Goal: Obtain resource: Download file/media

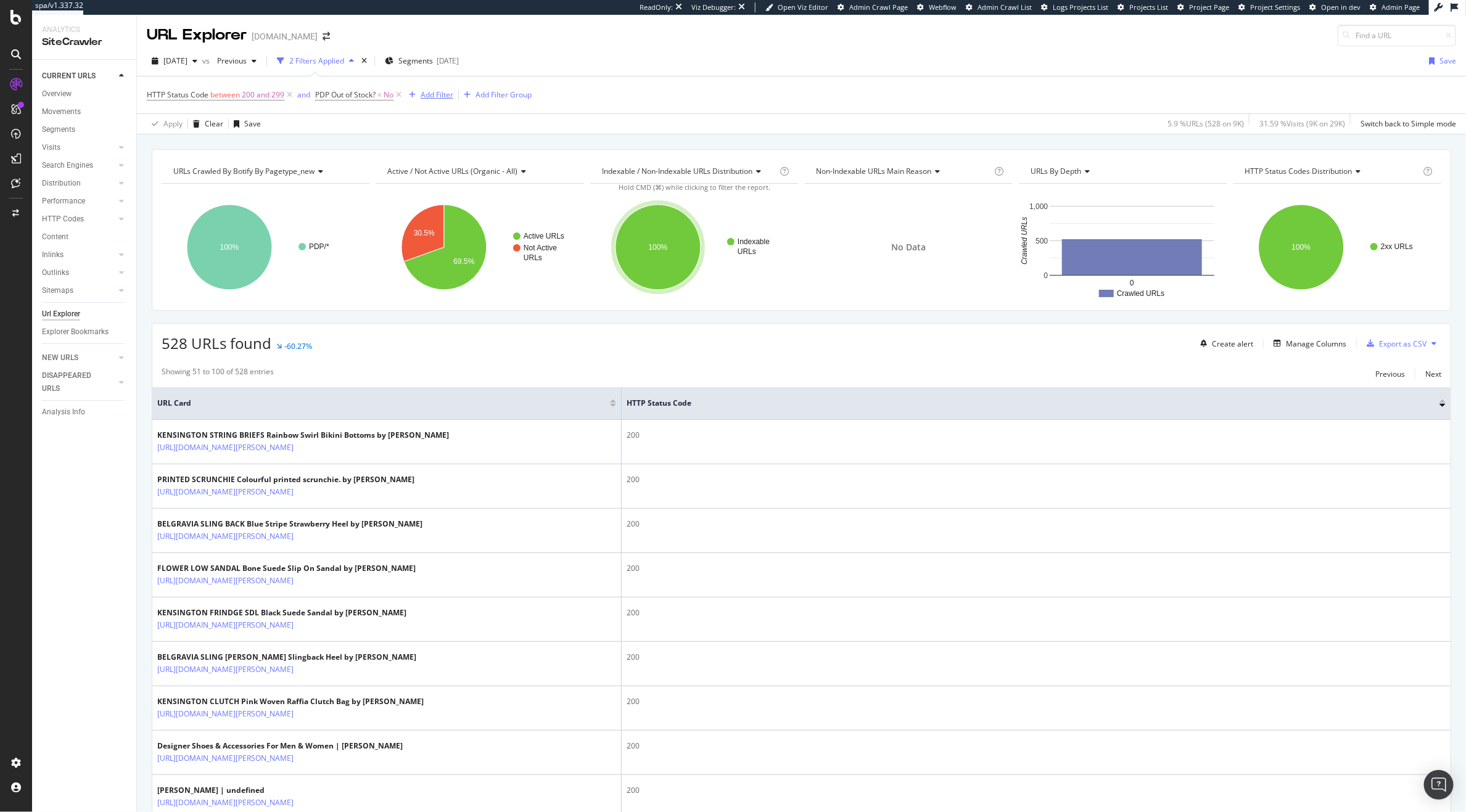
click at [448, 95] on div "Add Filter" at bounding box center [437, 95] width 33 height 10
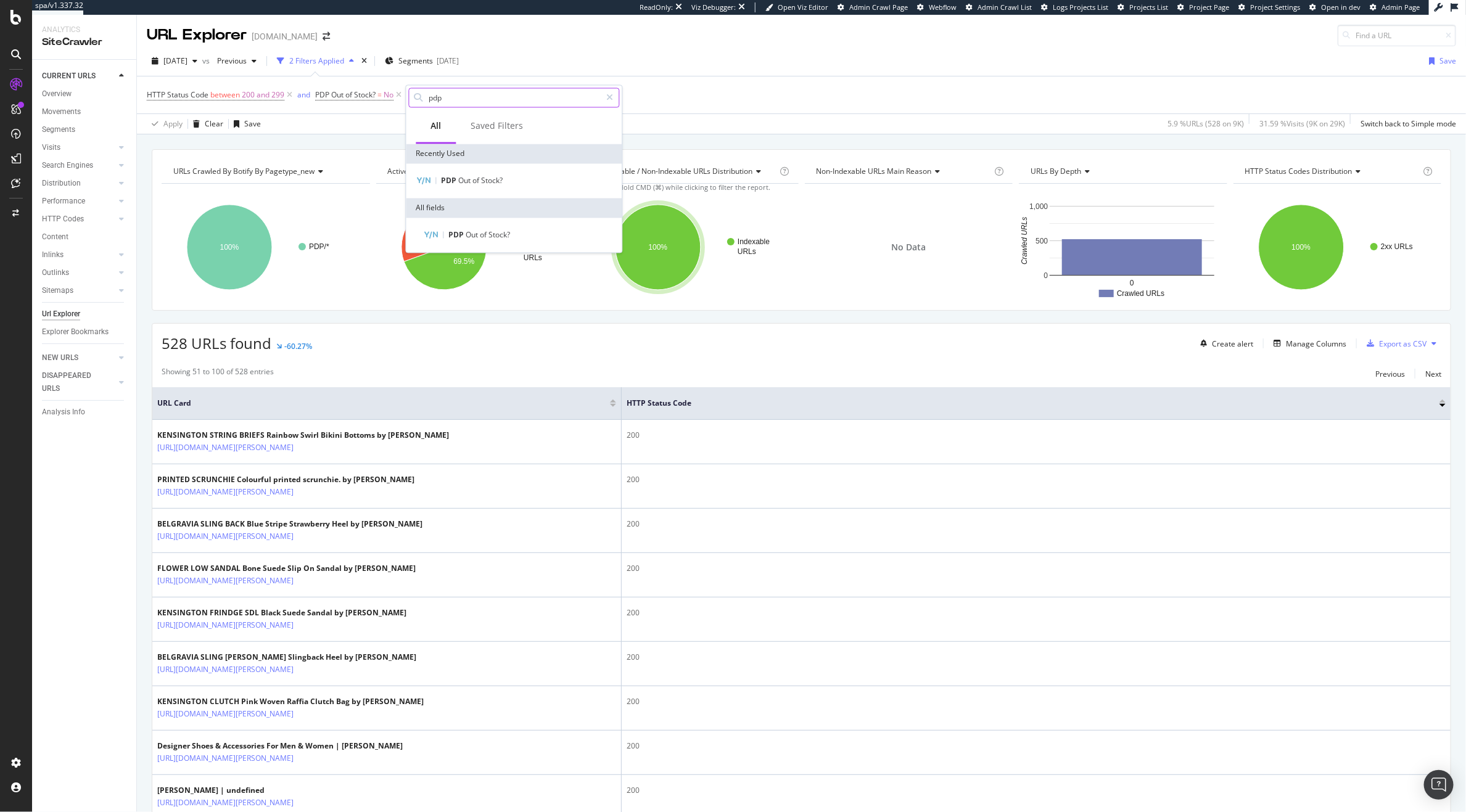
type input "r"
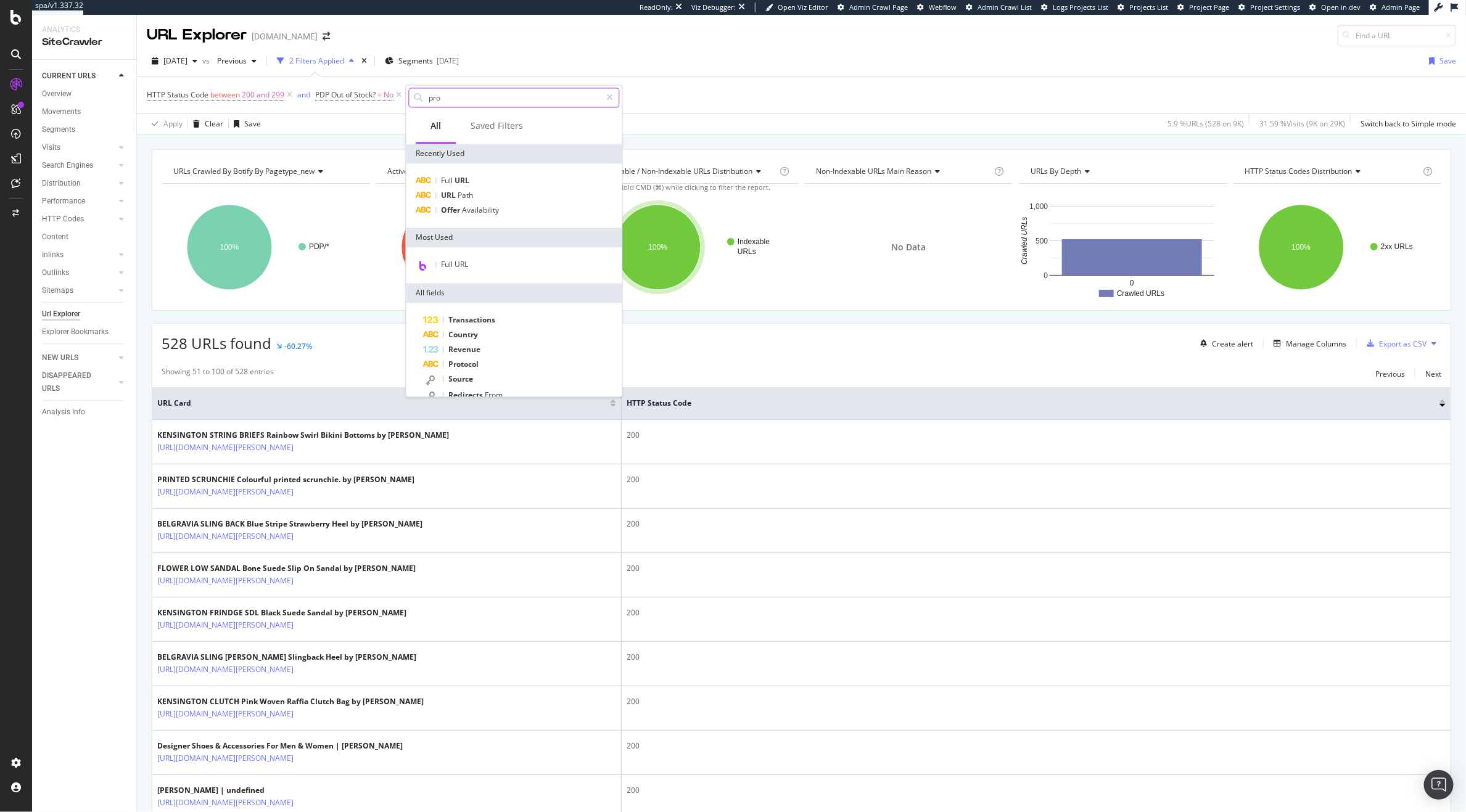
type input "prod"
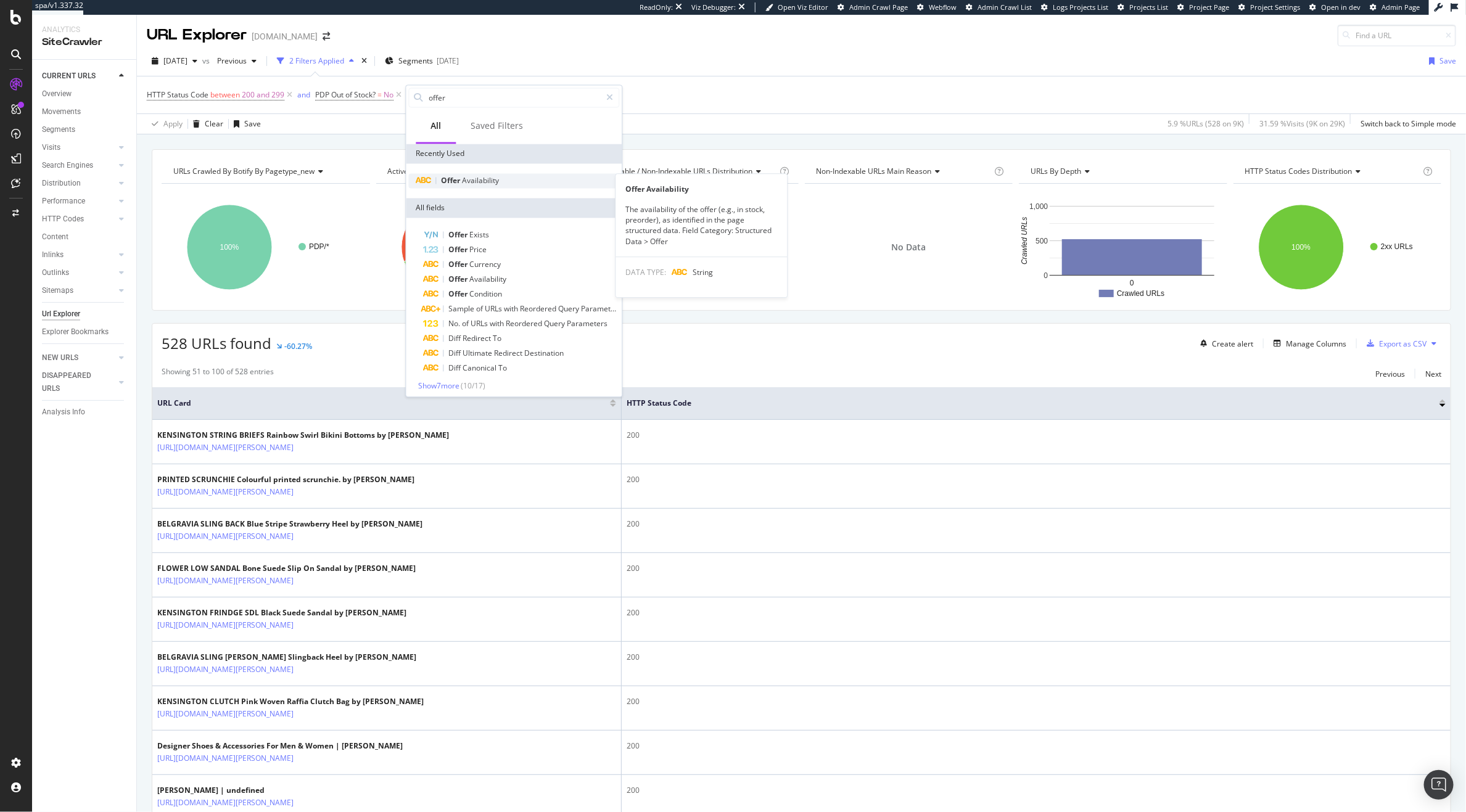
type input "offer"
click at [514, 183] on div "Offer Availability" at bounding box center [515, 181] width 211 height 15
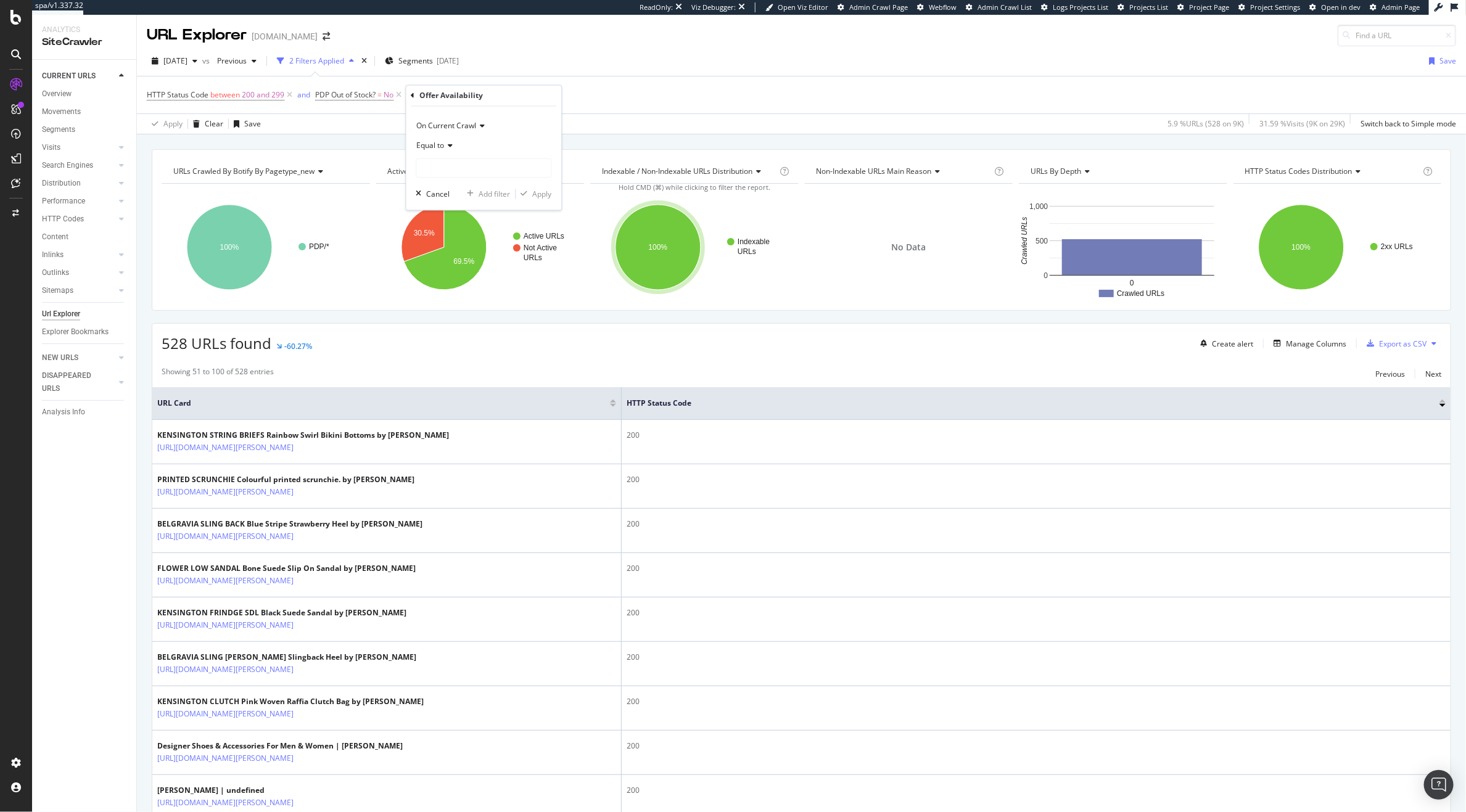
click at [438, 151] on span "Equal to" at bounding box center [431, 146] width 28 height 10
click at [459, 328] on div "Exists" at bounding box center [485, 331] width 132 height 16
click at [535, 176] on div "Apply" at bounding box center [543, 172] width 19 height 10
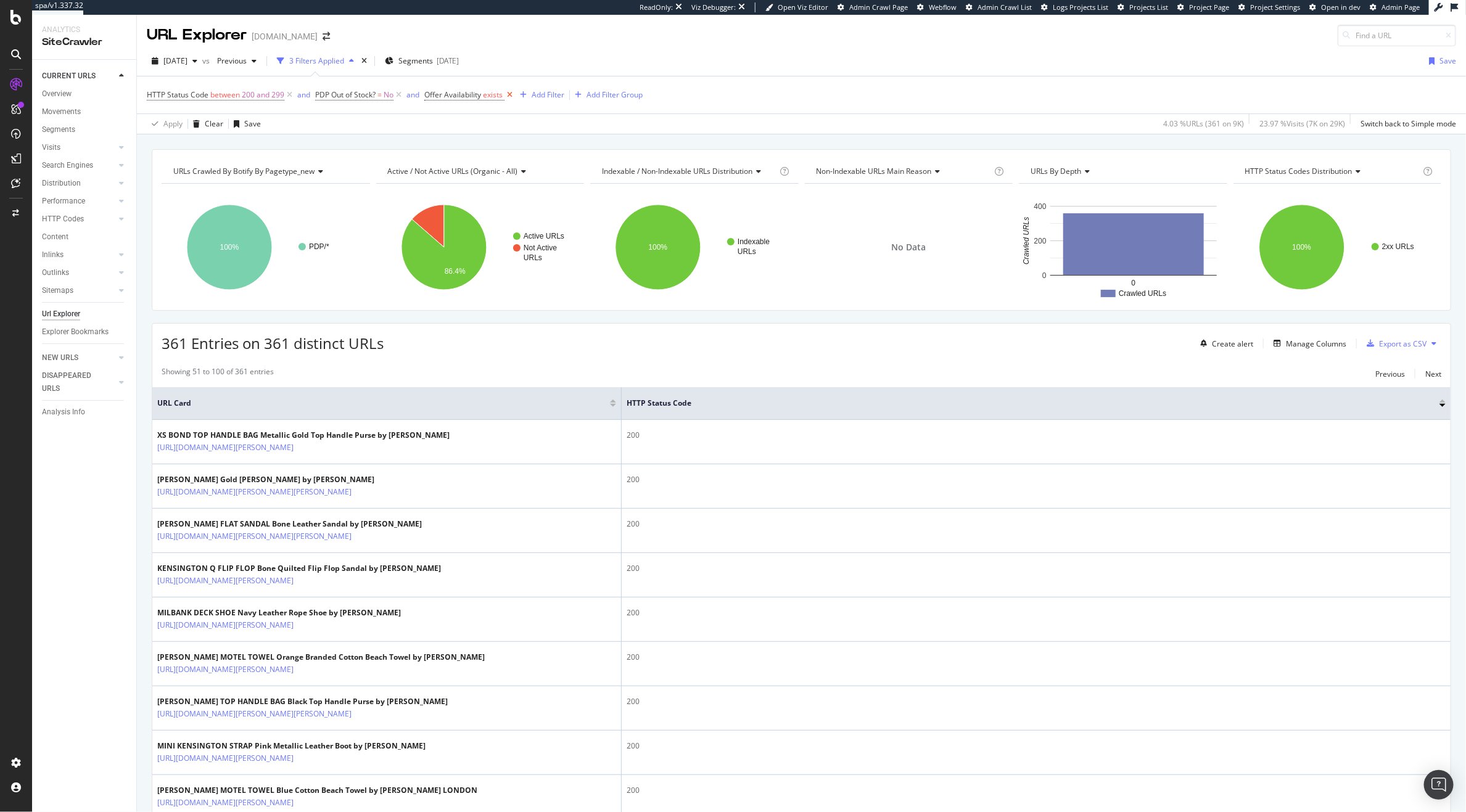
click at [512, 92] on icon at bounding box center [510, 95] width 10 height 12
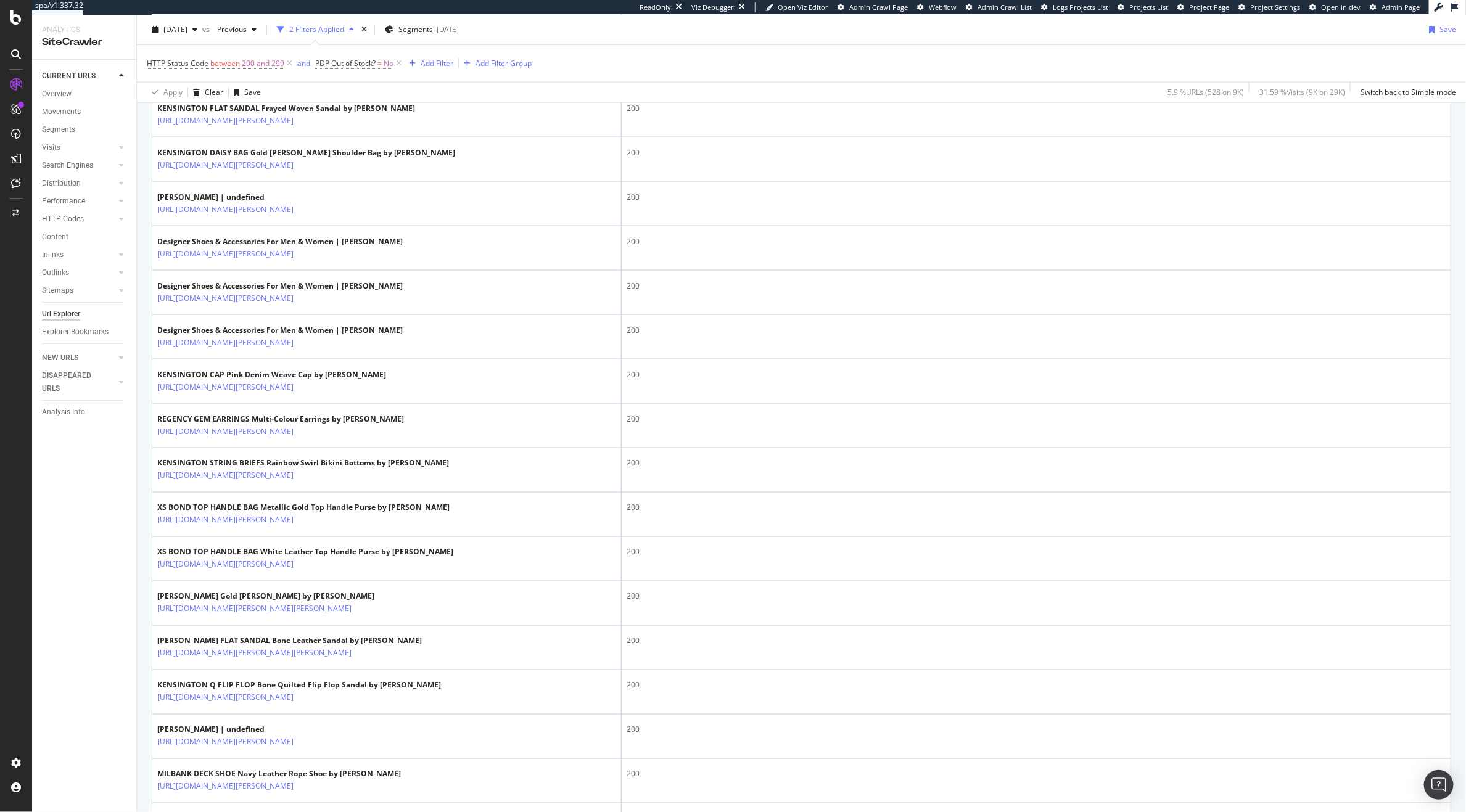
scroll to position [1040, 0]
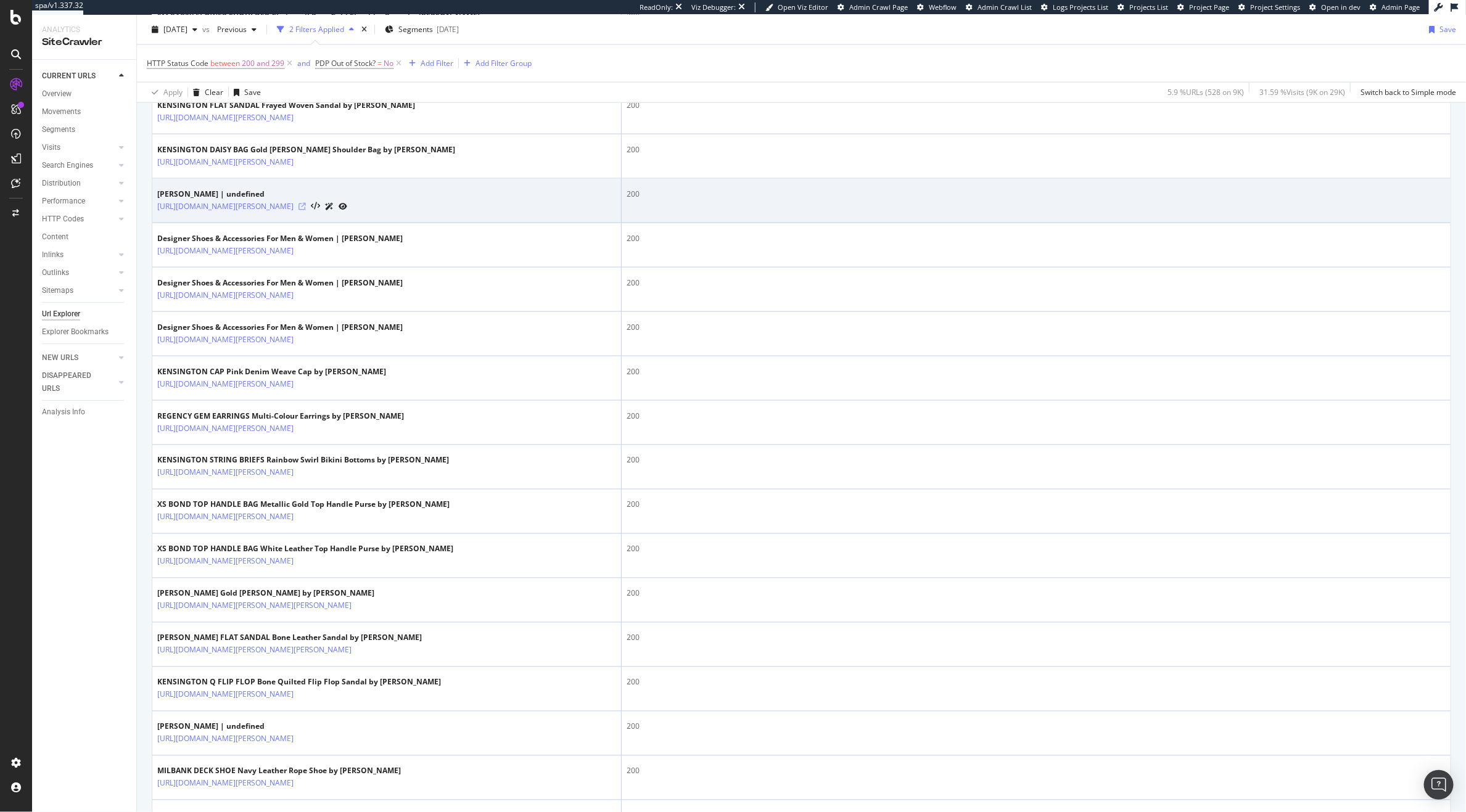
click at [306, 210] on icon at bounding box center [302, 207] width 8 height 8
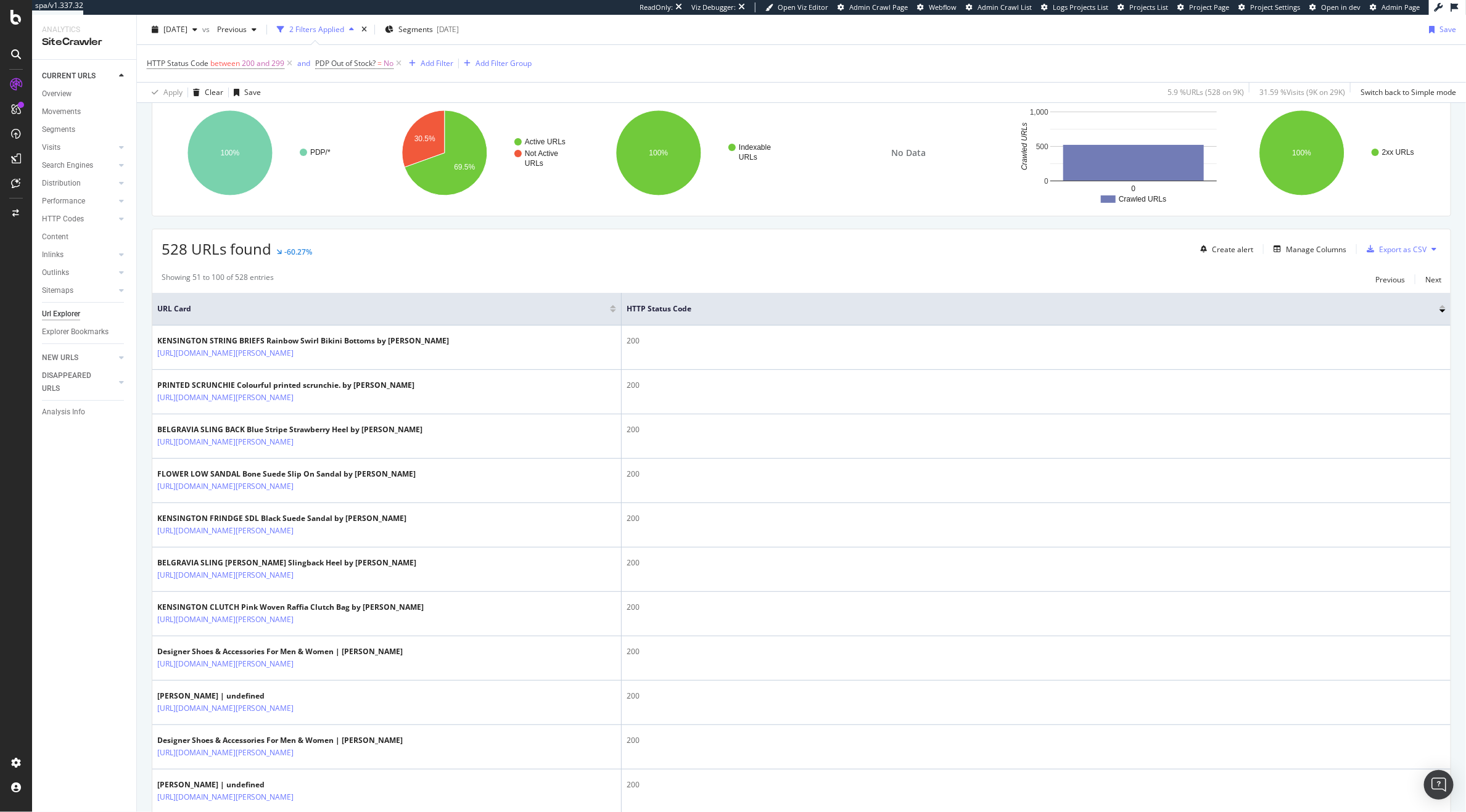
scroll to position [0, 0]
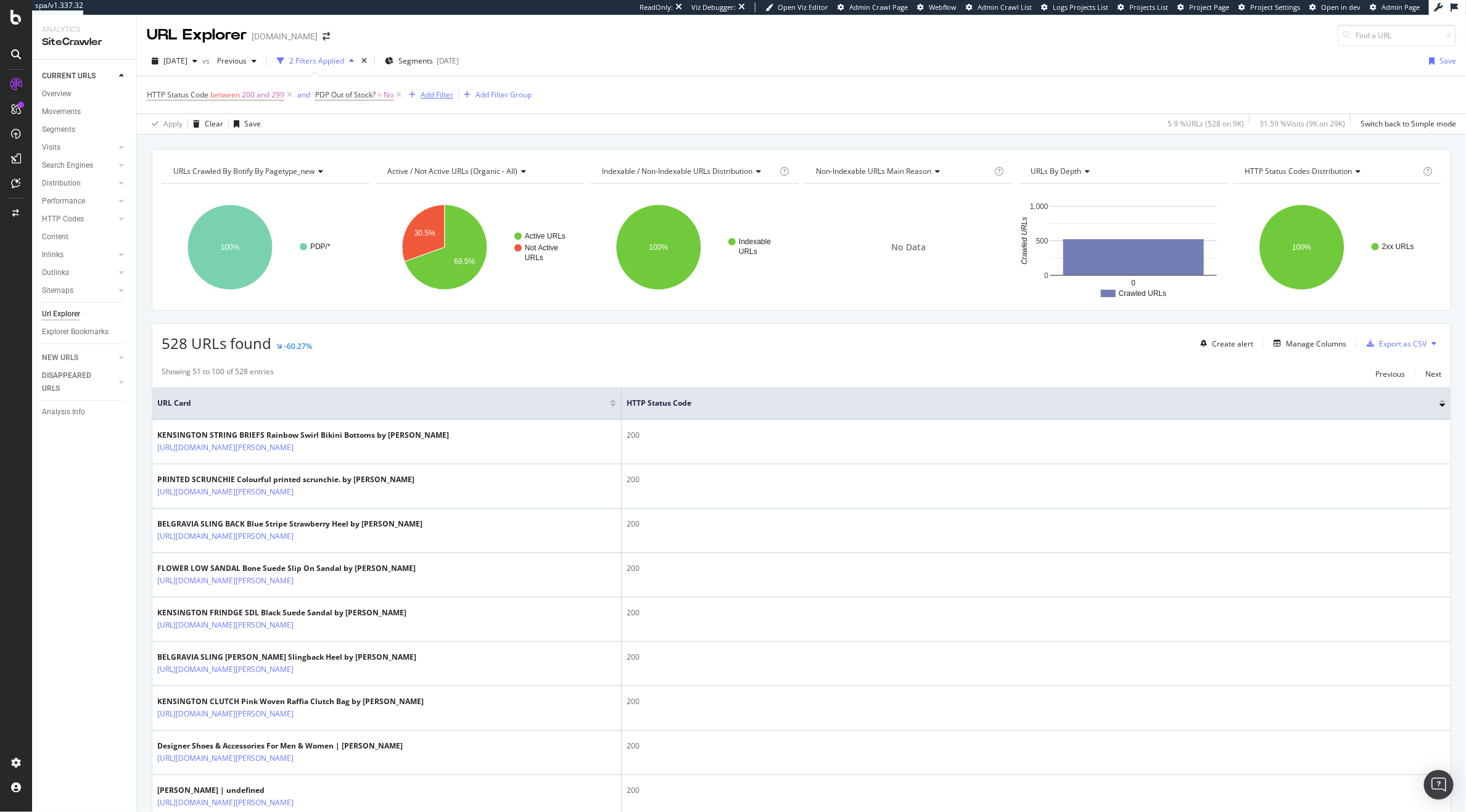
click at [434, 97] on div "Add Filter" at bounding box center [437, 95] width 33 height 10
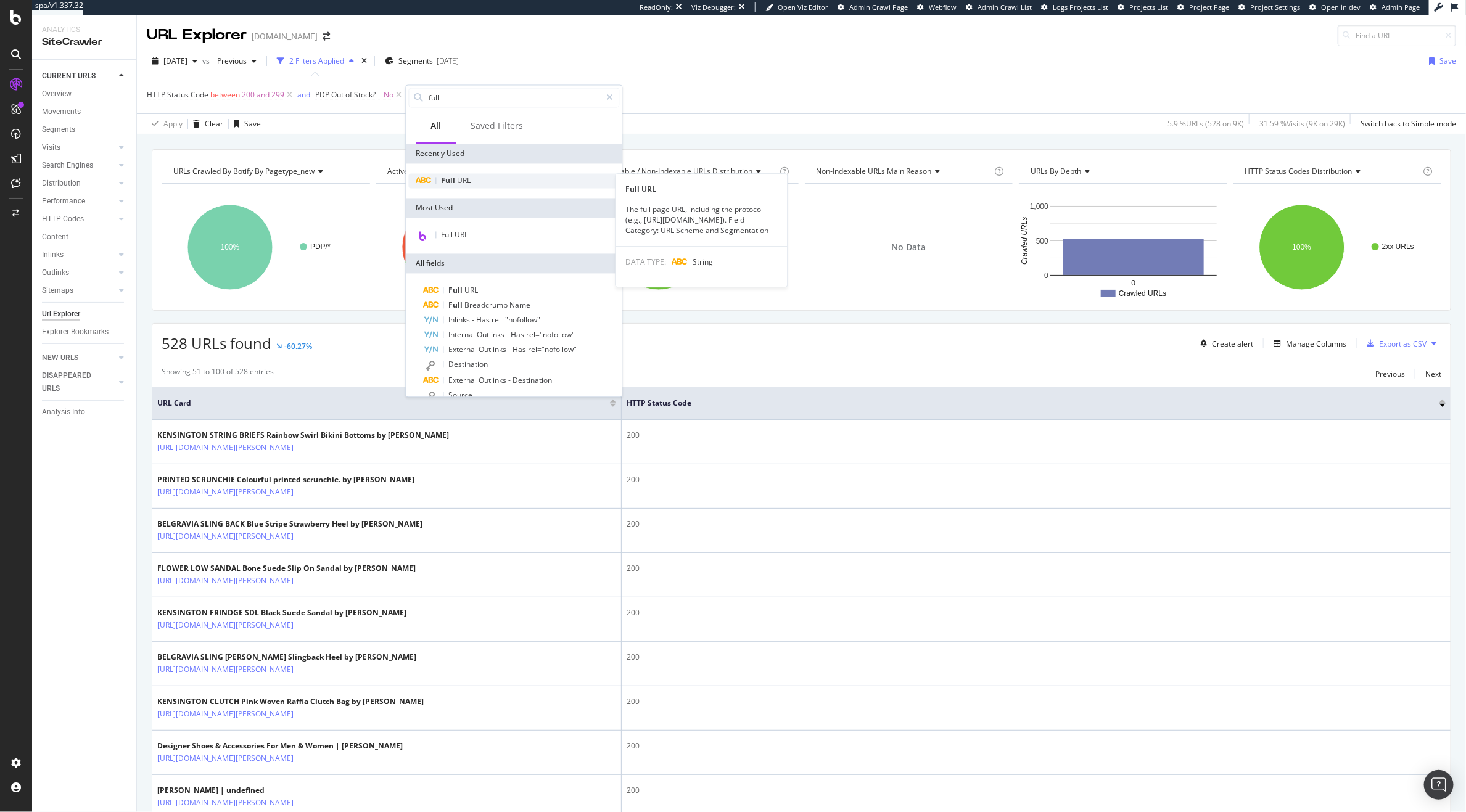
type input "full"
click at [461, 180] on span "URL" at bounding box center [464, 181] width 14 height 10
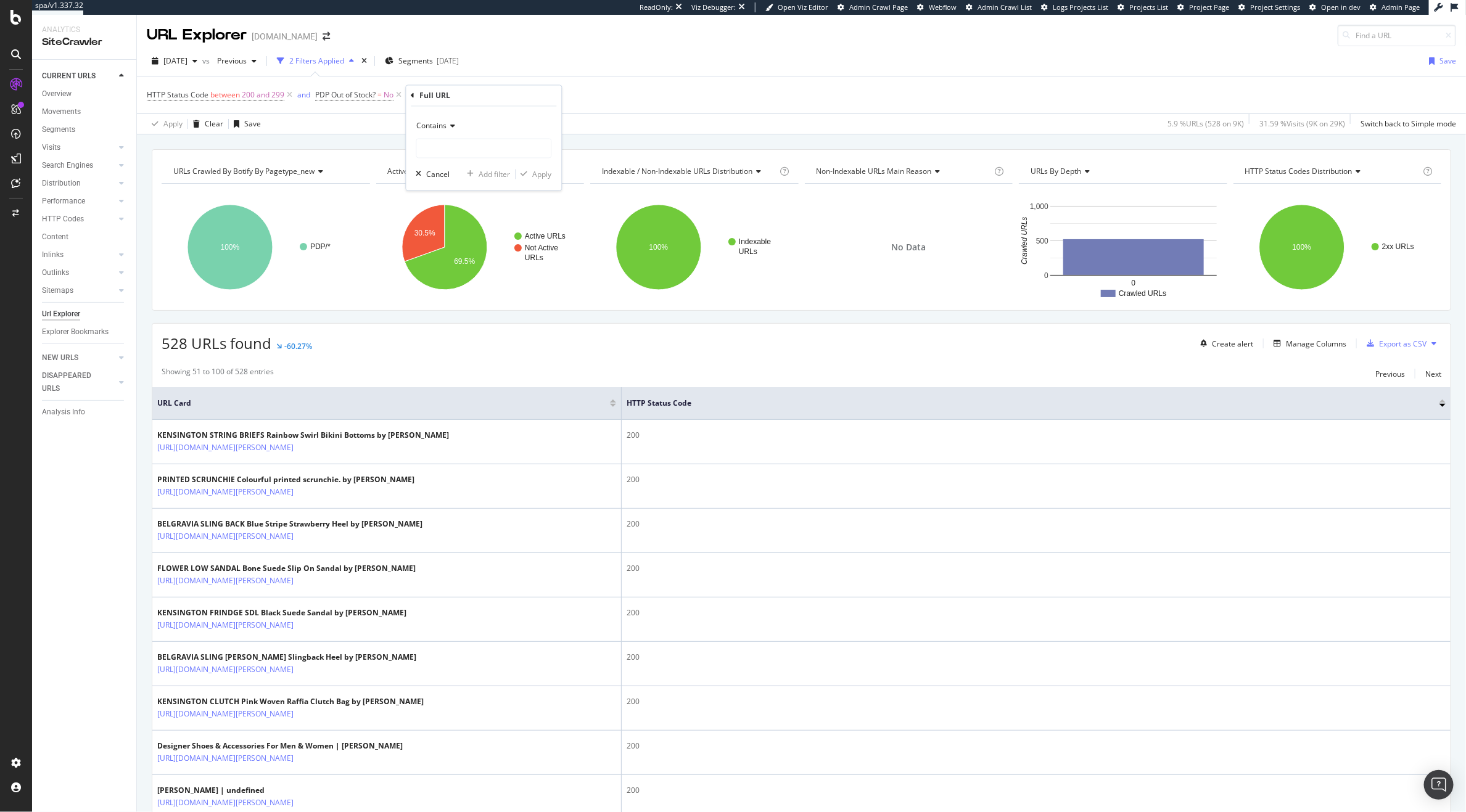
click at [414, 101] on div "Full URL" at bounding box center [484, 96] width 145 height 21
click at [414, 87] on div "Full URL" at bounding box center [484, 96] width 145 height 21
click at [414, 91] on div "Full URL" at bounding box center [484, 96] width 145 height 21
click at [413, 98] on icon at bounding box center [413, 96] width 4 height 8
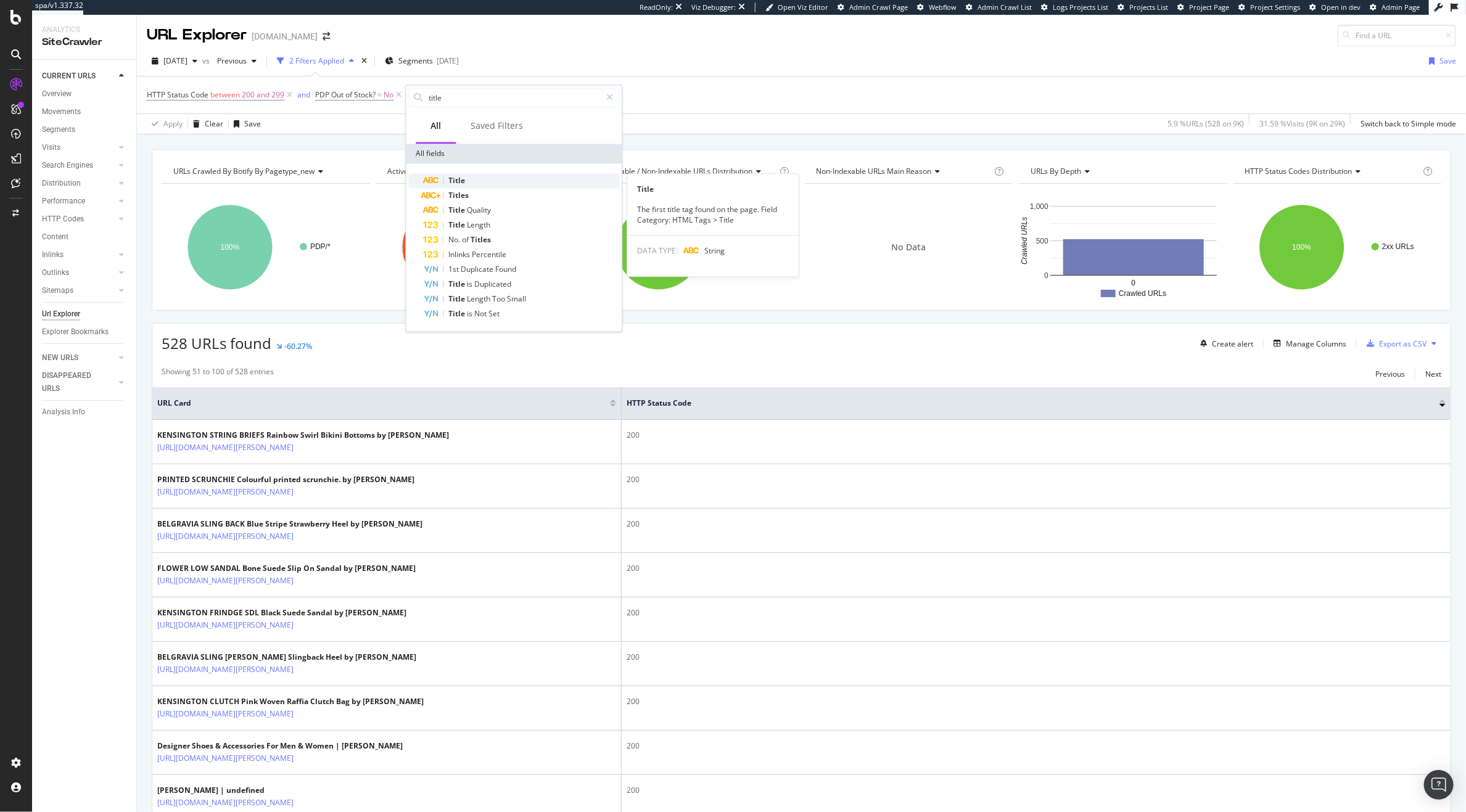
type input "title"
click at [485, 177] on div "Title" at bounding box center [522, 181] width 196 height 15
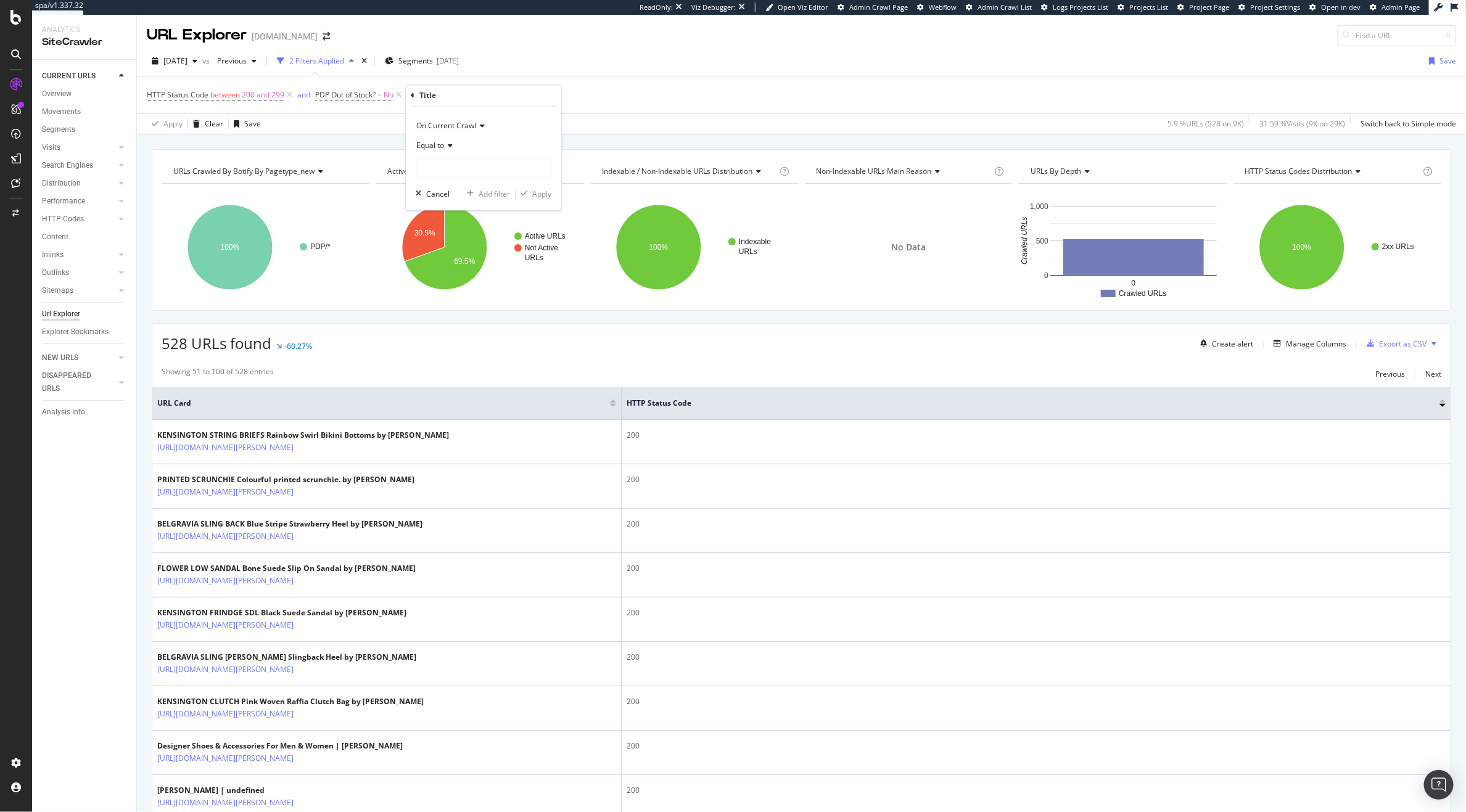
click at [432, 152] on div "Equal to" at bounding box center [484, 146] width 136 height 20
click at [432, 150] on span "Equal to" at bounding box center [431, 146] width 28 height 10
click at [436, 169] on input "text" at bounding box center [484, 168] width 135 height 20
click at [432, 145] on span "Equal to" at bounding box center [431, 146] width 28 height 10
click at [457, 262] on div "Contains" at bounding box center [485, 268] width 132 height 16
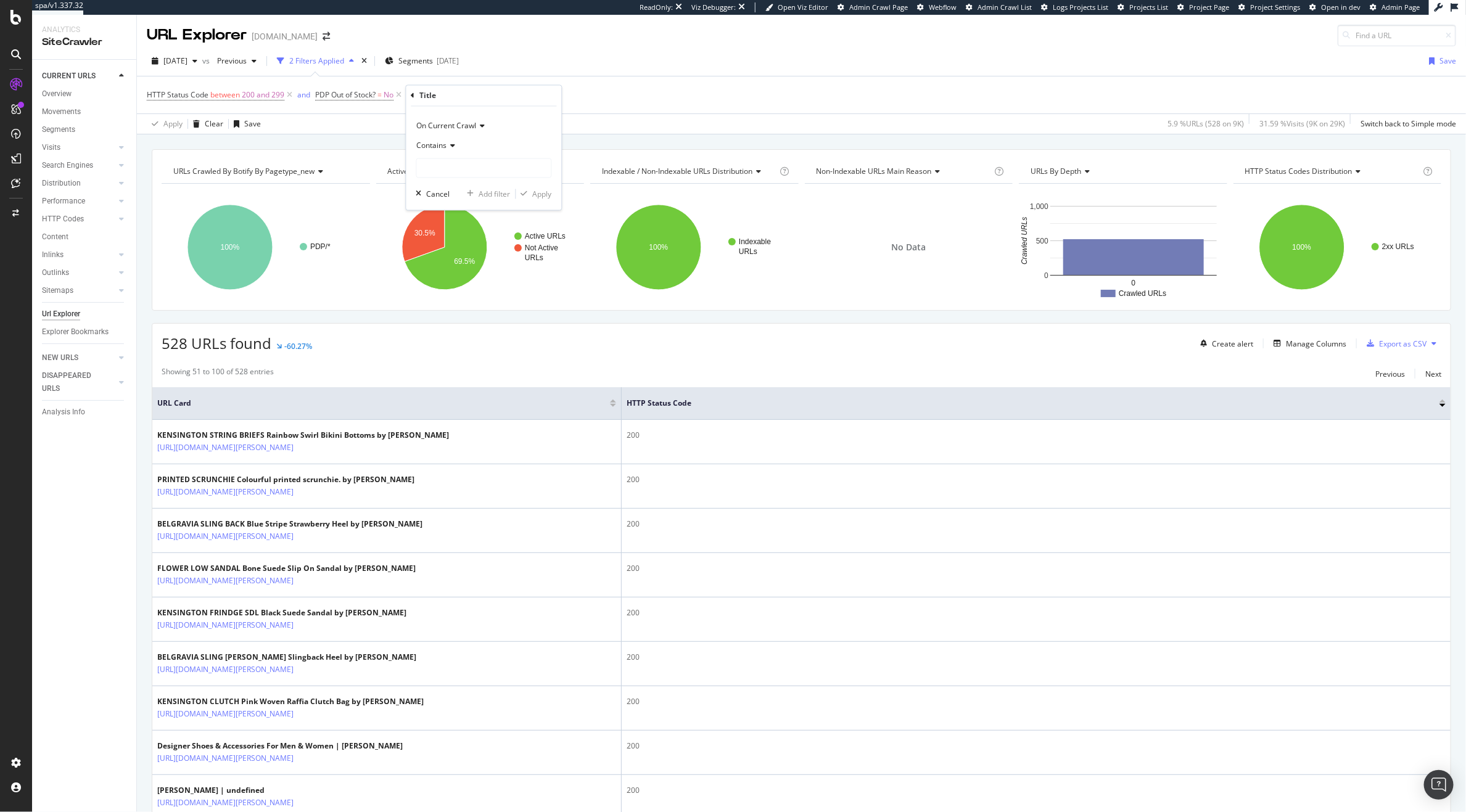
click at [463, 156] on div "Contains" at bounding box center [484, 146] width 136 height 20
click at [504, 142] on div "Contains" at bounding box center [484, 146] width 136 height 20
click at [483, 169] on input "text" at bounding box center [484, 168] width 135 height 20
type input "undefined"
click at [555, 193] on div "On Current Crawl Contains undefined Cancel Add filter Apply" at bounding box center [485, 158] width 156 height 104
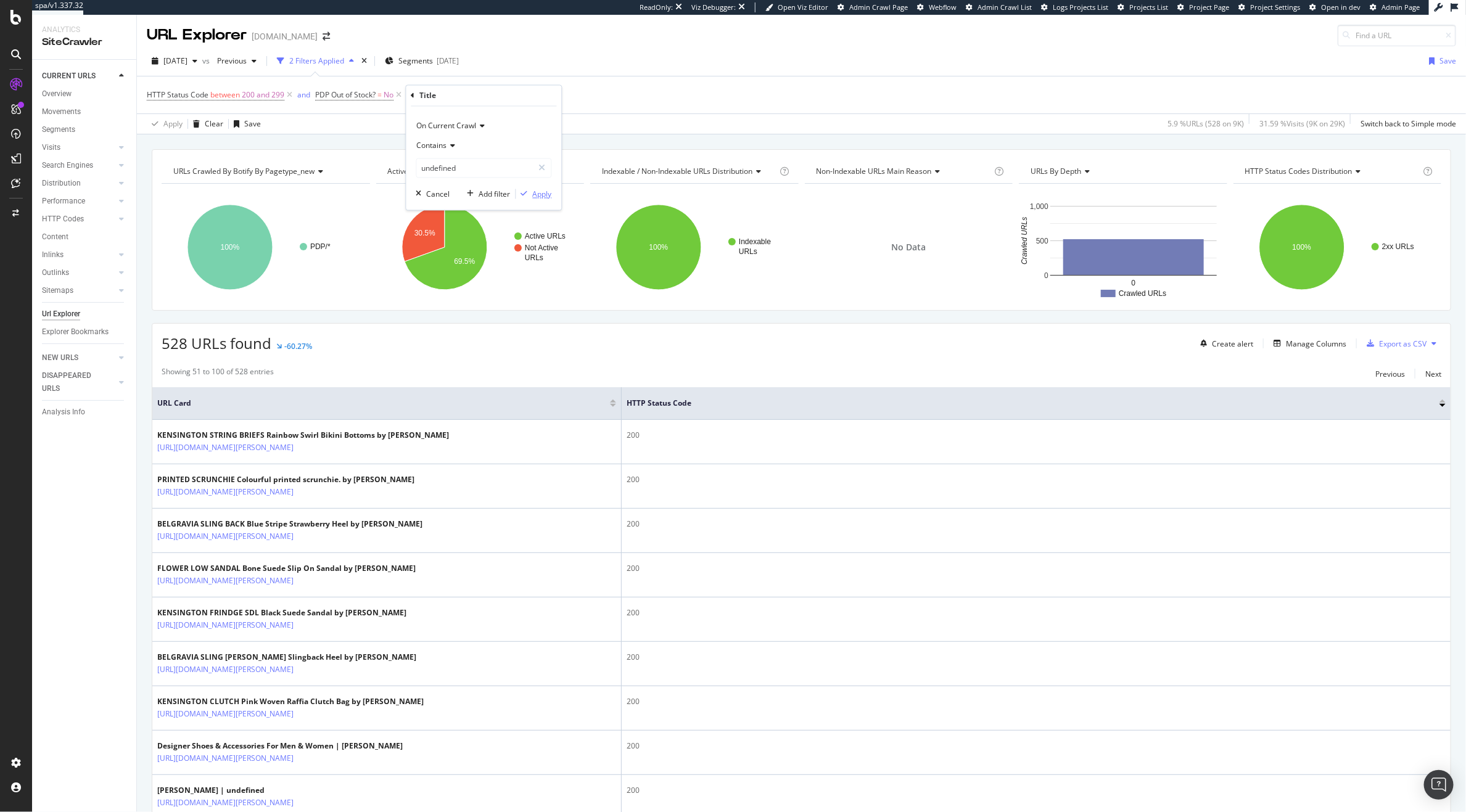
click at [530, 193] on div "button" at bounding box center [524, 194] width 17 height 8
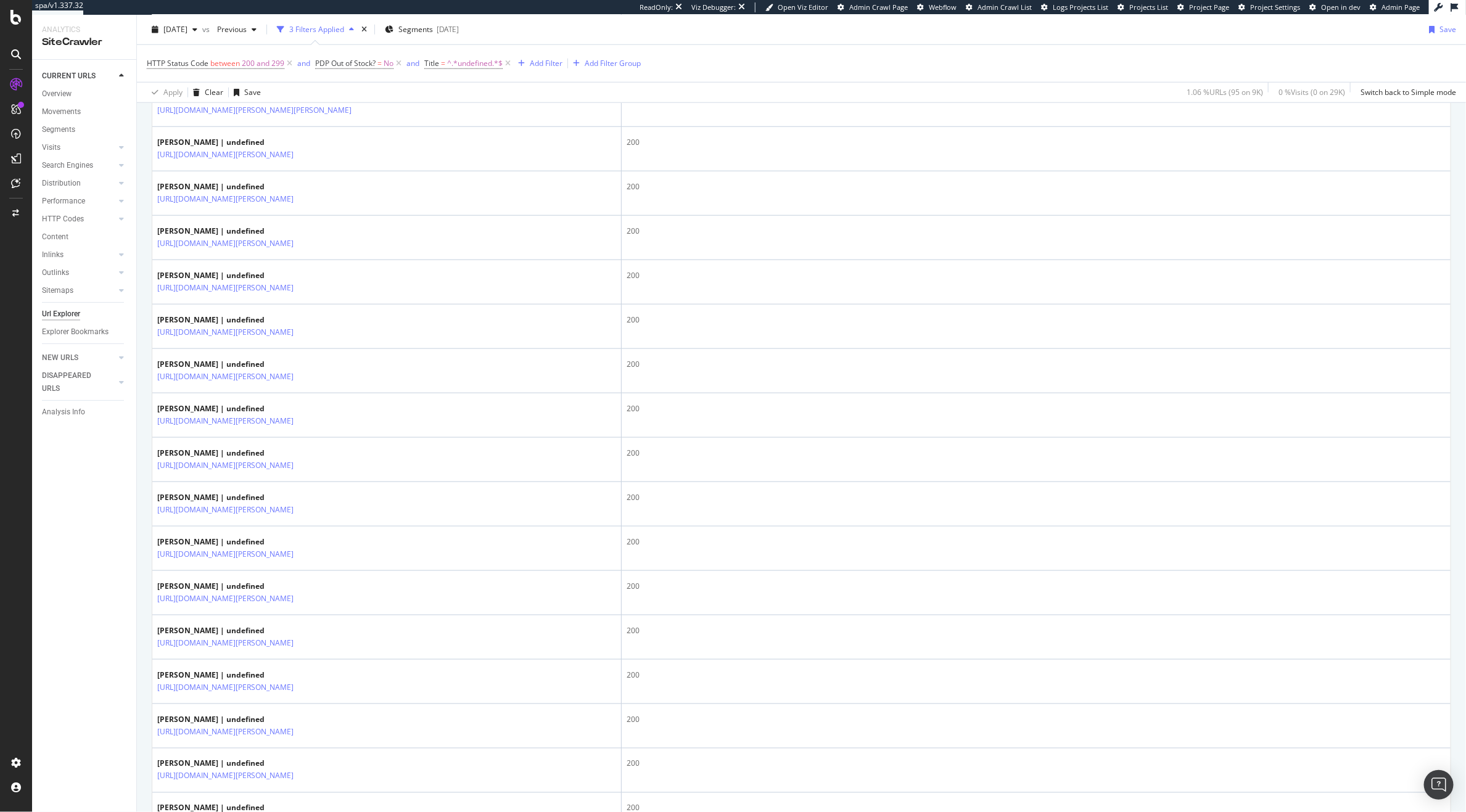
scroll to position [766, 0]
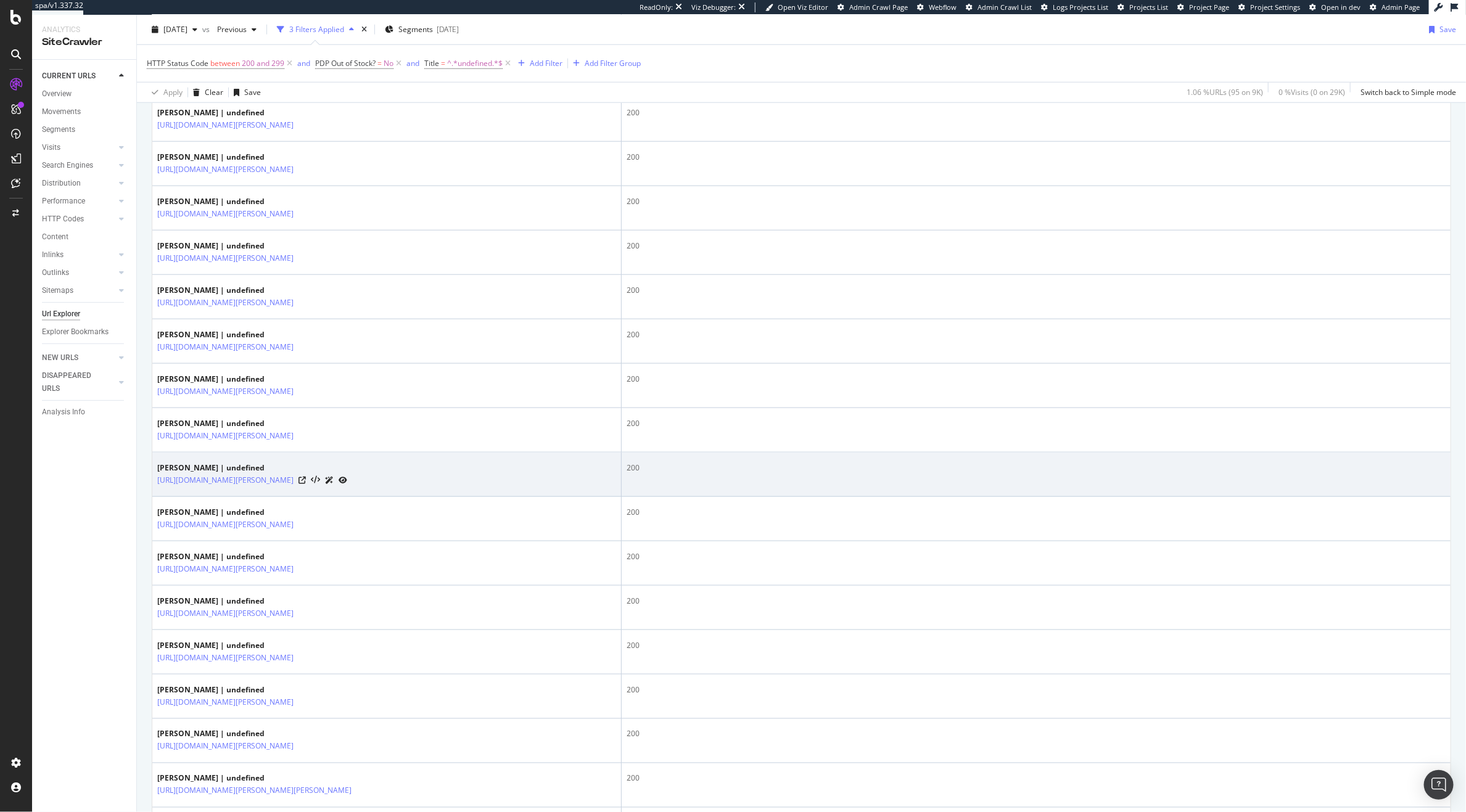
click at [348, 486] on div at bounding box center [323, 480] width 49 height 13
click at [306, 484] on icon at bounding box center [302, 481] width 8 height 8
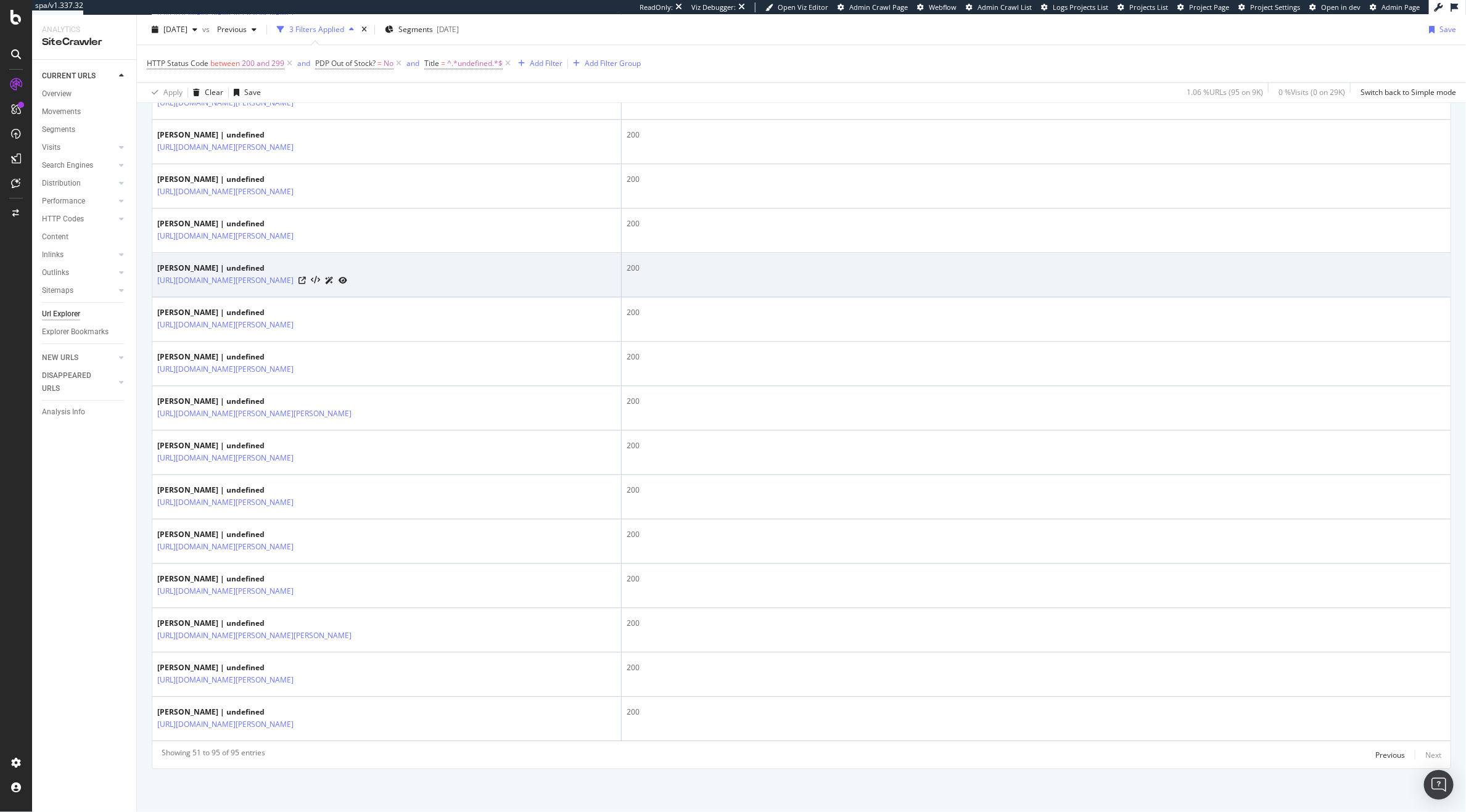
scroll to position [1778, 0]
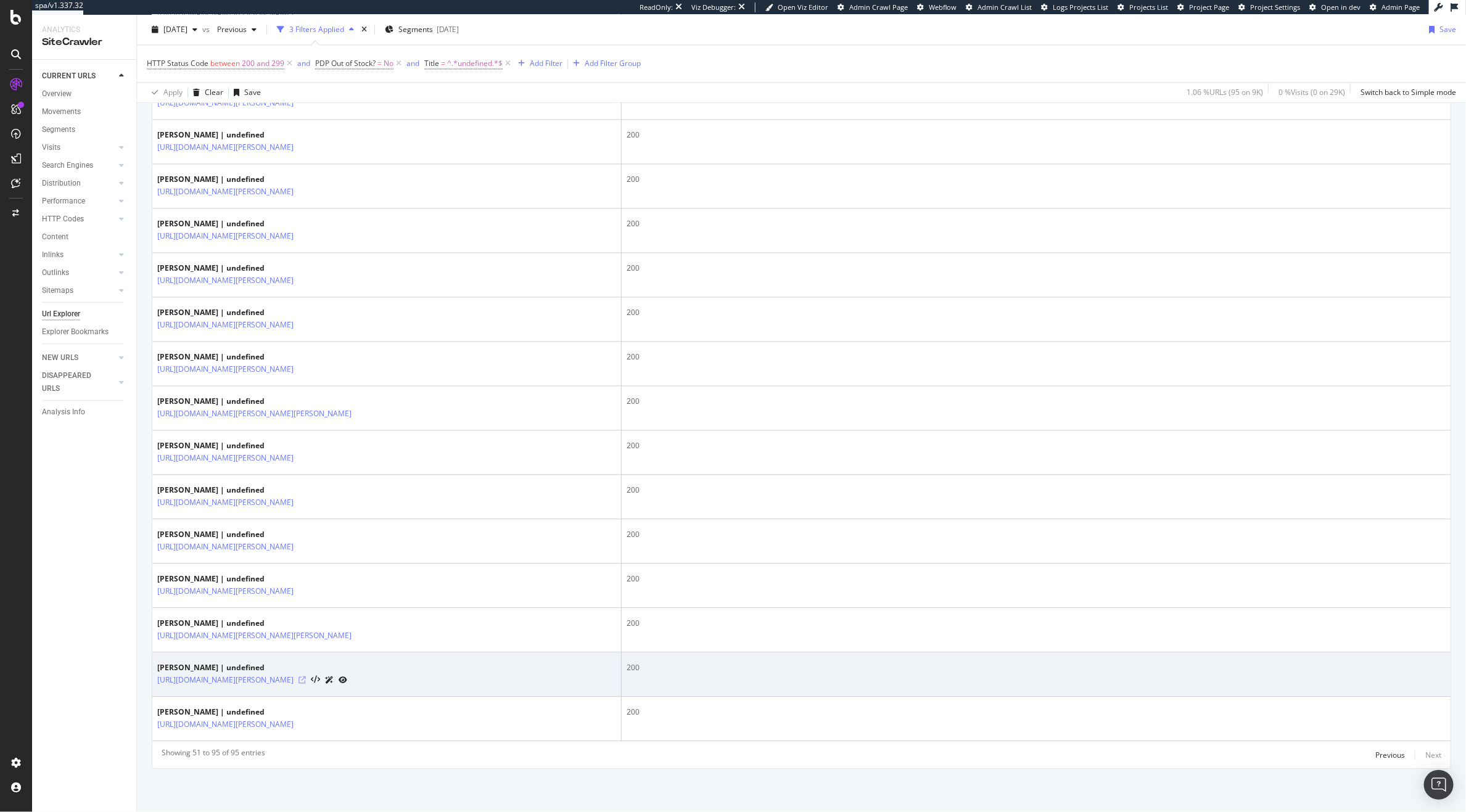
click at [306, 677] on icon at bounding box center [302, 681] width 8 height 8
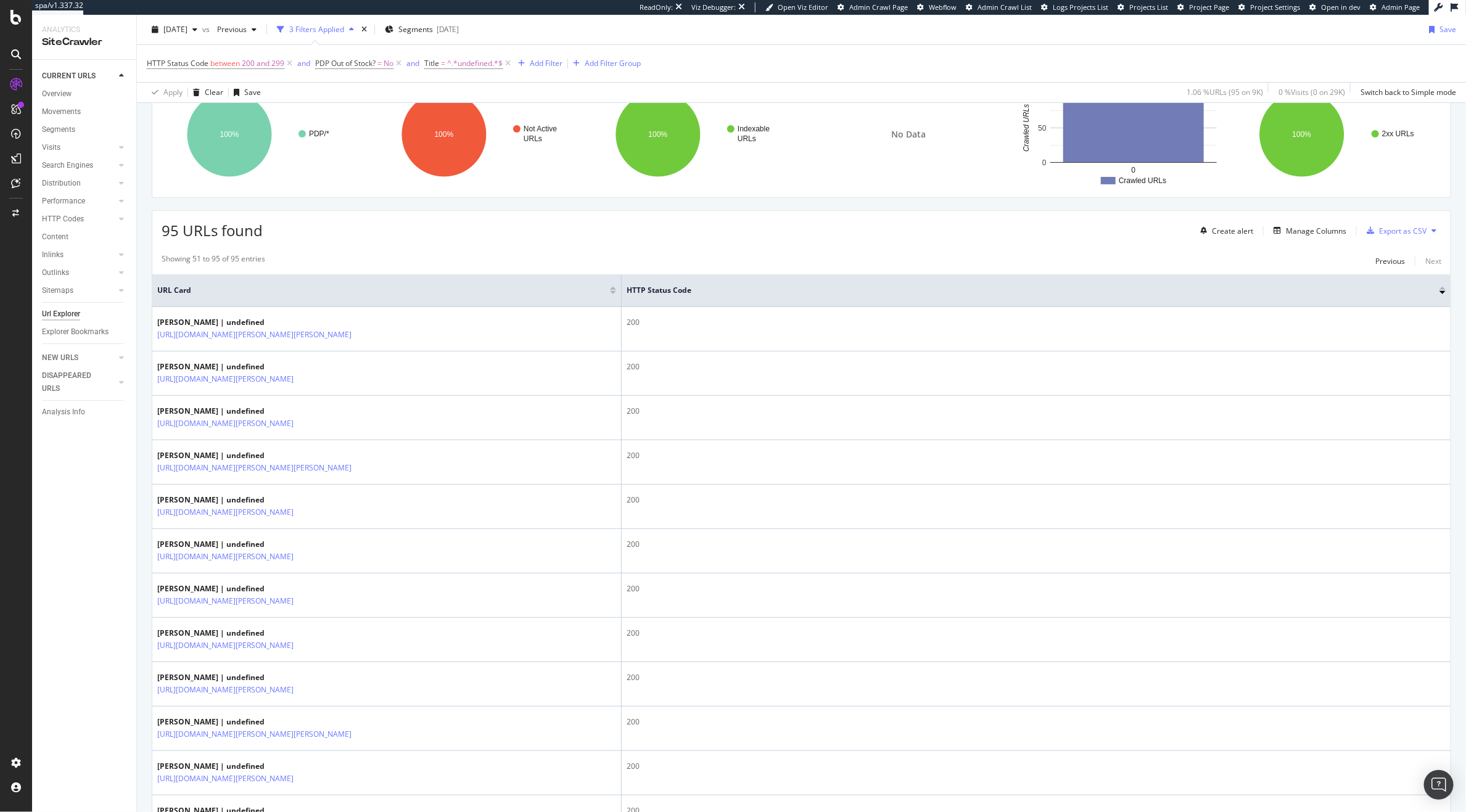
scroll to position [0, 0]
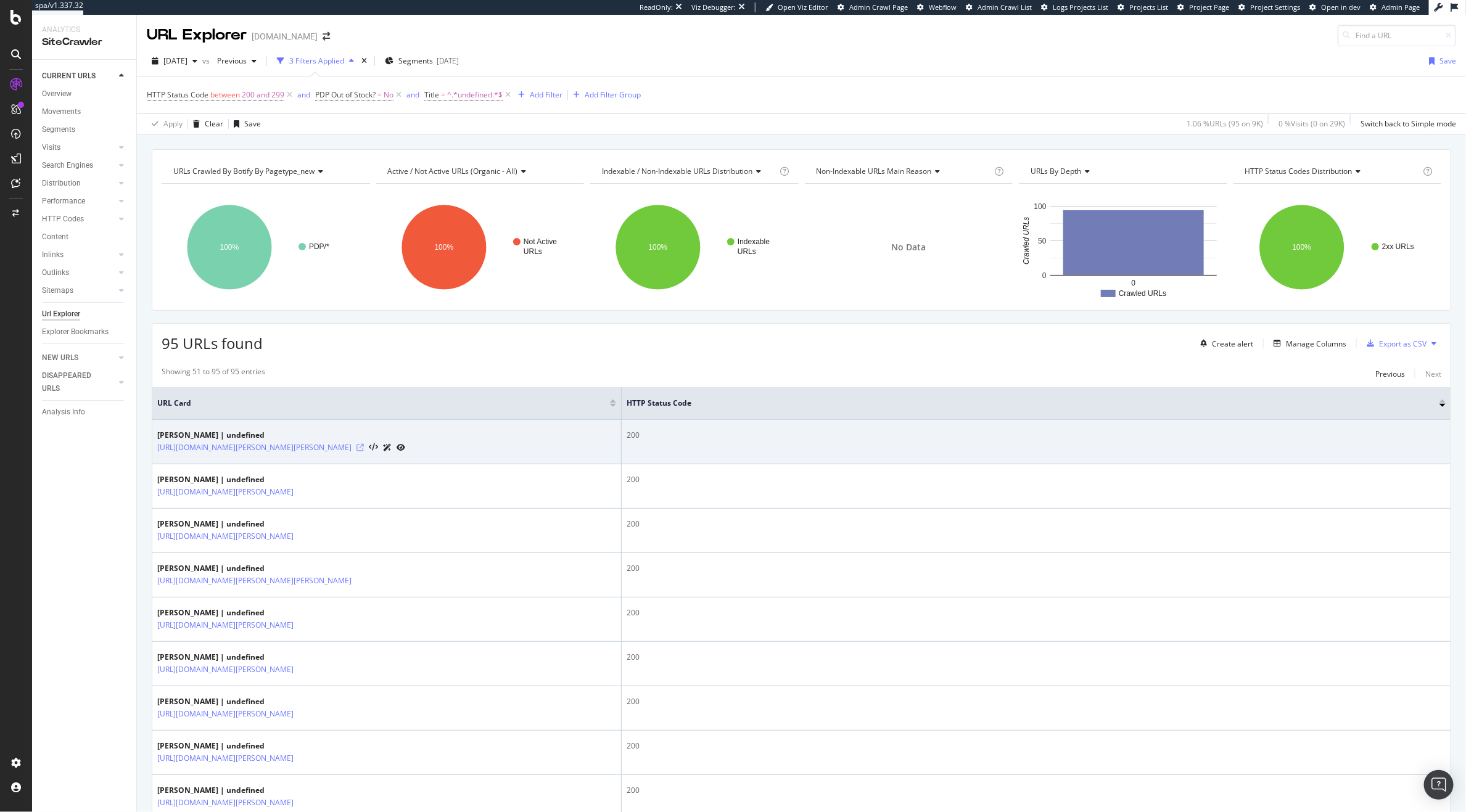
click at [364, 449] on icon at bounding box center [360, 448] width 8 height 8
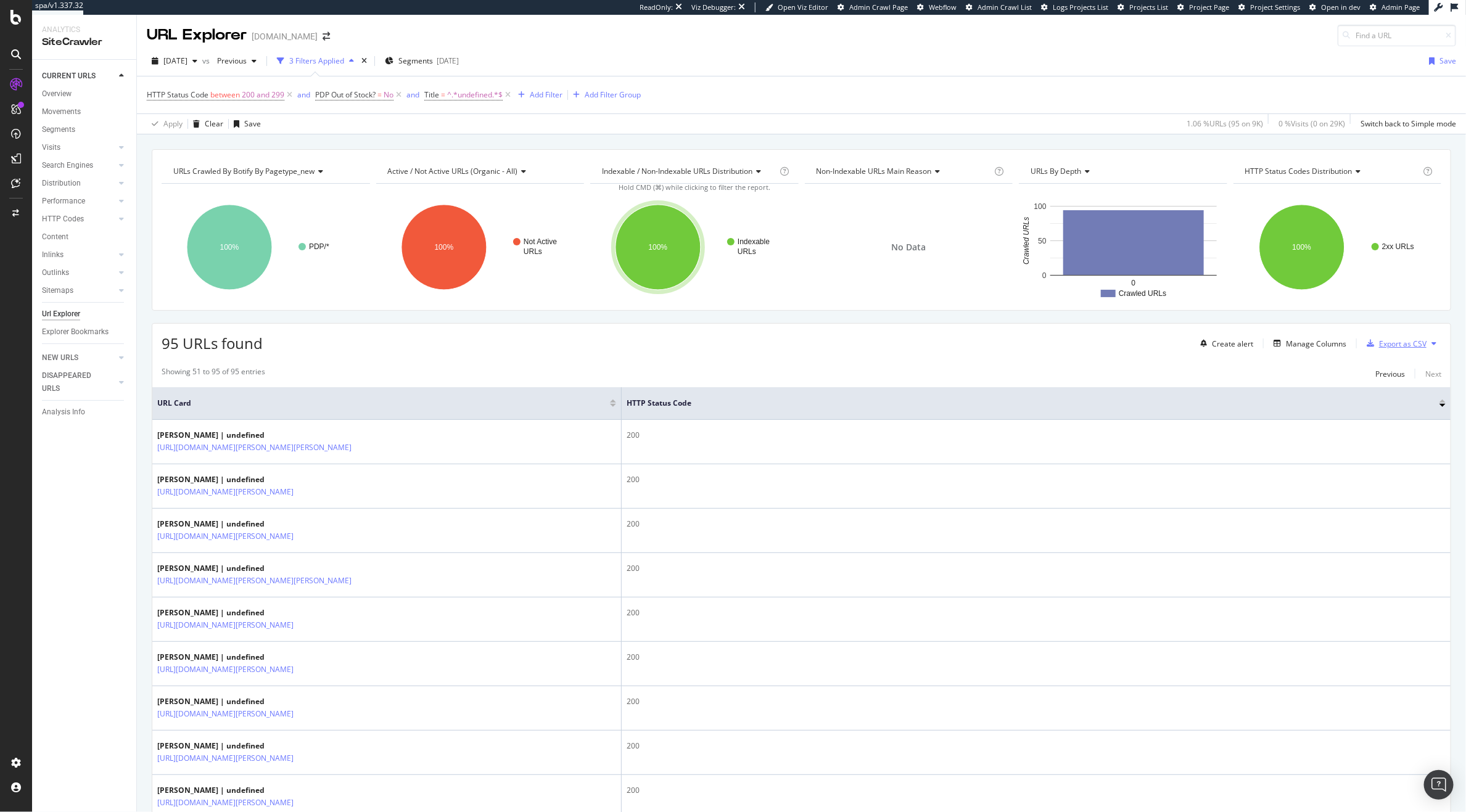
click at [1396, 338] on div "Export as CSV" at bounding box center [1403, 344] width 48 height 10
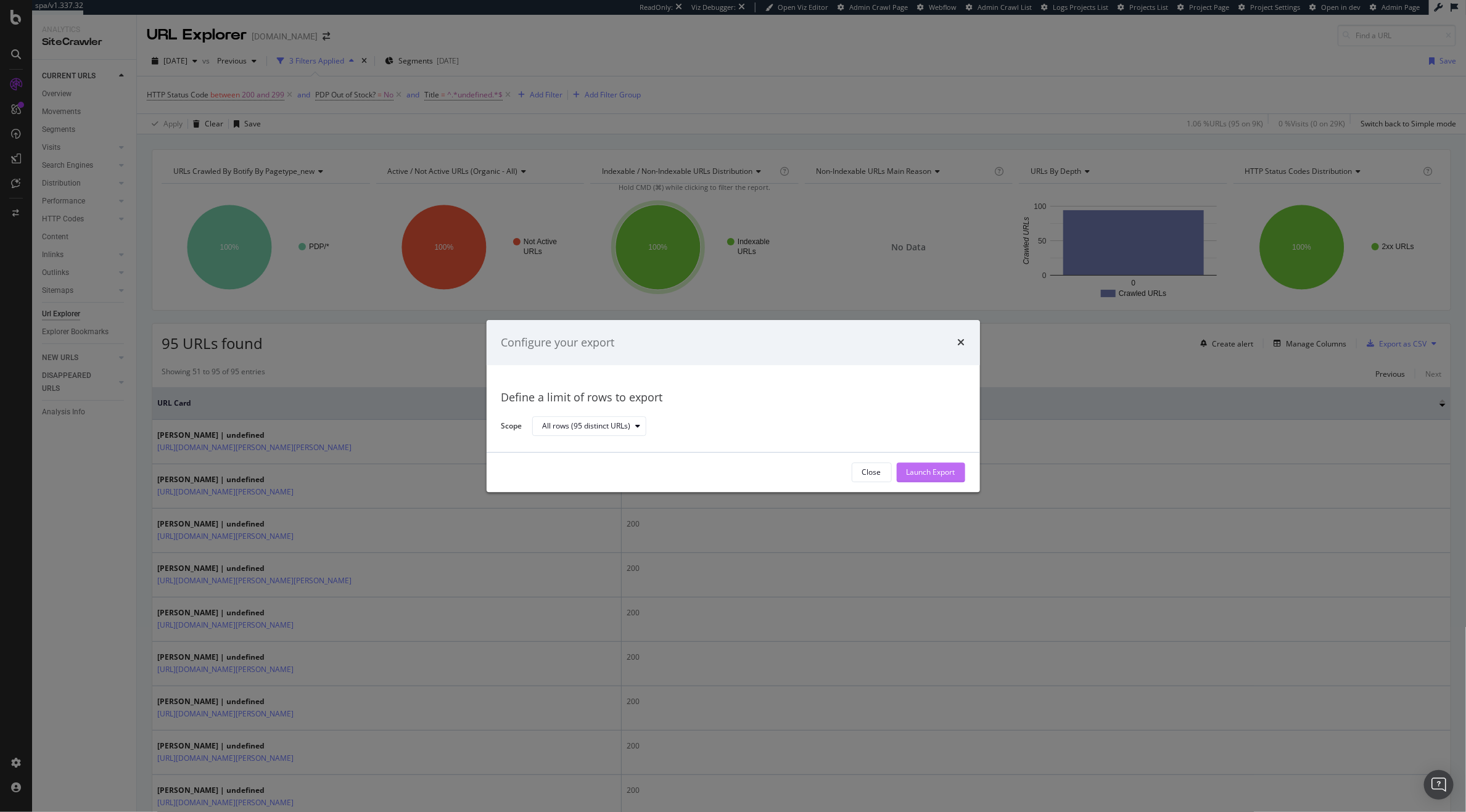
click at [932, 468] on div "Launch Export" at bounding box center [931, 473] width 49 height 10
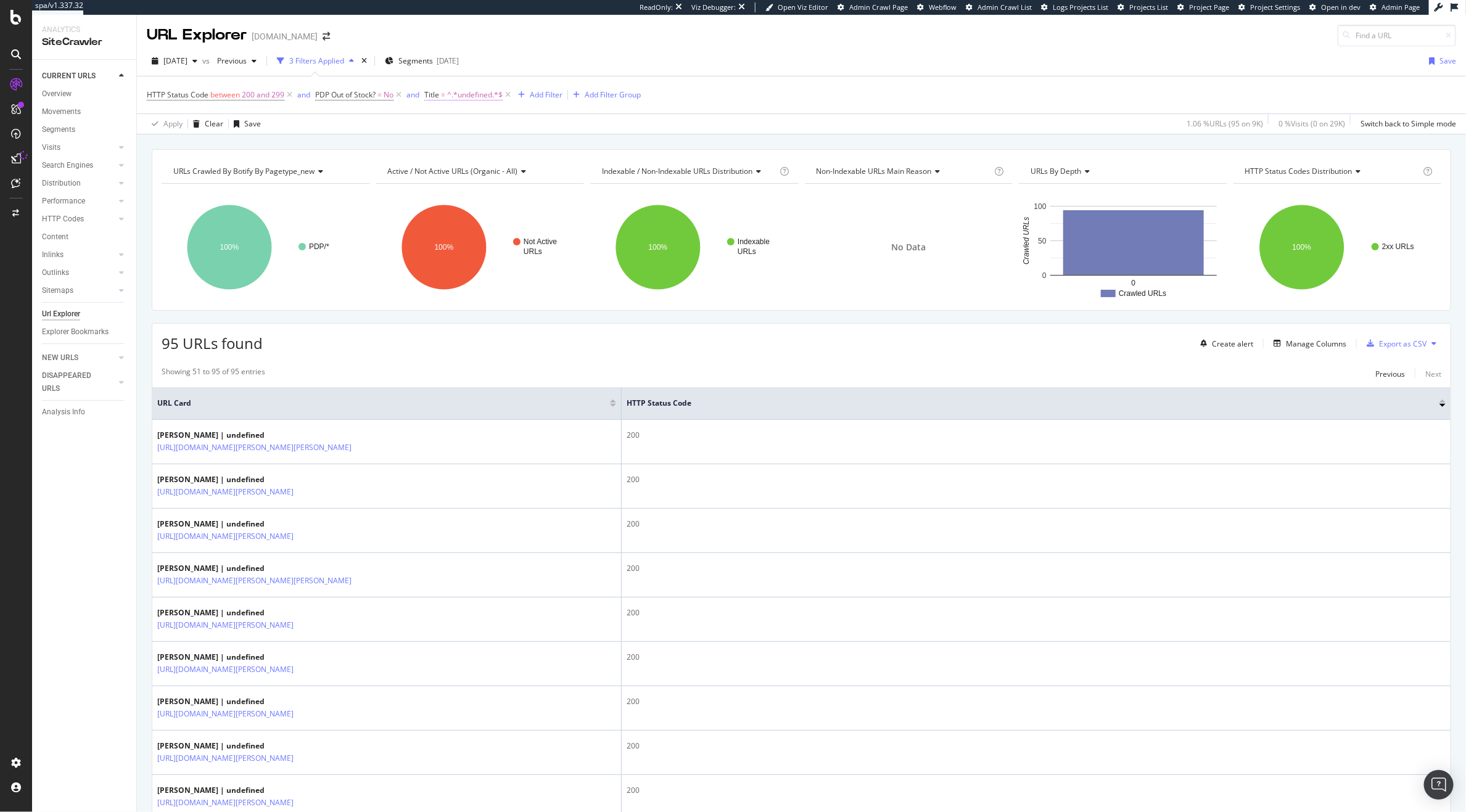
click at [456, 95] on span "^.*undefined.*$" at bounding box center [475, 95] width 55 height 17
click at [455, 149] on div "Contains" at bounding box center [505, 143] width 136 height 20
click at [494, 280] on span "Doesn't contain" at bounding box center [469, 281] width 53 height 10
click at [570, 191] on div "Apply" at bounding box center [563, 191] width 19 height 10
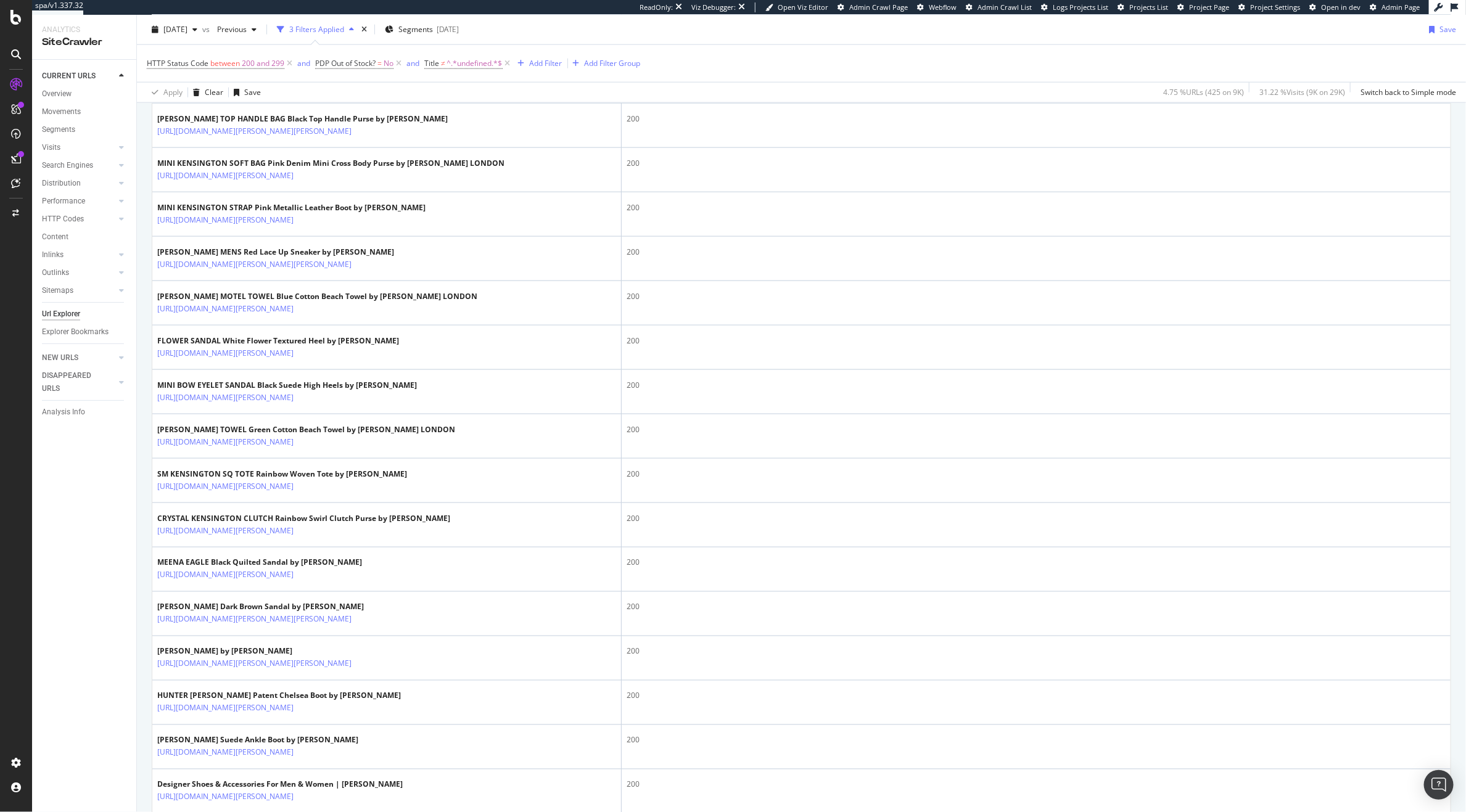
scroll to position [945, 0]
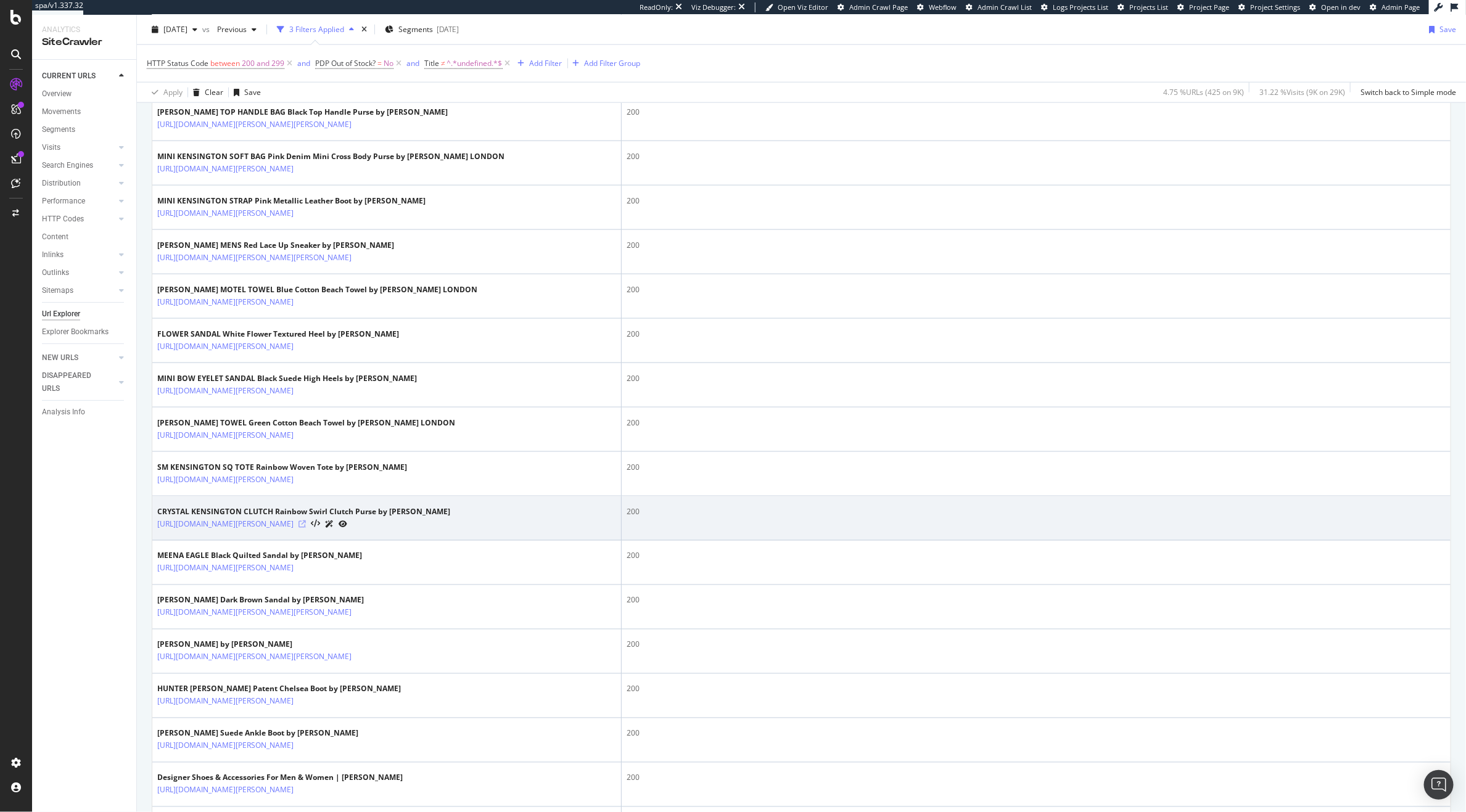
click at [306, 528] on icon at bounding box center [302, 524] width 8 height 8
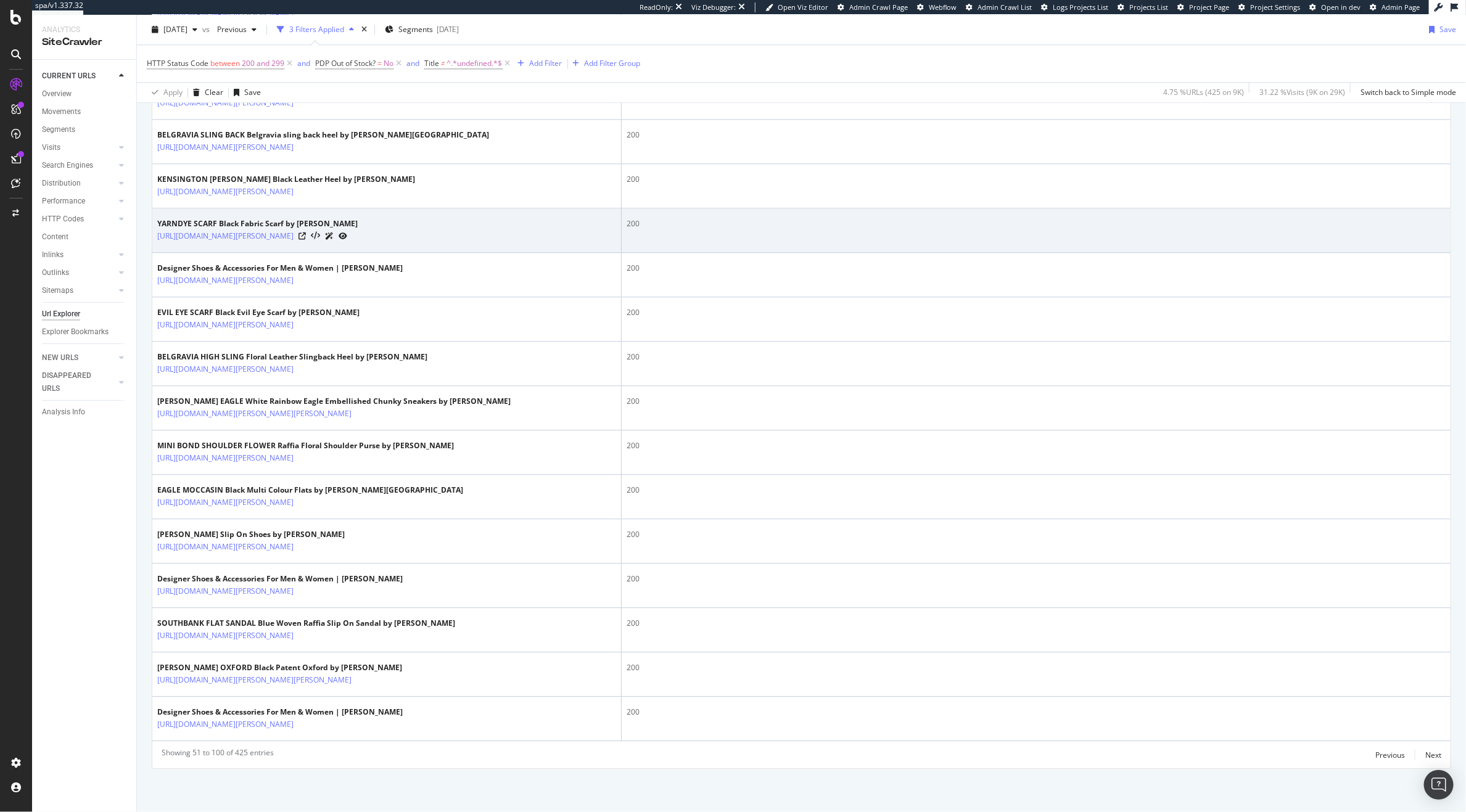
scroll to position [2153, 0]
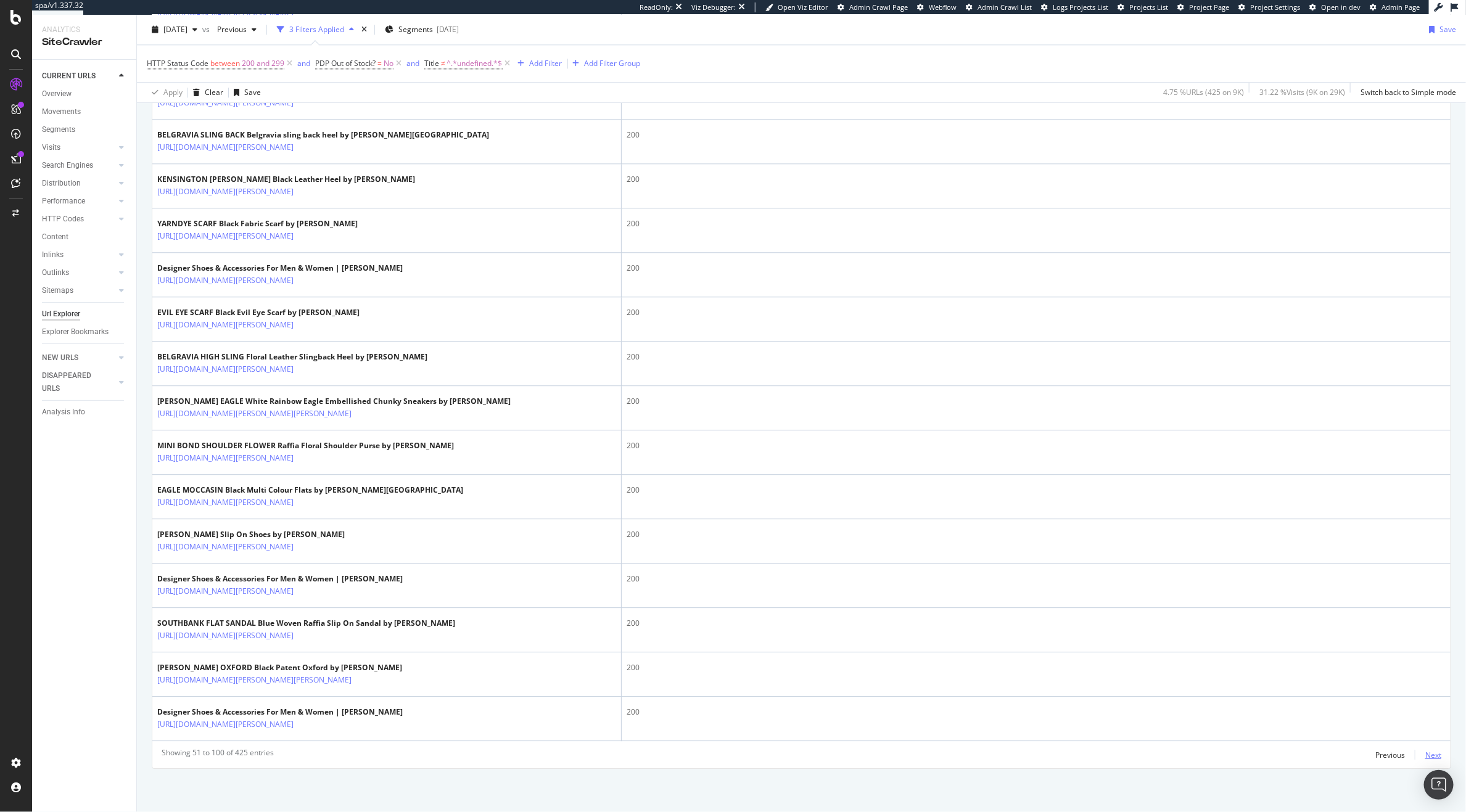
click at [1427, 751] on div "Next" at bounding box center [1433, 755] width 16 height 10
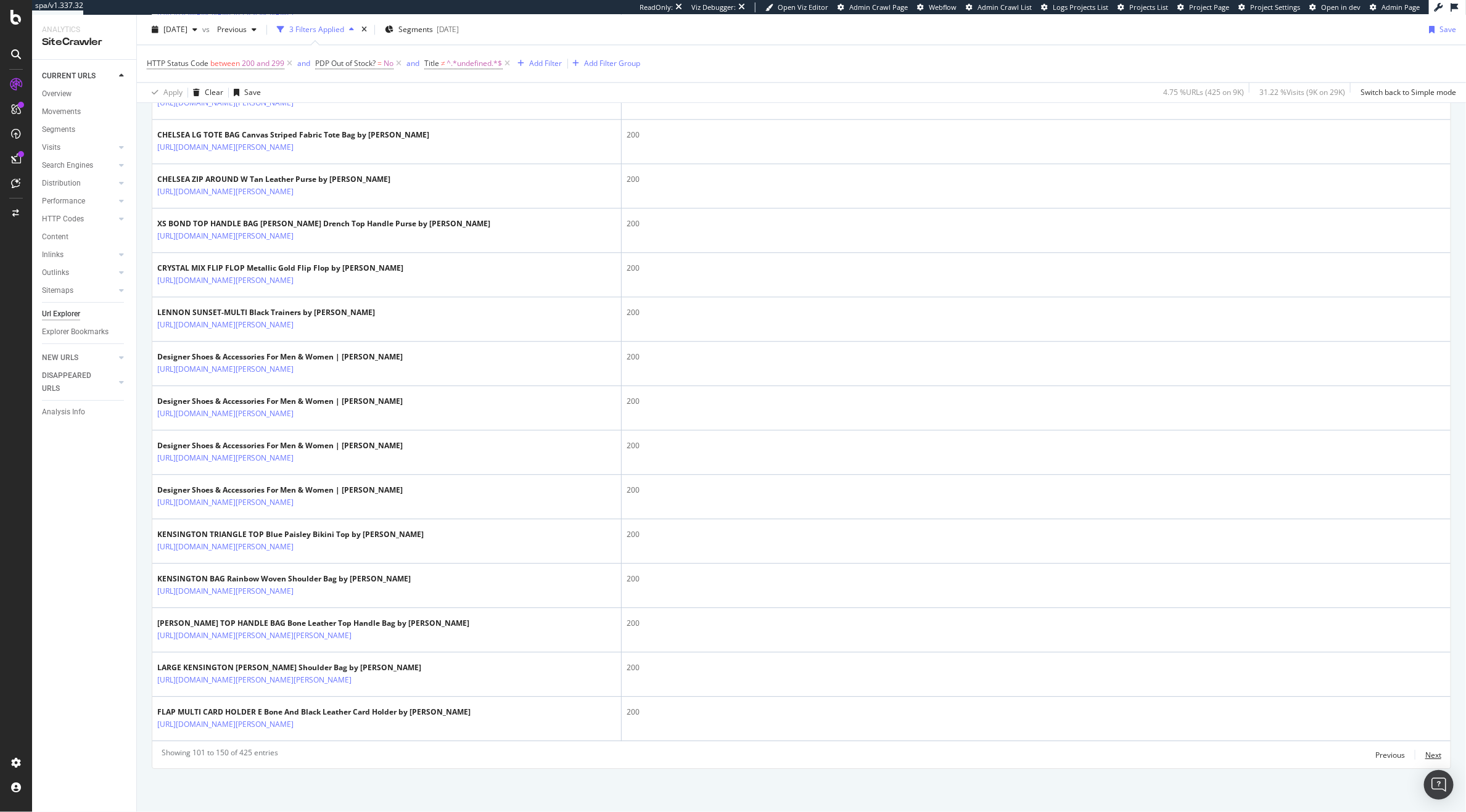
scroll to position [2188, 0]
click at [1425, 752] on div "Next" at bounding box center [1433, 755] width 16 height 10
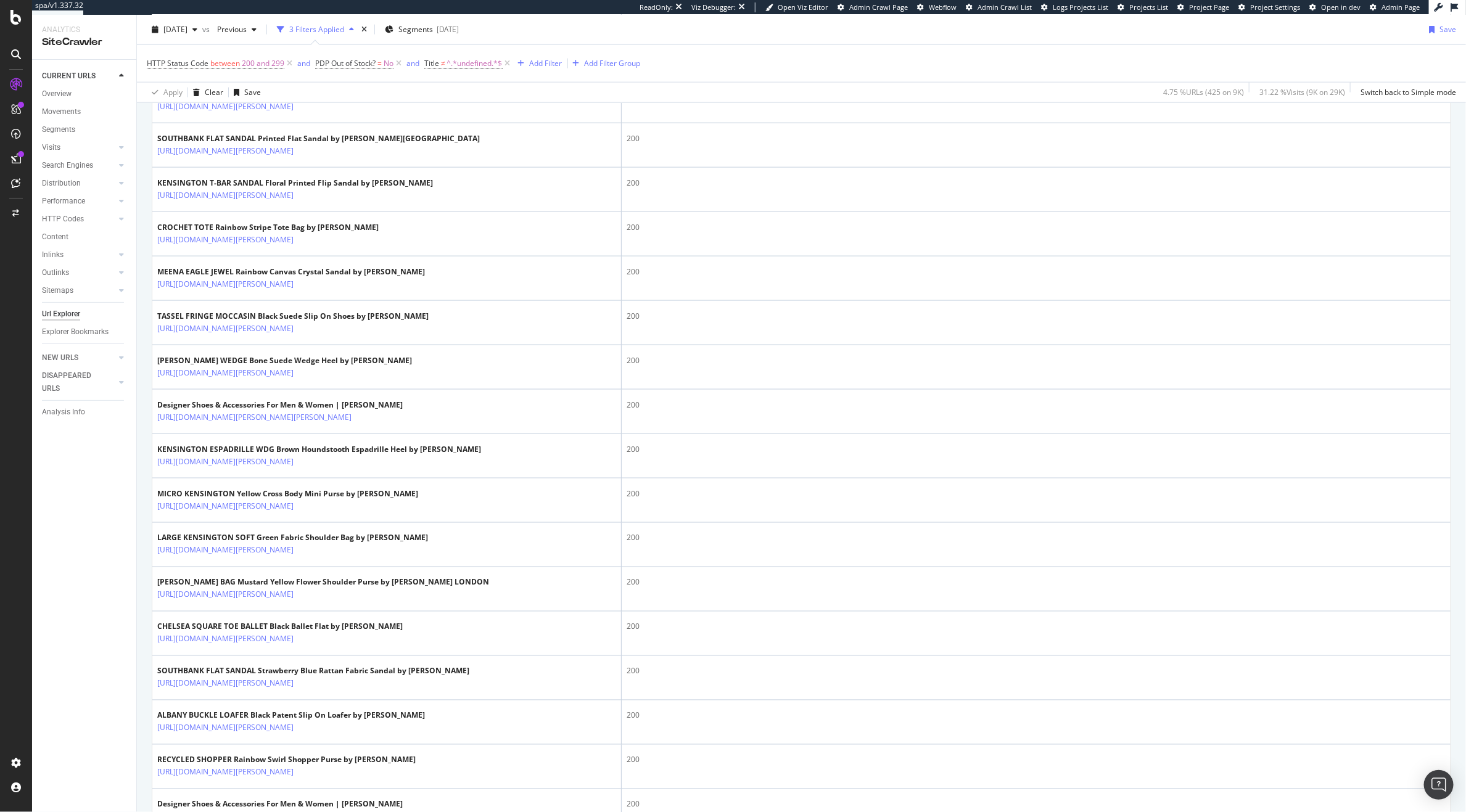
scroll to position [1713, 0]
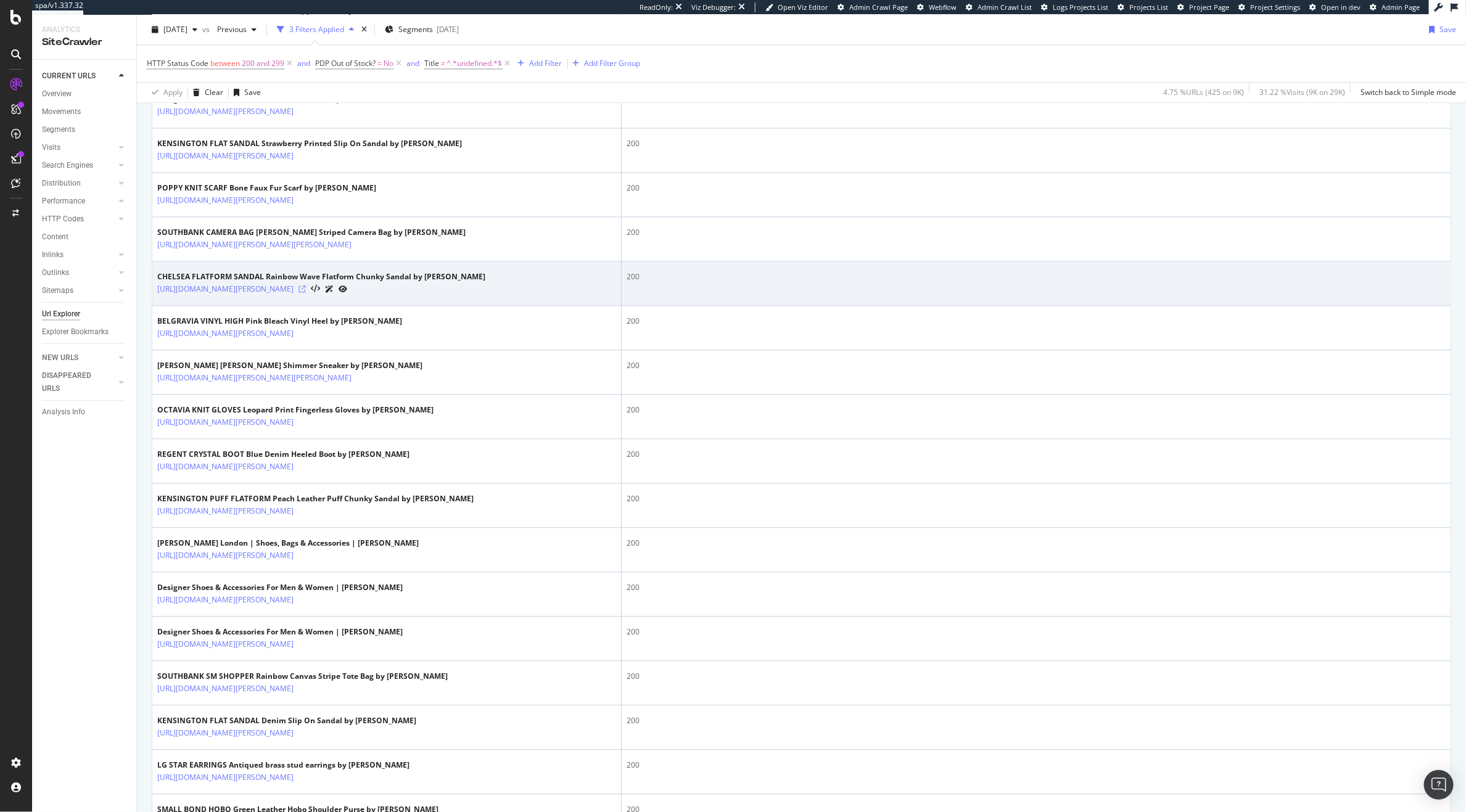
click at [306, 293] on icon at bounding box center [302, 290] width 8 height 8
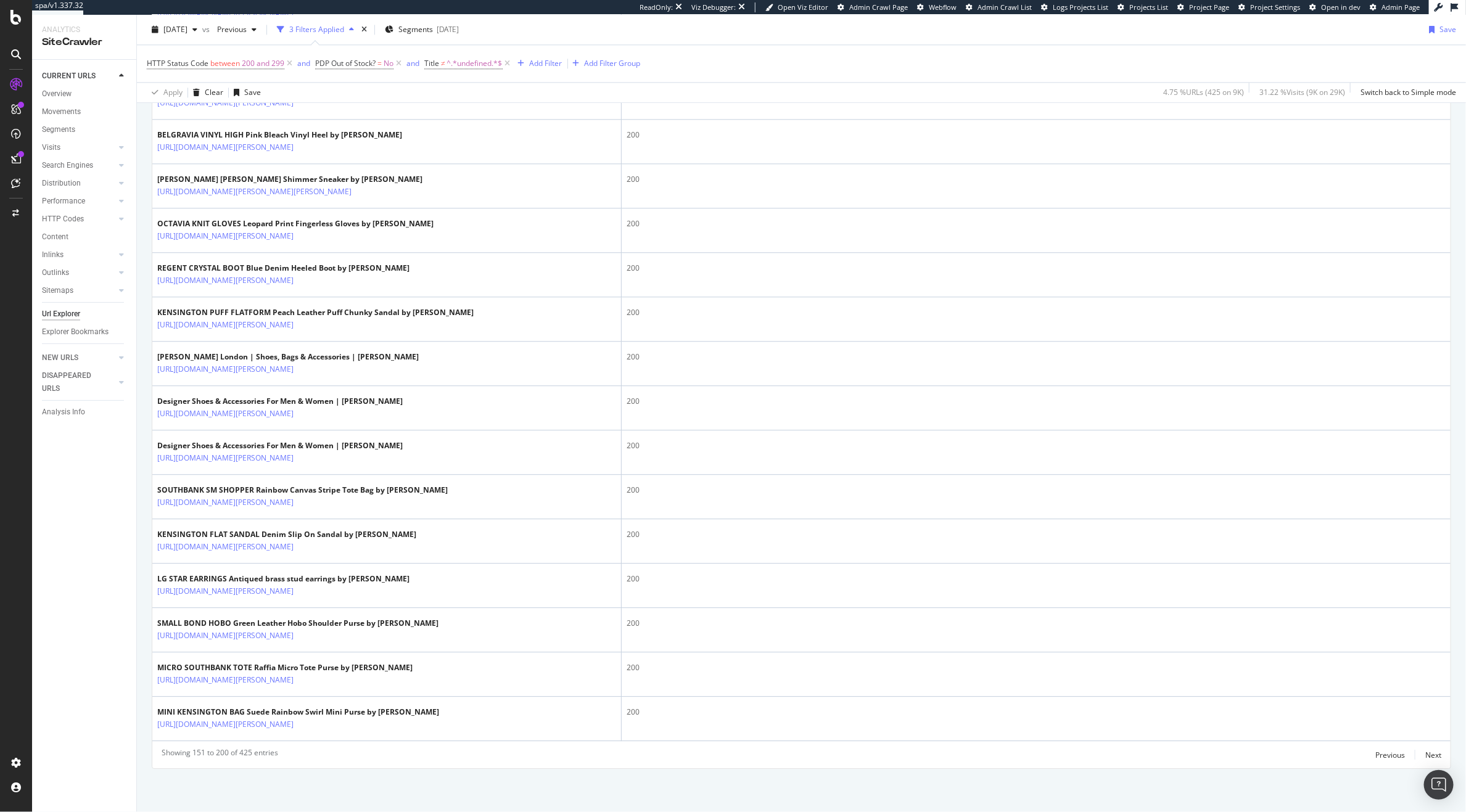
scroll to position [2247, 0]
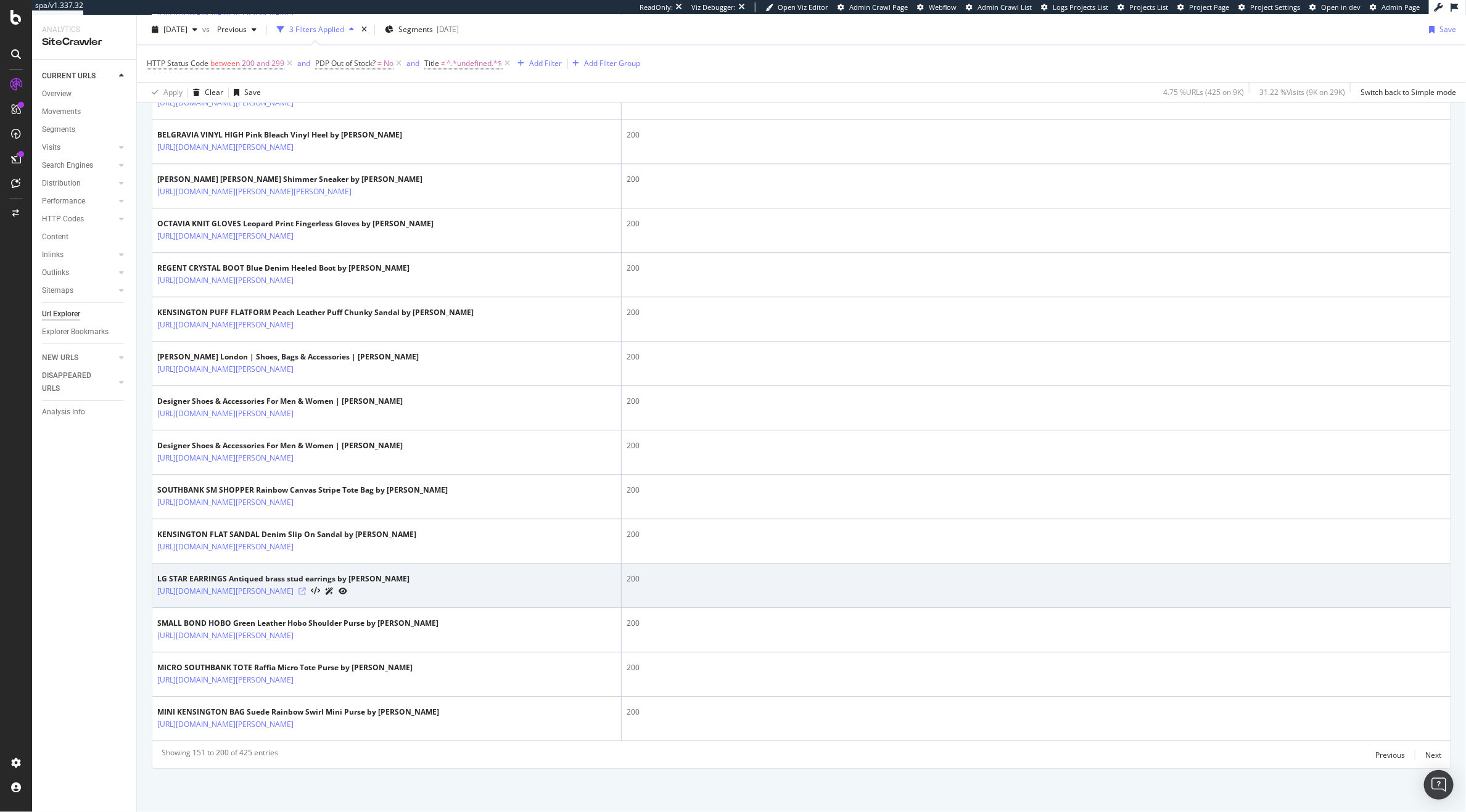
click at [306, 587] on icon at bounding box center [302, 591] width 8 height 8
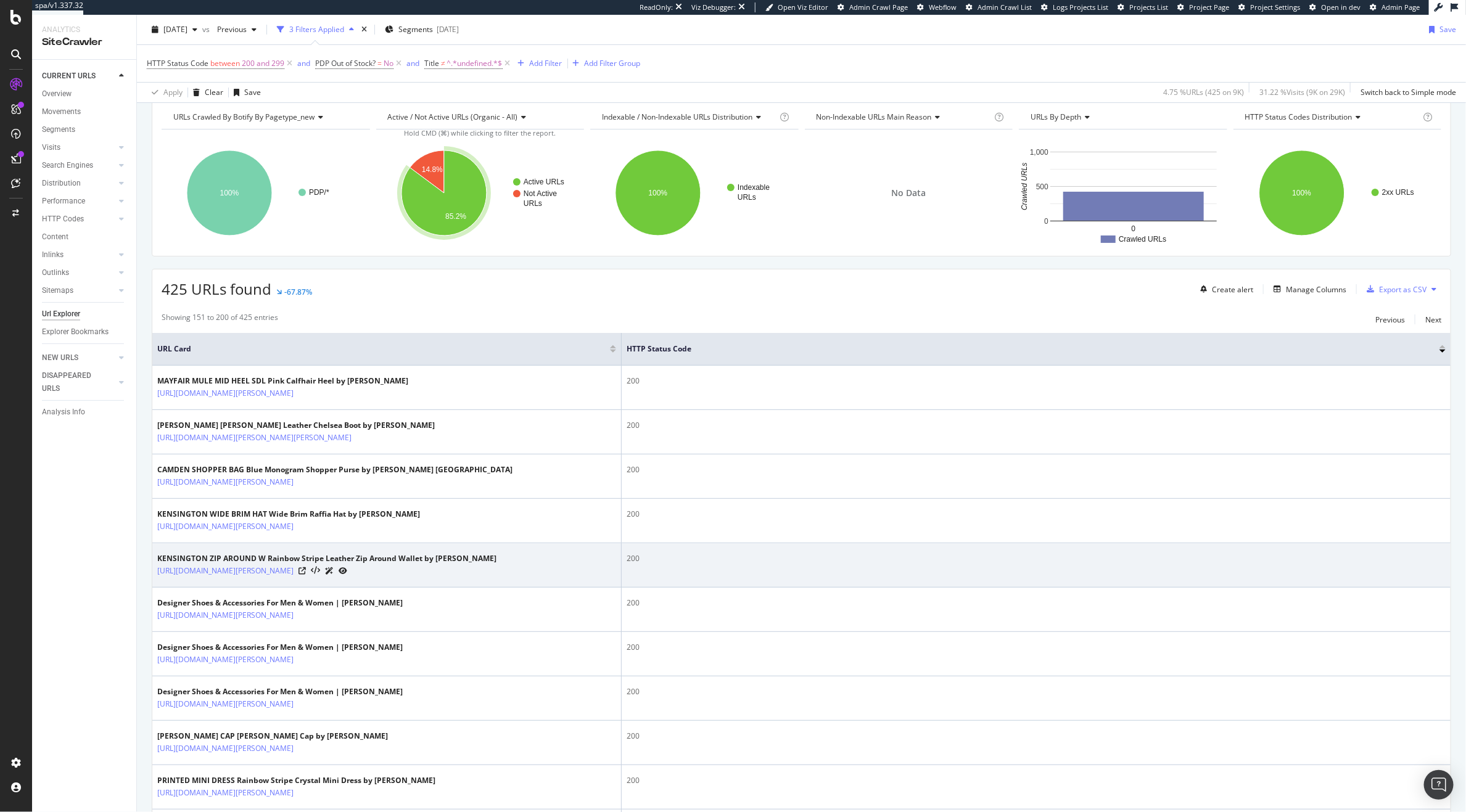
scroll to position [51, 0]
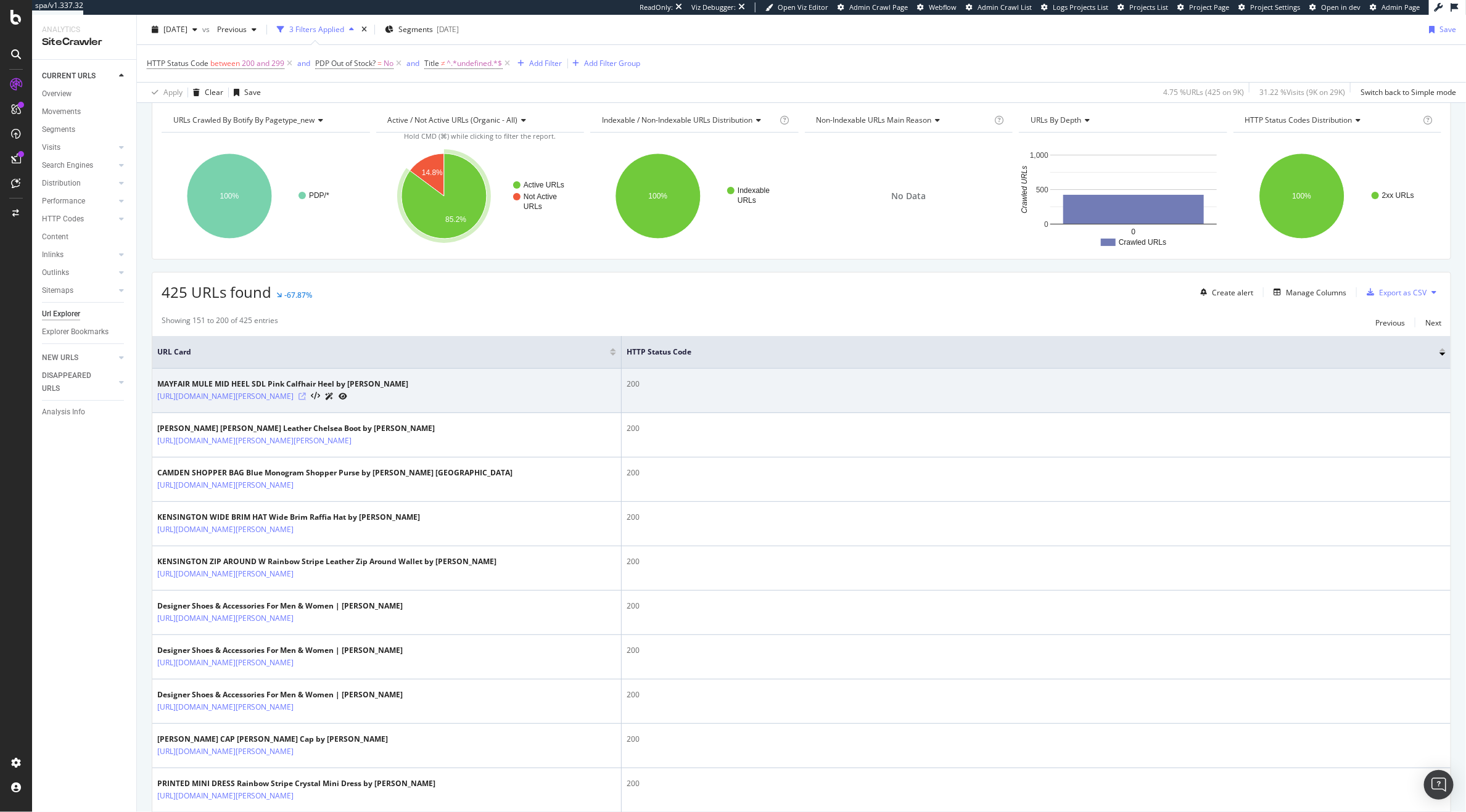
click at [306, 400] on icon at bounding box center [302, 397] width 8 height 8
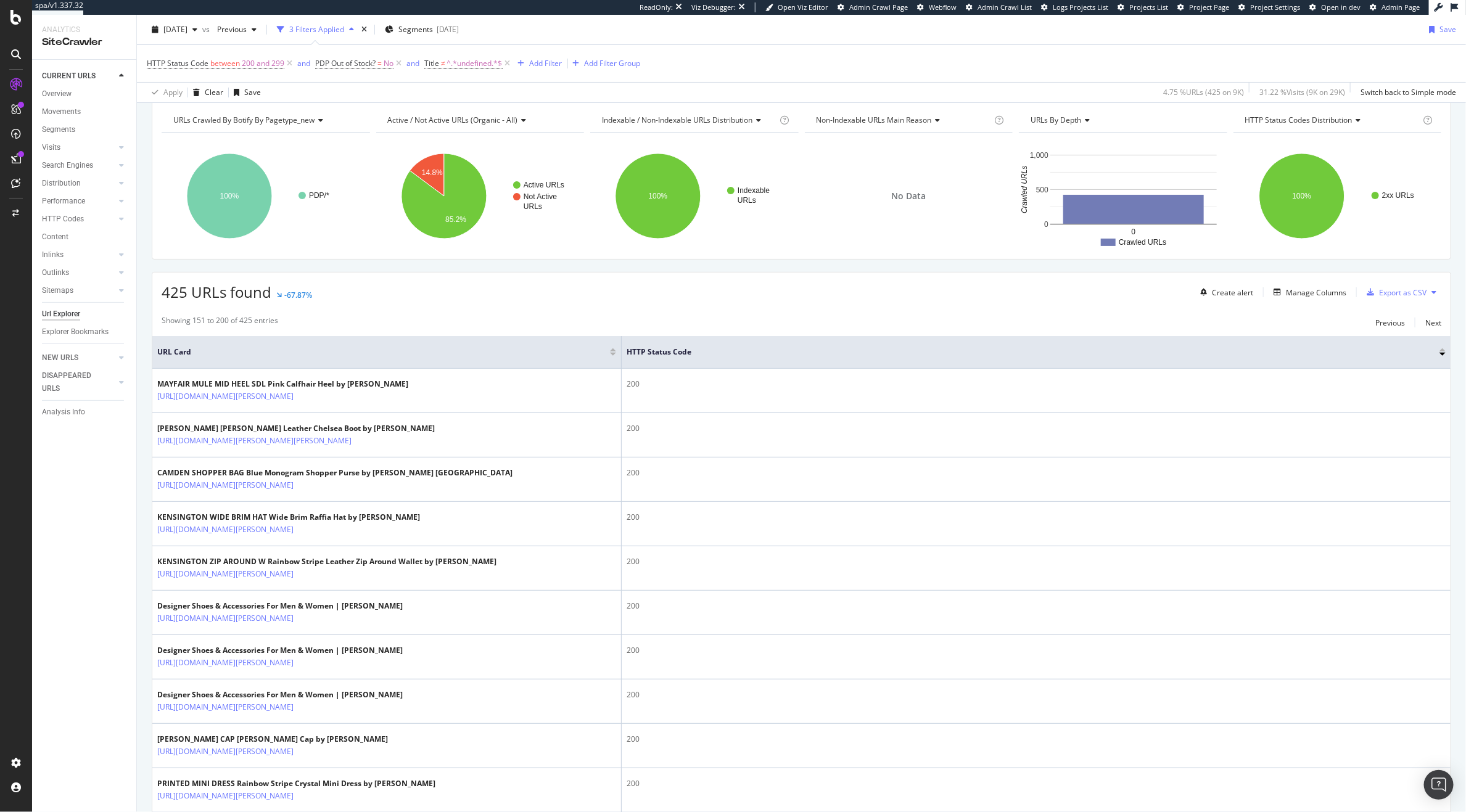
click at [1288, 301] on div "Create alert Manage Columns Export as CSV" at bounding box center [1319, 292] width 246 height 21
click at [532, 58] on div "Add Filter" at bounding box center [546, 63] width 33 height 10
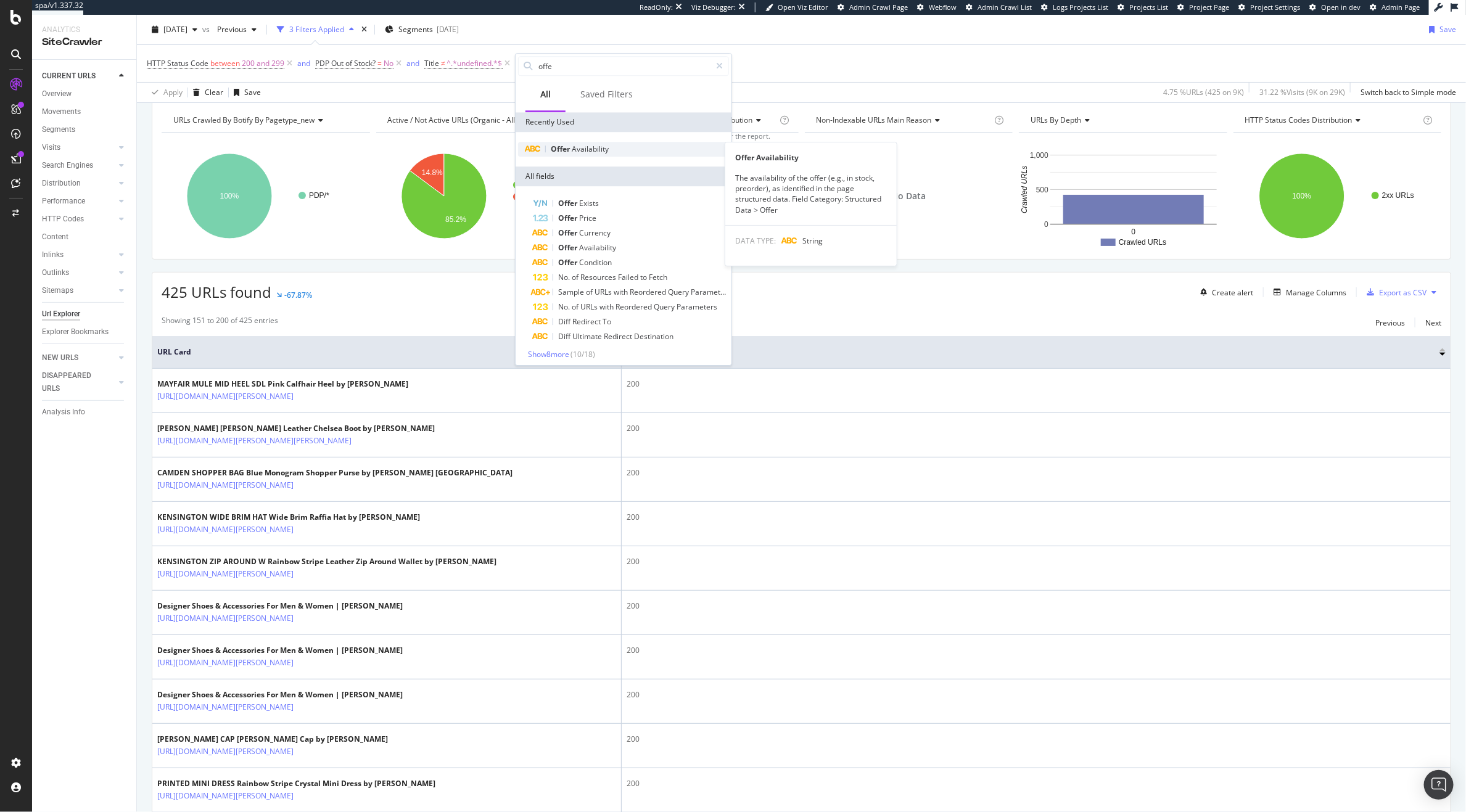
type input "offe"
click at [581, 146] on span "Availability" at bounding box center [591, 149] width 37 height 10
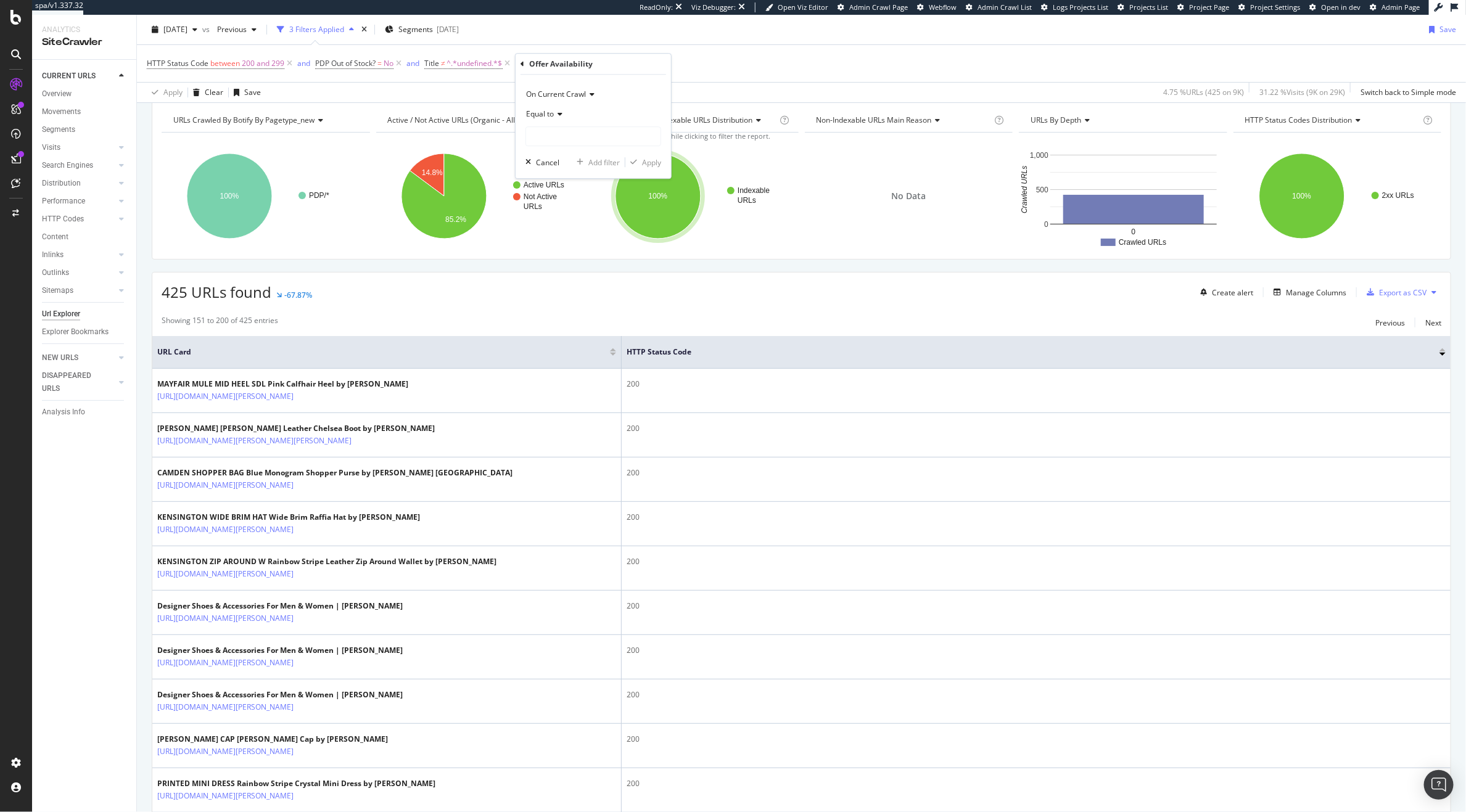
click at [543, 116] on span "Equal to" at bounding box center [540, 114] width 28 height 10
click at [555, 294] on div "Exists" at bounding box center [594, 299] width 132 height 16
click at [537, 115] on span "Exists" at bounding box center [536, 114] width 20 height 10
click at [557, 311] on span "Doesn't exist" at bounding box center [553, 316] width 44 height 10
click at [648, 138] on div "Apply" at bounding box center [652, 140] width 19 height 10
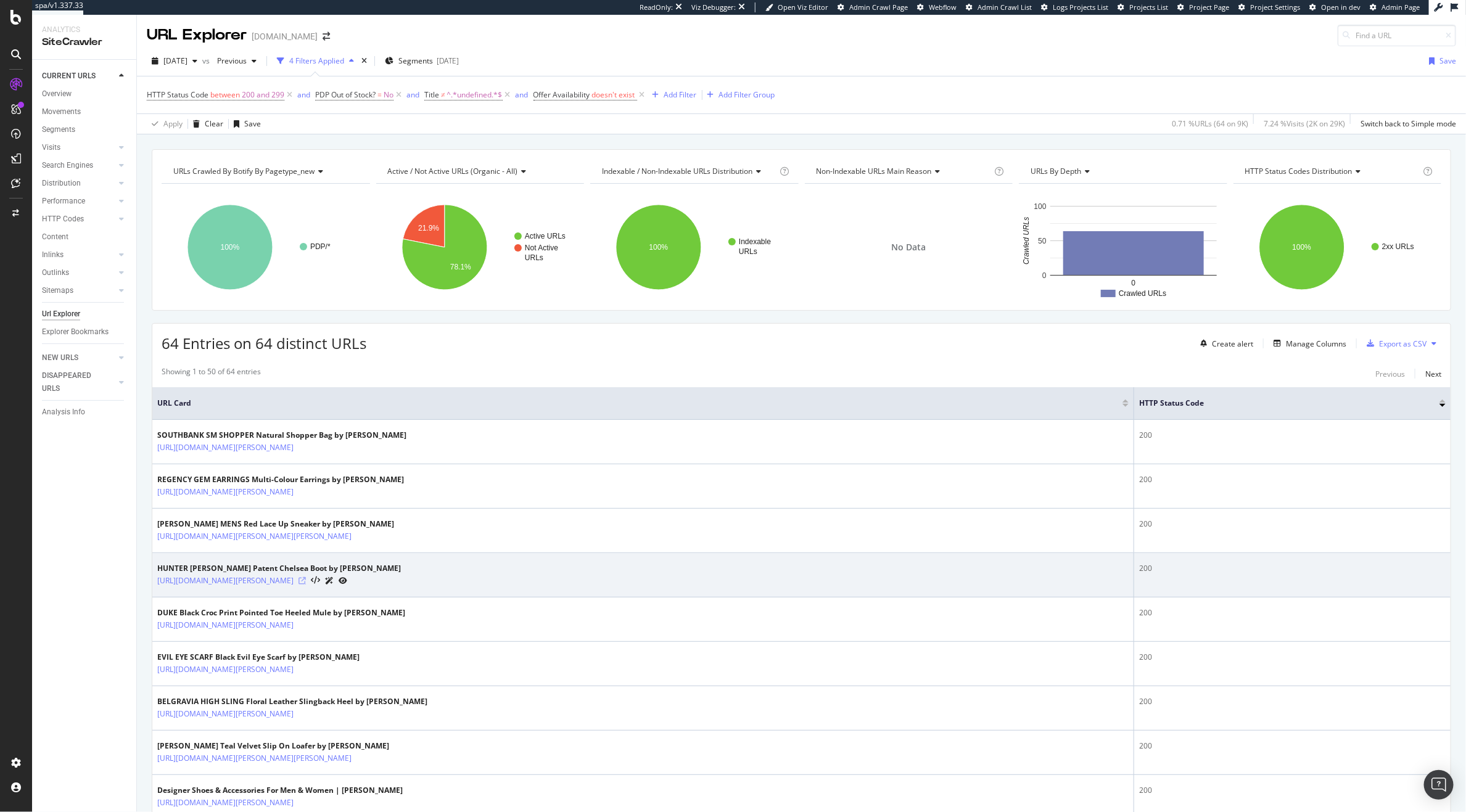
click at [306, 583] on icon at bounding box center [302, 581] width 8 height 8
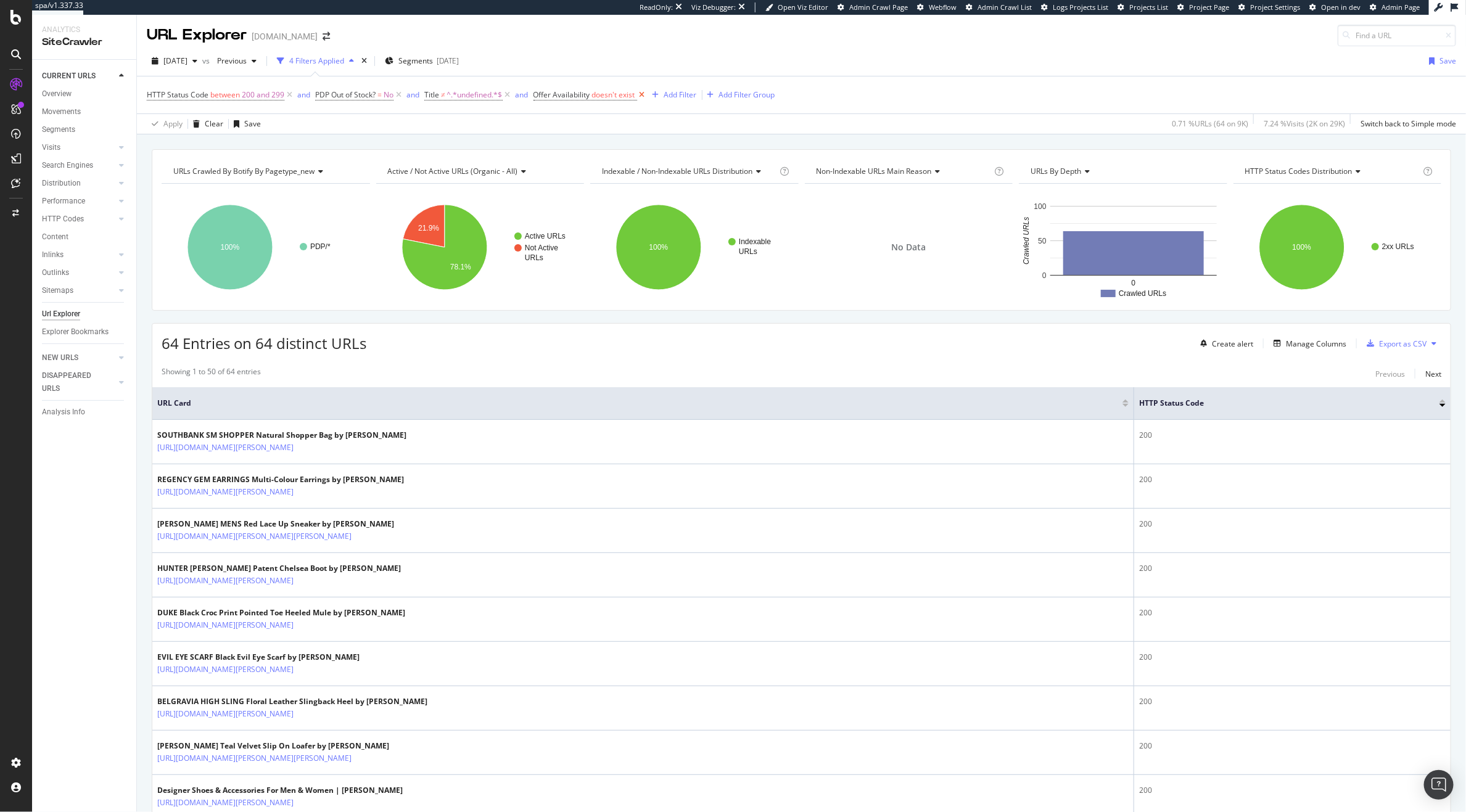
click at [645, 95] on icon at bounding box center [642, 95] width 10 height 12
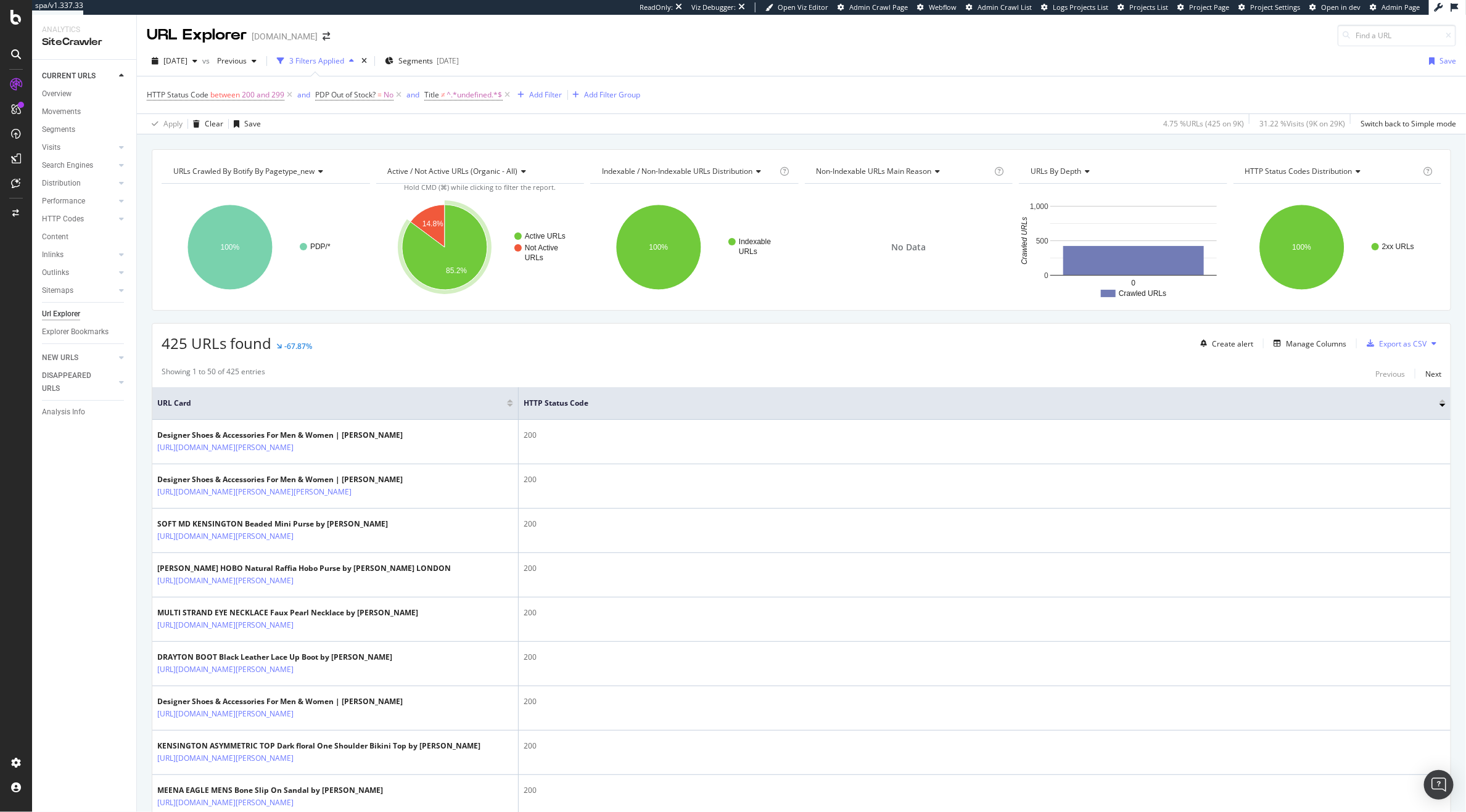
drag, startPoint x: 399, startPoint y: 418, endPoint x: 519, endPoint y: 402, distance: 121.1
click at [519, 402] on span at bounding box center [517, 403] width 8 height 32
click at [1286, 347] on div "Manage Columns" at bounding box center [1317, 344] width 60 height 10
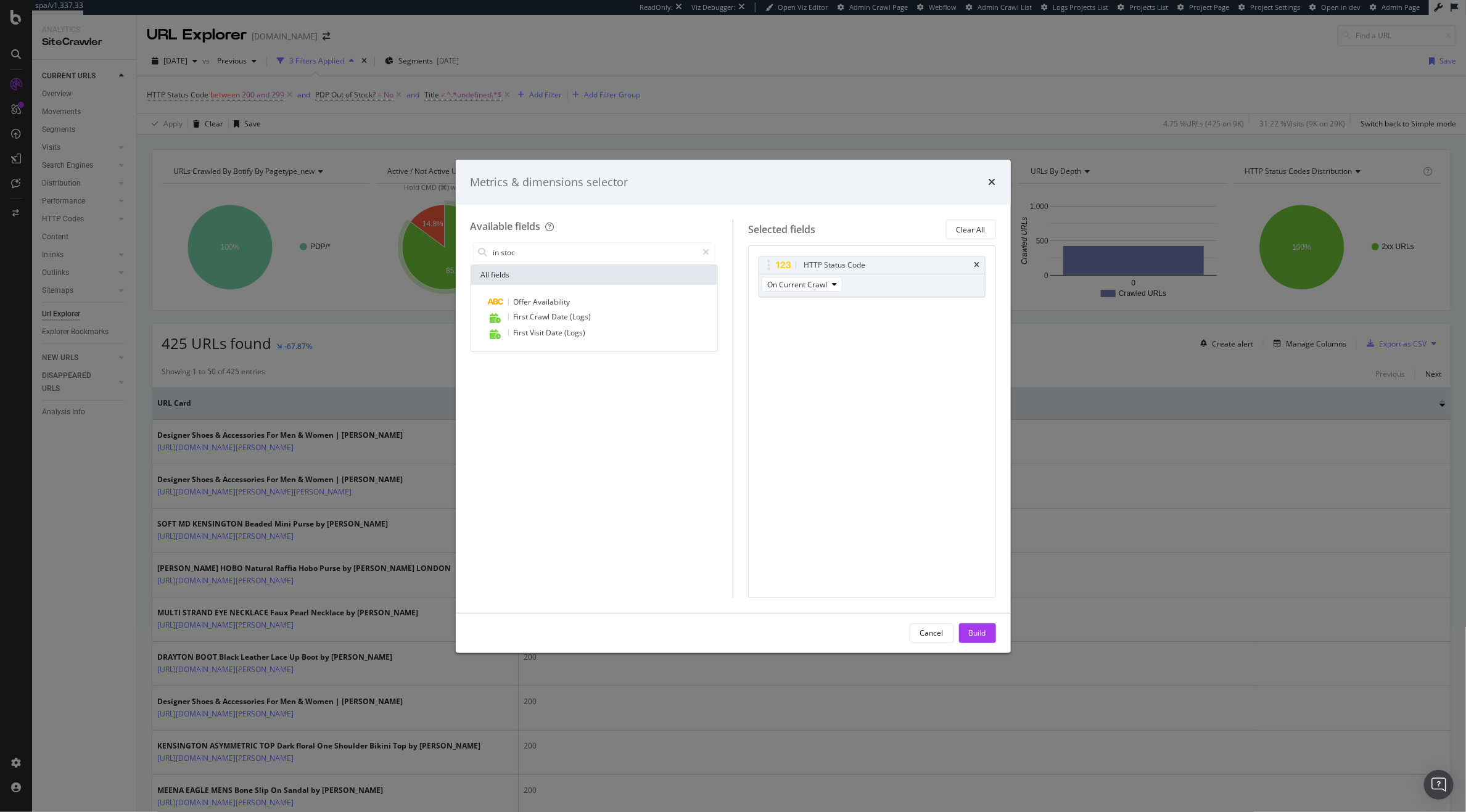
type input "in stock"
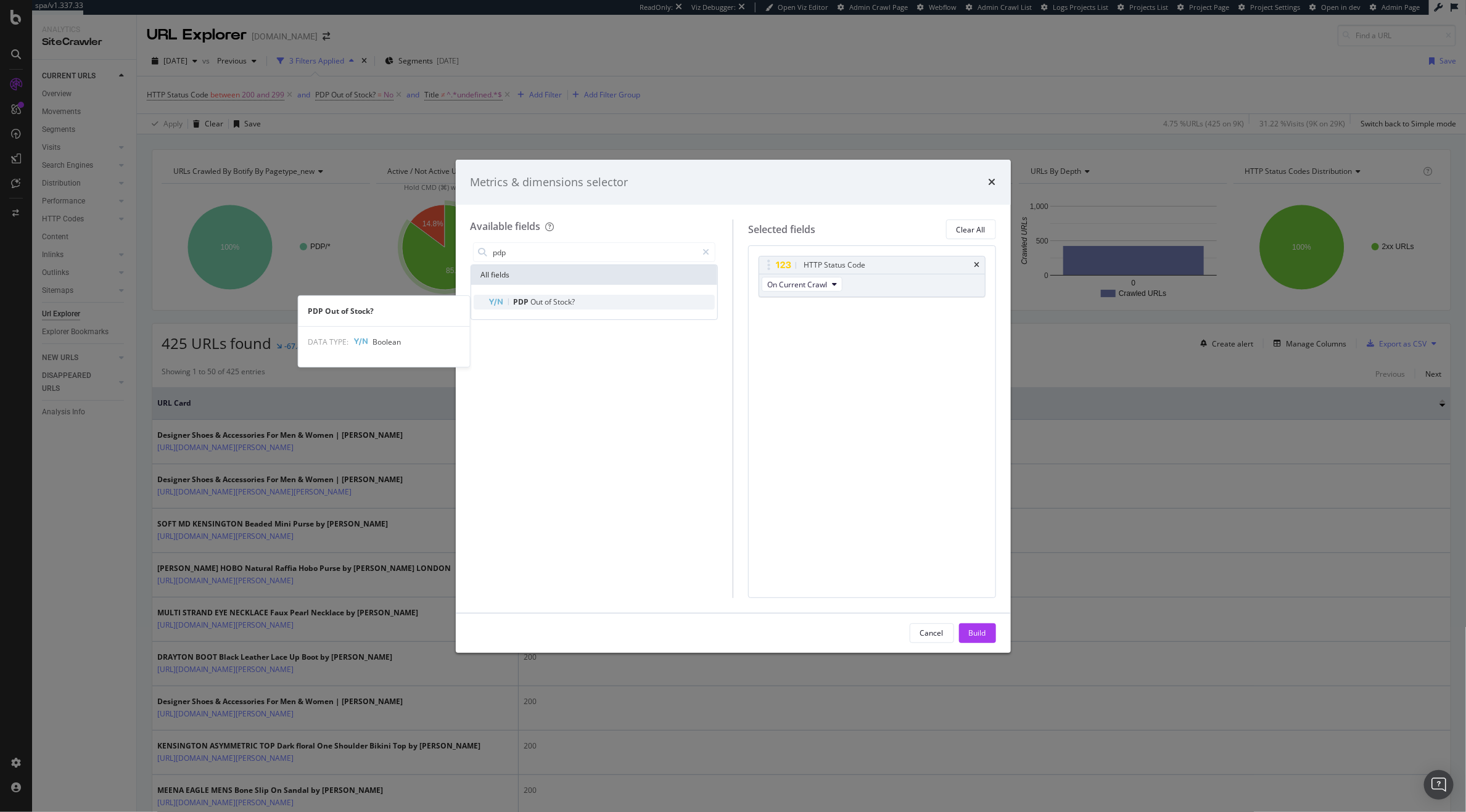
type input "pdp"
click at [611, 306] on div "PDP Out of Stock?" at bounding box center [602, 302] width 227 height 15
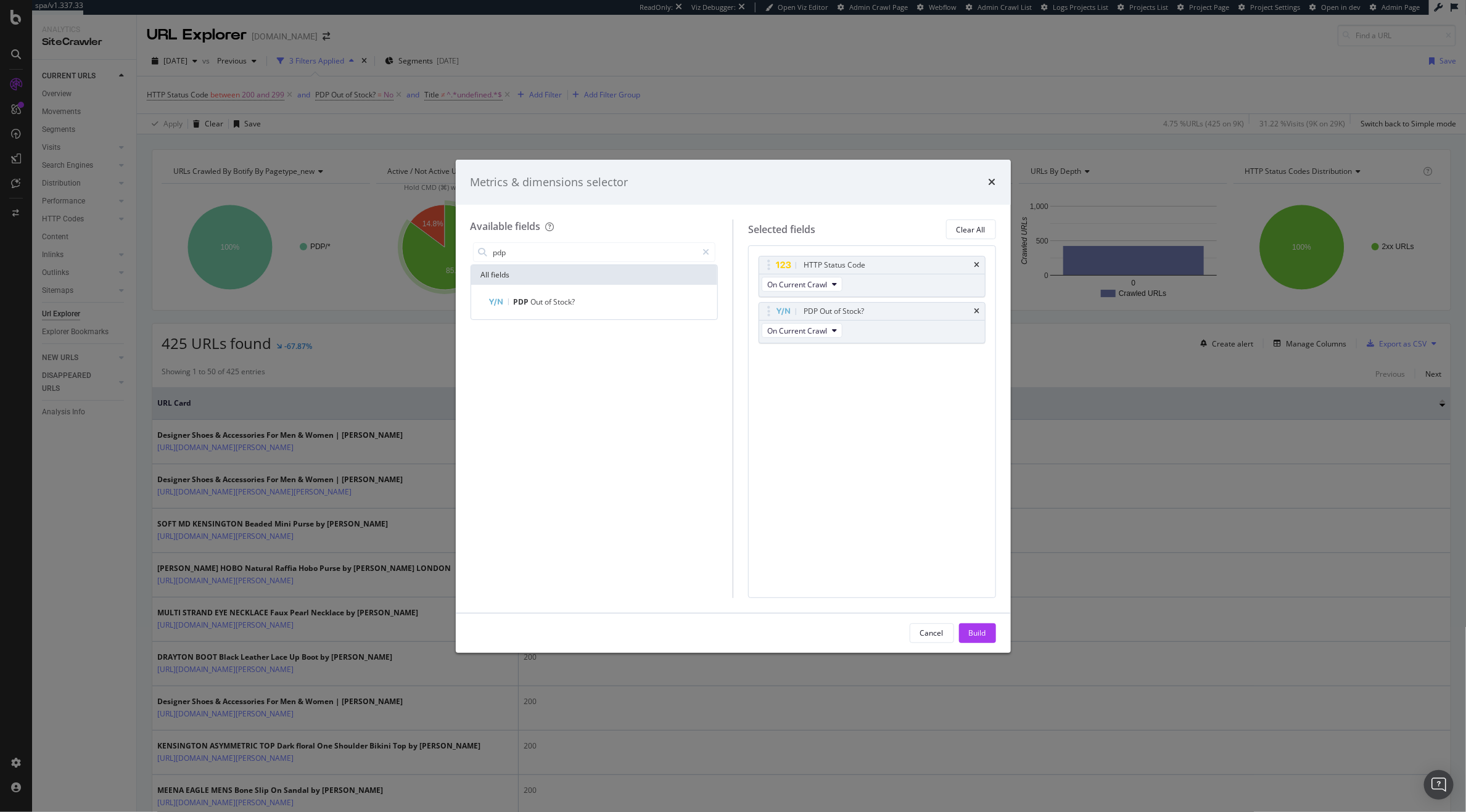
click at [967, 617] on div "Cancel Build" at bounding box center [733, 633] width 555 height 39
click at [969, 632] on div "Build" at bounding box center [978, 633] width 17 height 10
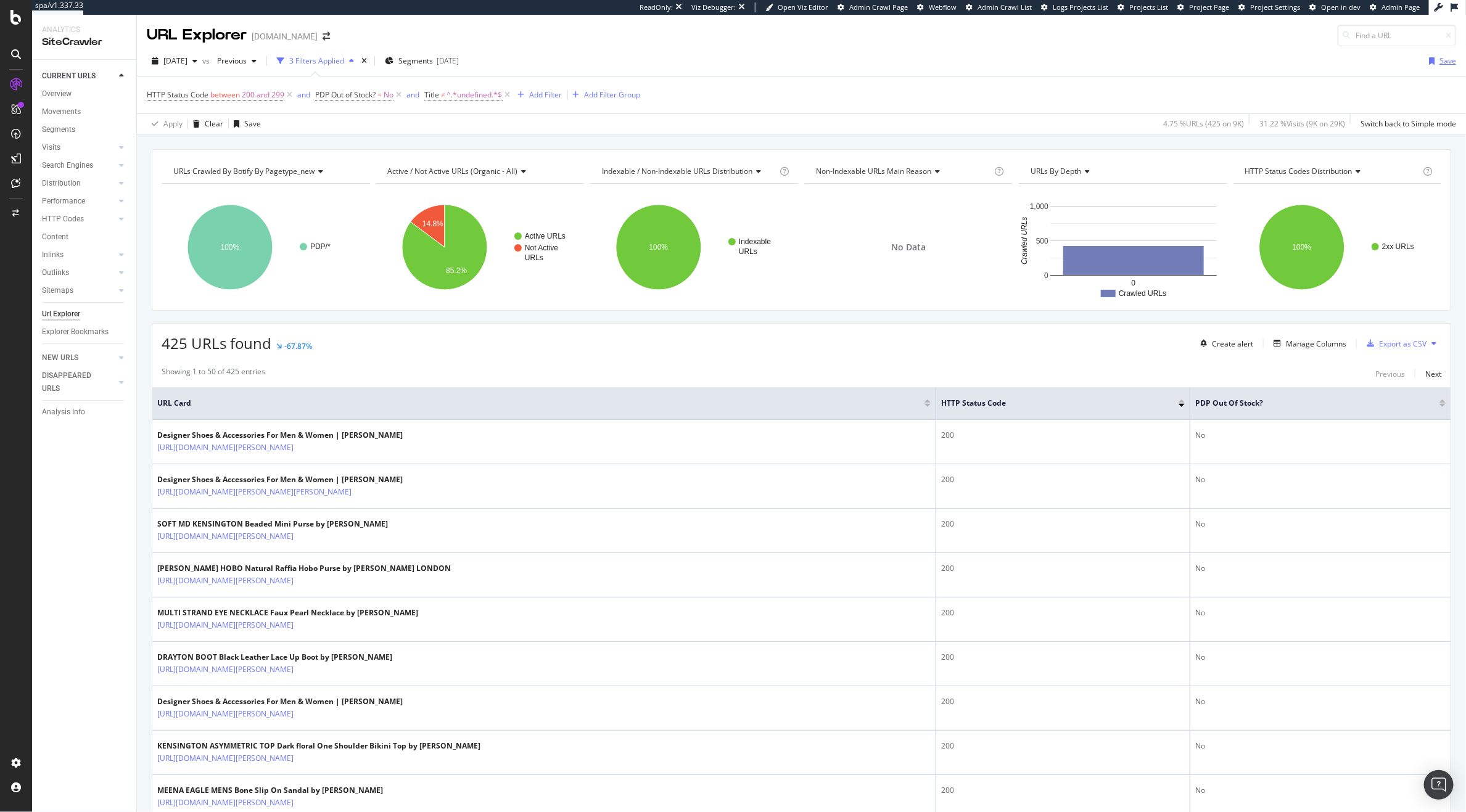
click at [1440, 64] on div "Save" at bounding box center [1448, 60] width 17 height 10
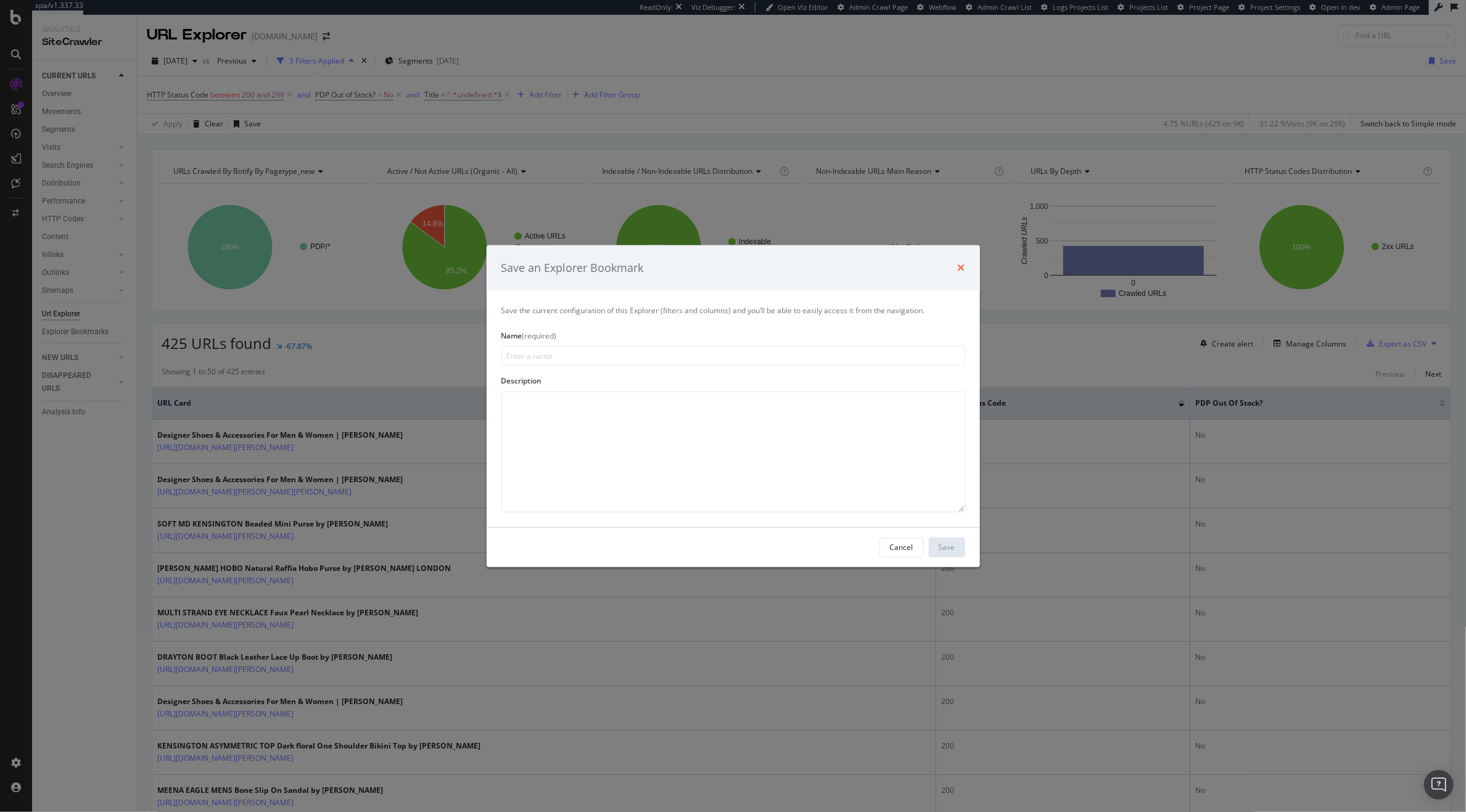
click at [961, 263] on icon "times" at bounding box center [962, 267] width 8 height 10
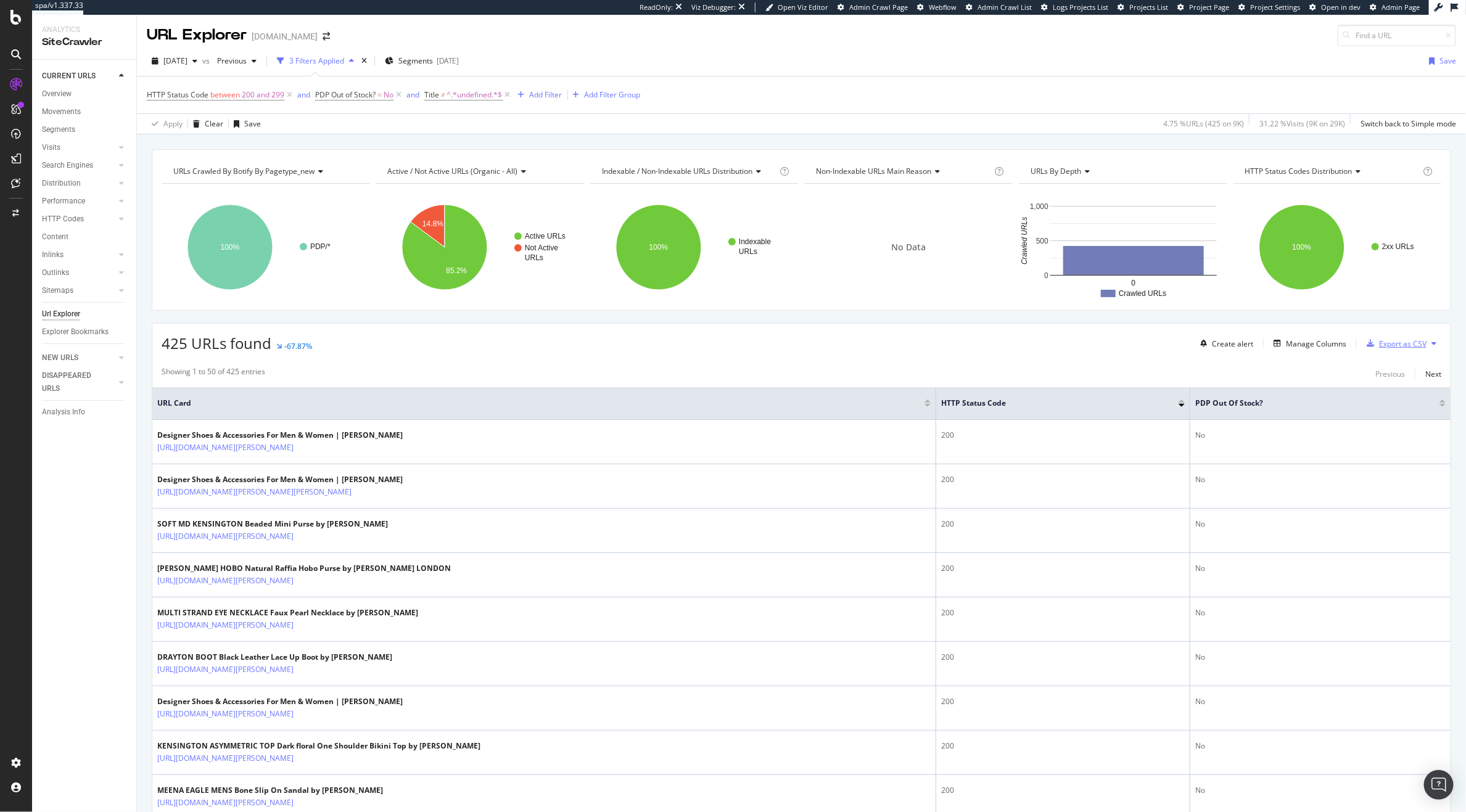
click at [1393, 340] on div "Export as CSV" at bounding box center [1403, 344] width 48 height 10
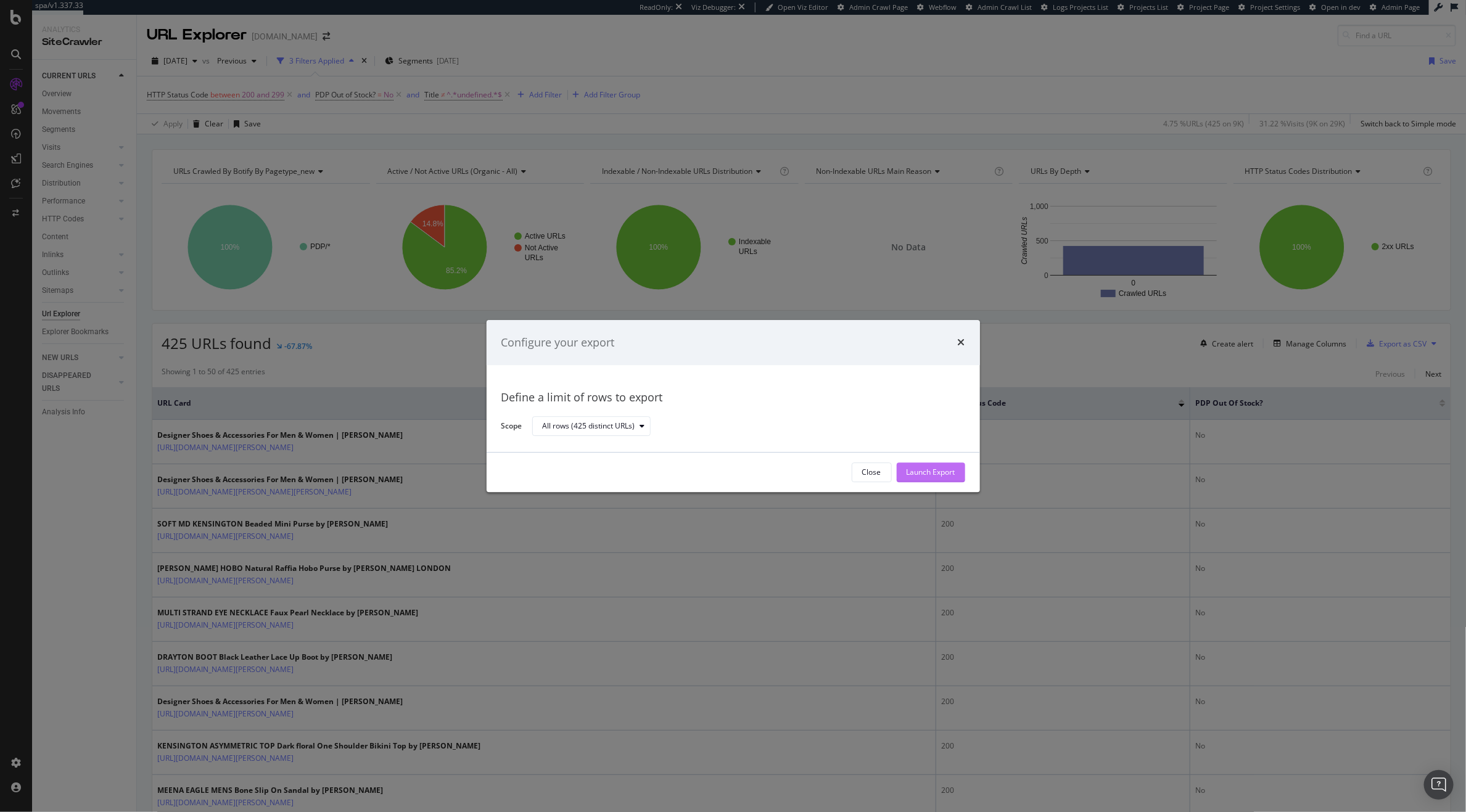
click at [943, 470] on div "Launch Export" at bounding box center [931, 473] width 49 height 10
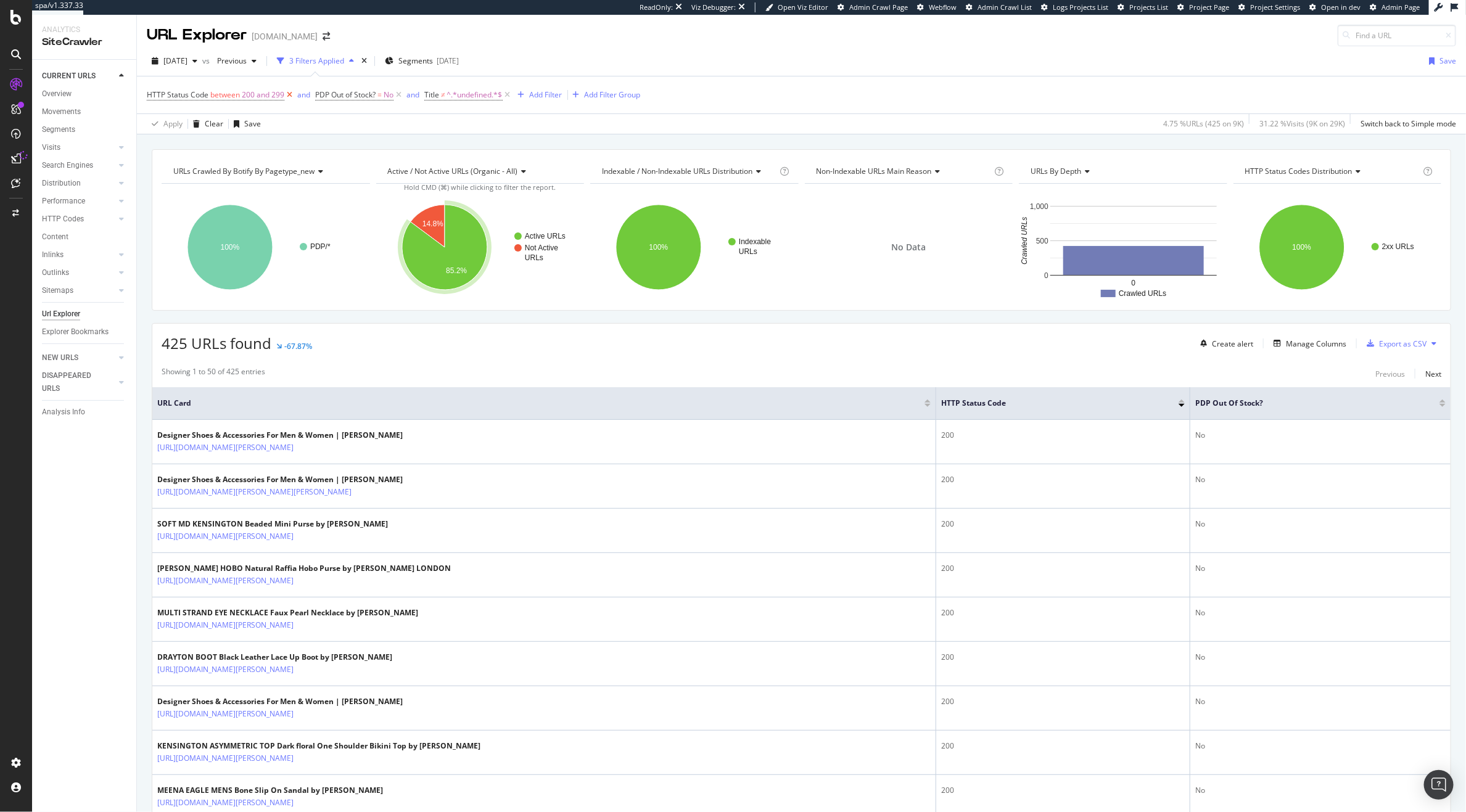
click at [290, 99] on icon at bounding box center [290, 95] width 10 height 12
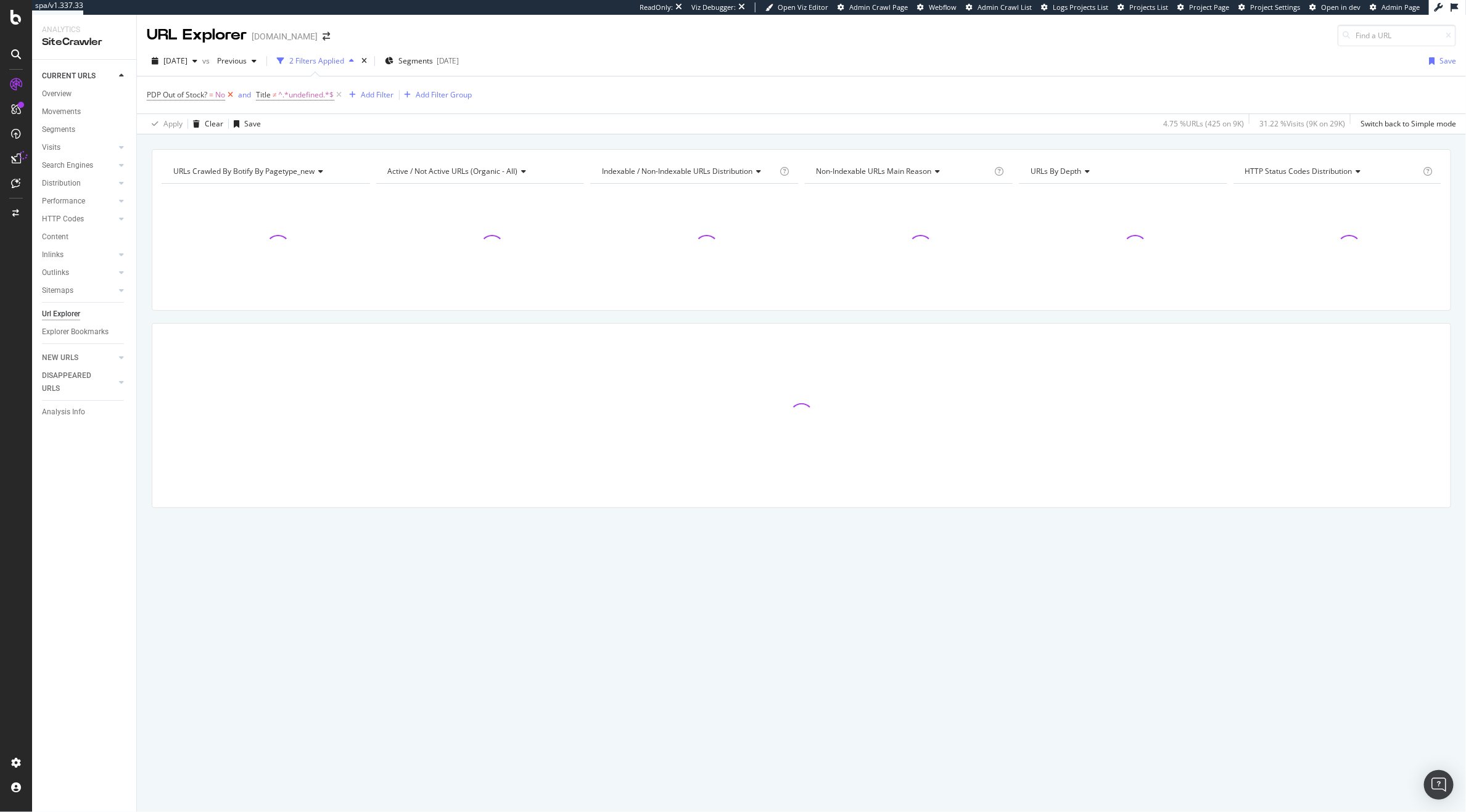
click at [236, 92] on icon at bounding box center [230, 95] width 10 height 12
click at [233, 96] on icon at bounding box center [230, 95] width 10 height 12
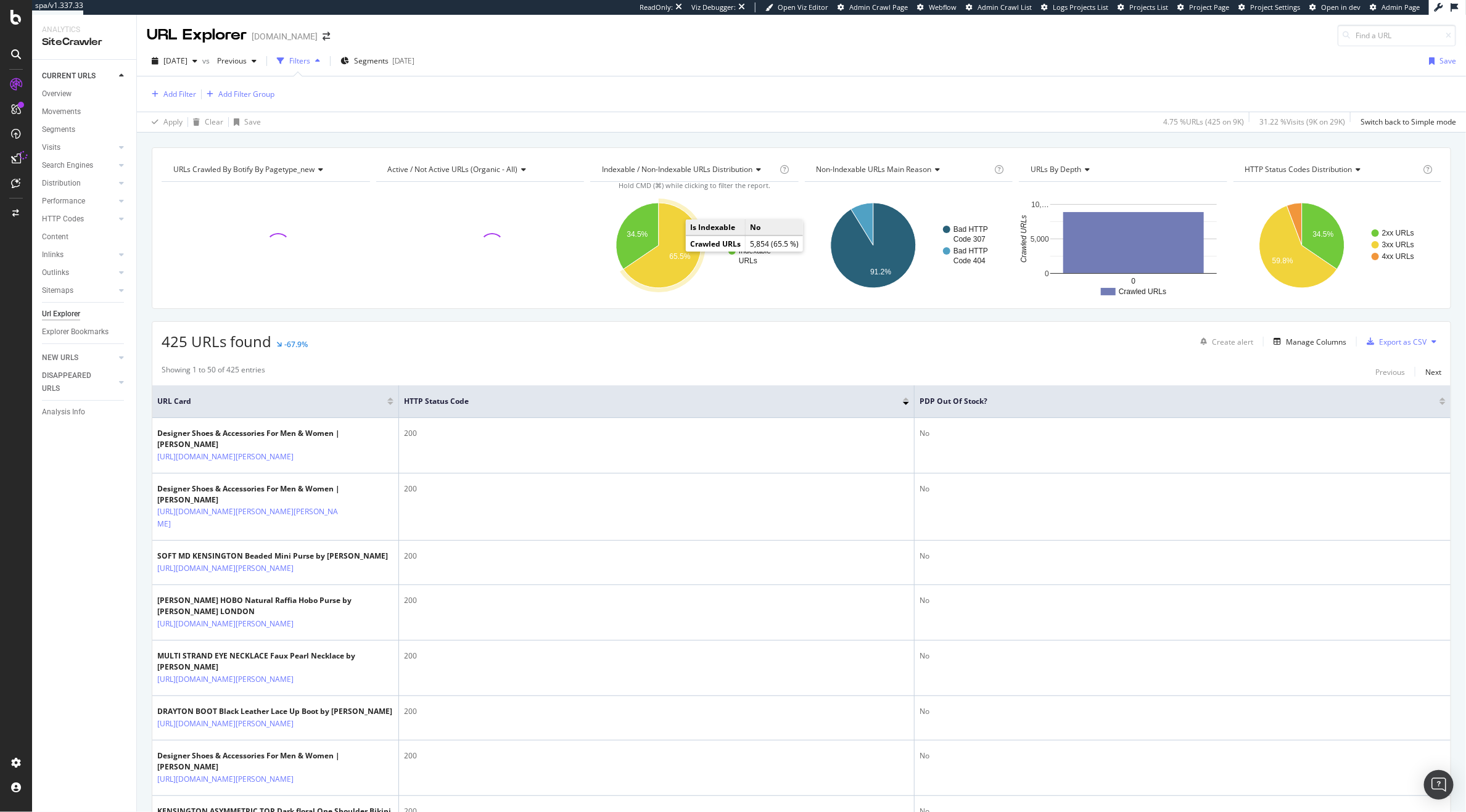
click at [660, 251] on icon "A chart." at bounding box center [662, 245] width 78 height 85
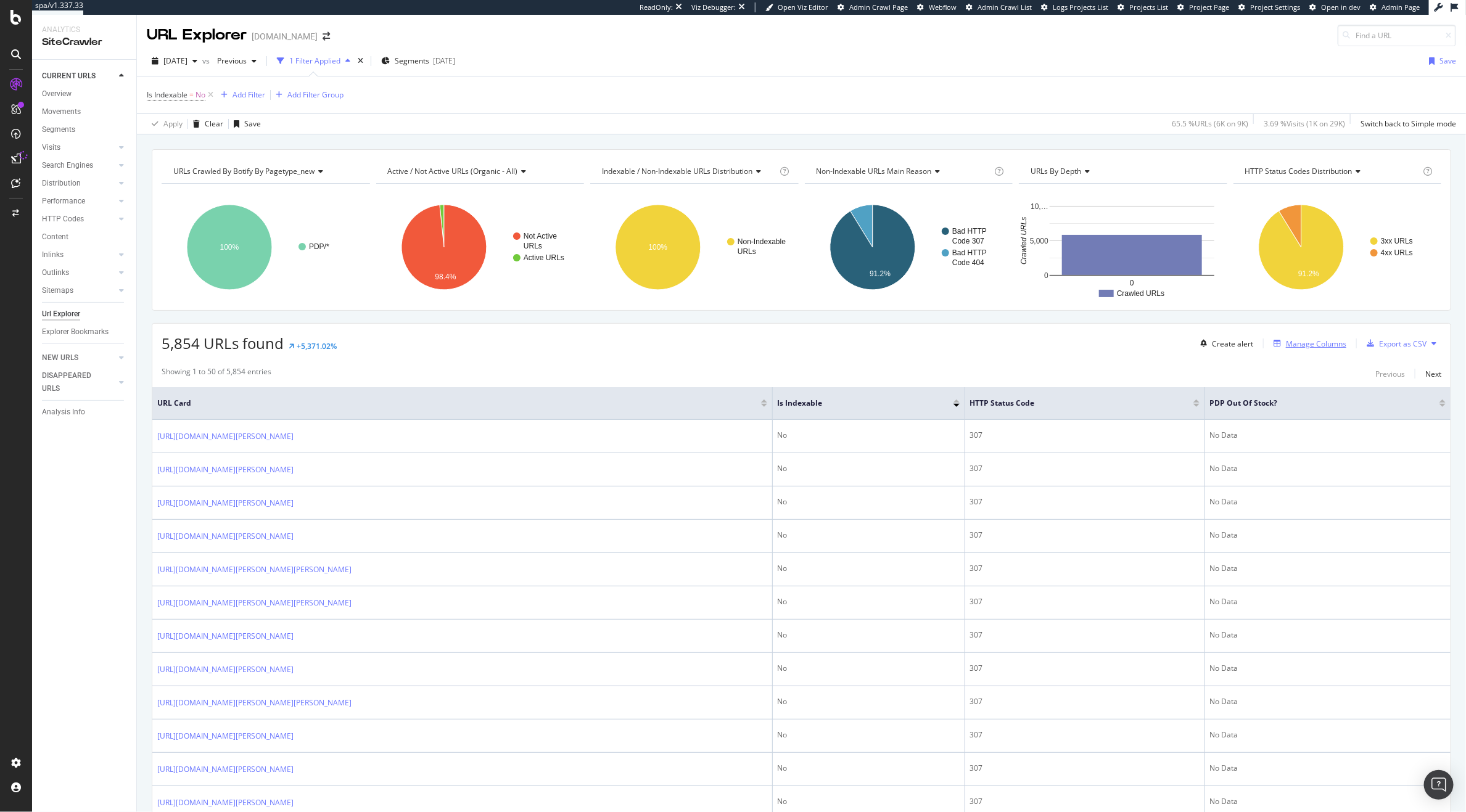
click at [1300, 339] on div "Manage Columns" at bounding box center [1317, 344] width 60 height 10
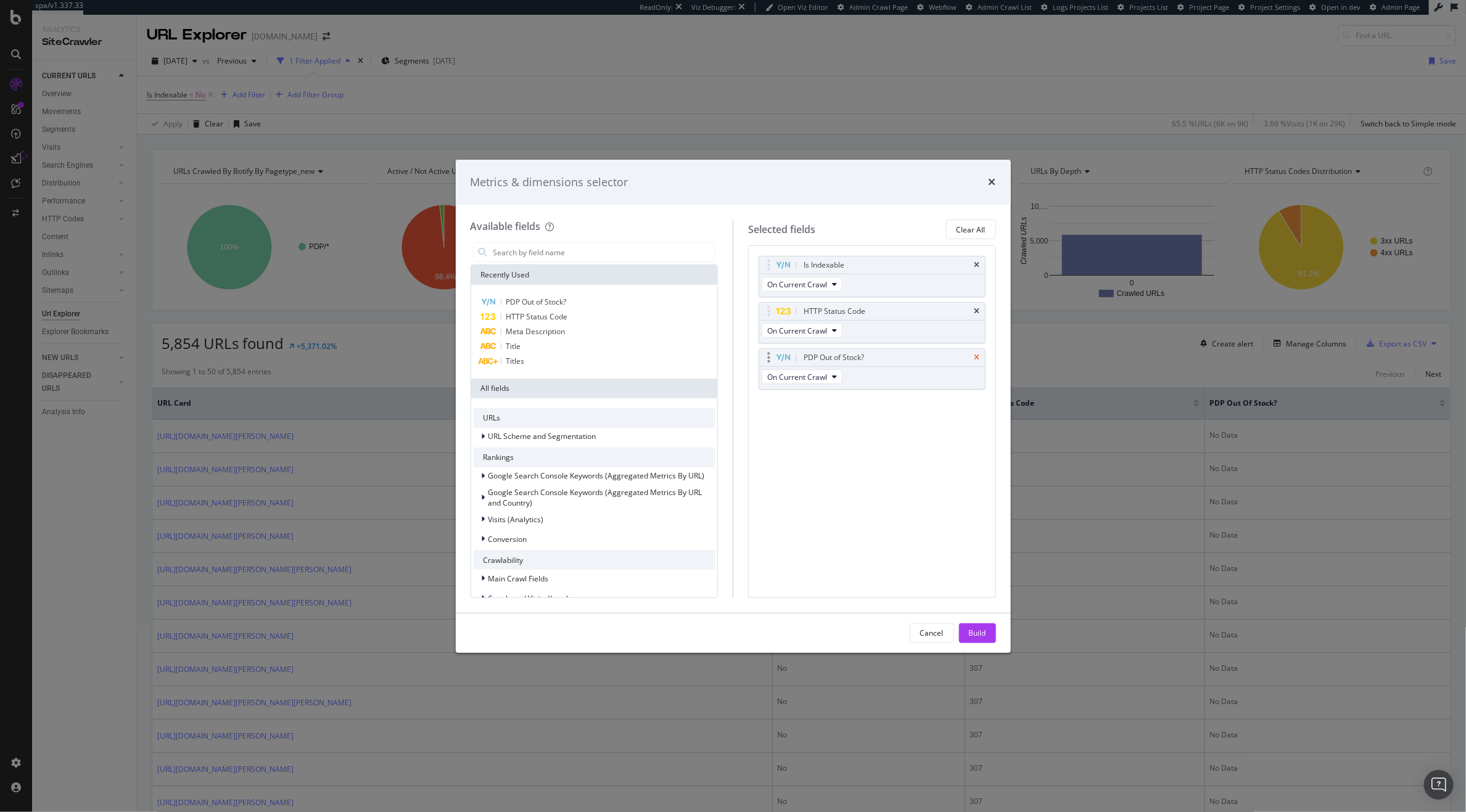
click at [978, 360] on icon "times" at bounding box center [977, 358] width 6 height 8
click at [537, 247] on input "modal" at bounding box center [604, 252] width 223 height 19
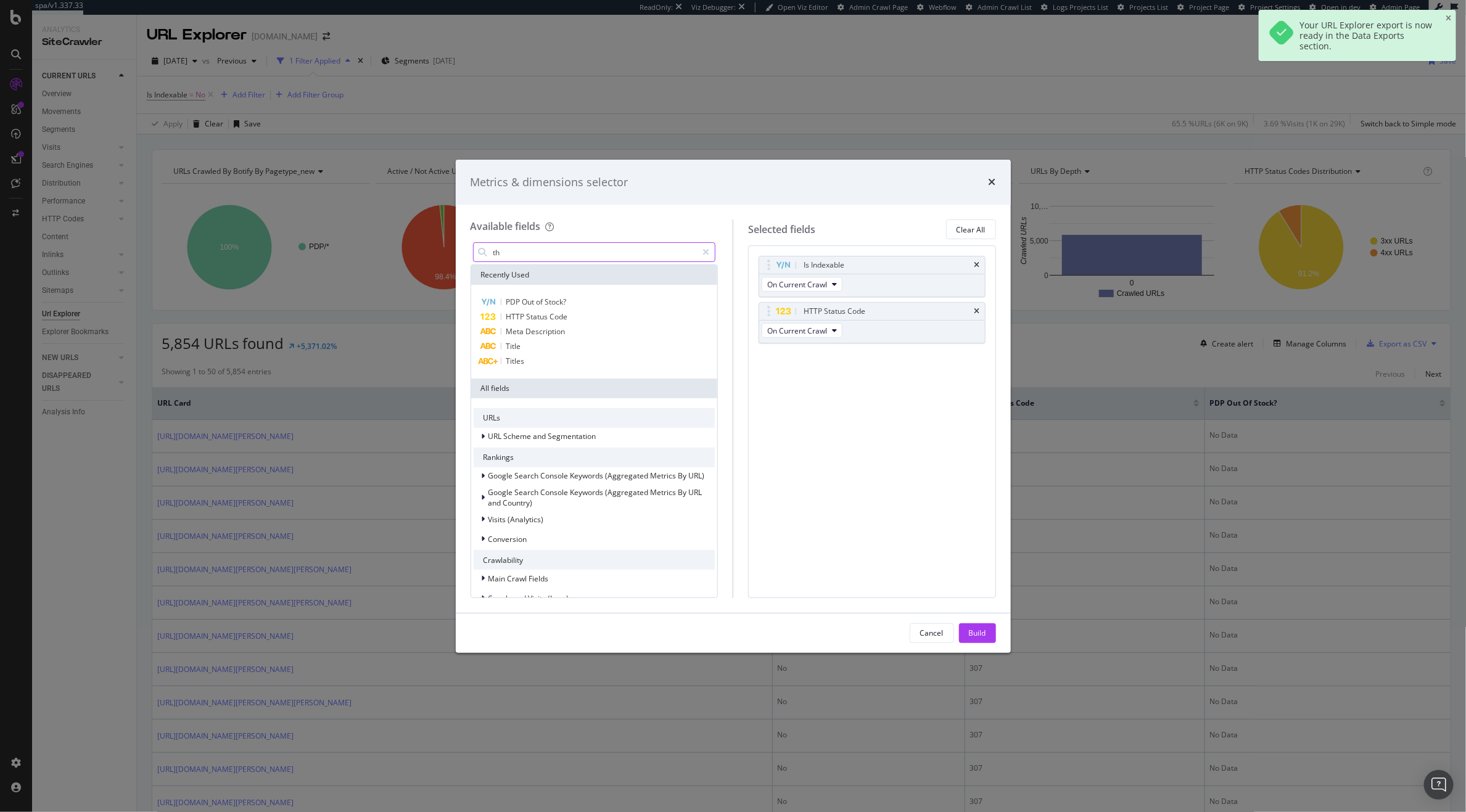
type input "t"
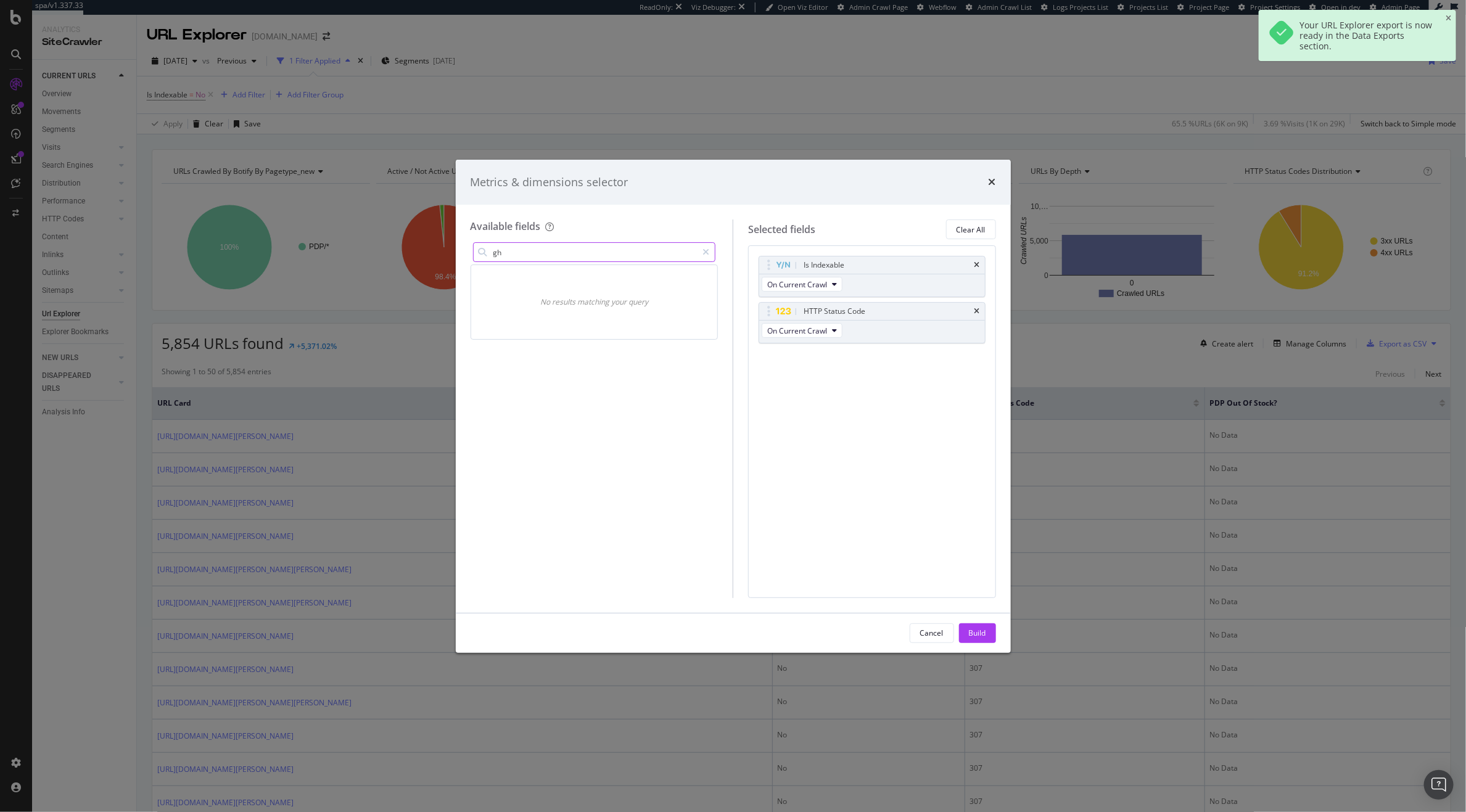
type input "g"
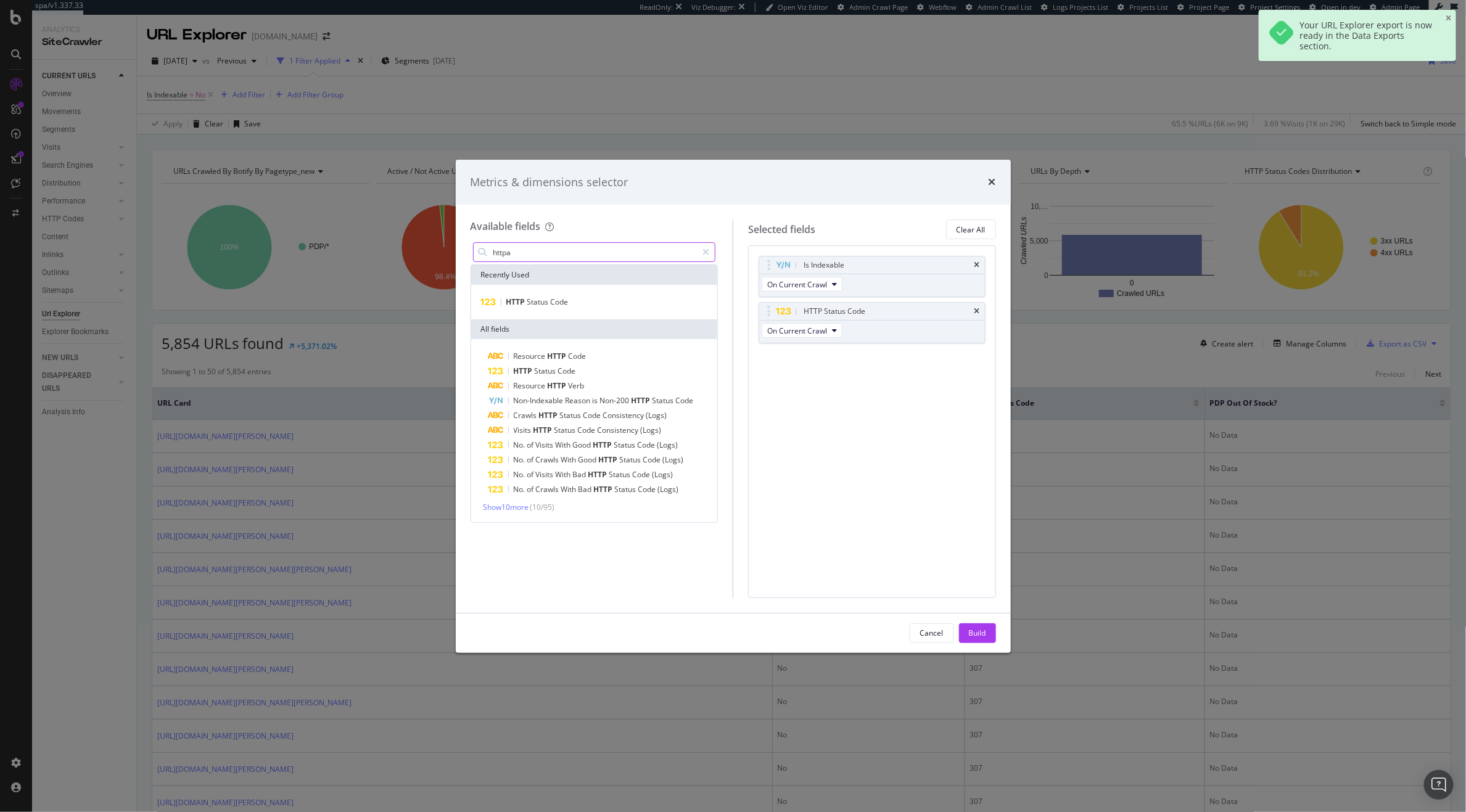
type input "http"
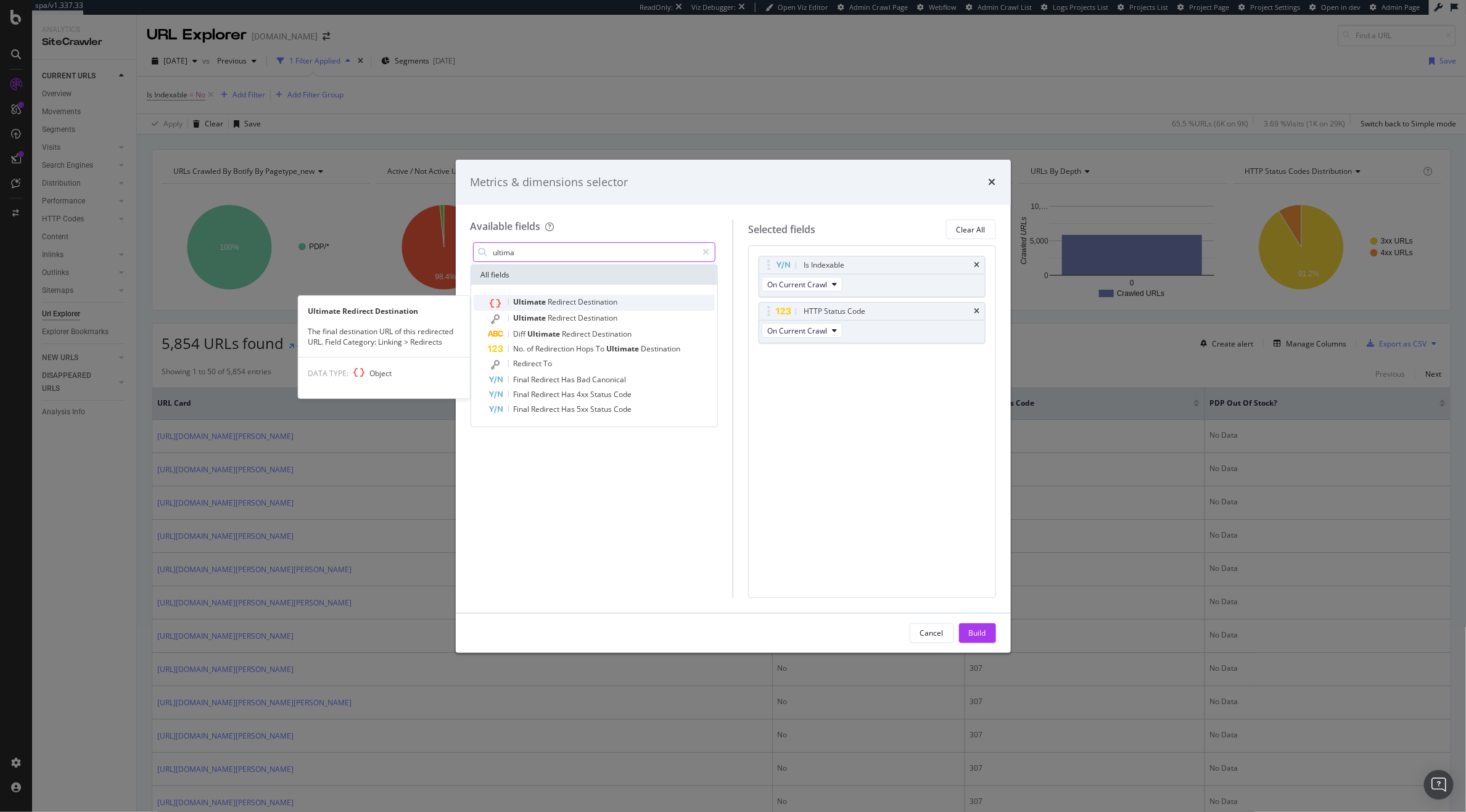
type input "ultima"
click at [534, 299] on span "Ultimate" at bounding box center [531, 302] width 35 height 10
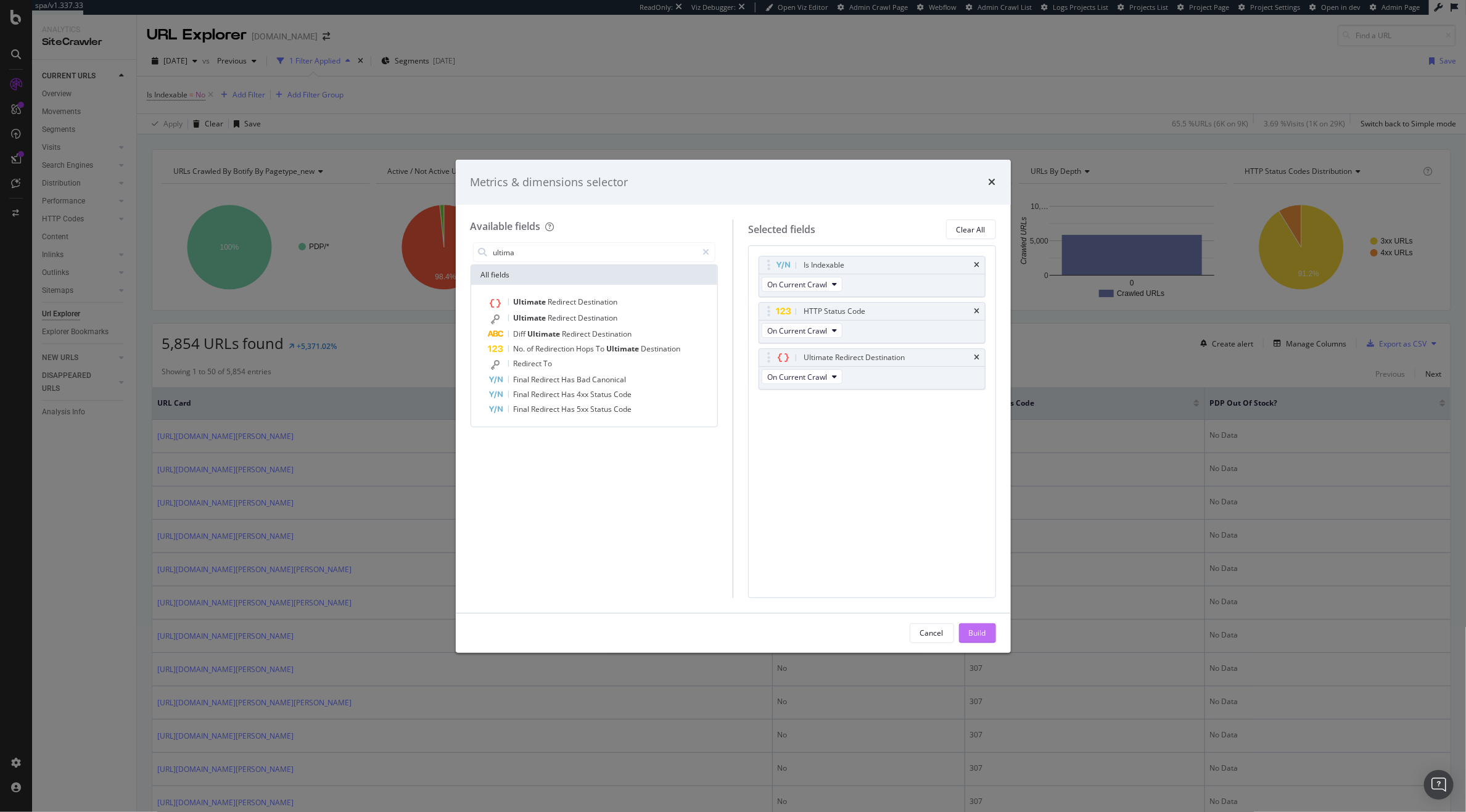
click at [988, 636] on button "Build" at bounding box center [978, 633] width 37 height 20
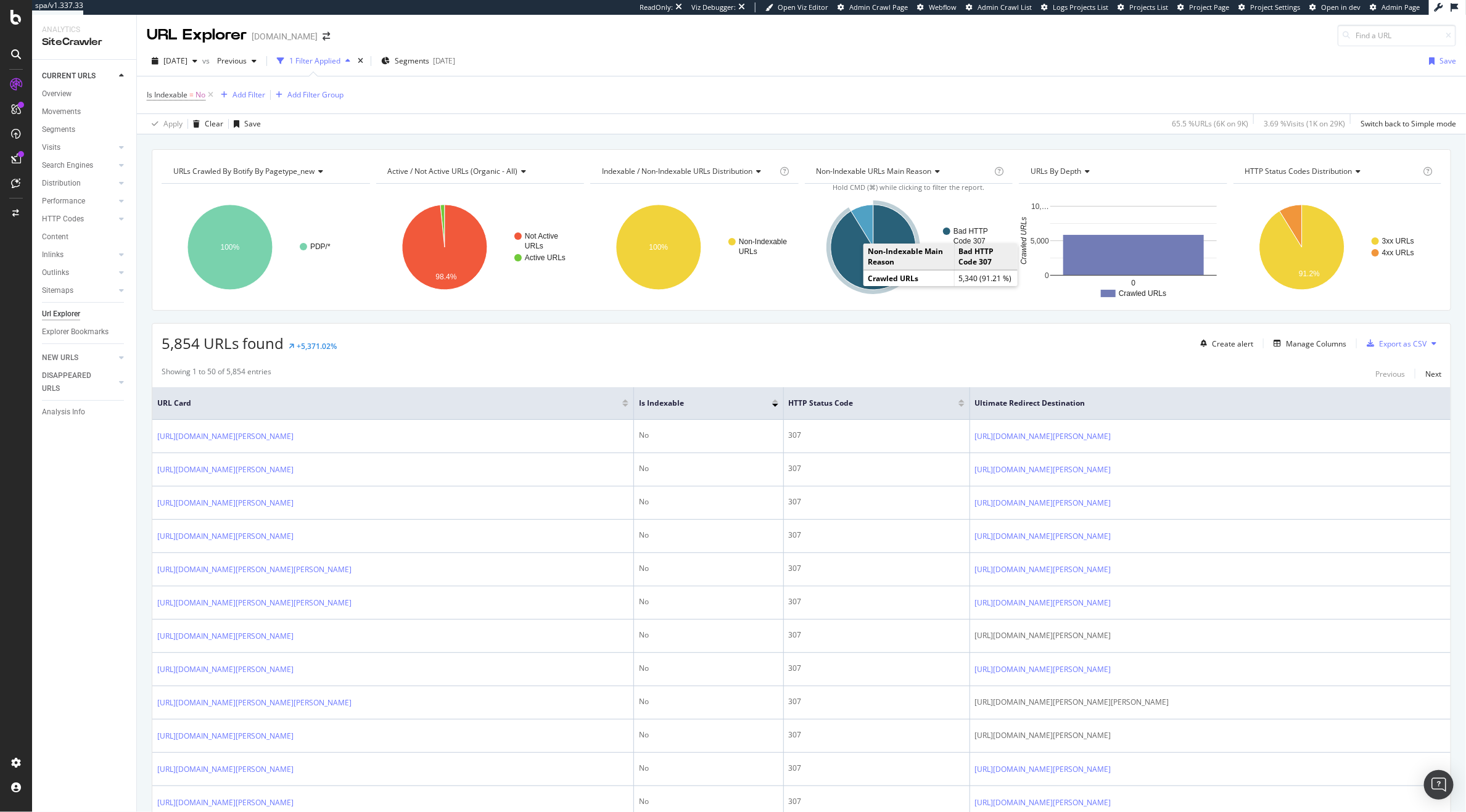
click at [831, 241] on icon "A chart." at bounding box center [873, 247] width 85 height 85
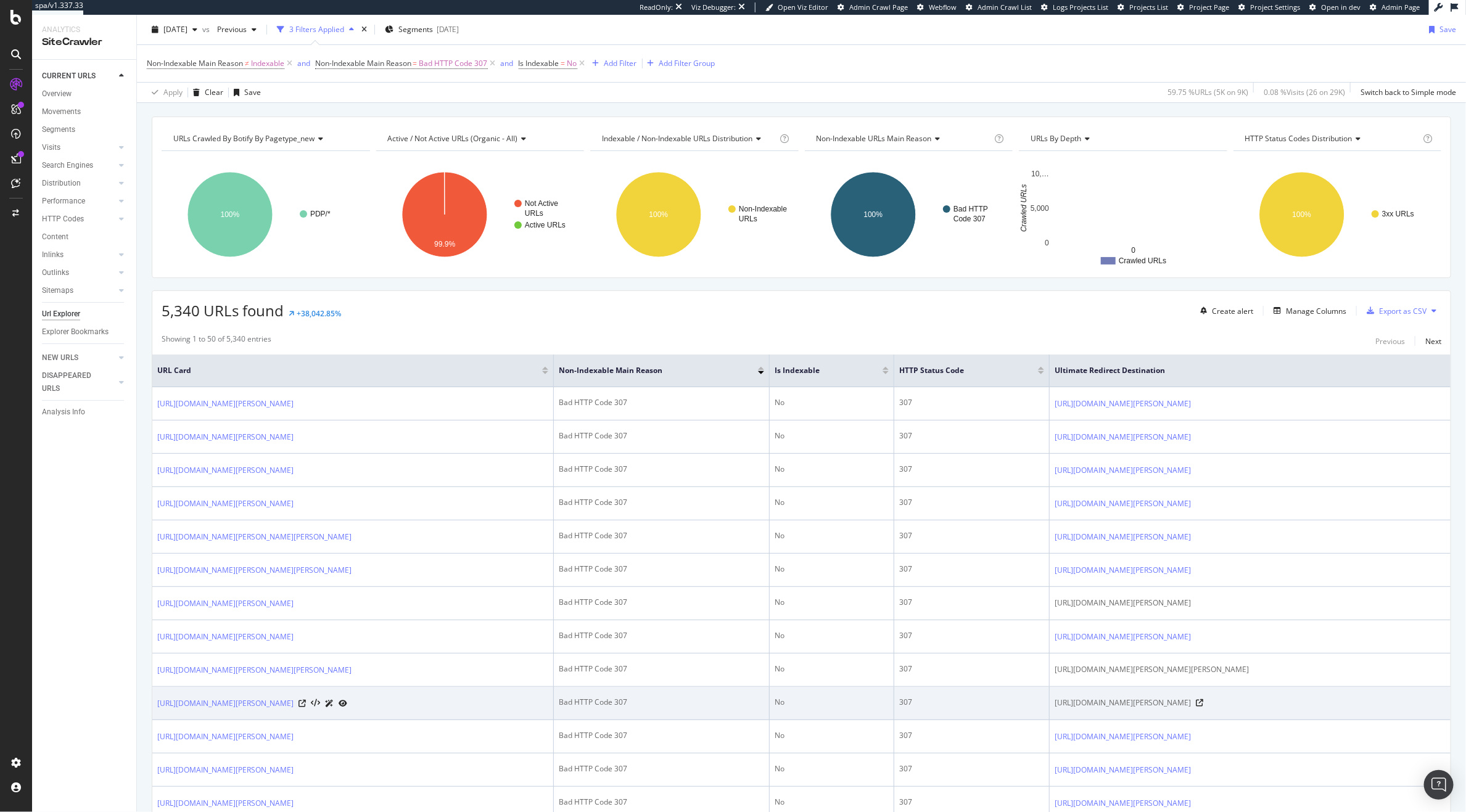
scroll to position [35, 0]
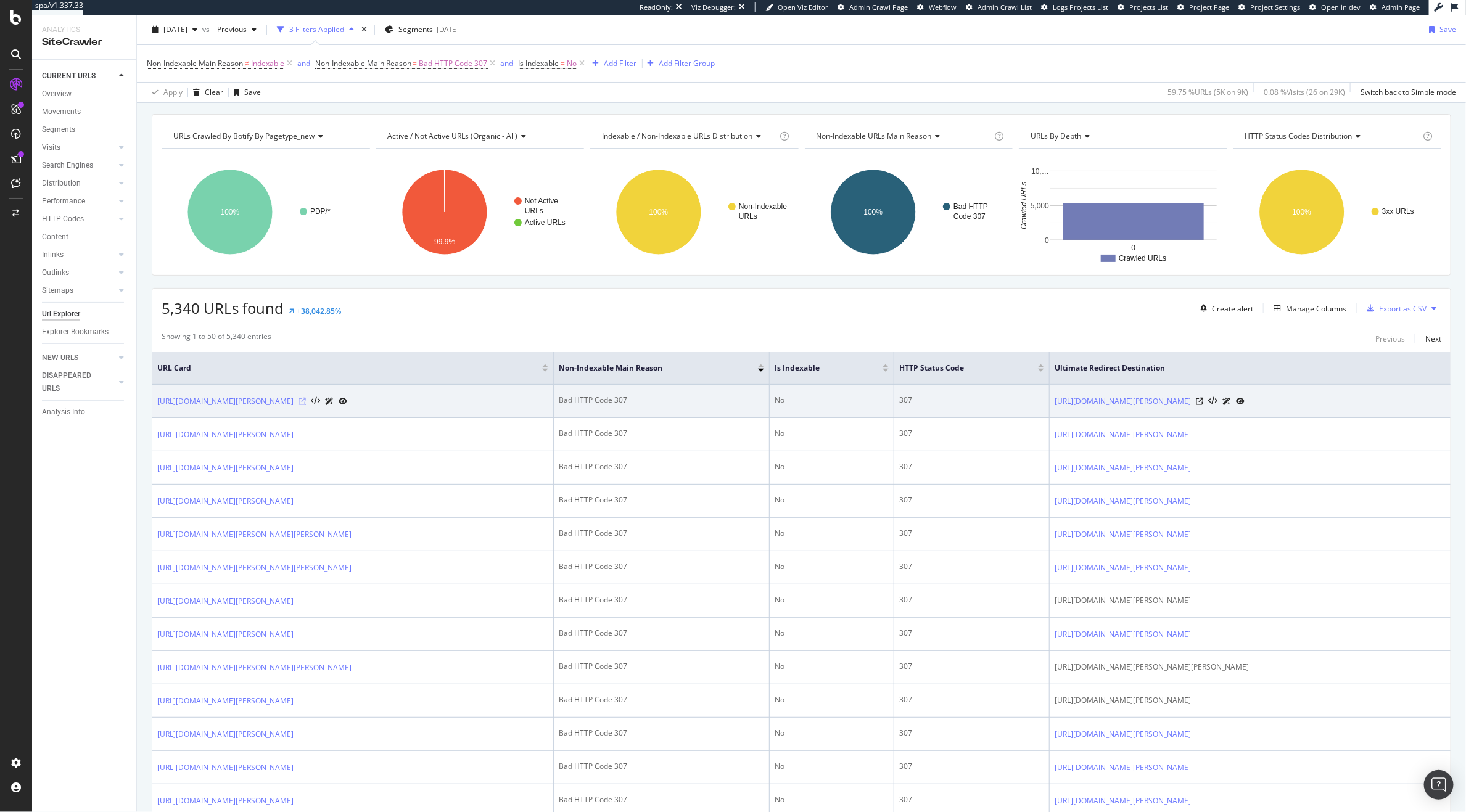
click at [306, 402] on icon at bounding box center [302, 401] width 8 height 8
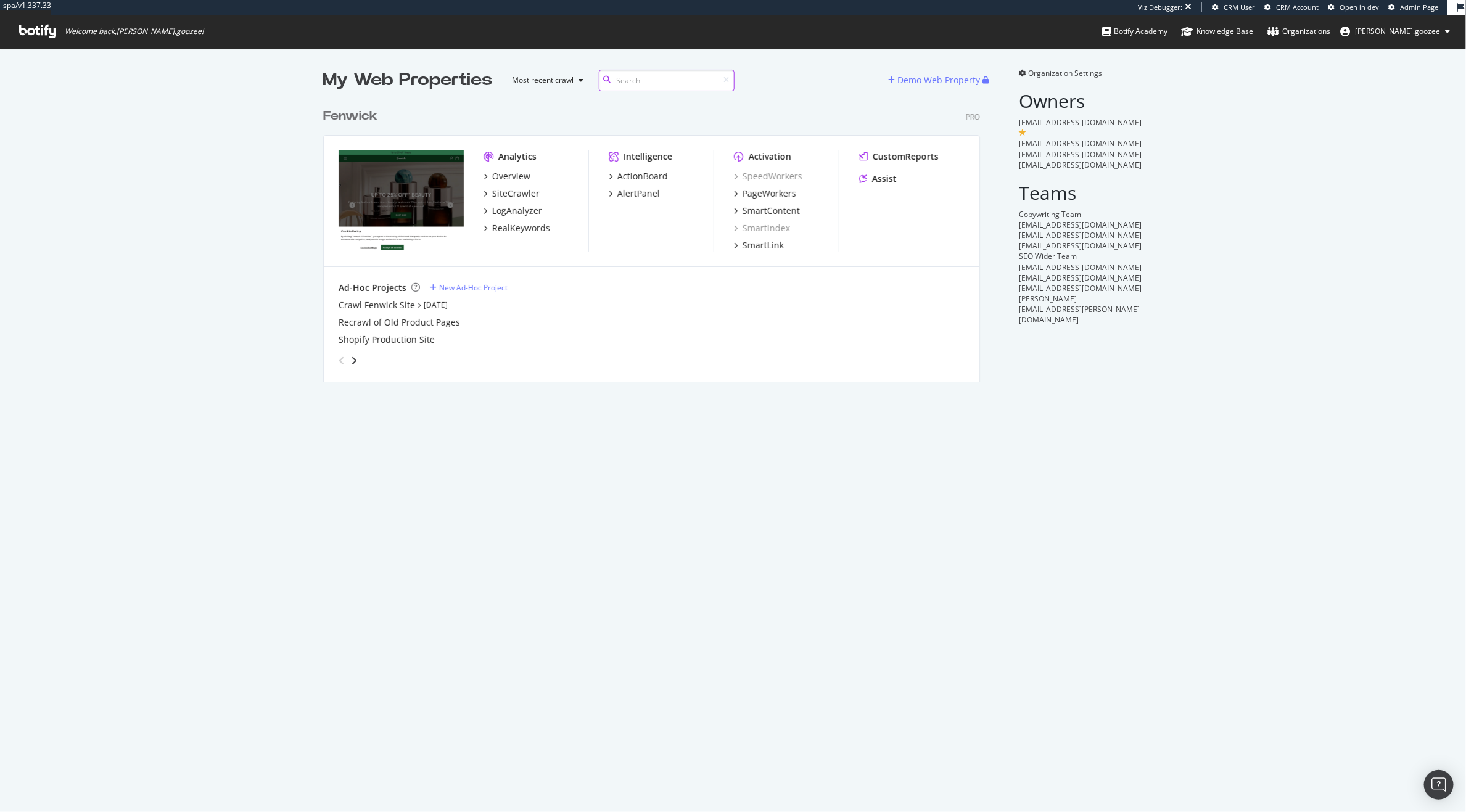
scroll to position [278, 655]
click at [759, 192] on div "PageWorkers" at bounding box center [769, 193] width 53 height 12
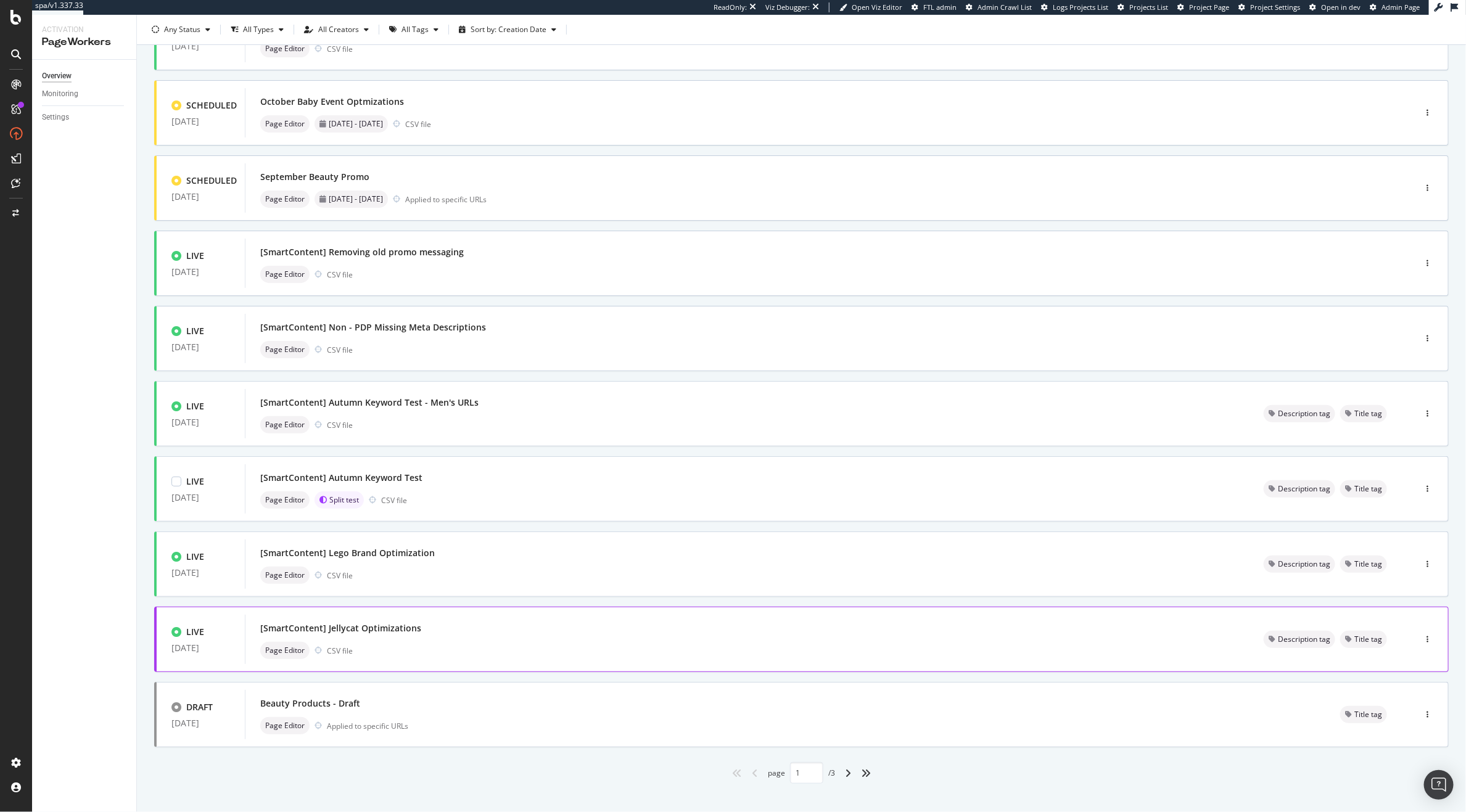
scroll to position [137, 0]
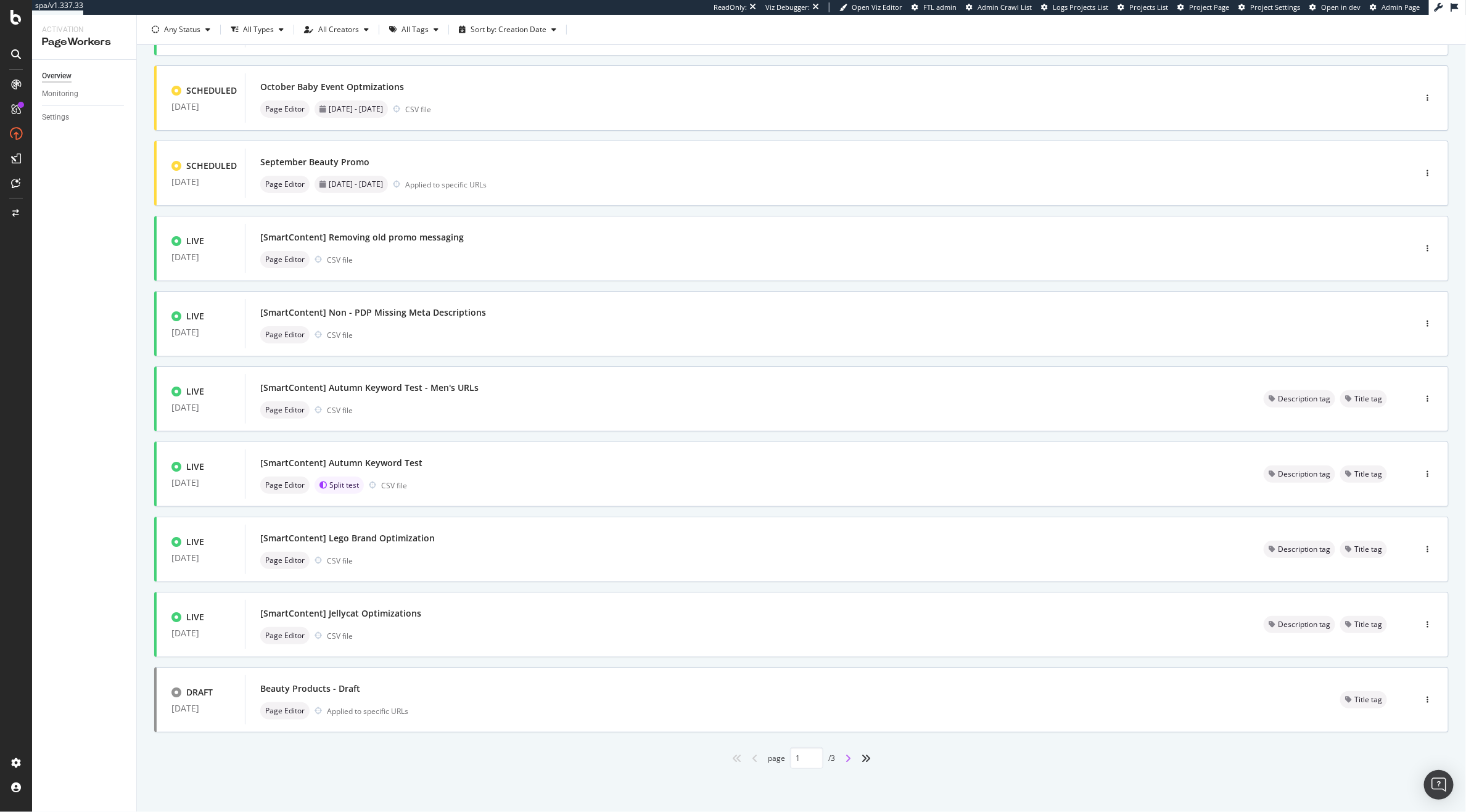
click at [845, 756] on icon "angle-right" at bounding box center [848, 758] width 6 height 10
type input "2"
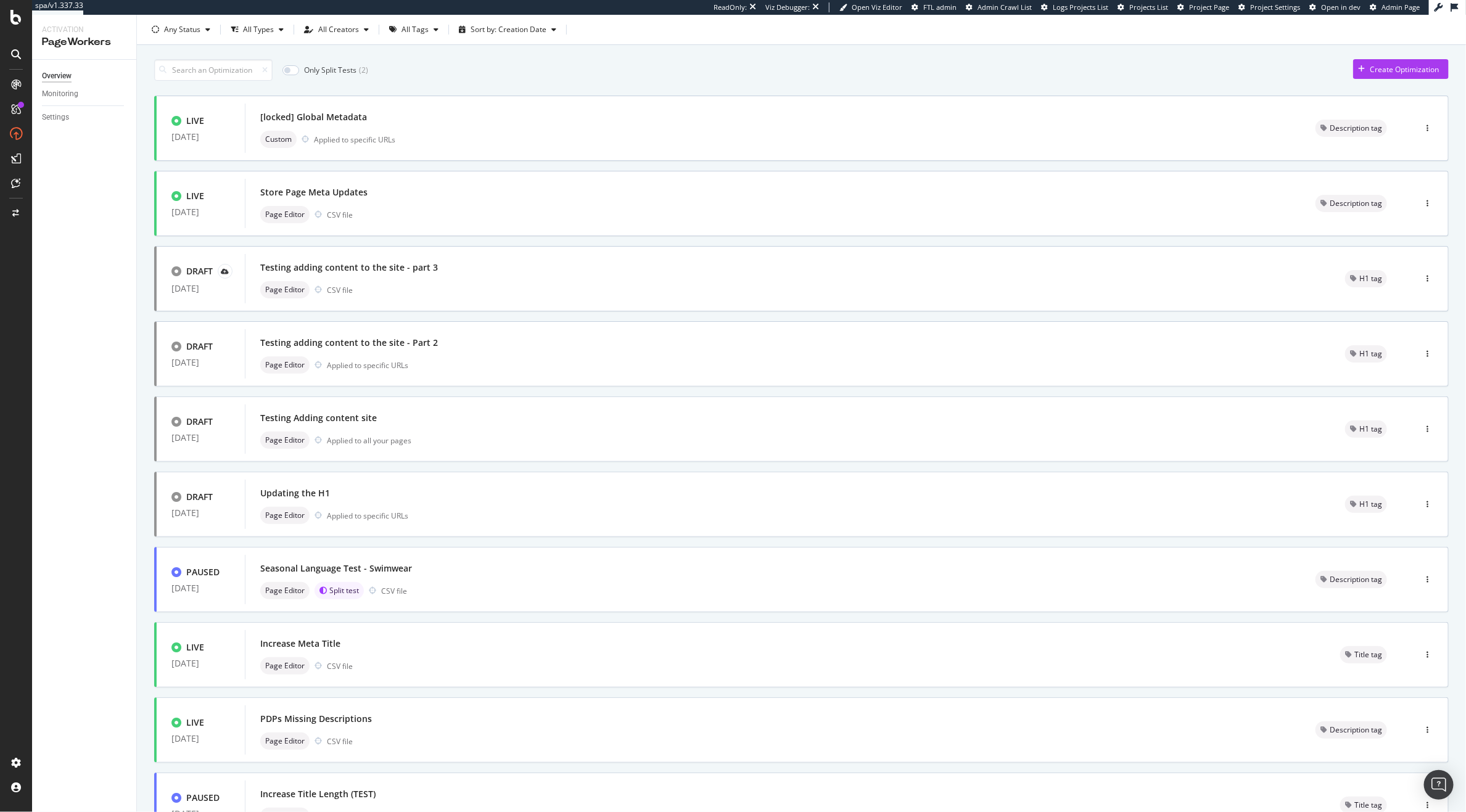
scroll to position [0, 0]
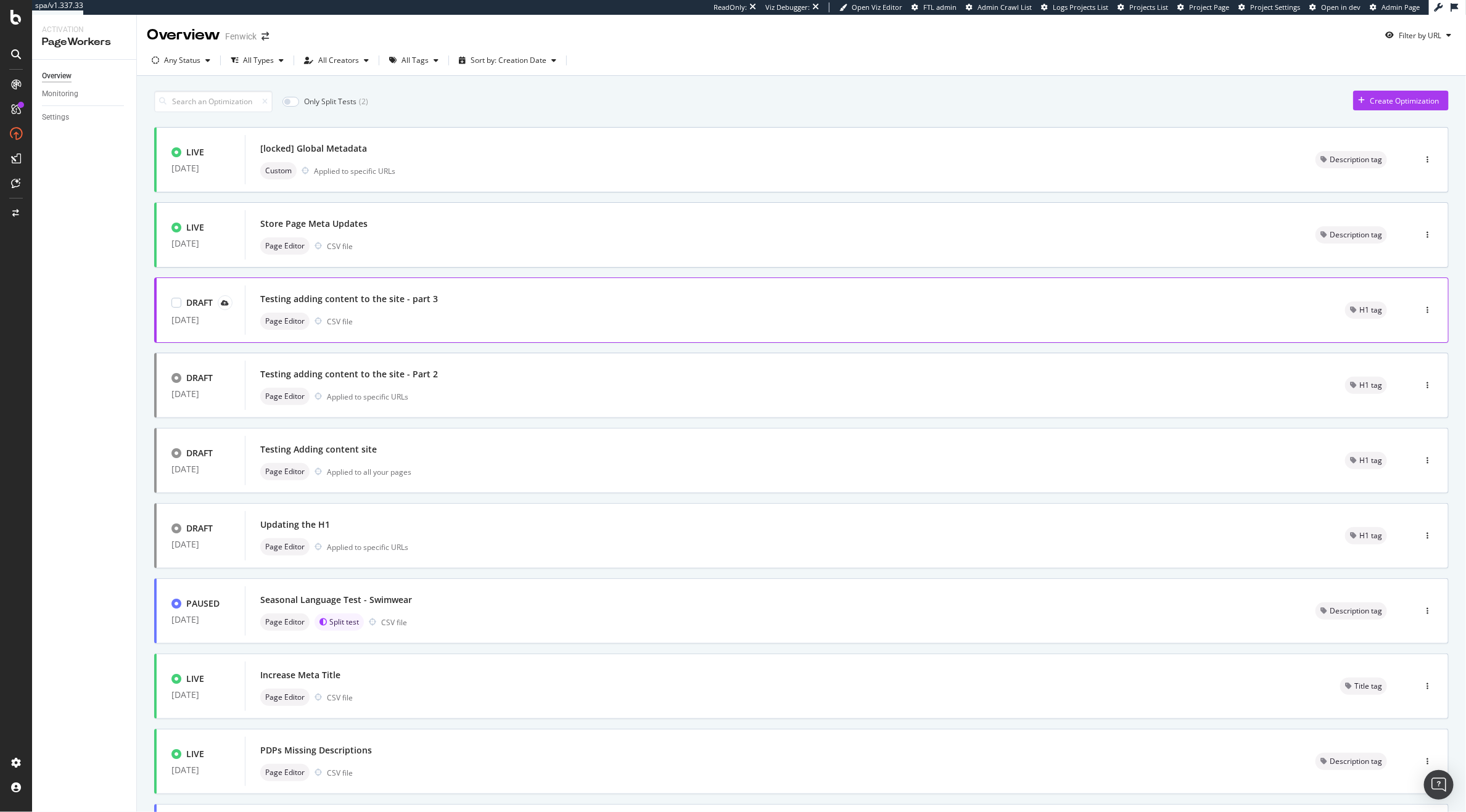
click at [712, 302] on div "Testing adding content to the site - part 3" at bounding box center [788, 299] width 1055 height 17
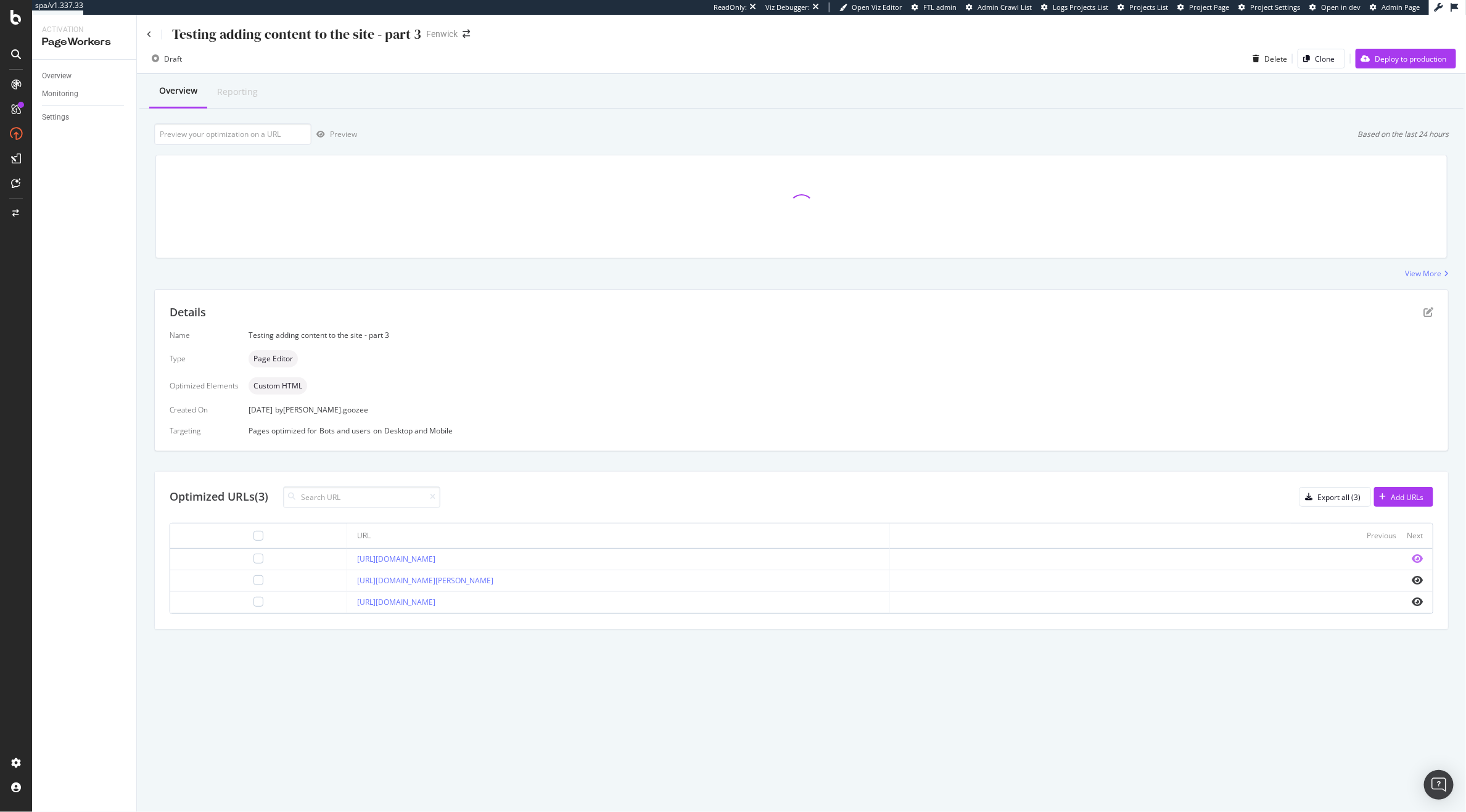
click at [1420, 559] on icon "eye" at bounding box center [1417, 558] width 11 height 10
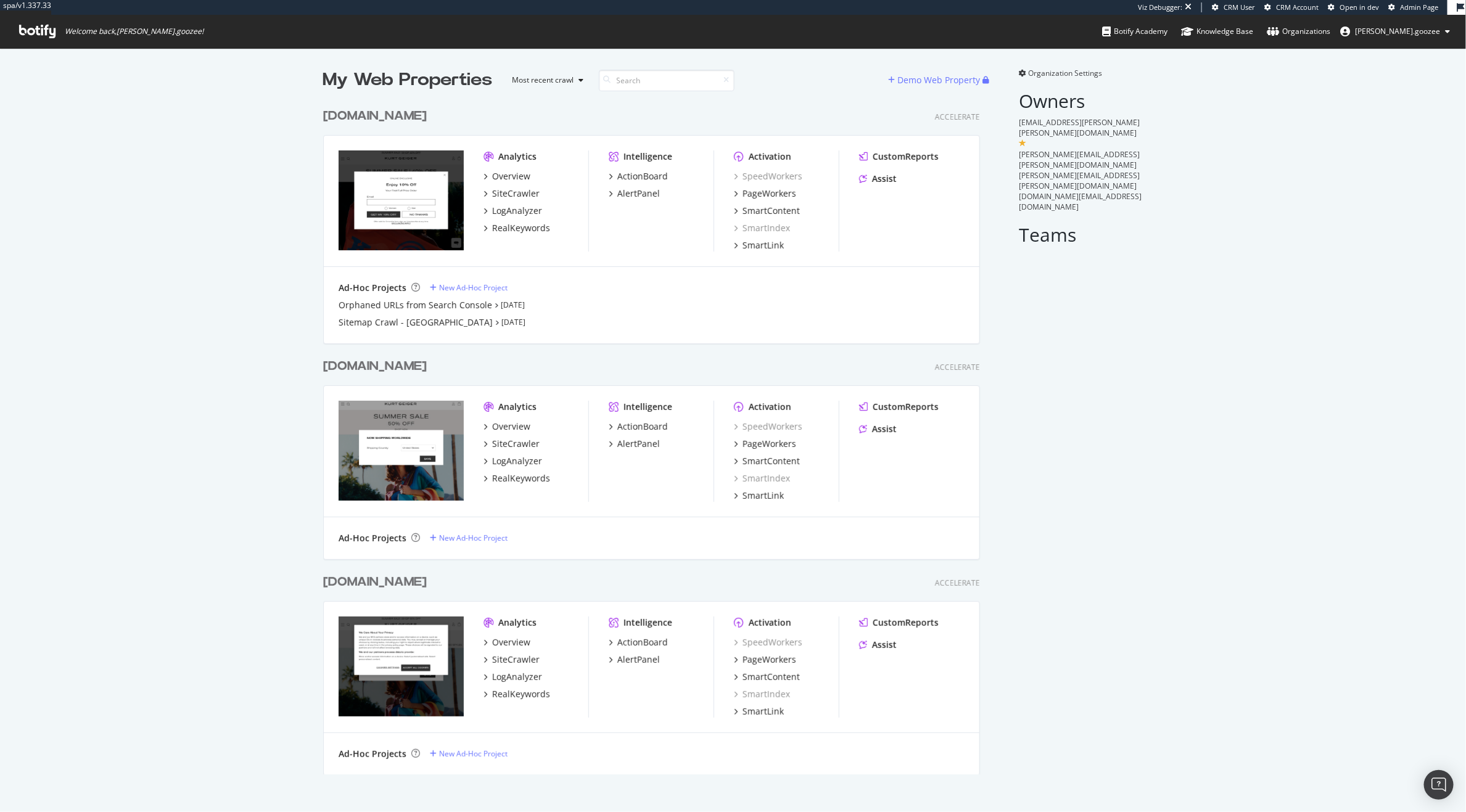
scroll to position [670, 655]
click at [427, 578] on div "www.kurtgeiger.com" at bounding box center [375, 582] width 104 height 18
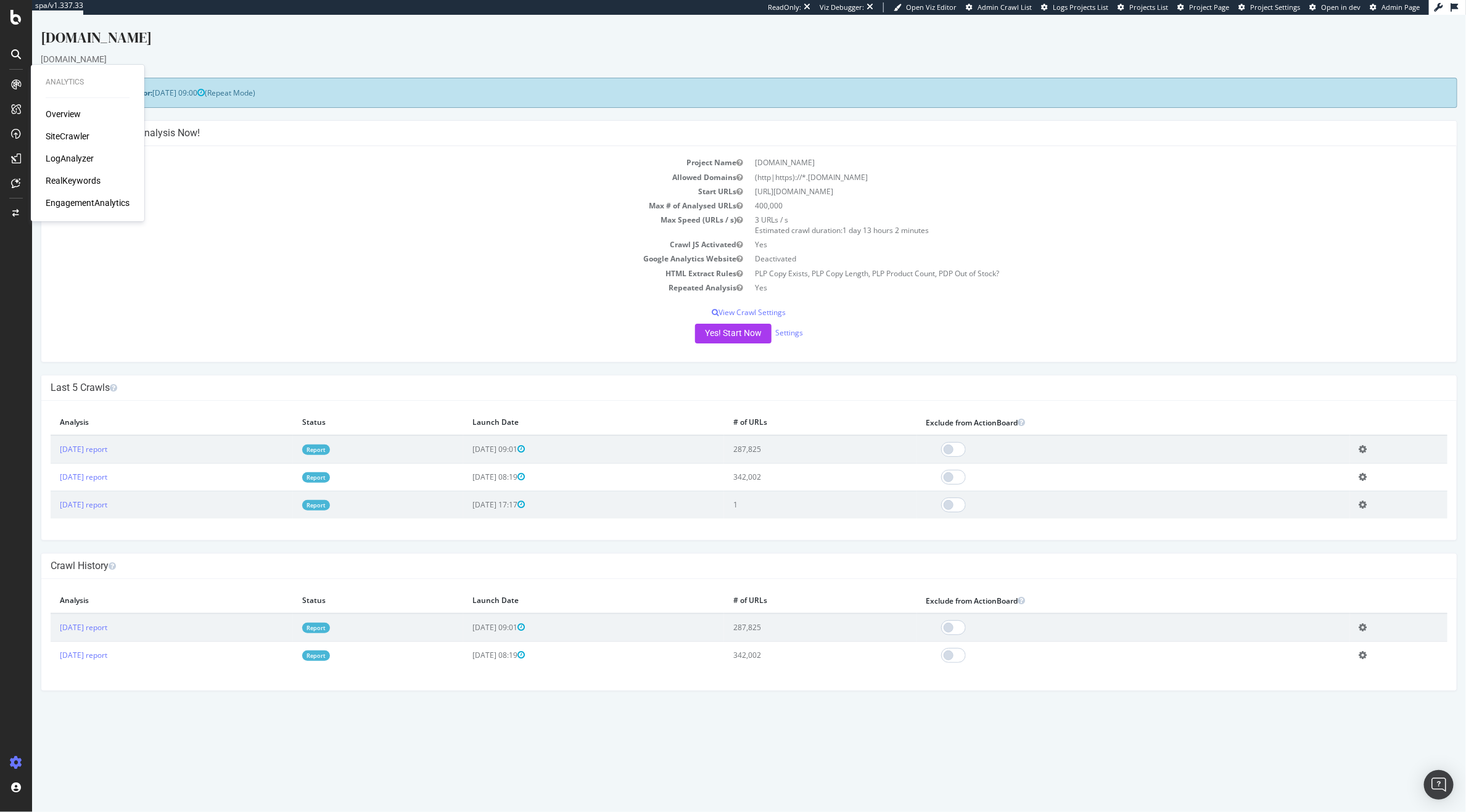
click at [69, 175] on div "RealKeywords" at bounding box center [73, 180] width 55 height 12
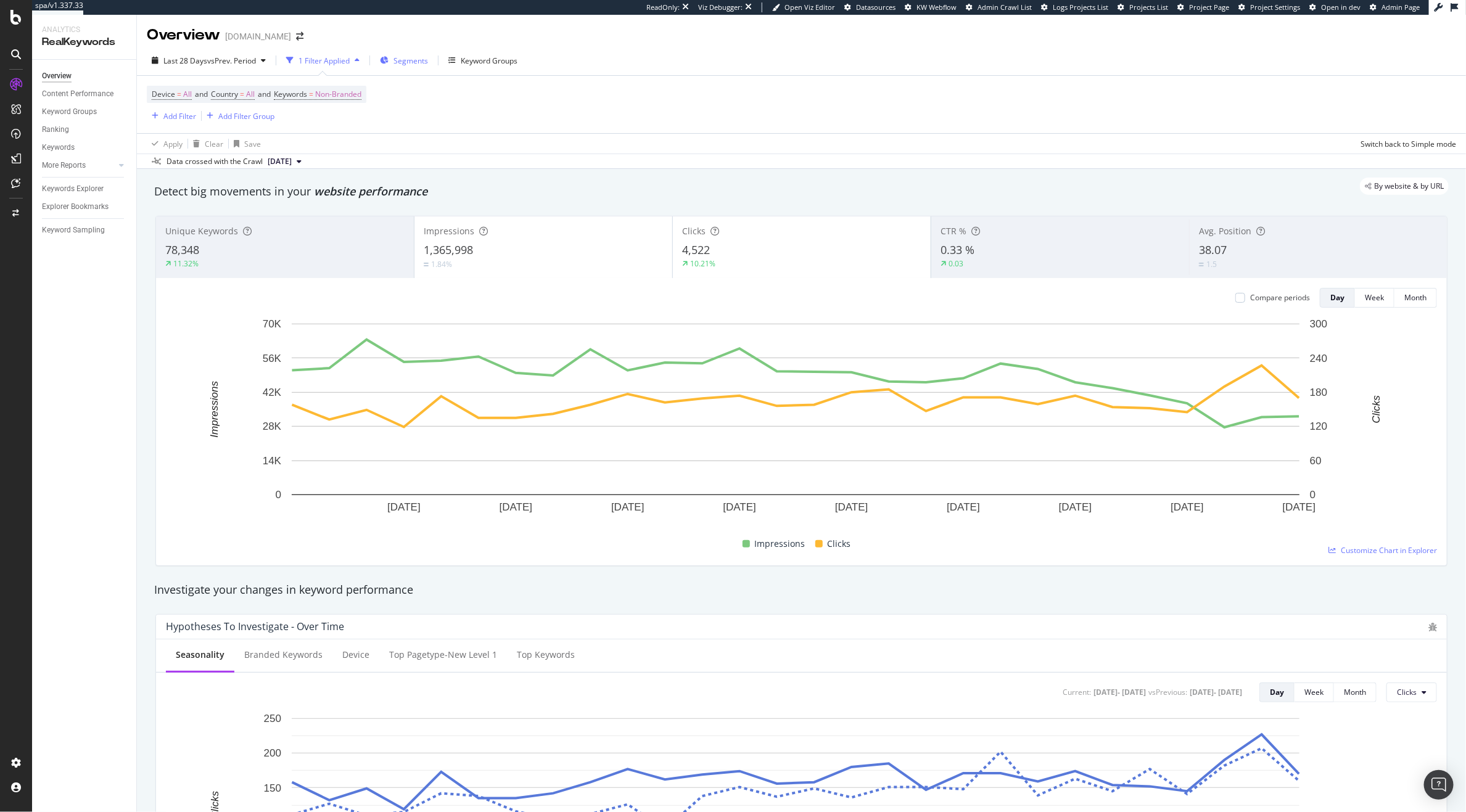
click at [389, 62] on icon "button" at bounding box center [384, 60] width 8 height 8
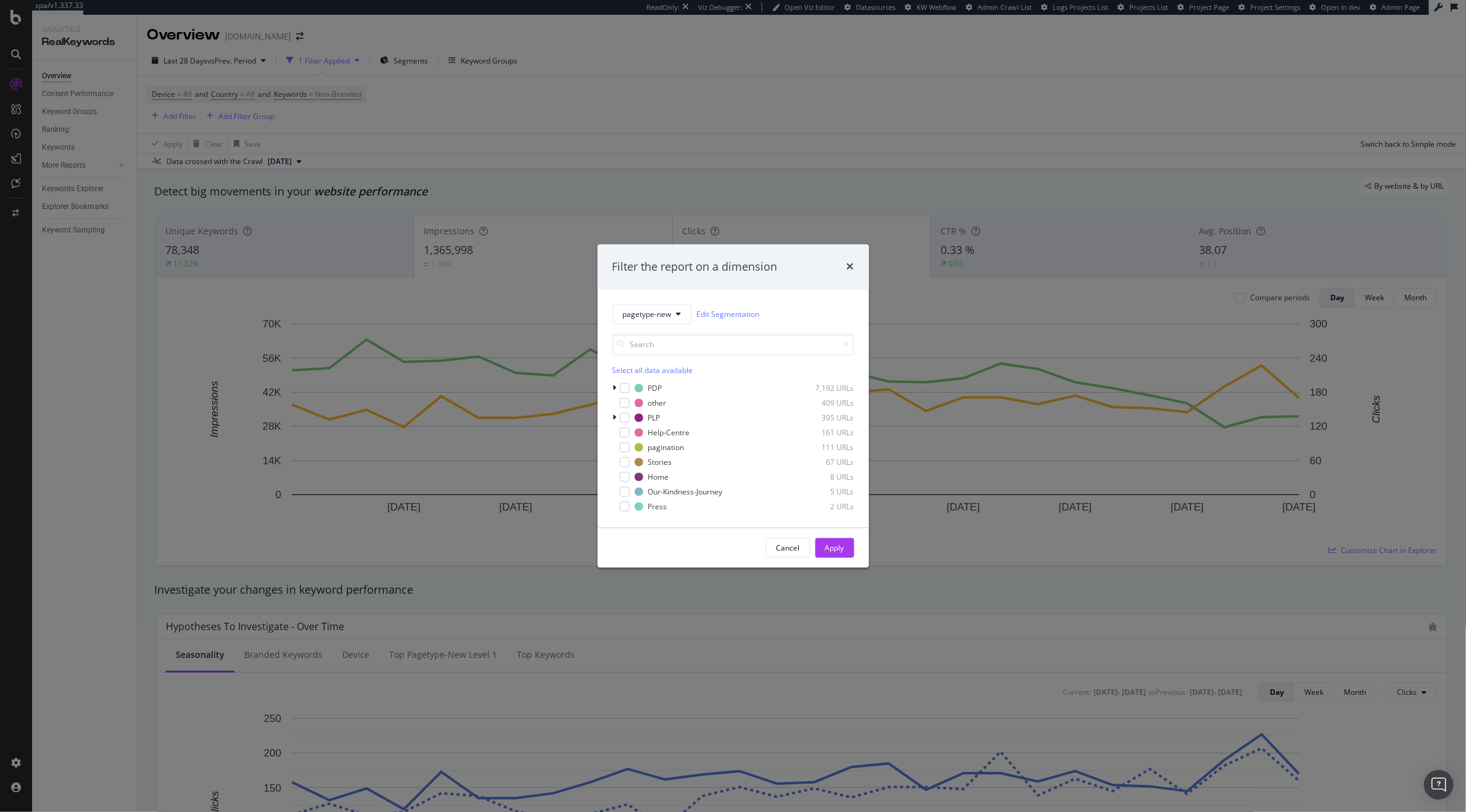
click at [456, 133] on div "Filter the report on a dimension pagetype-new Edit Segmentation Select all data…" at bounding box center [733, 406] width 1466 height 812
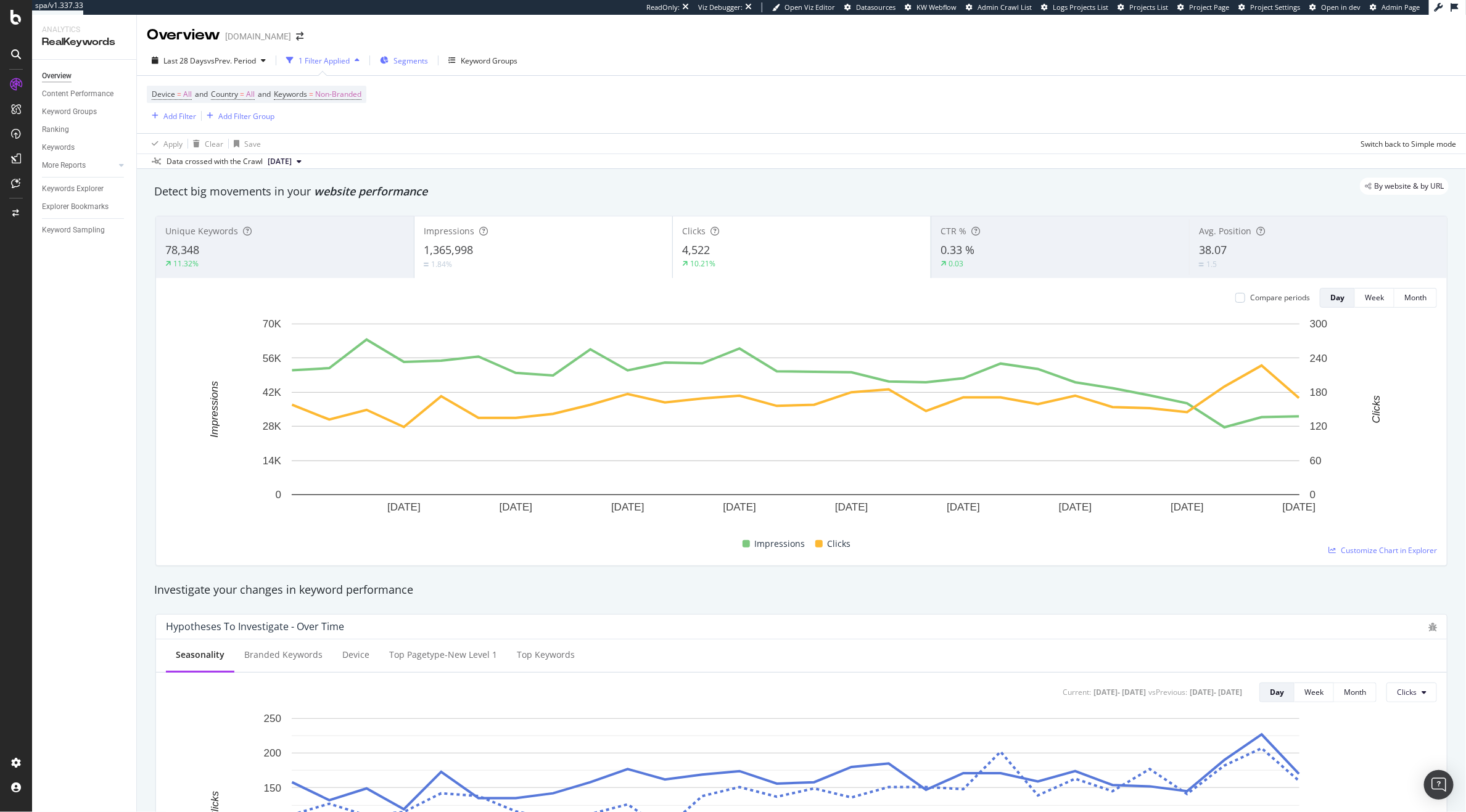
click at [403, 61] on span "Segments" at bounding box center [411, 60] width 35 height 10
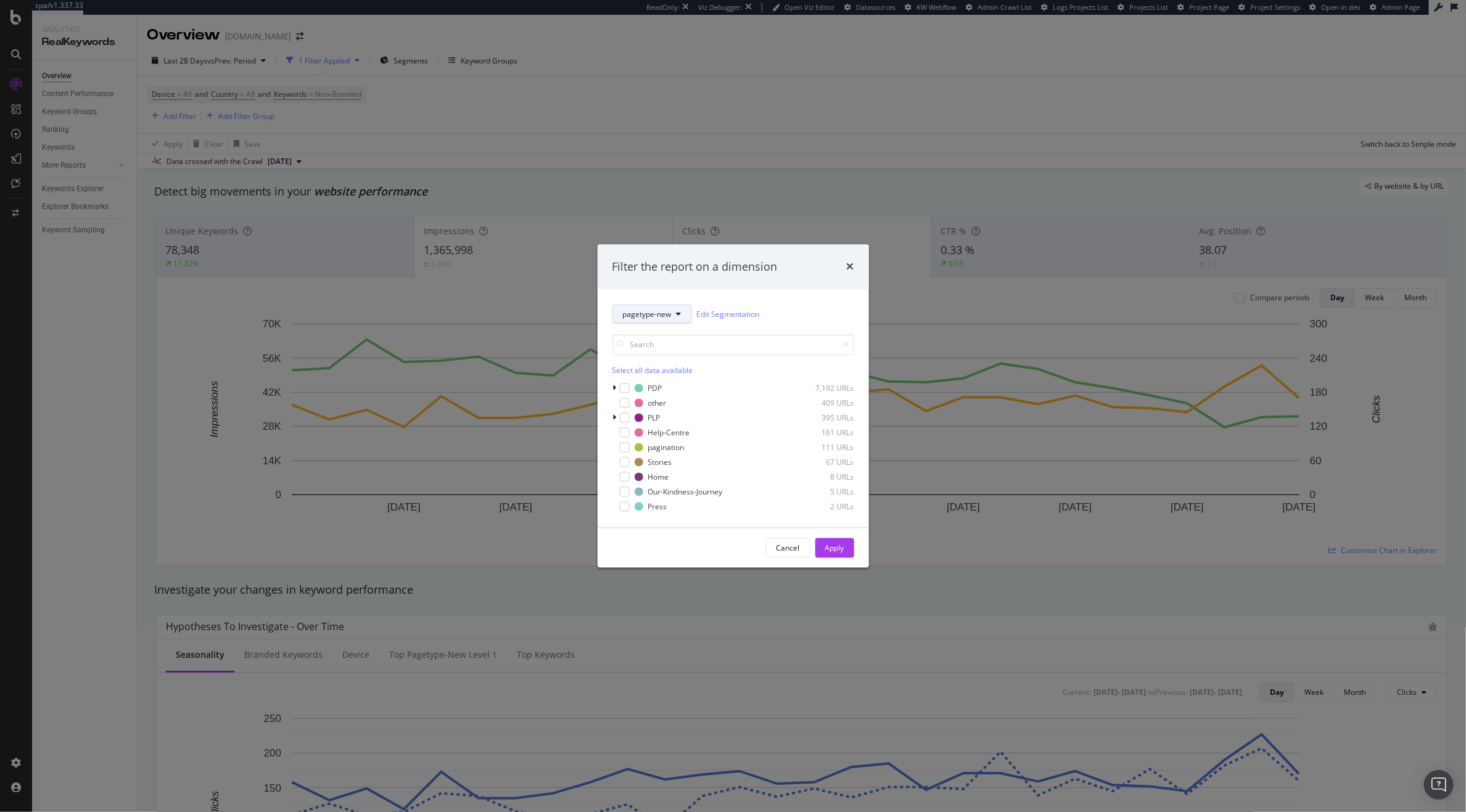
click at [642, 320] on button "pagetype-new" at bounding box center [653, 315] width 80 height 20
click at [644, 314] on span "pagetype-new" at bounding box center [647, 314] width 49 height 10
click at [504, 143] on div "Filter the report on a dimension pagetype-new Edit Segmentation Select all data…" at bounding box center [733, 406] width 1466 height 812
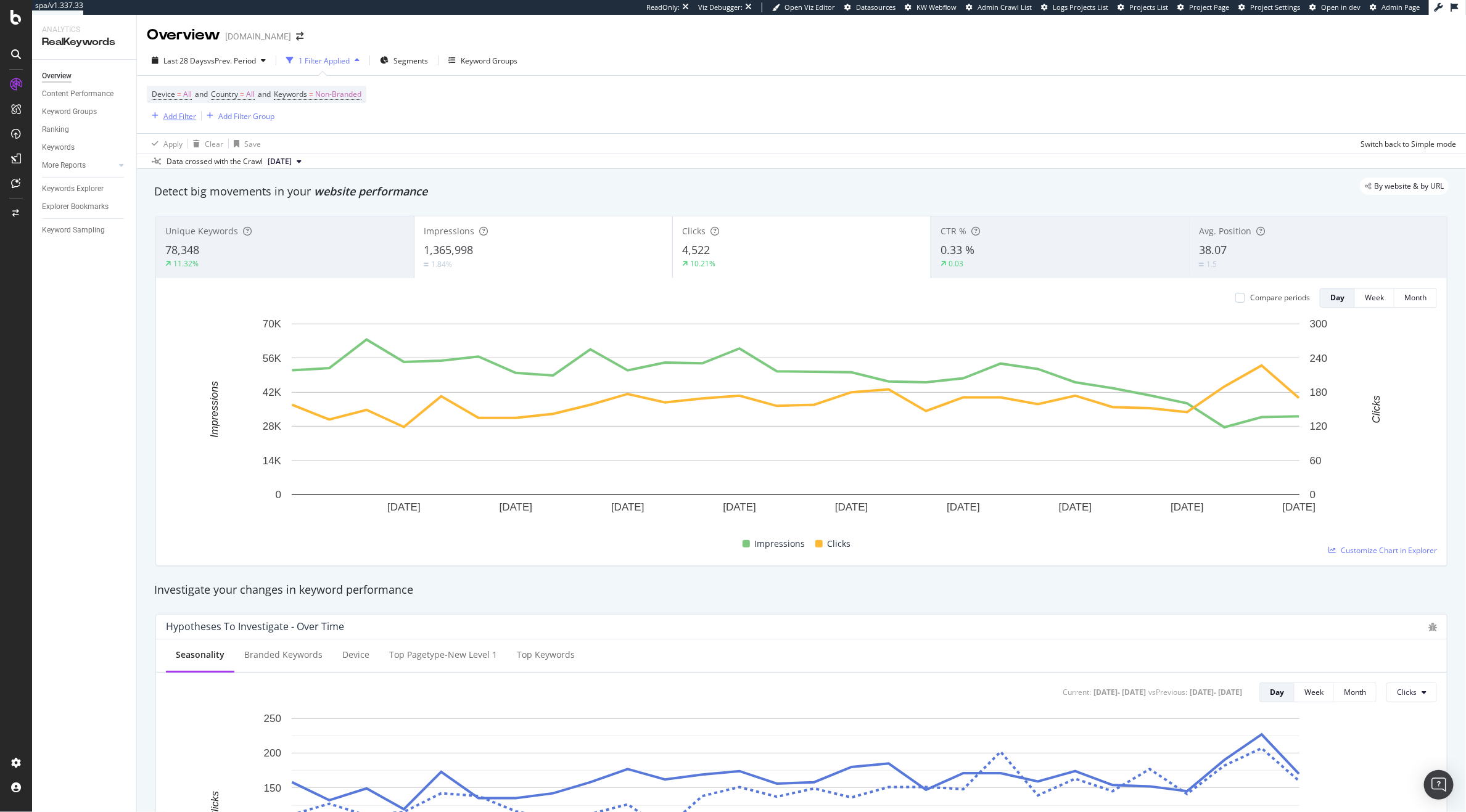
click at [183, 115] on div "Add Filter" at bounding box center [180, 116] width 33 height 10
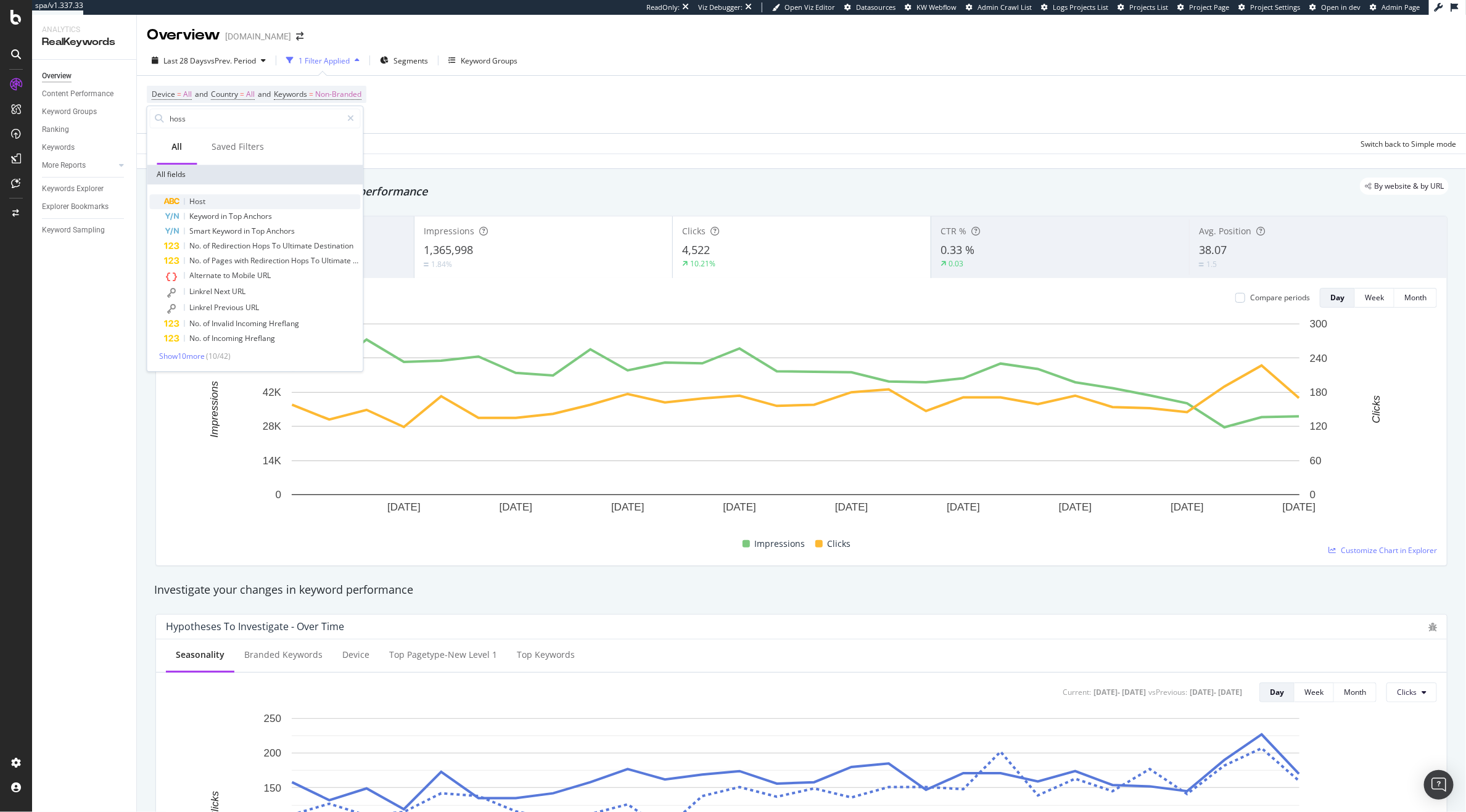
type input "hoss"
click at [259, 195] on div "Host" at bounding box center [263, 201] width 196 height 15
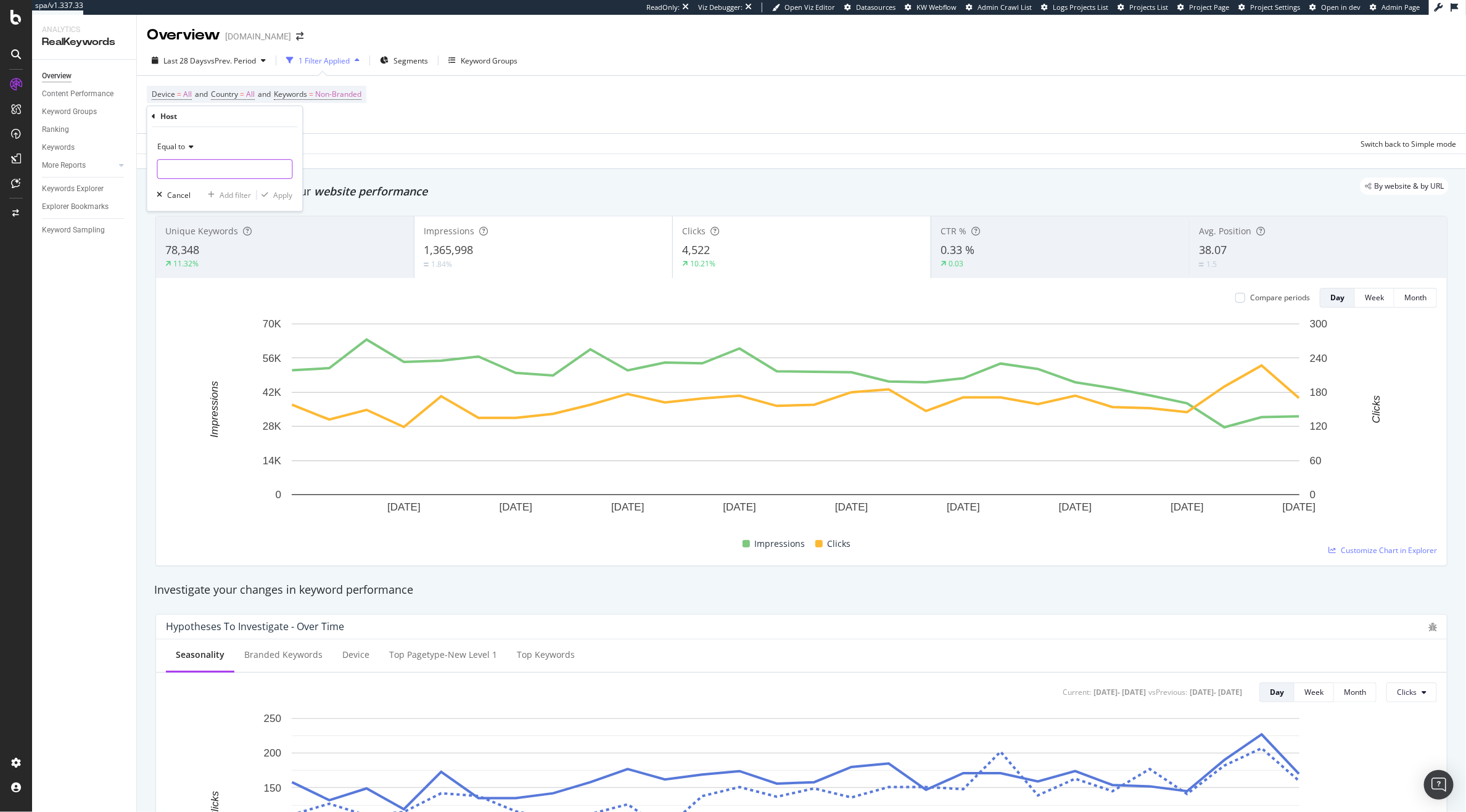
click at [222, 171] on input "text" at bounding box center [225, 169] width 135 height 20
click at [227, 196] on span "global.kurtgeiger.com" at bounding box center [206, 199] width 91 height 10
type input "global.kurtgeiger.com"
click at [286, 195] on div "Apply" at bounding box center [284, 195] width 19 height 10
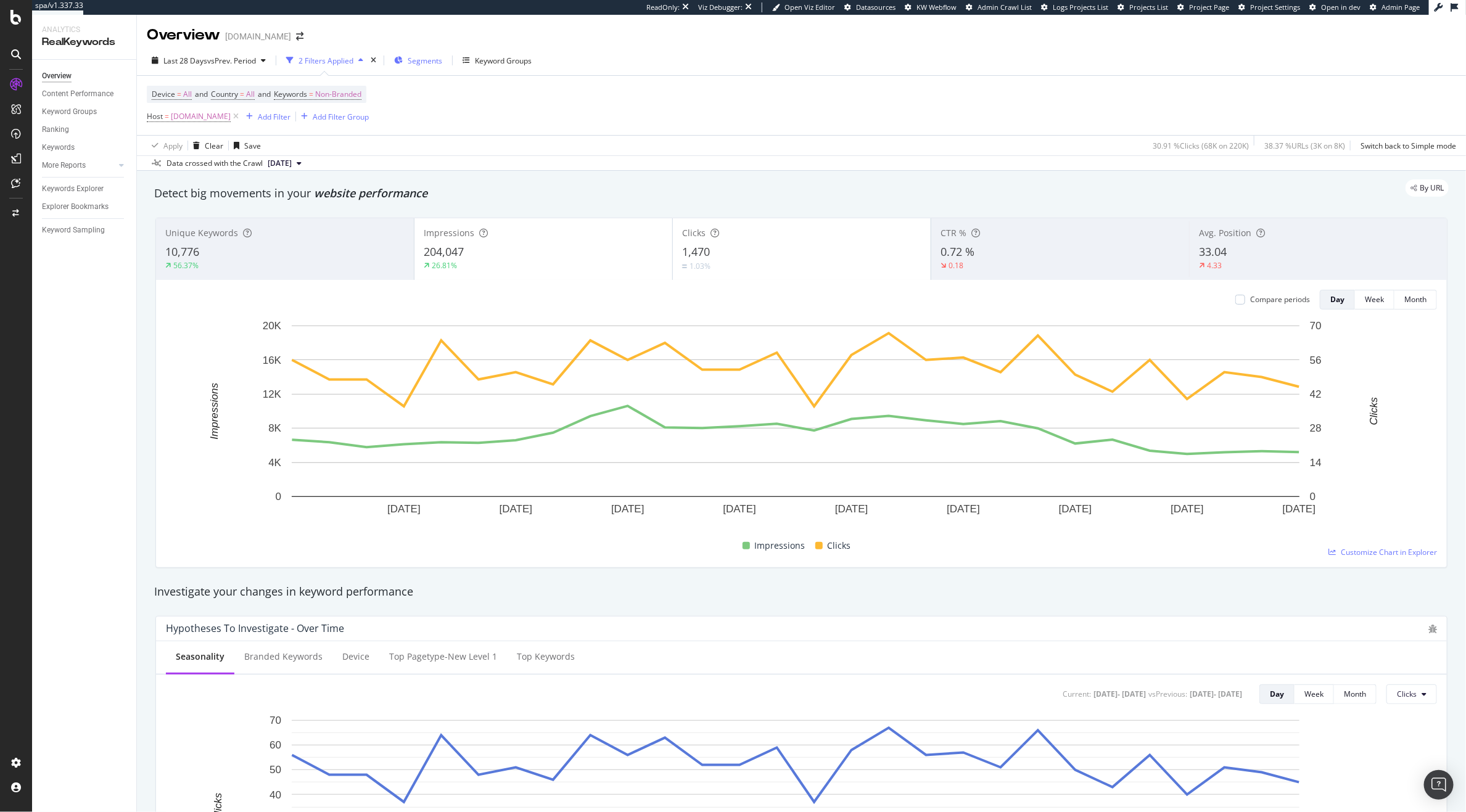
click at [431, 56] on span "Segments" at bounding box center [425, 60] width 35 height 10
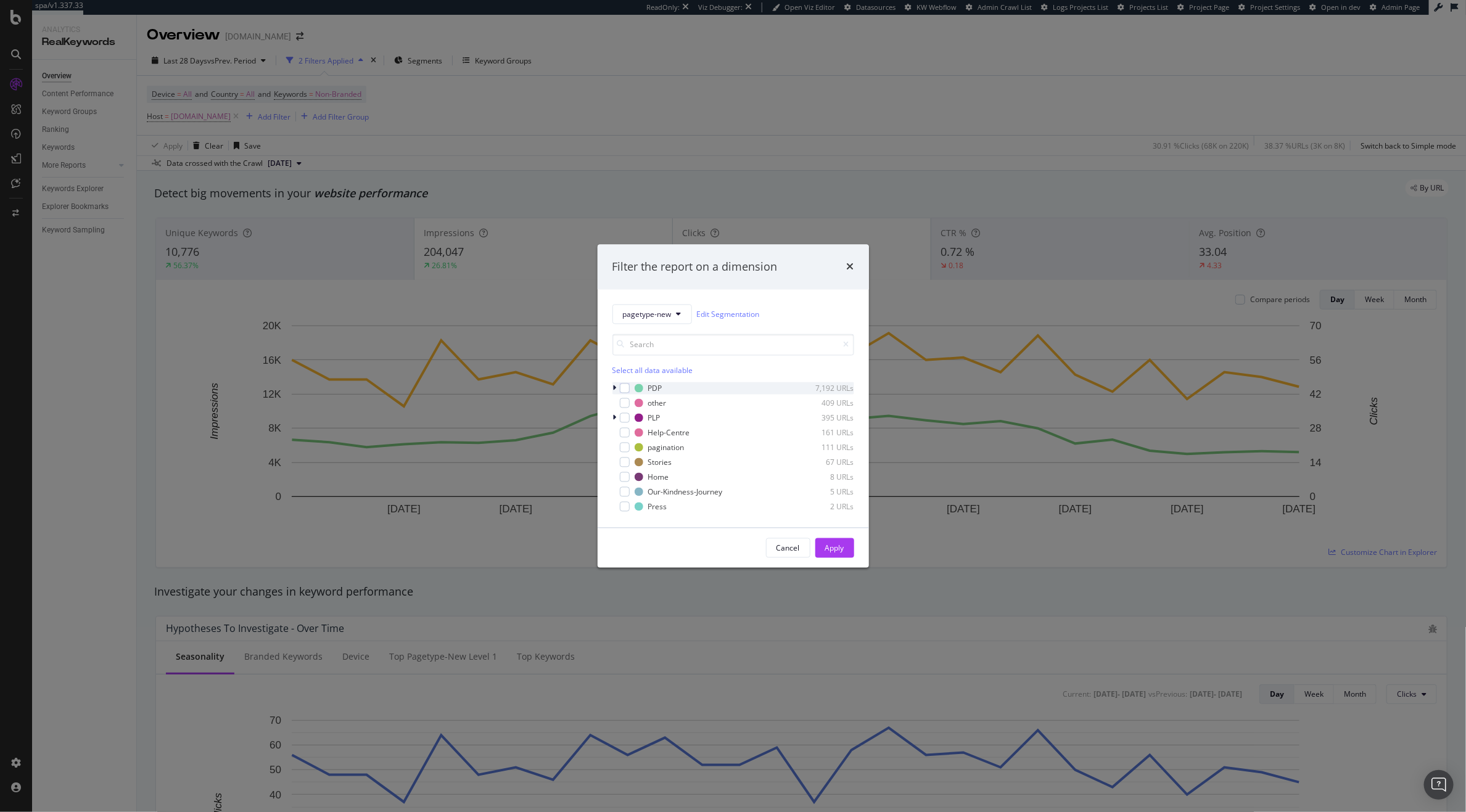
click at [617, 391] on div "modal" at bounding box center [617, 388] width 8 height 12
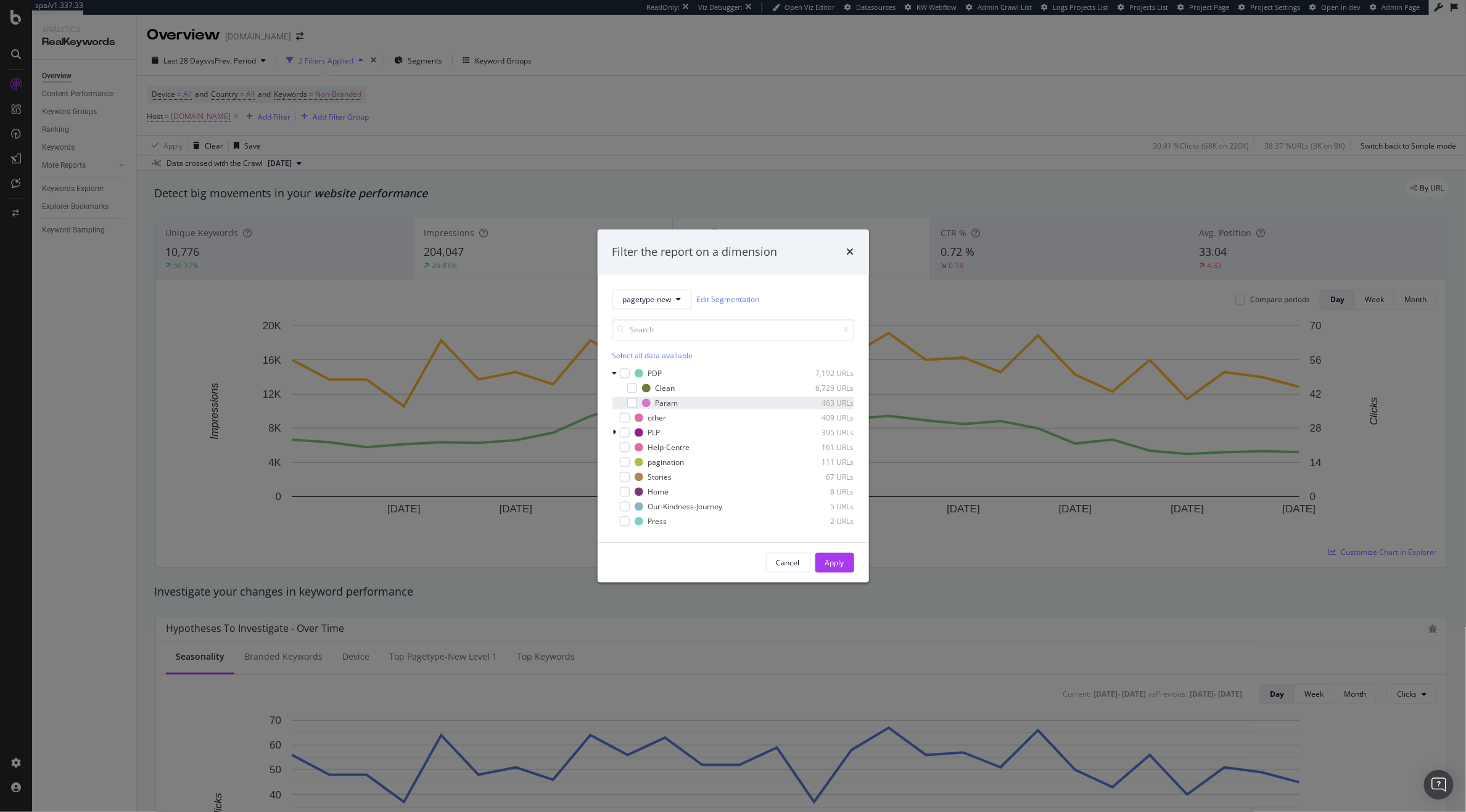
click at [626, 398] on div "modal" at bounding box center [624, 403] width 8 height 12
click at [823, 572] on button "Apply" at bounding box center [835, 563] width 39 height 20
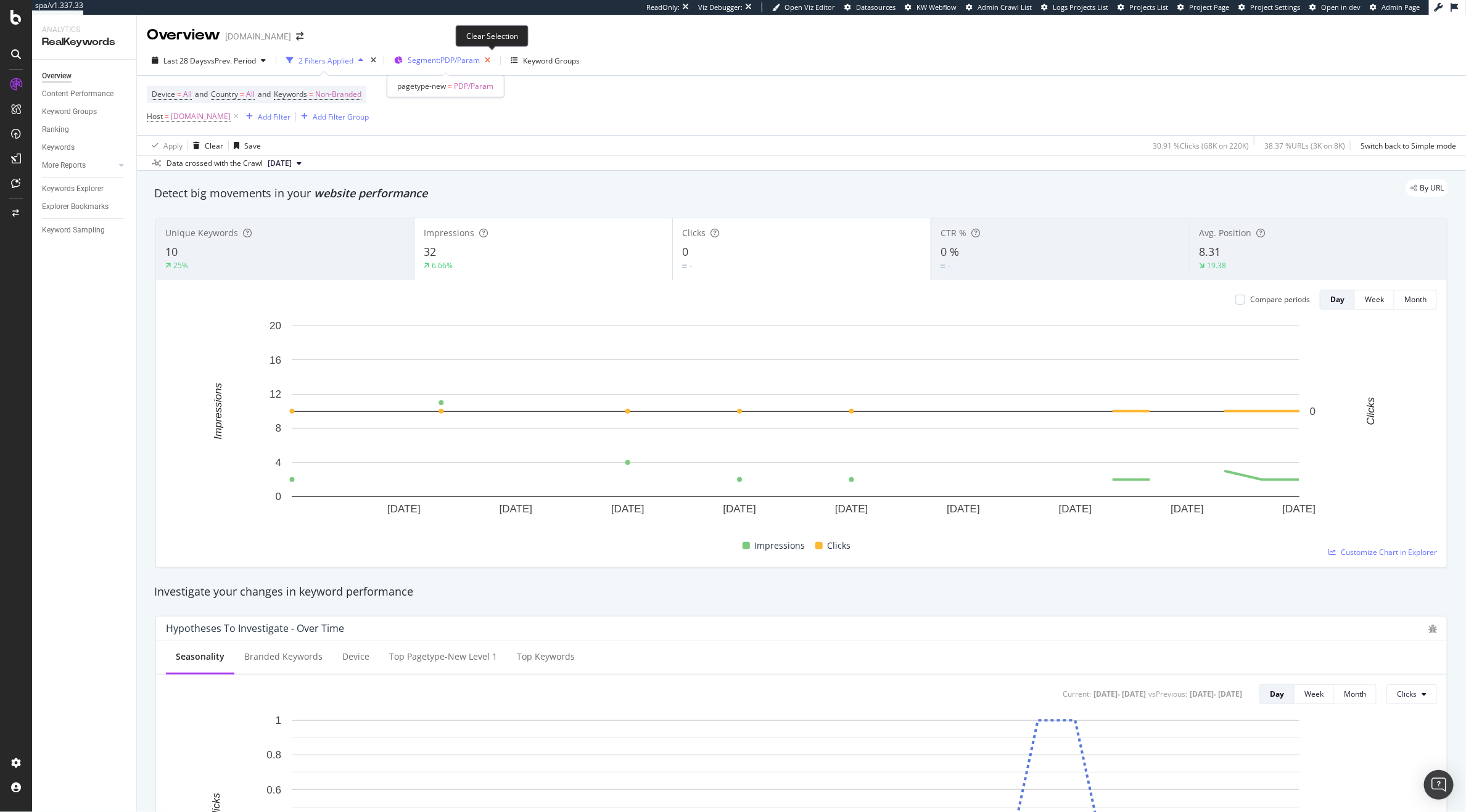
click at [495, 57] on icon "button" at bounding box center [488, 60] width 15 height 17
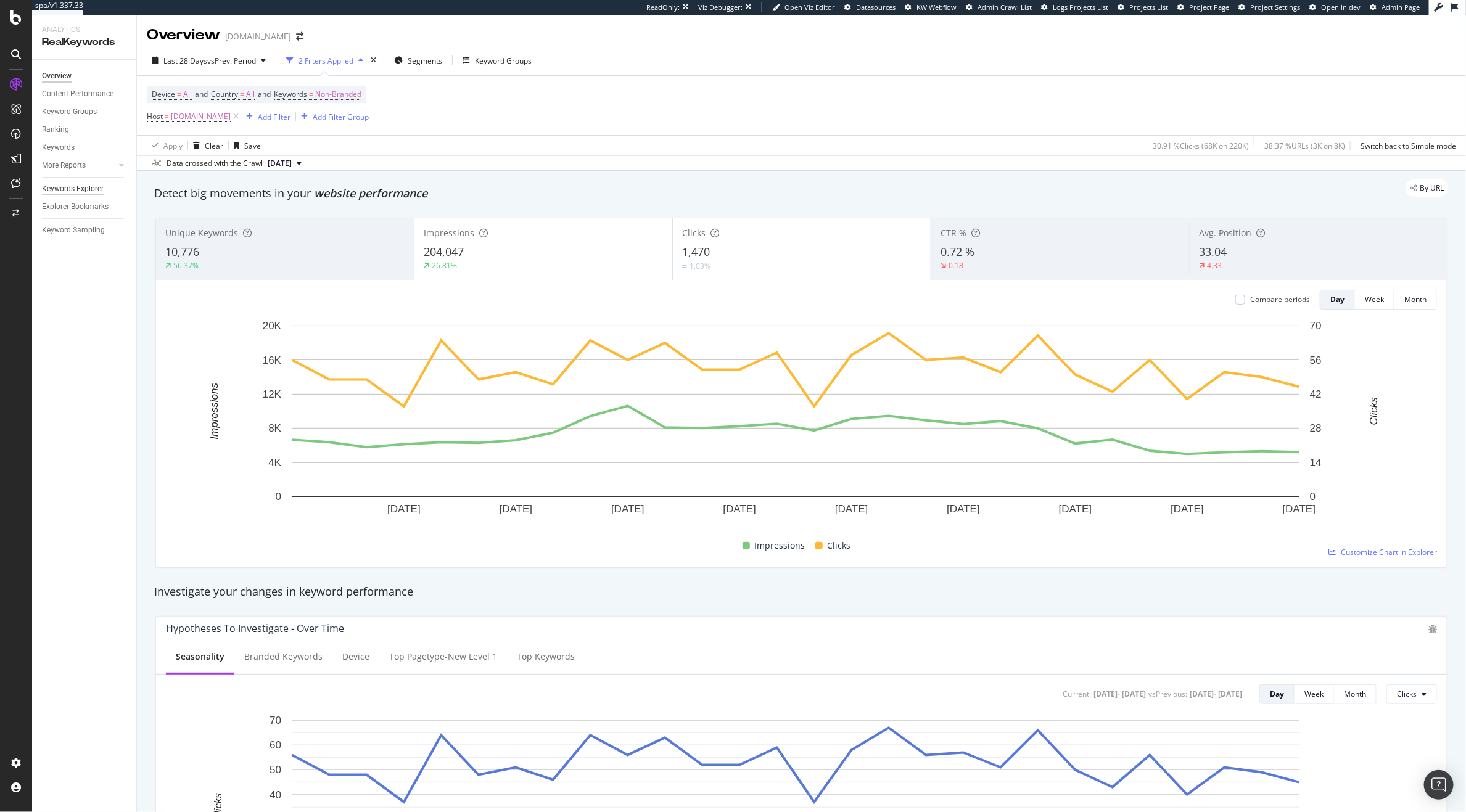
click at [79, 186] on div "Keywords Explorer" at bounding box center [73, 189] width 62 height 13
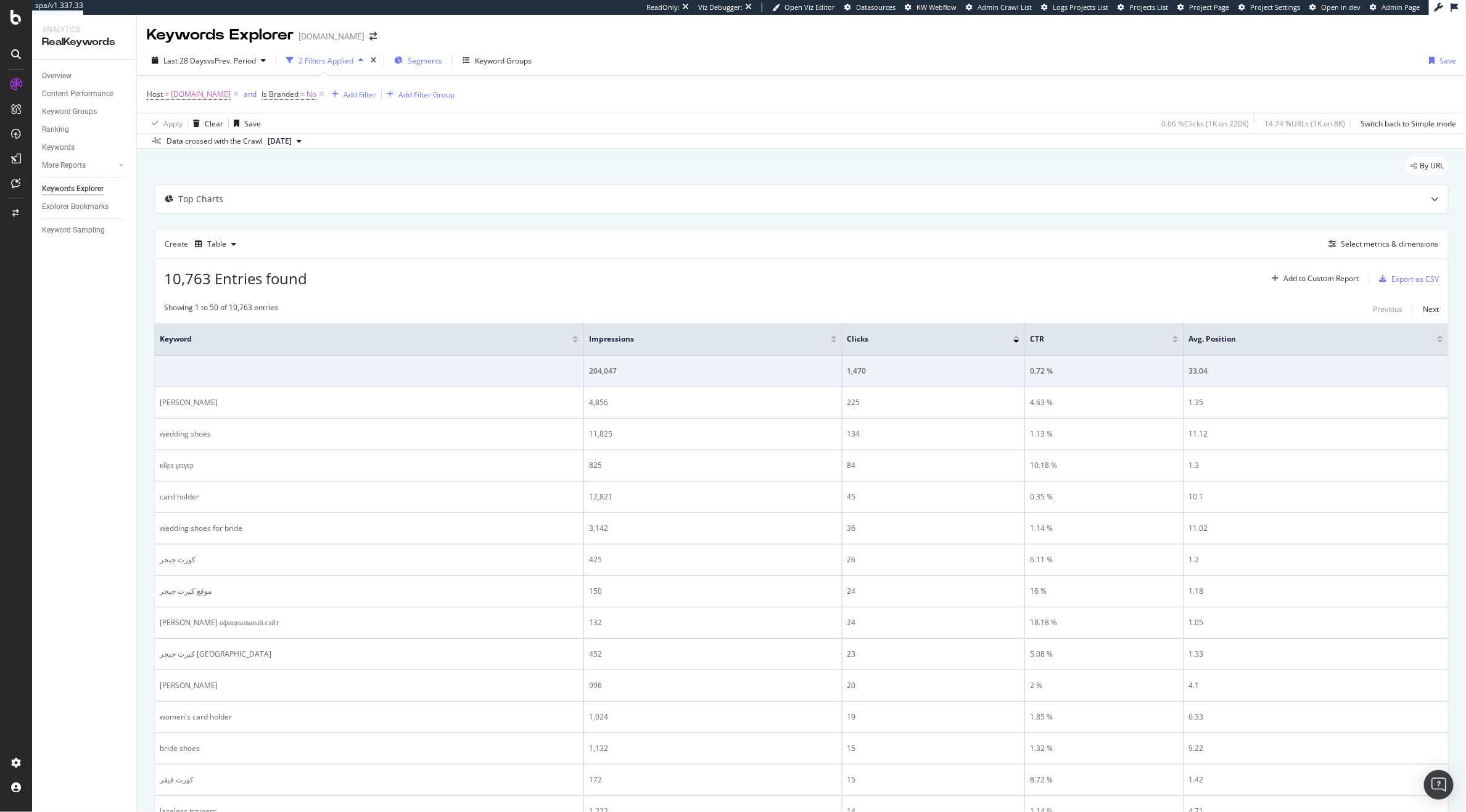
click at [431, 63] on span "Segments" at bounding box center [425, 60] width 35 height 10
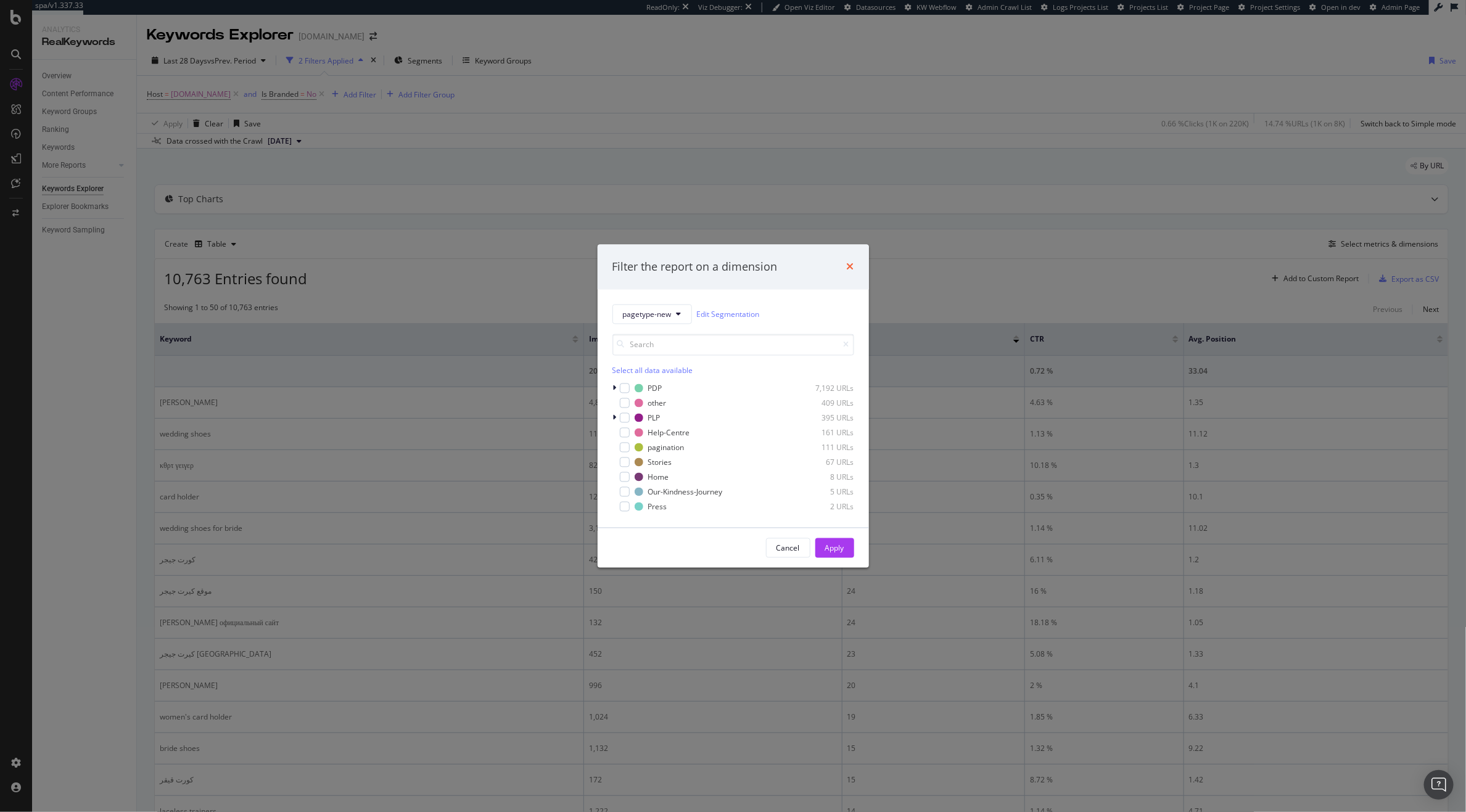
click at [848, 264] on icon "times" at bounding box center [851, 266] width 8 height 10
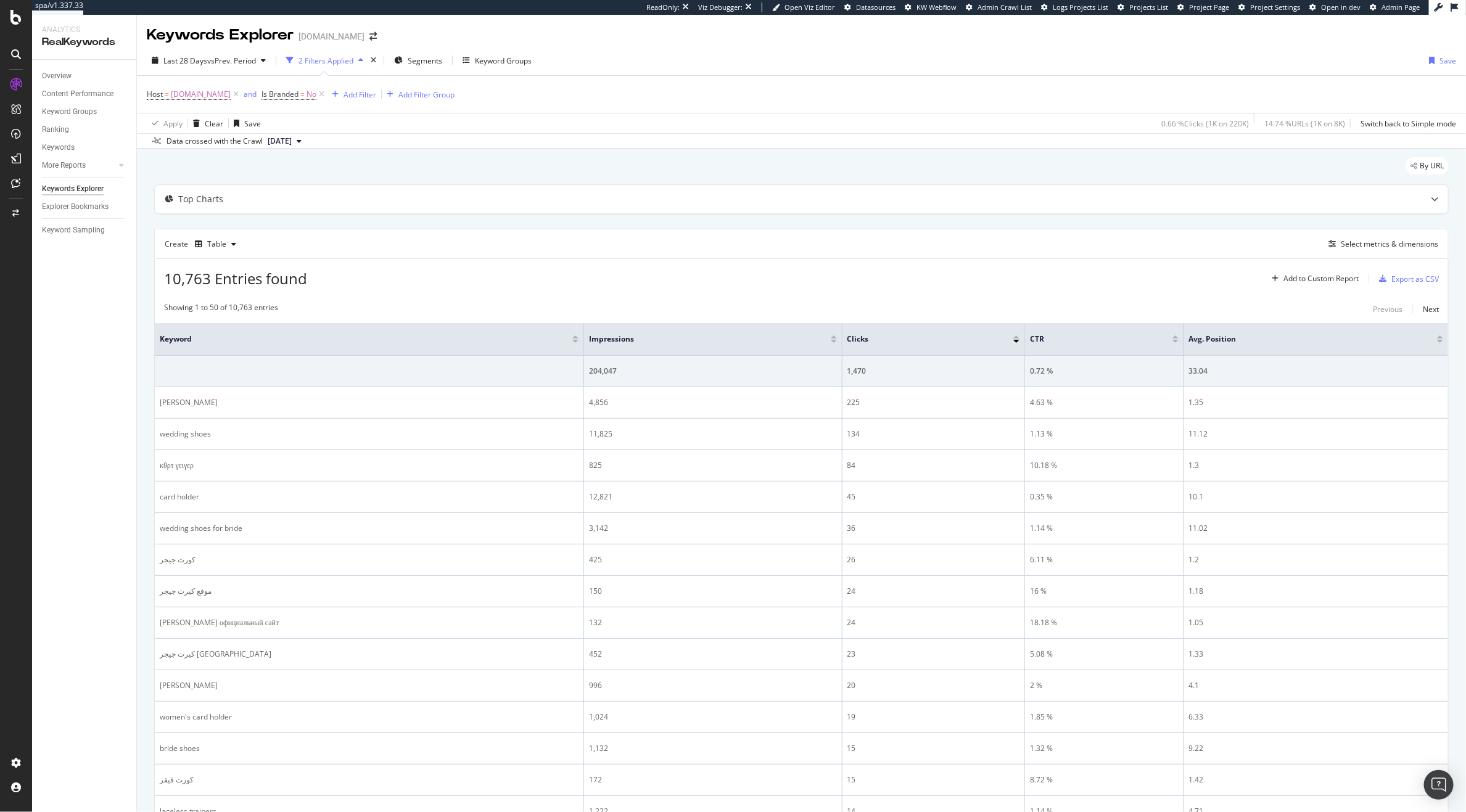
click at [1378, 236] on div "Create Table Select metrics & dimensions" at bounding box center [802, 244] width 1295 height 30
click at [1362, 244] on div "Select metrics & dimensions" at bounding box center [1389, 244] width 97 height 10
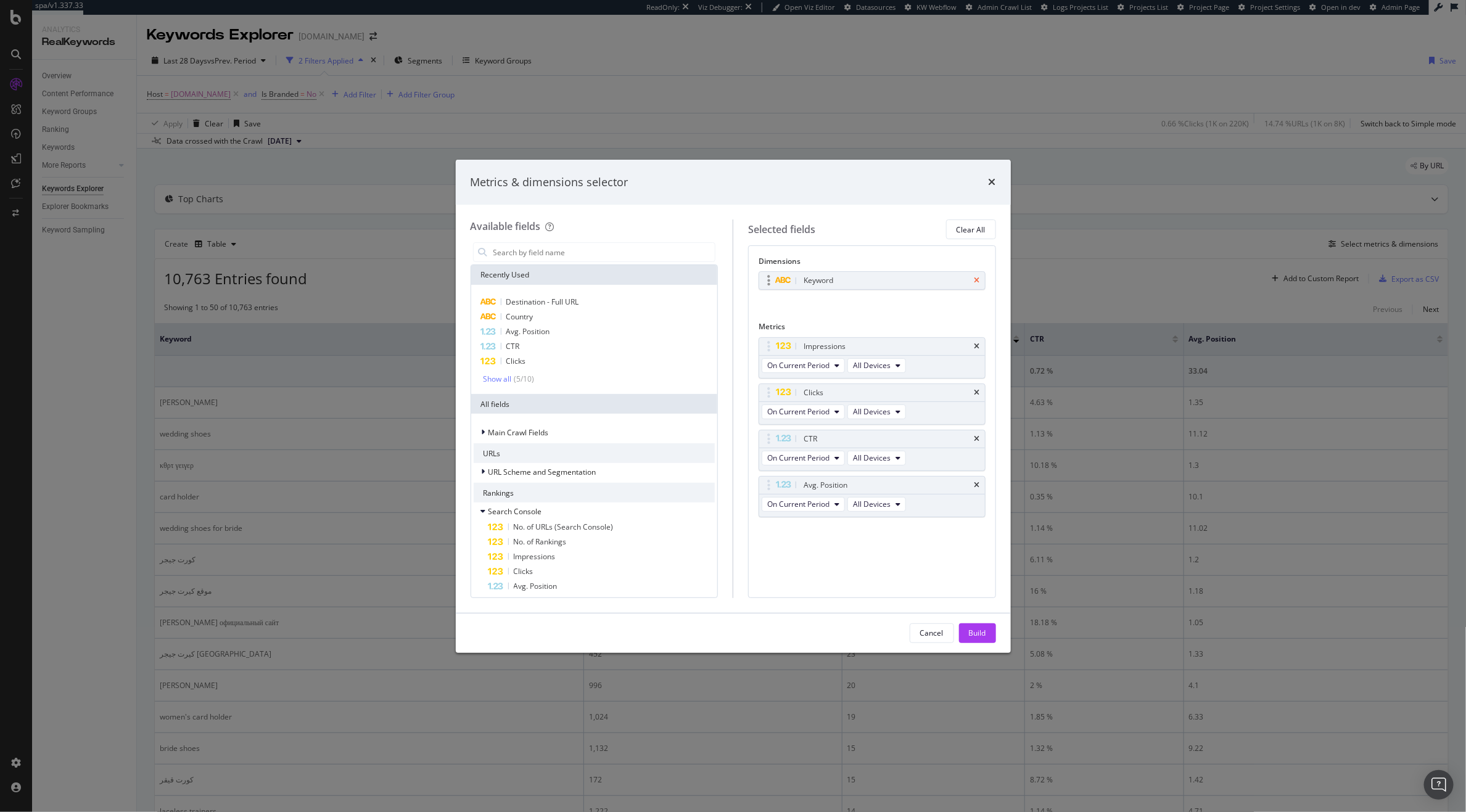
click at [974, 284] on icon "times" at bounding box center [977, 281] width 6 height 8
click at [544, 254] on input "modal" at bounding box center [604, 252] width 223 height 19
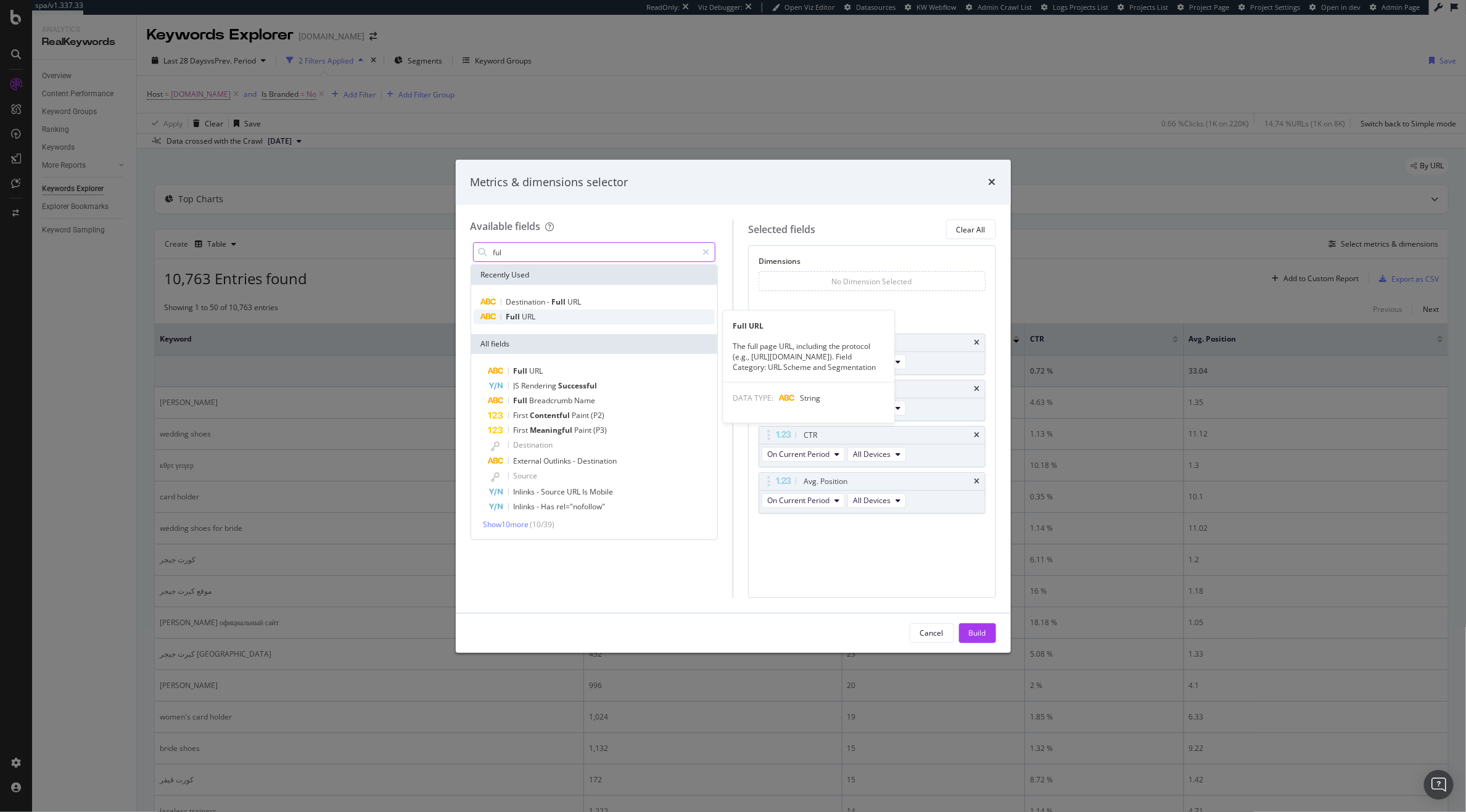
type input "ful"
click at [548, 323] on div "Full URL" at bounding box center [595, 317] width 242 height 15
click at [985, 622] on div "Cancel Build" at bounding box center [733, 633] width 555 height 39
click at [982, 636] on div "Build" at bounding box center [978, 633] width 17 height 10
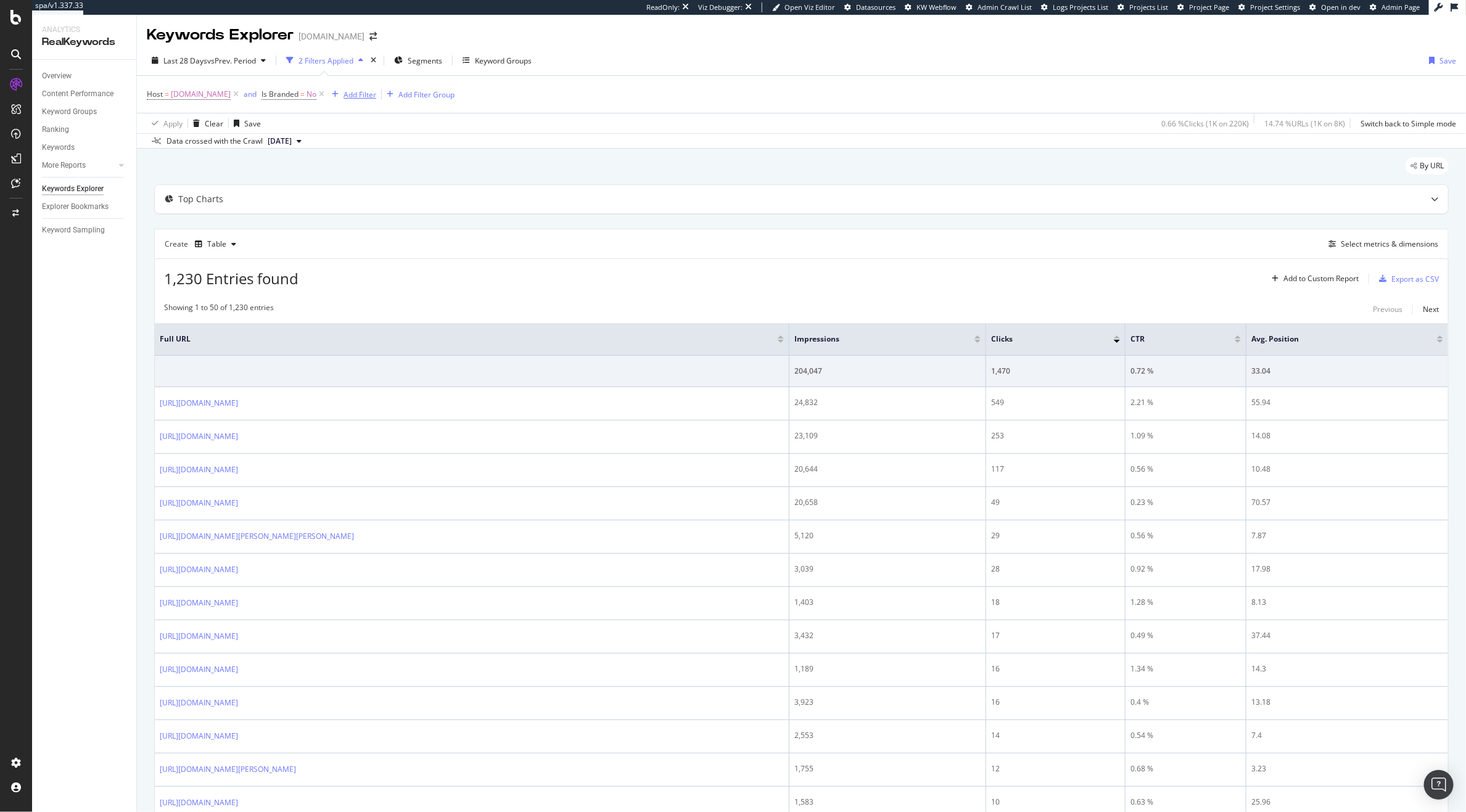
click at [375, 95] on div "Add Filter" at bounding box center [360, 95] width 33 height 10
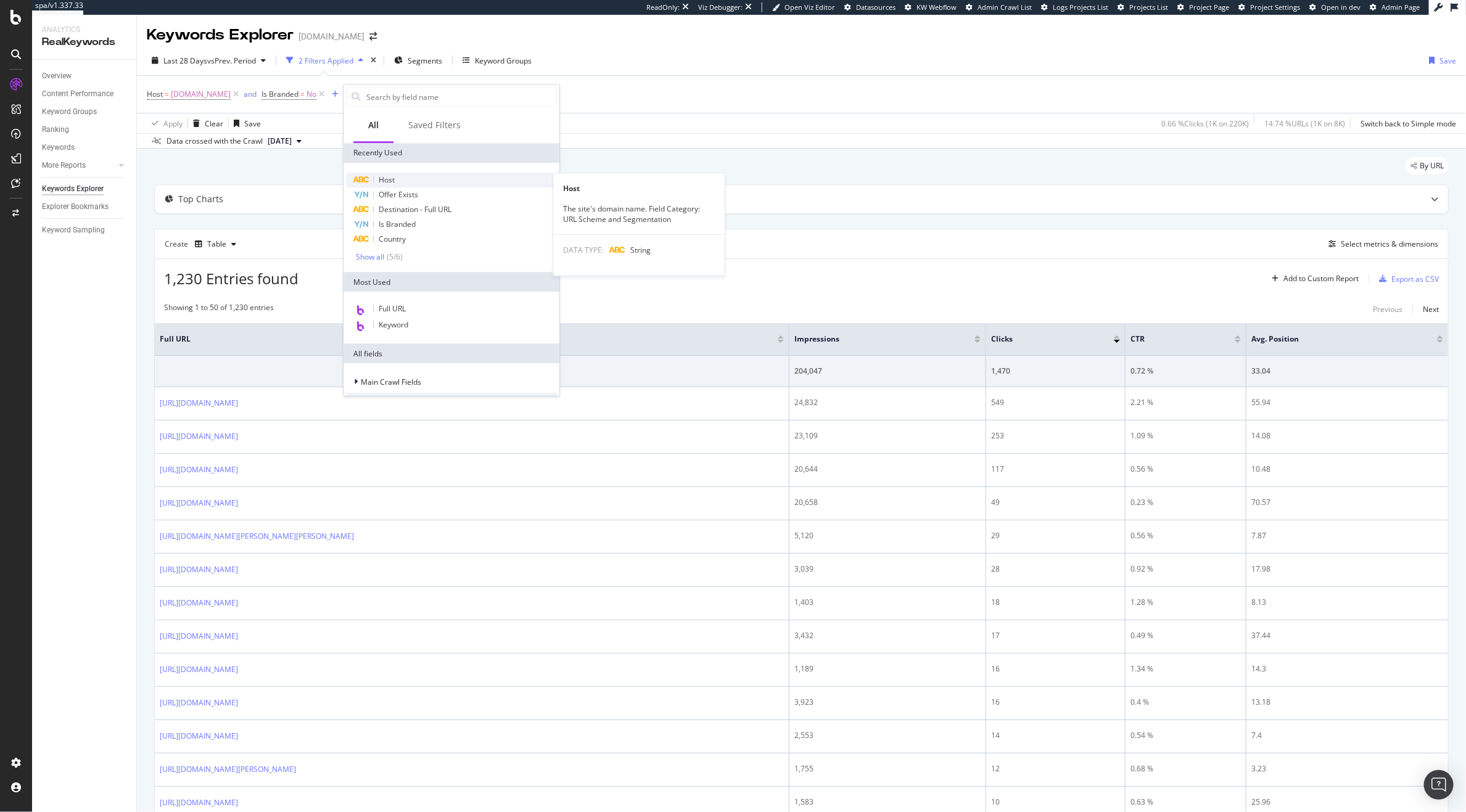
click at [402, 183] on div "Host" at bounding box center [452, 180] width 211 height 15
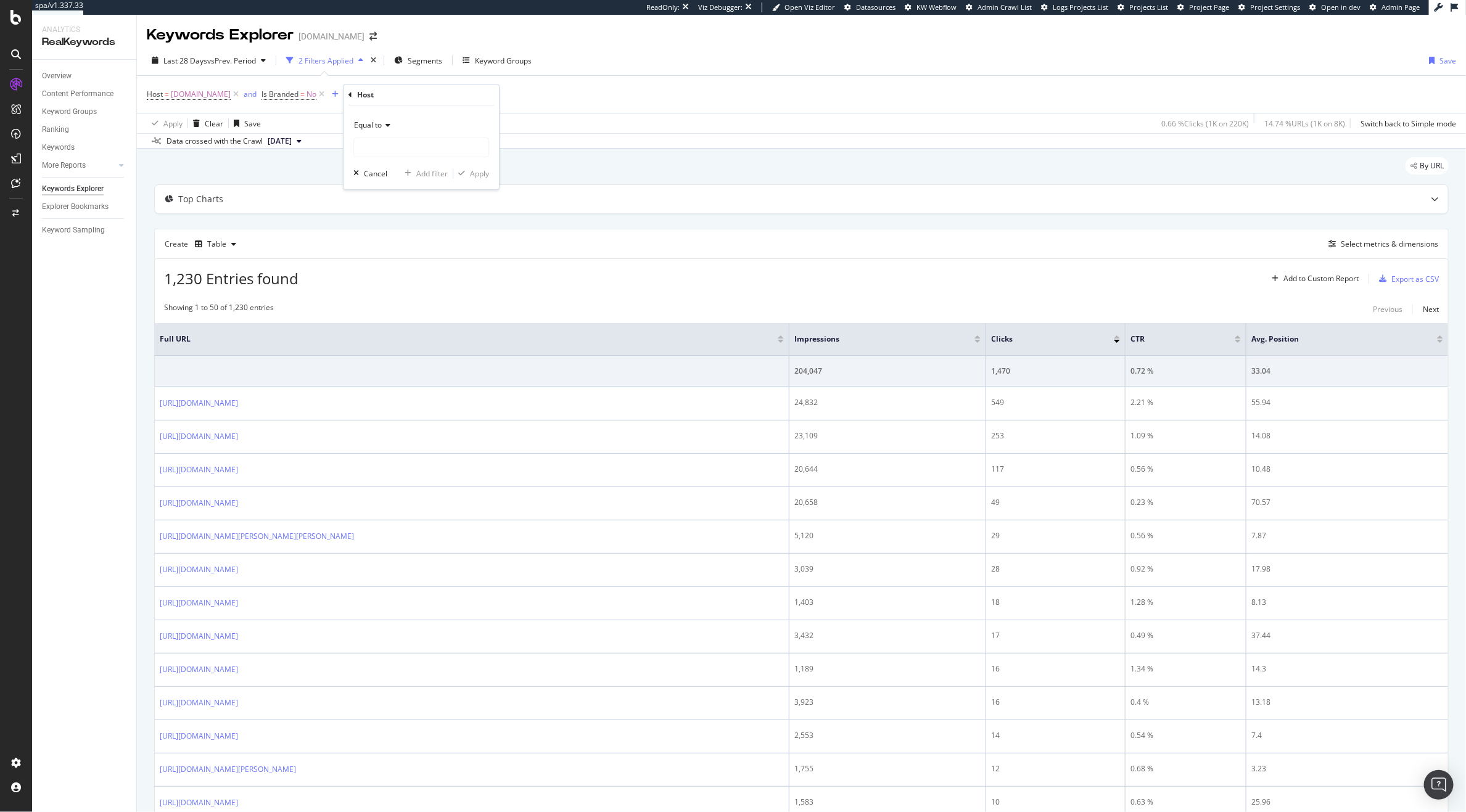
click at [353, 96] on div "Host" at bounding box center [422, 95] width 145 height 21
click at [351, 96] on icon at bounding box center [351, 95] width 4 height 8
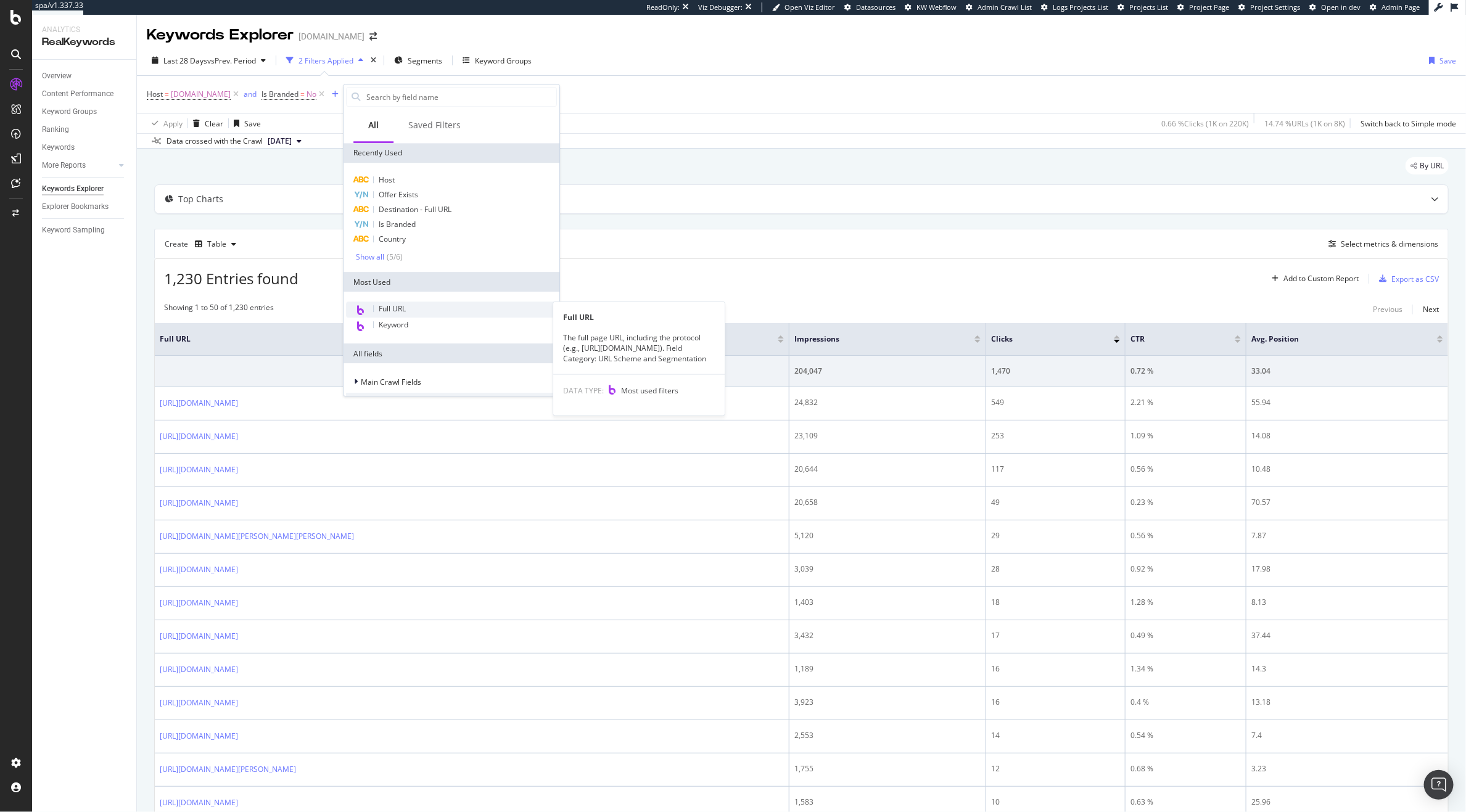
click at [415, 305] on div "Full URL" at bounding box center [452, 309] width 211 height 16
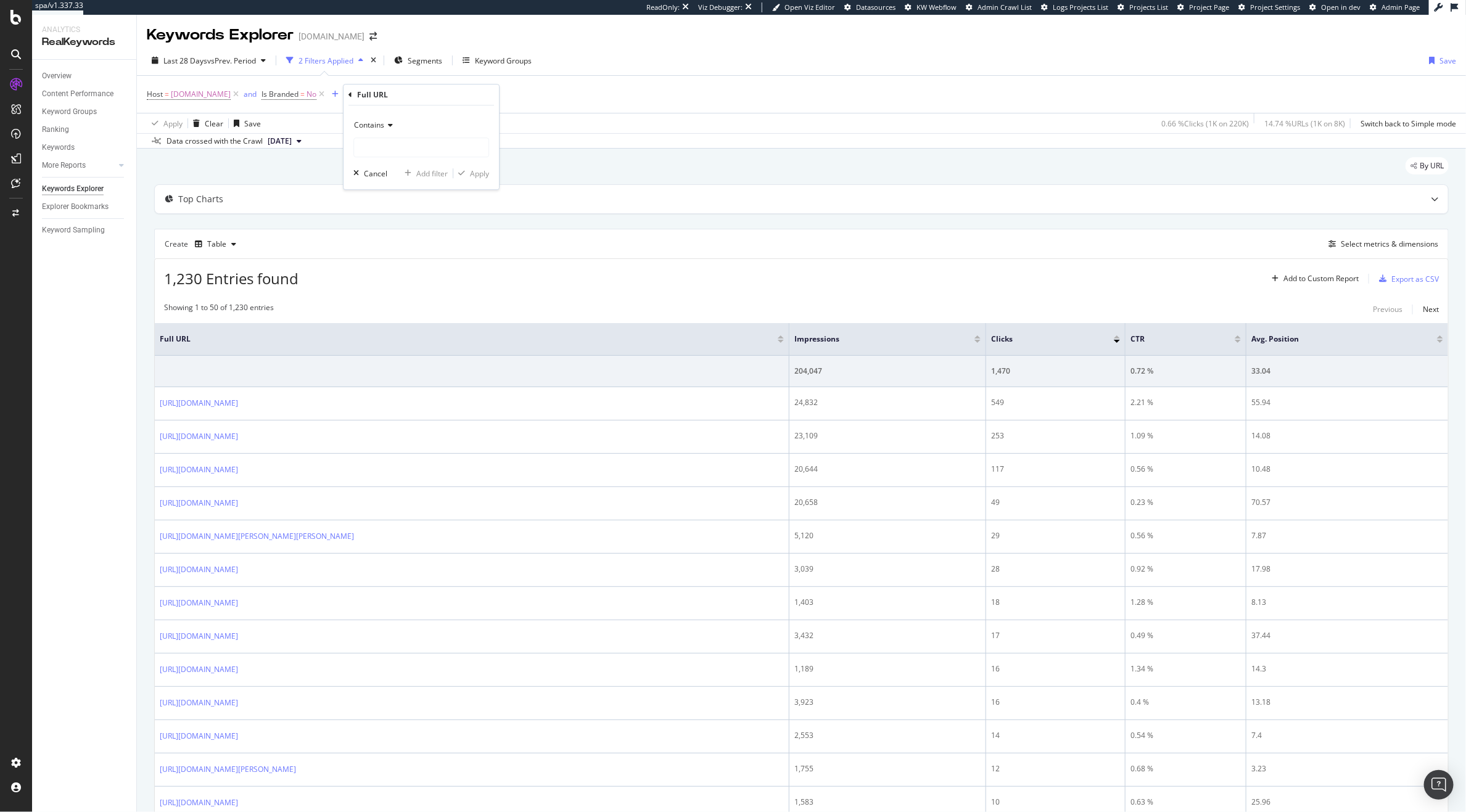
click at [406, 131] on div "Contains" at bounding box center [421, 125] width 136 height 20
click at [428, 120] on div "Contains" at bounding box center [421, 125] width 136 height 20
click at [416, 151] on input "text" at bounding box center [421, 147] width 135 height 20
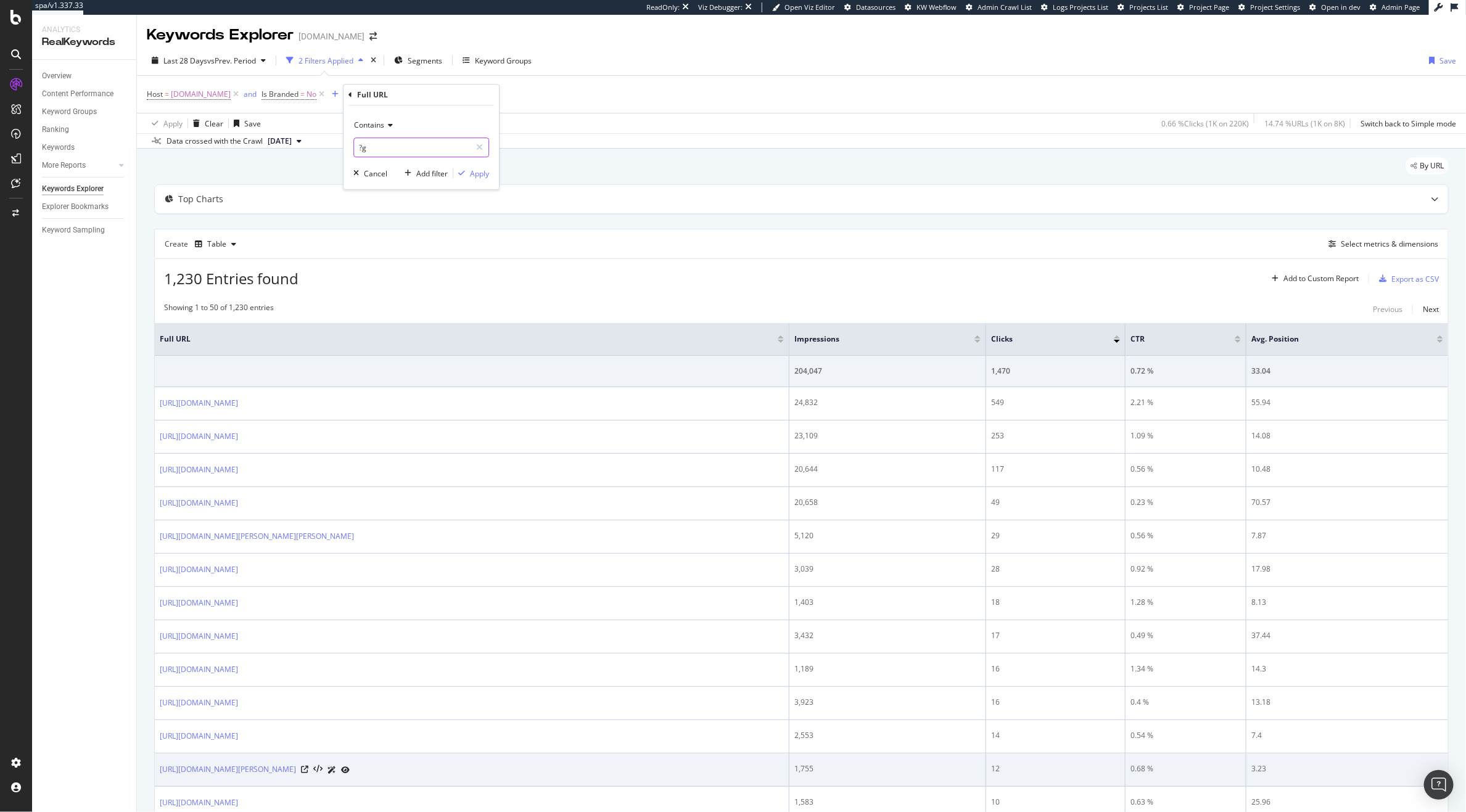
type input "?g"
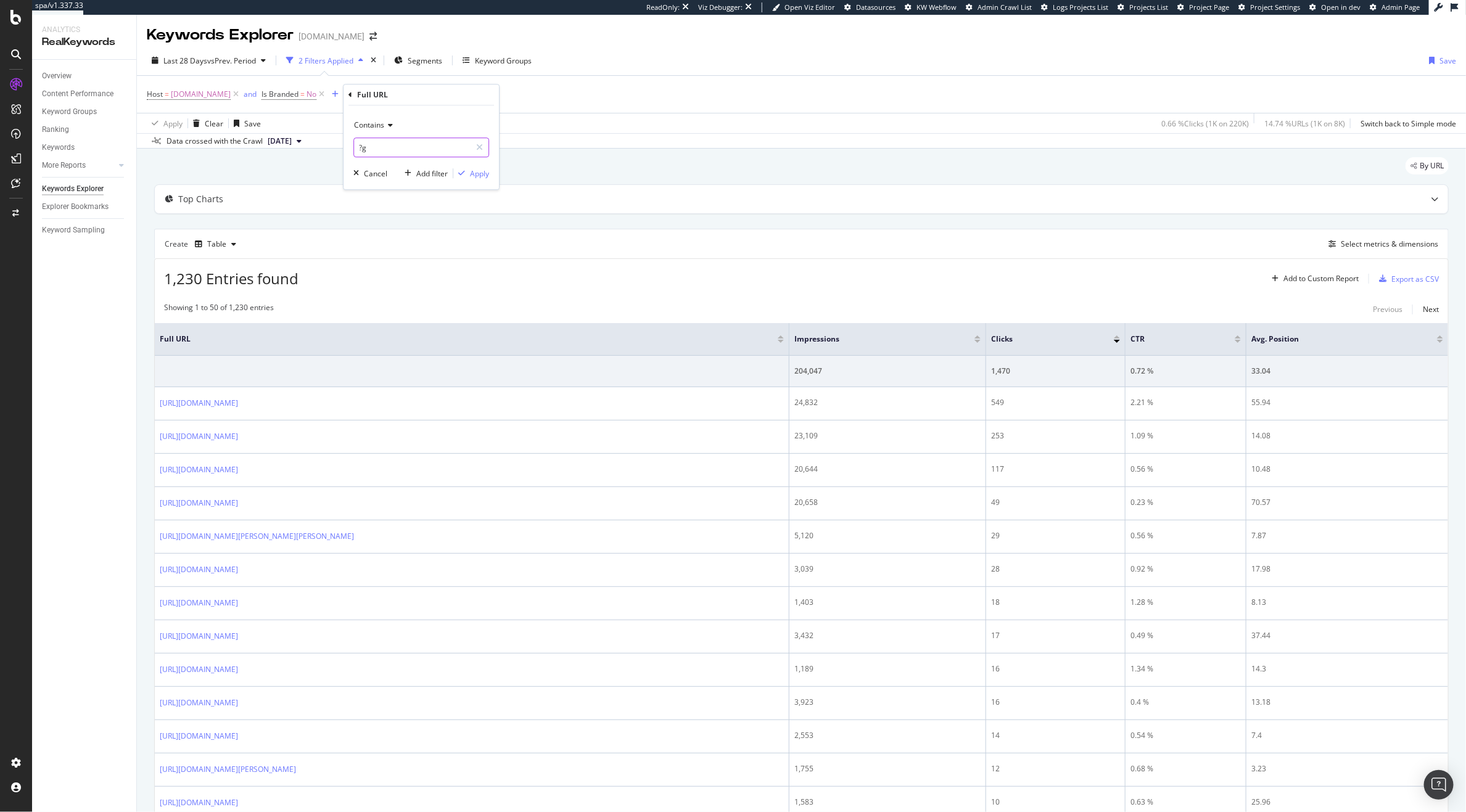
click at [382, 145] on input "?g" at bounding box center [412, 147] width 116 height 20
type input "countr"
type input "?"
click at [485, 181] on div "Contains ? Cancel Add filter Apply" at bounding box center [422, 147] width 156 height 84
click at [476, 172] on div "Apply" at bounding box center [479, 174] width 19 height 10
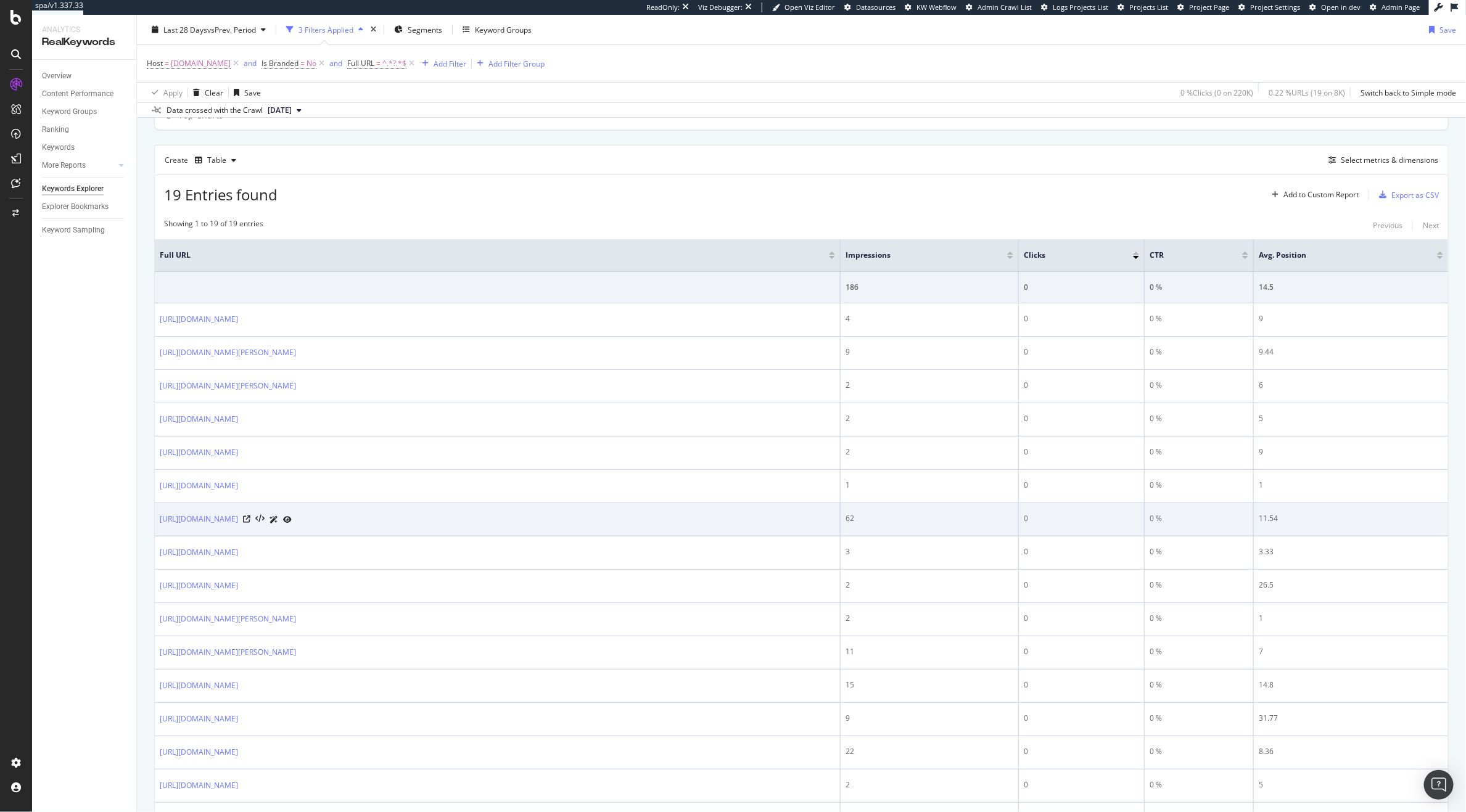
scroll to position [84, 0]
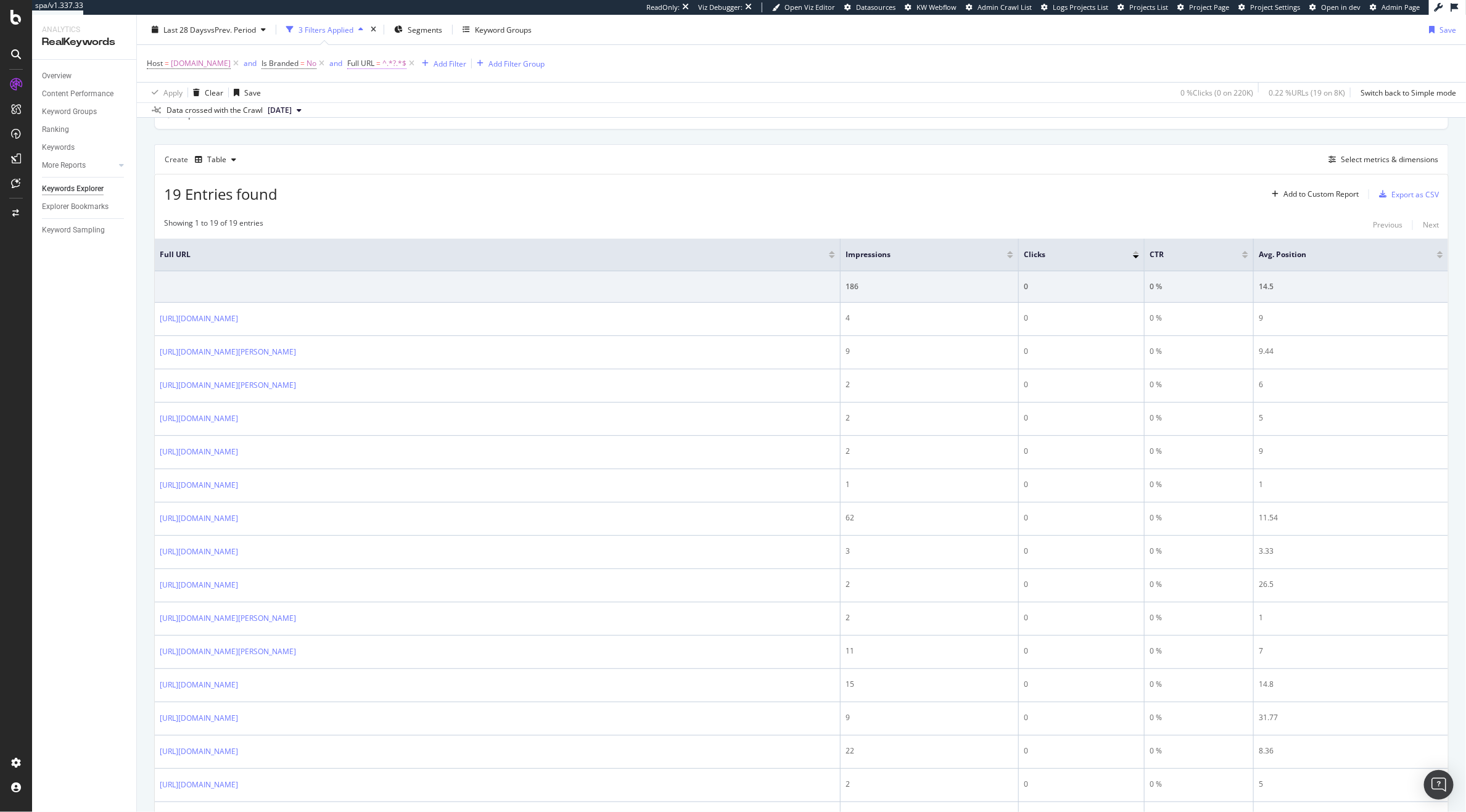
click at [407, 60] on span "^.*?.*$" at bounding box center [394, 63] width 24 height 17
click at [402, 122] on input "?" at bounding box center [432, 115] width 116 height 20
click at [407, 120] on input "?" at bounding box center [432, 115] width 116 height 20
type input "?glCountry"
click at [499, 141] on div "Apply" at bounding box center [500, 140] width 19 height 10
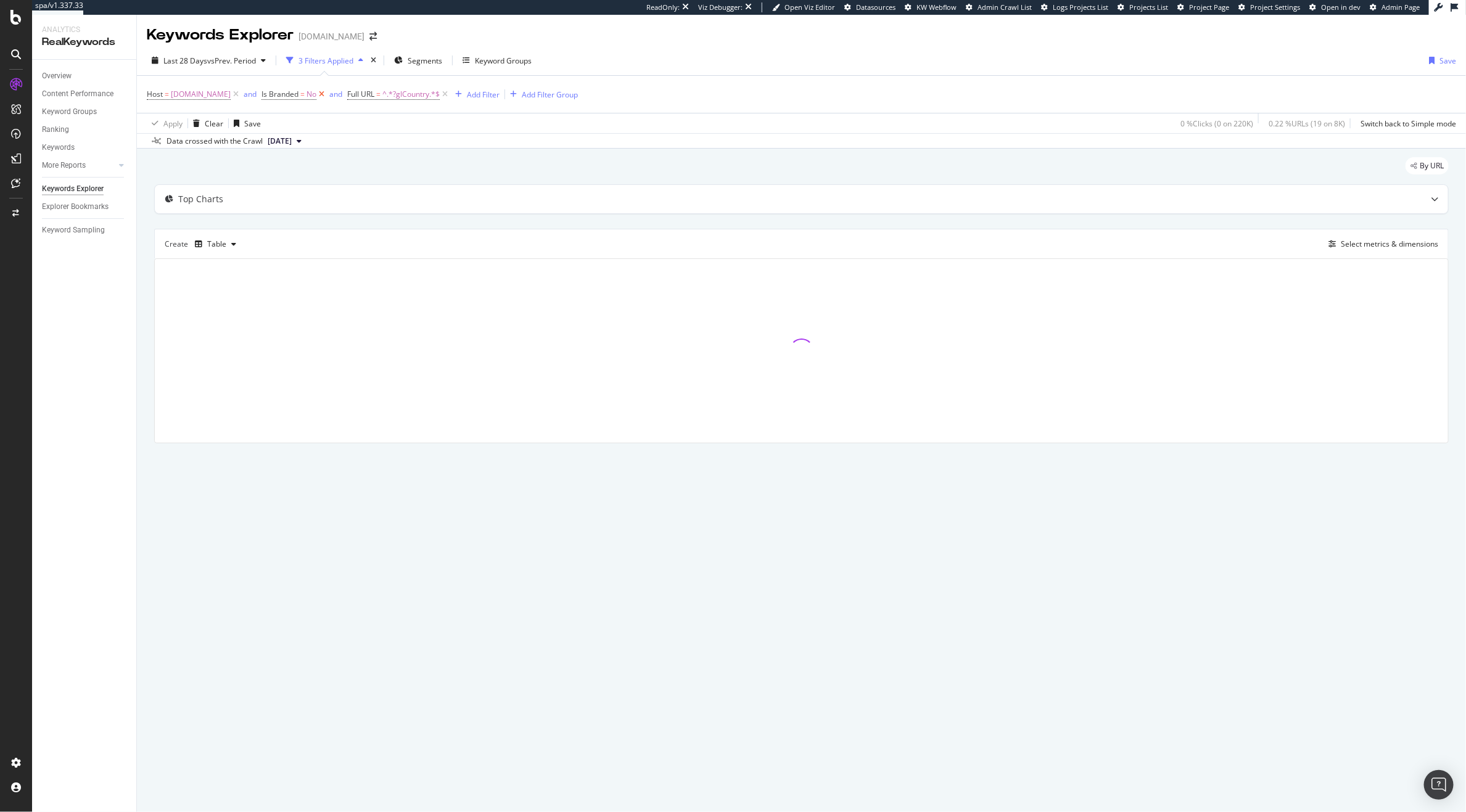
click at [342, 98] on span "Is Branded = No and" at bounding box center [304, 94] width 86 height 17
click at [327, 98] on icon at bounding box center [322, 94] width 10 height 12
click at [63, 73] on div "Overview" at bounding box center [57, 76] width 30 height 13
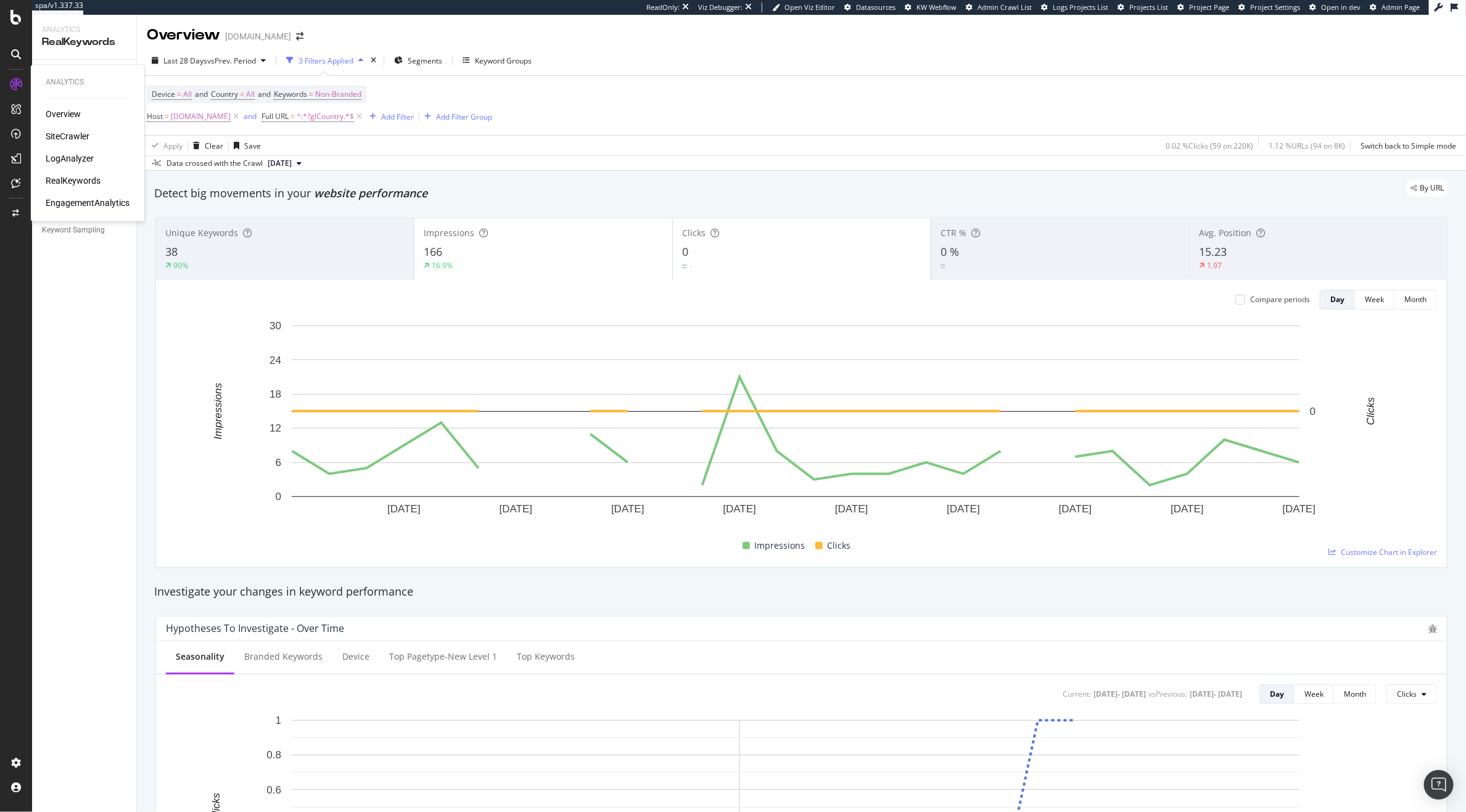
click at [59, 142] on div "SiteCrawler" at bounding box center [68, 136] width 44 height 12
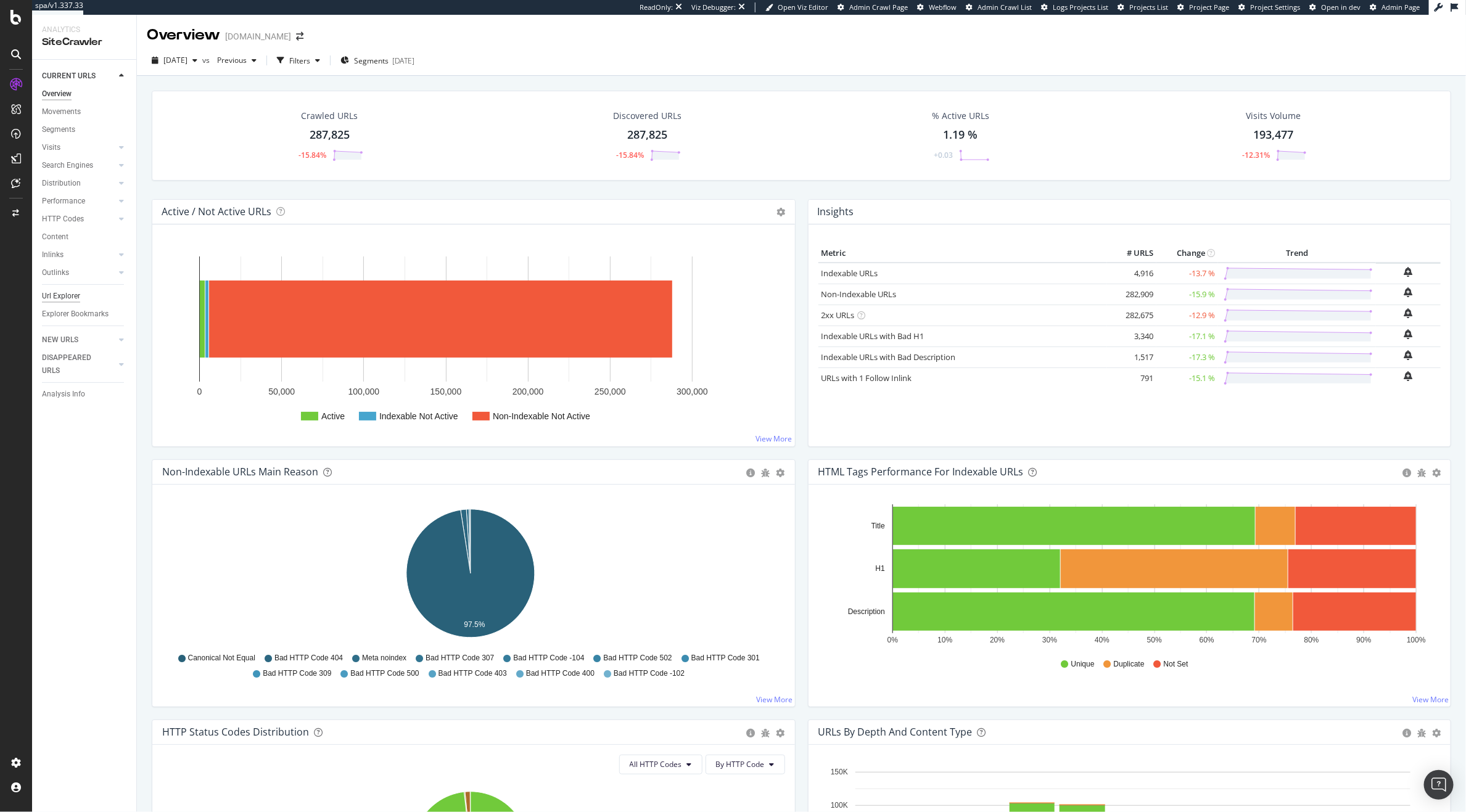
click at [66, 292] on div "Url Explorer" at bounding box center [60, 297] width 38 height 13
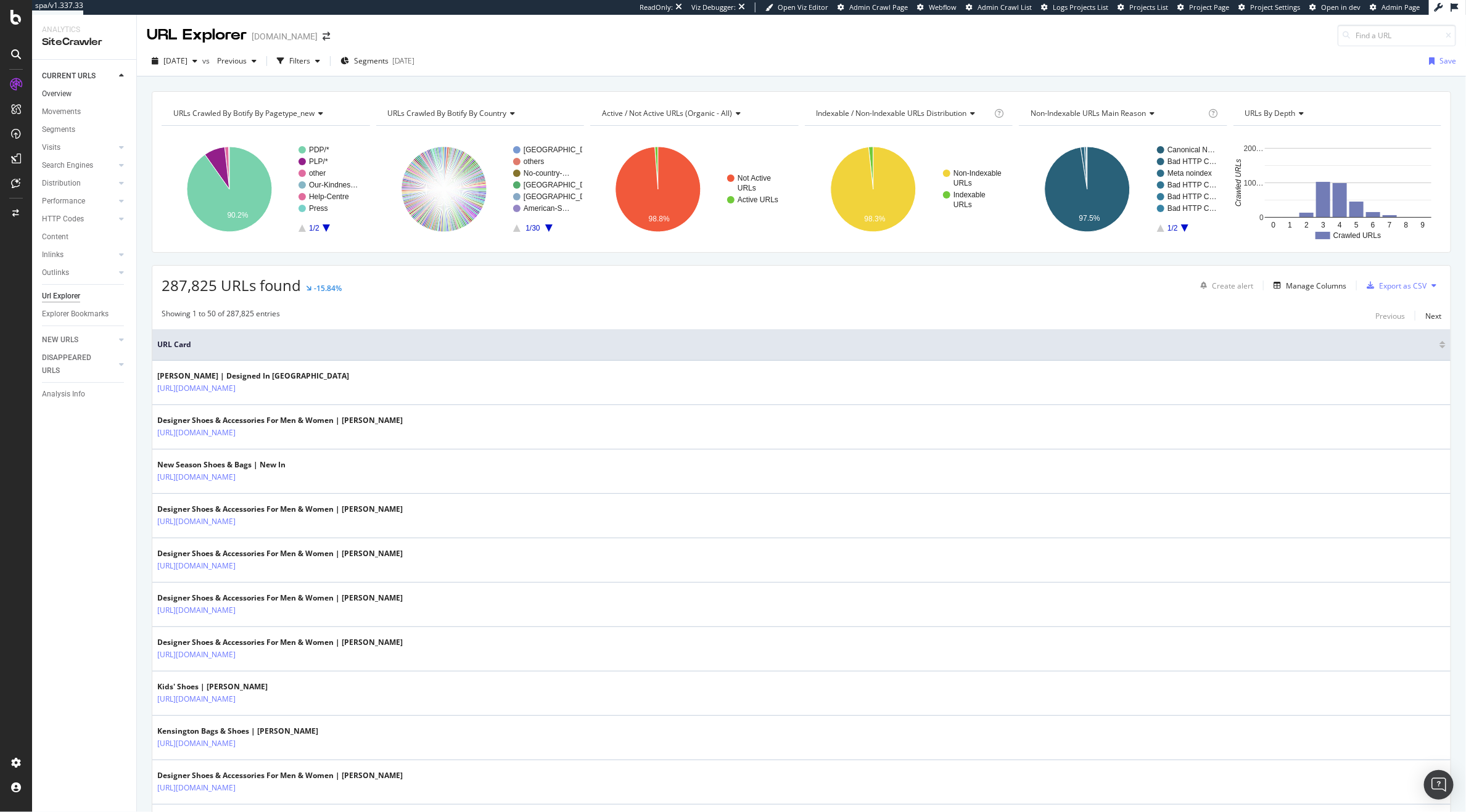
click at [72, 95] on link "Overview" at bounding box center [84, 94] width 86 height 13
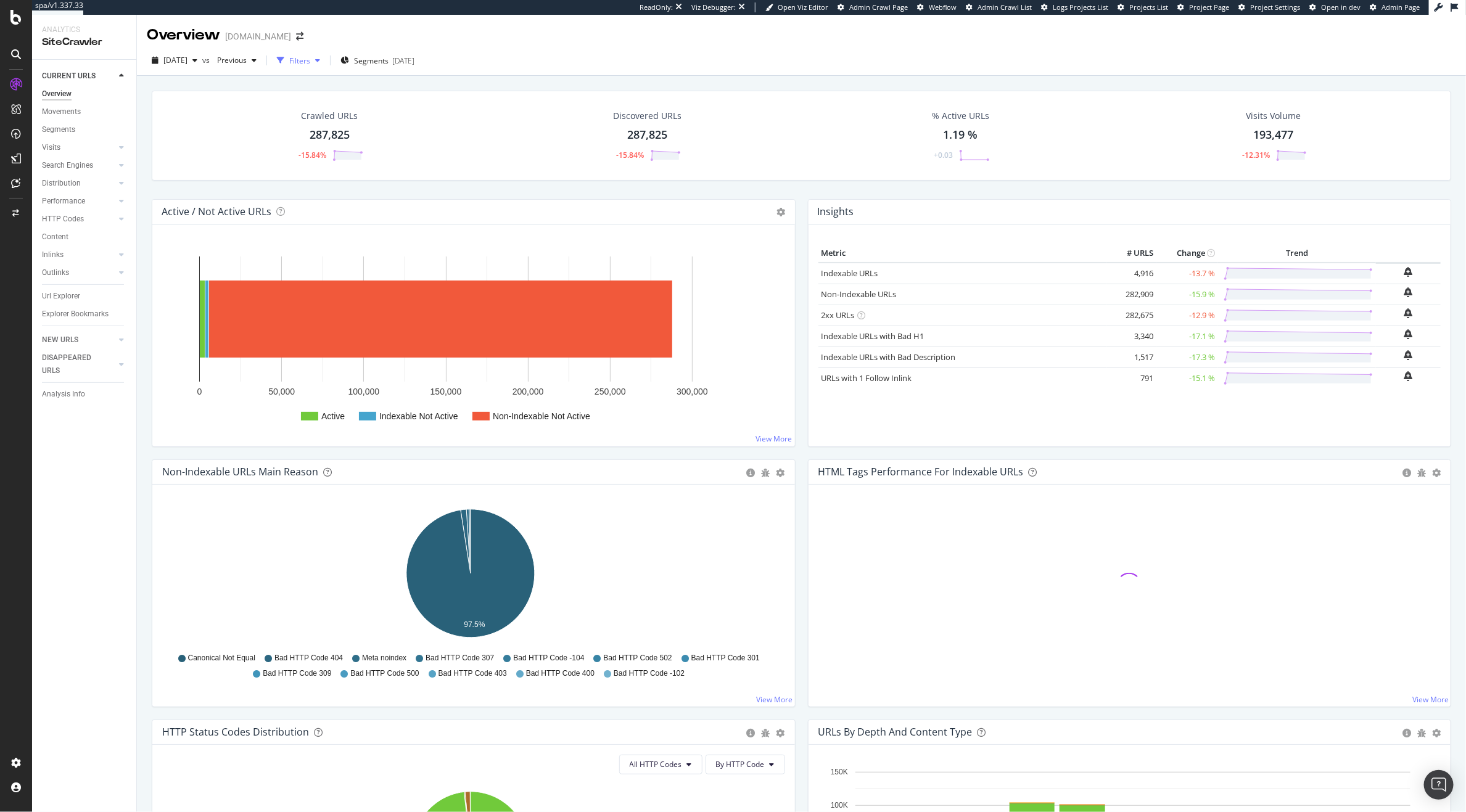
click at [325, 65] on div "Filters" at bounding box center [299, 60] width 53 height 19
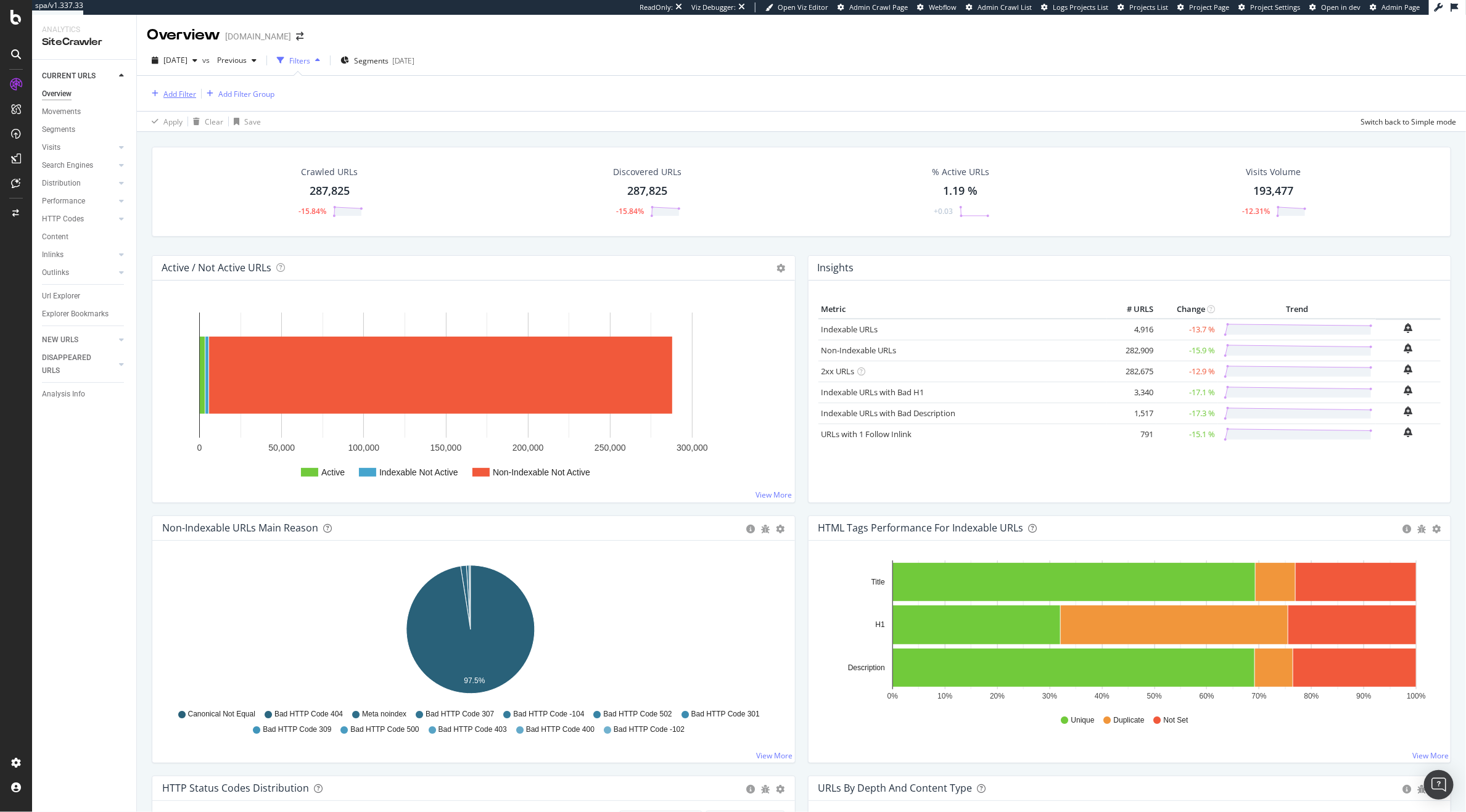
click at [193, 89] on div "Add Filter" at bounding box center [180, 94] width 33 height 10
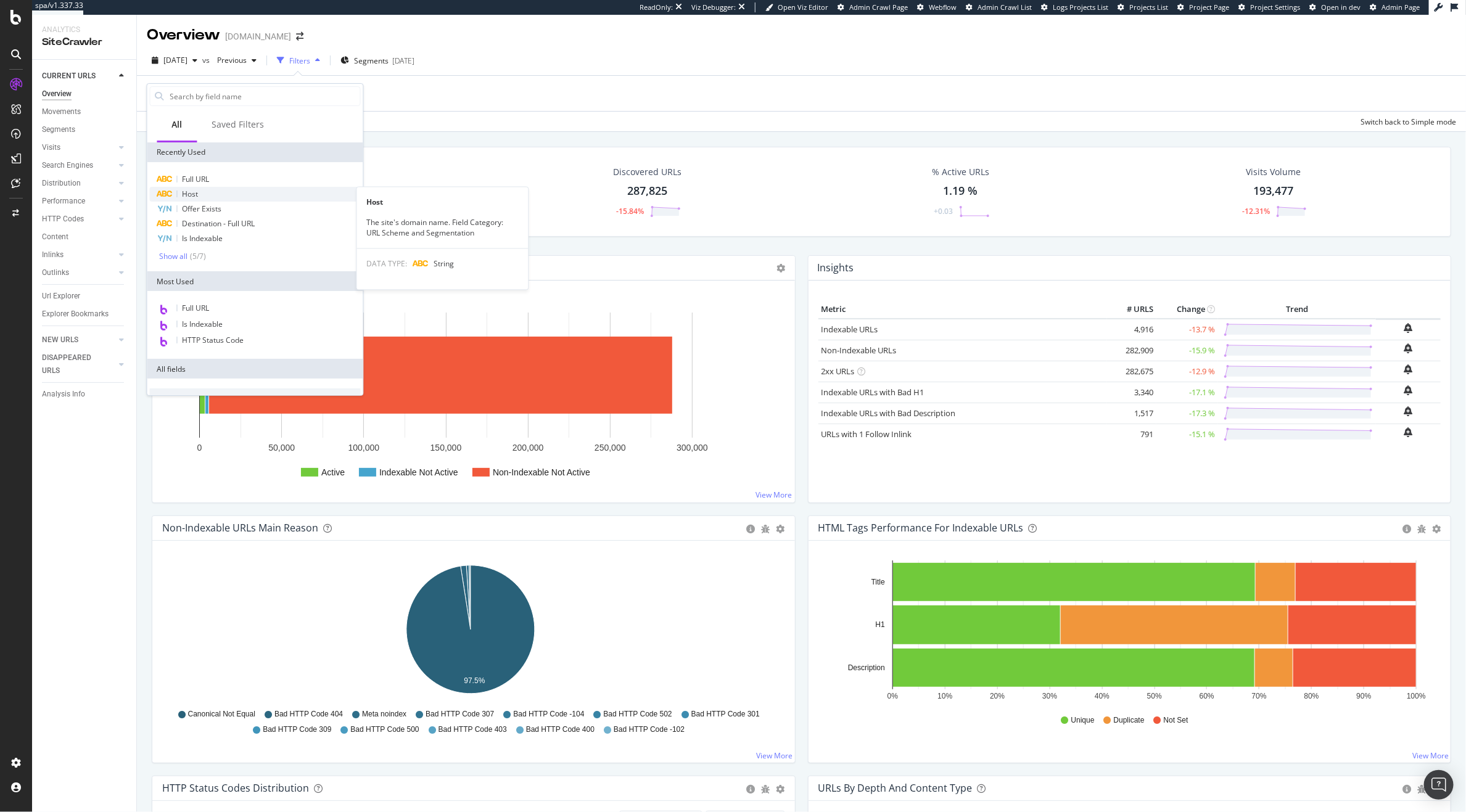
click at [218, 190] on div "Host" at bounding box center [255, 194] width 211 height 15
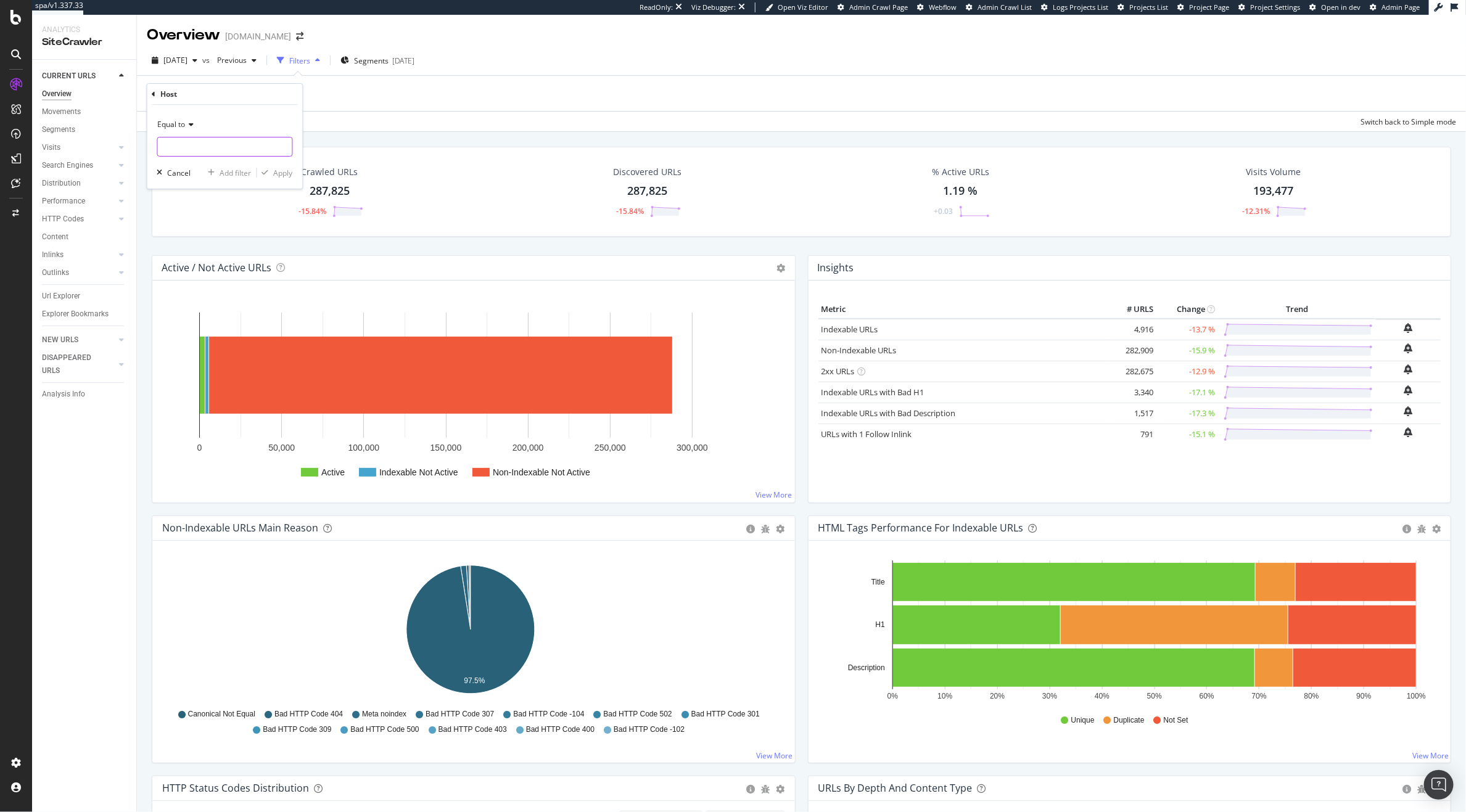
click at [191, 143] on input "text" at bounding box center [225, 147] width 135 height 20
click at [209, 165] on span "global.kurtgeiger.com" at bounding box center [201, 163] width 82 height 10
type input "global.kurtgeiger.com"
click at [275, 174] on div "Apply" at bounding box center [284, 173] width 19 height 10
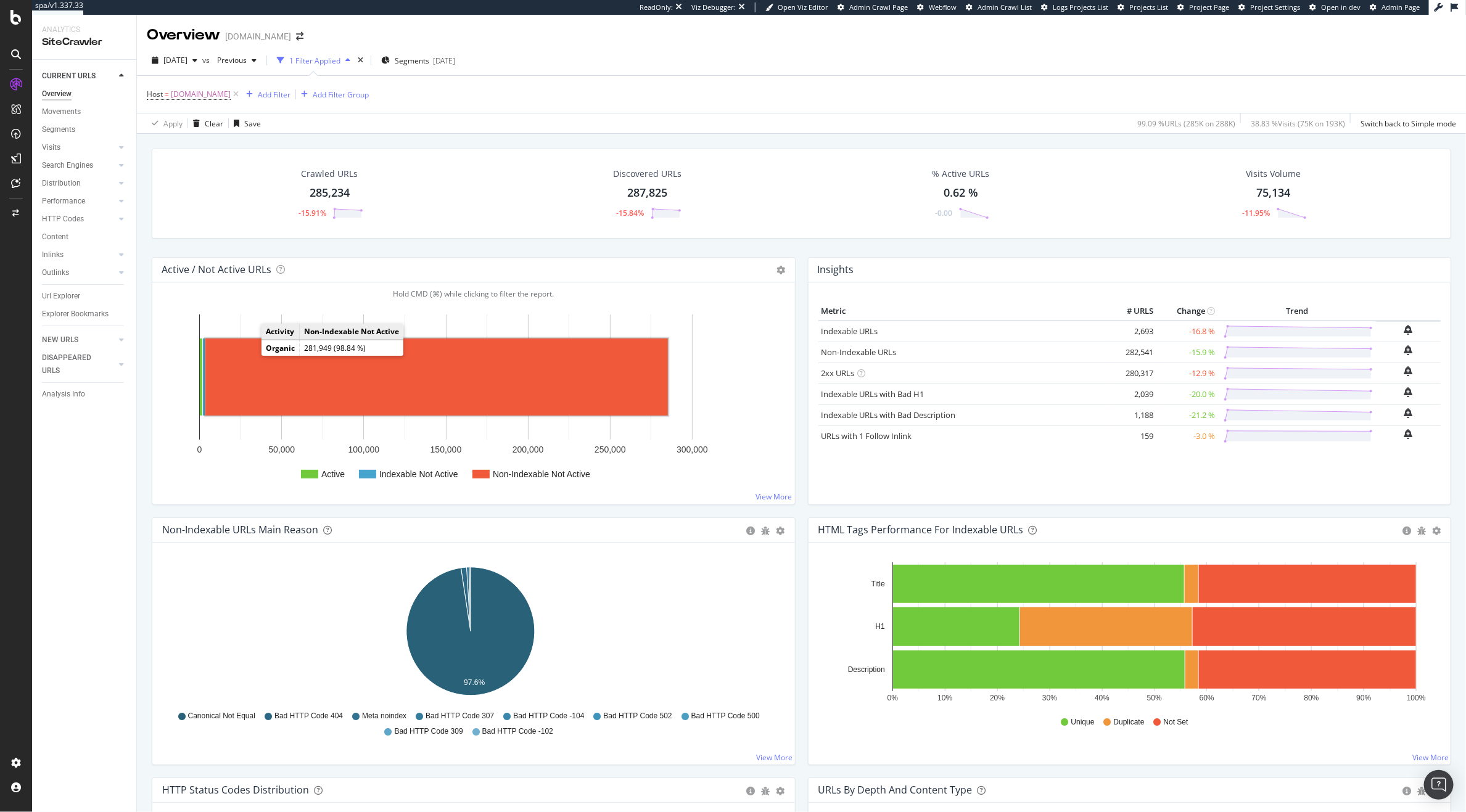
click at [293, 379] on rect "A chart." at bounding box center [436, 377] width 463 height 77
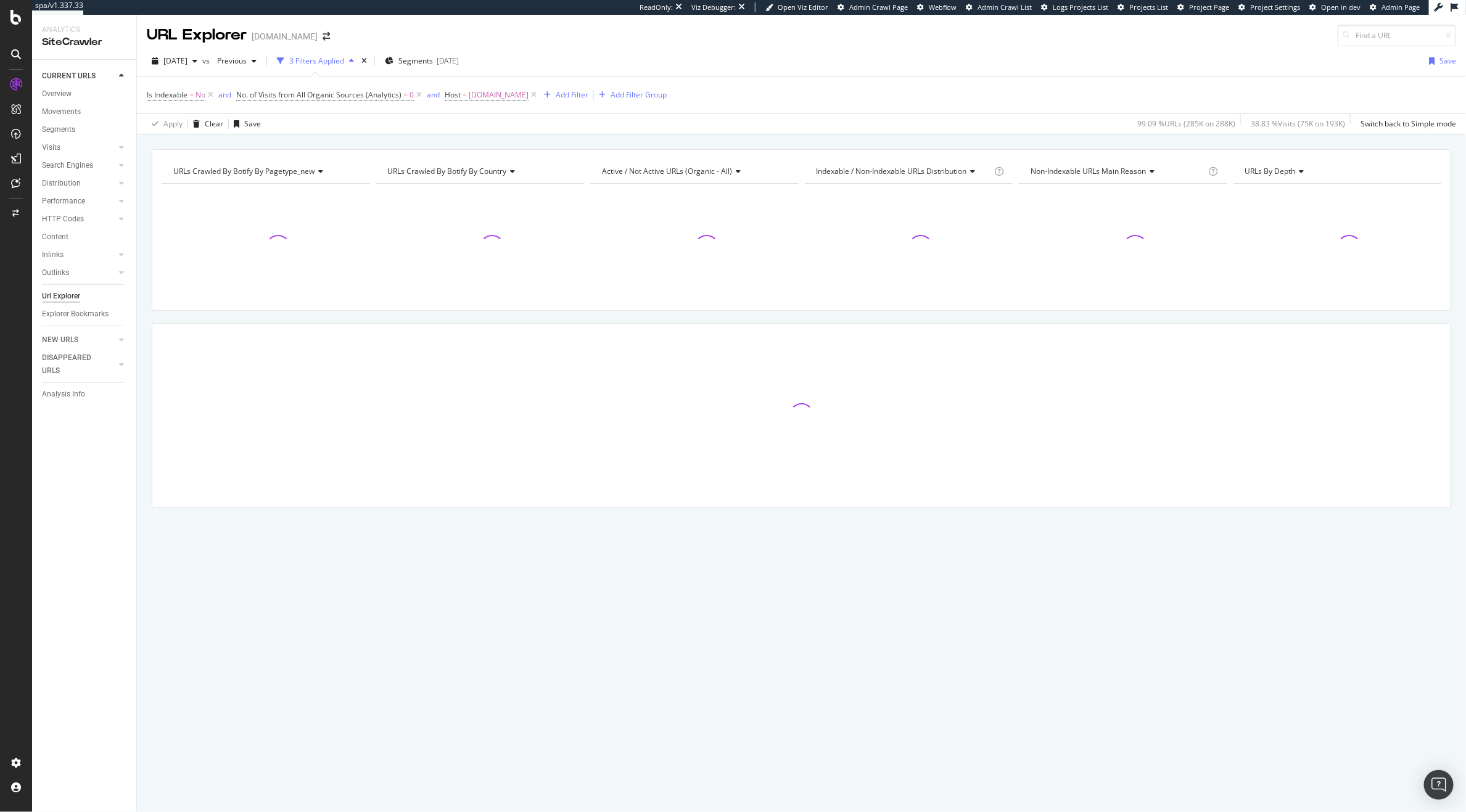
click at [52, 295] on div "Url Explorer" at bounding box center [60, 297] width 38 height 13
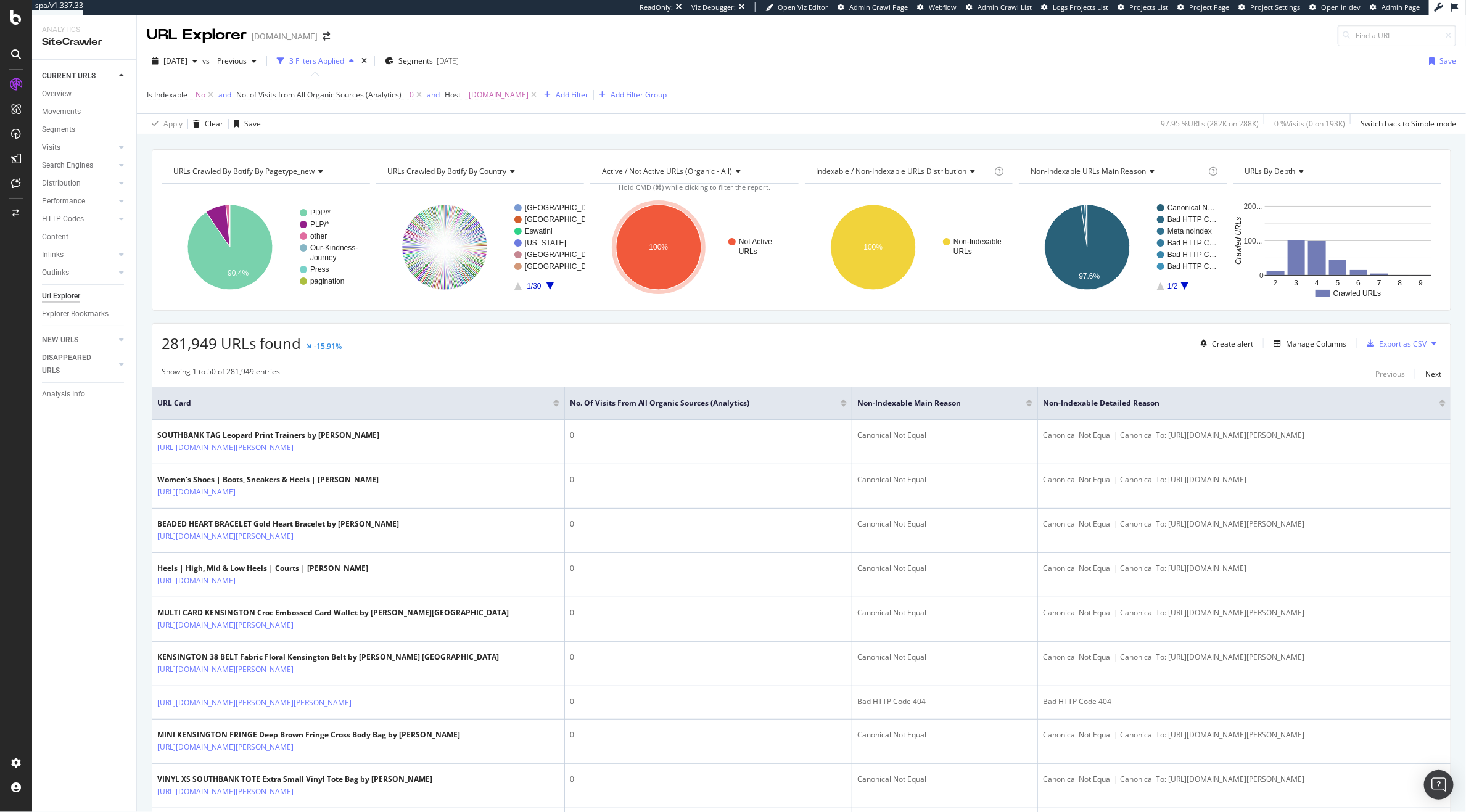
click at [669, 337] on div "281,949 URLs found -15.91% Create alert Manage Columns Export as CSV" at bounding box center [802, 338] width 1299 height 30
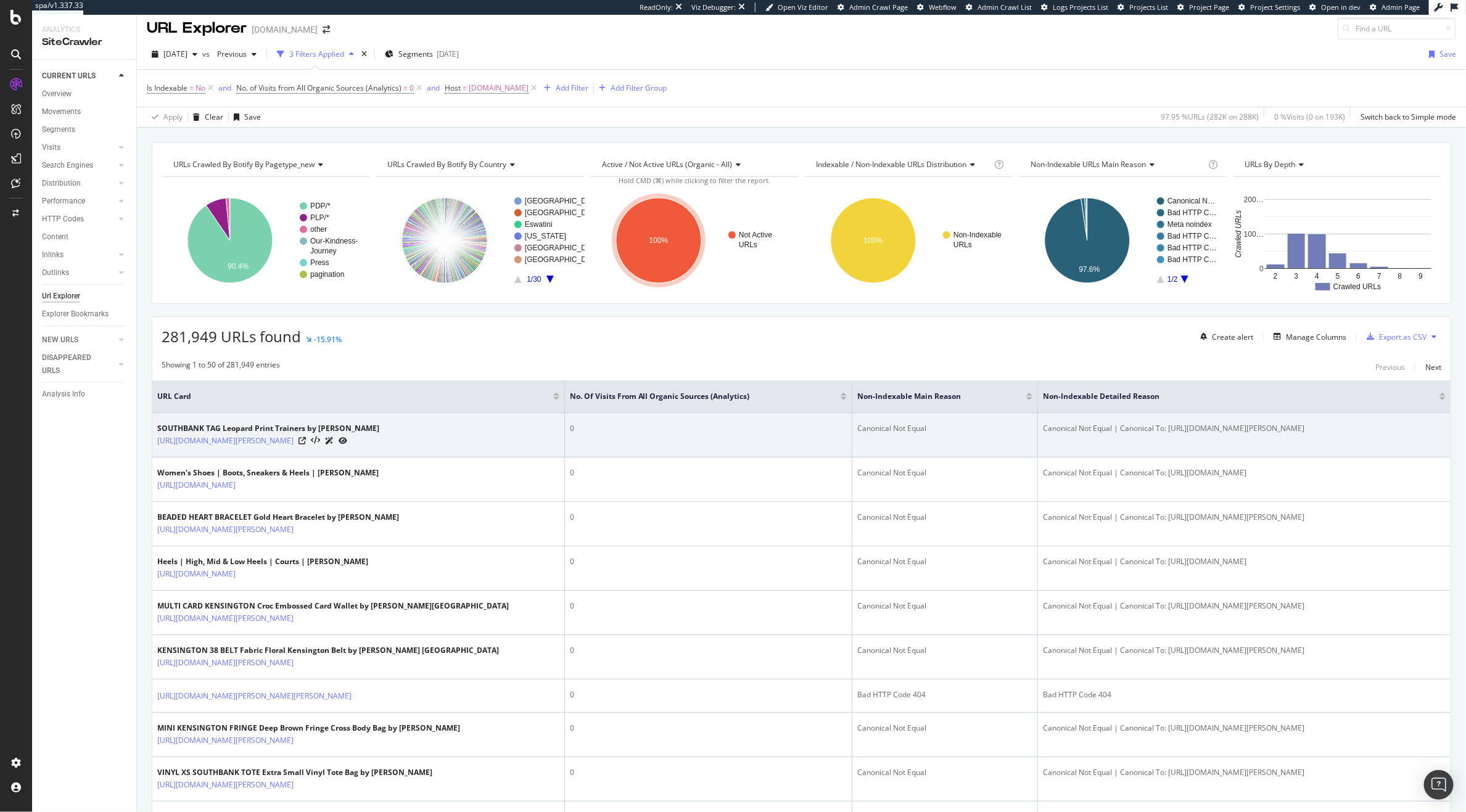
scroll to position [5, 0]
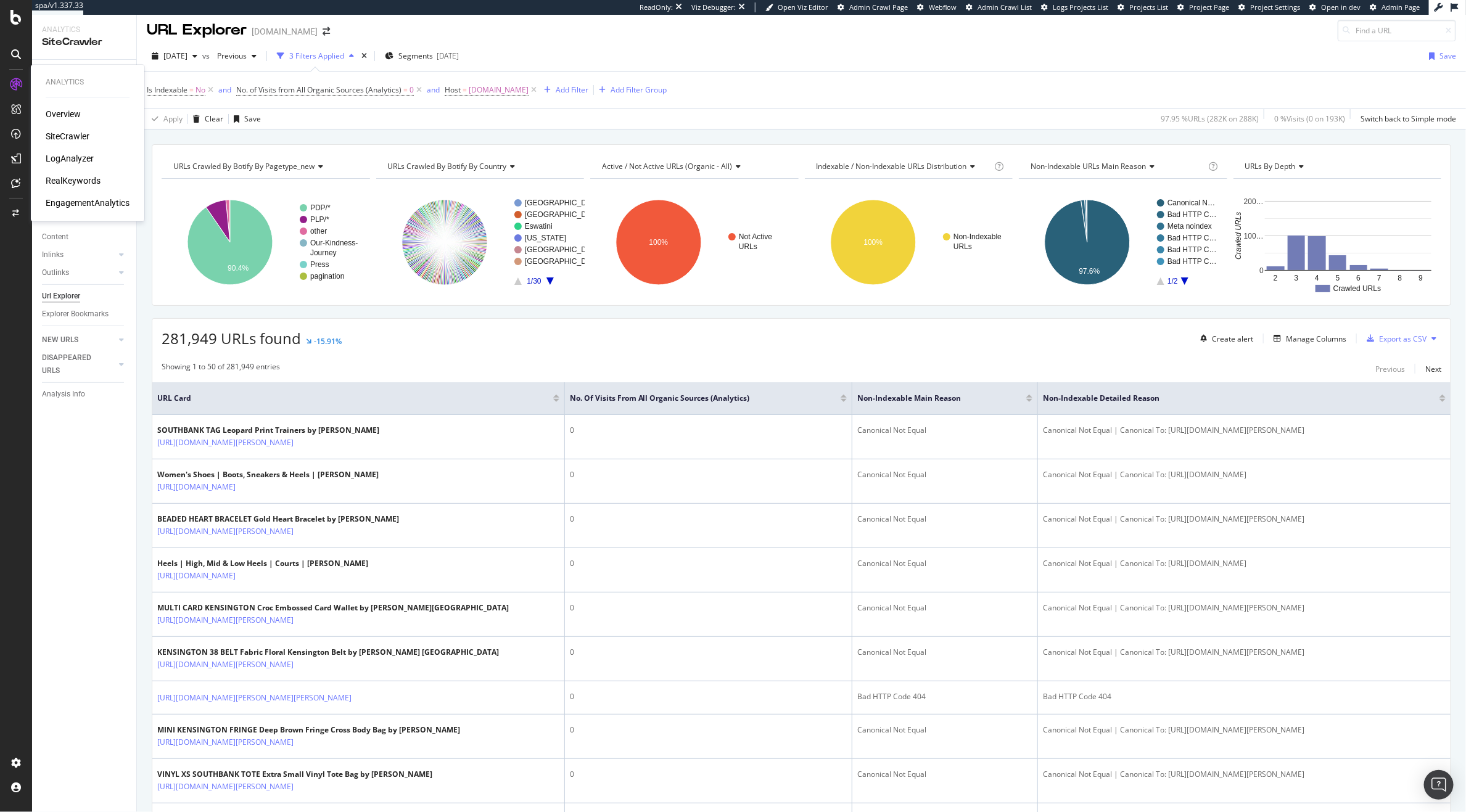
click at [83, 158] on div "LogAnalyzer" at bounding box center [70, 158] width 48 height 12
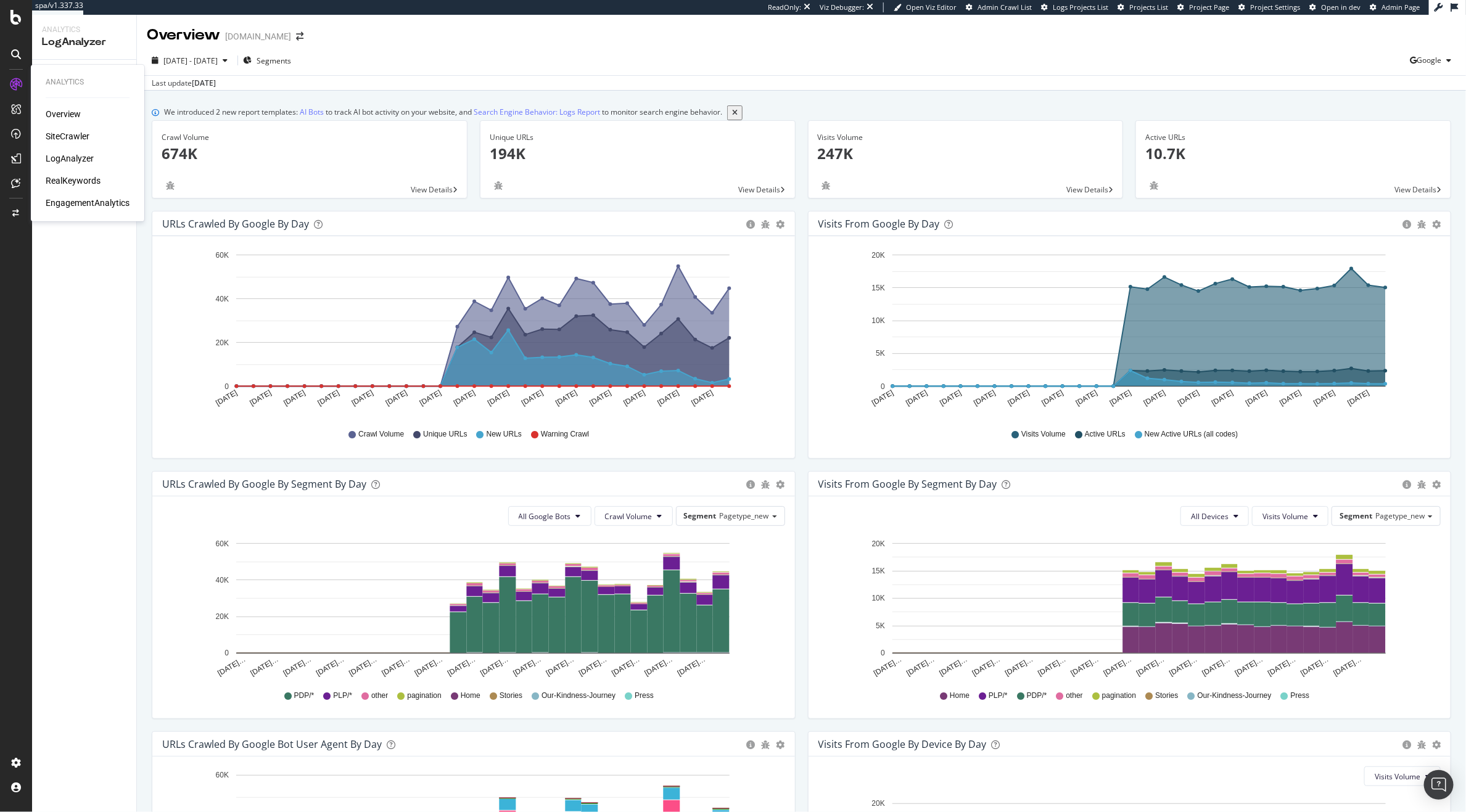
click at [66, 134] on div "SiteCrawler" at bounding box center [68, 136] width 44 height 12
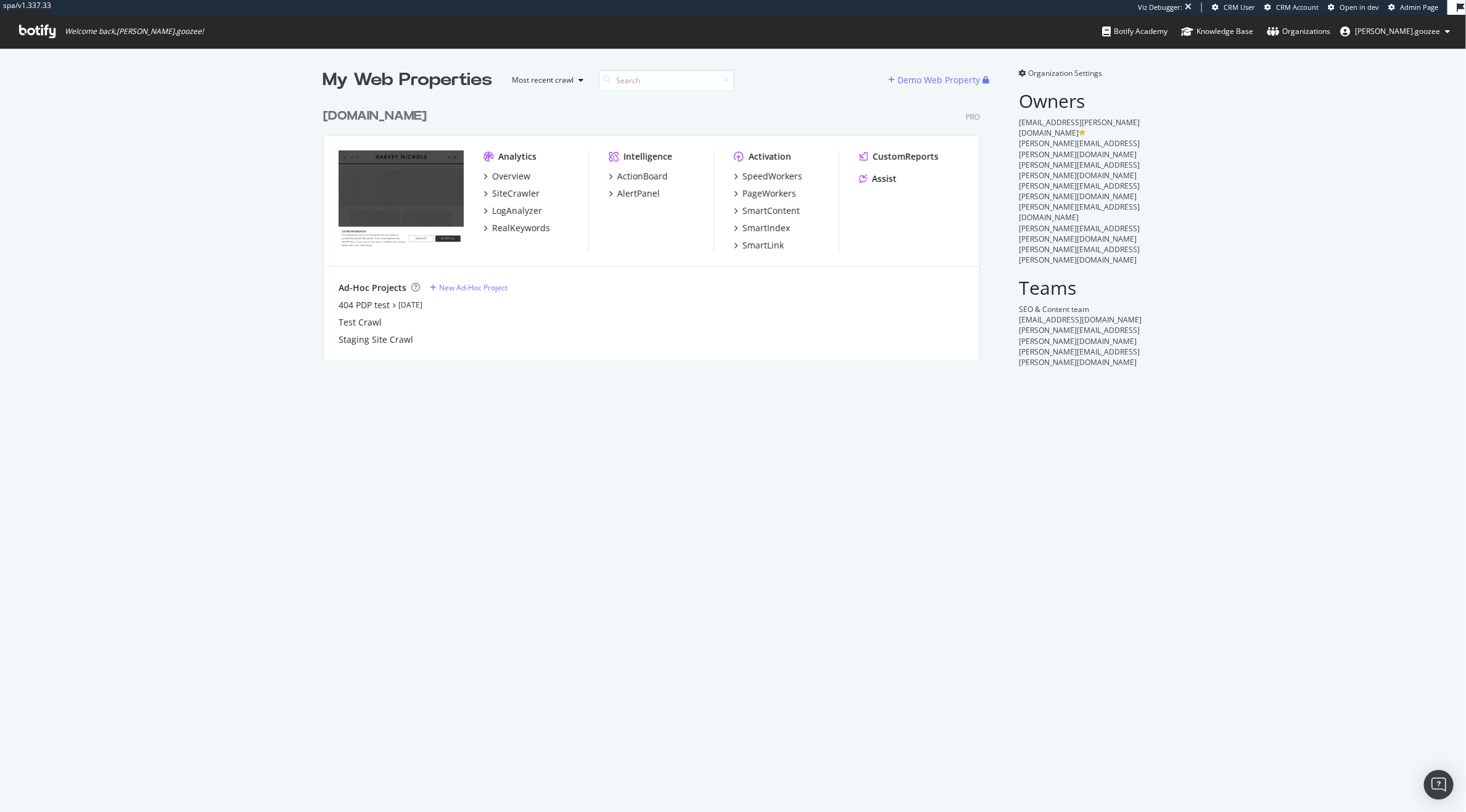
scroll to position [256, 655]
click at [527, 221] on div "Overview SiteCrawler LogAnalyzer RealKeywords" at bounding box center [535, 203] width 105 height 64
click at [524, 212] on div "LogAnalyzer" at bounding box center [517, 210] width 50 height 12
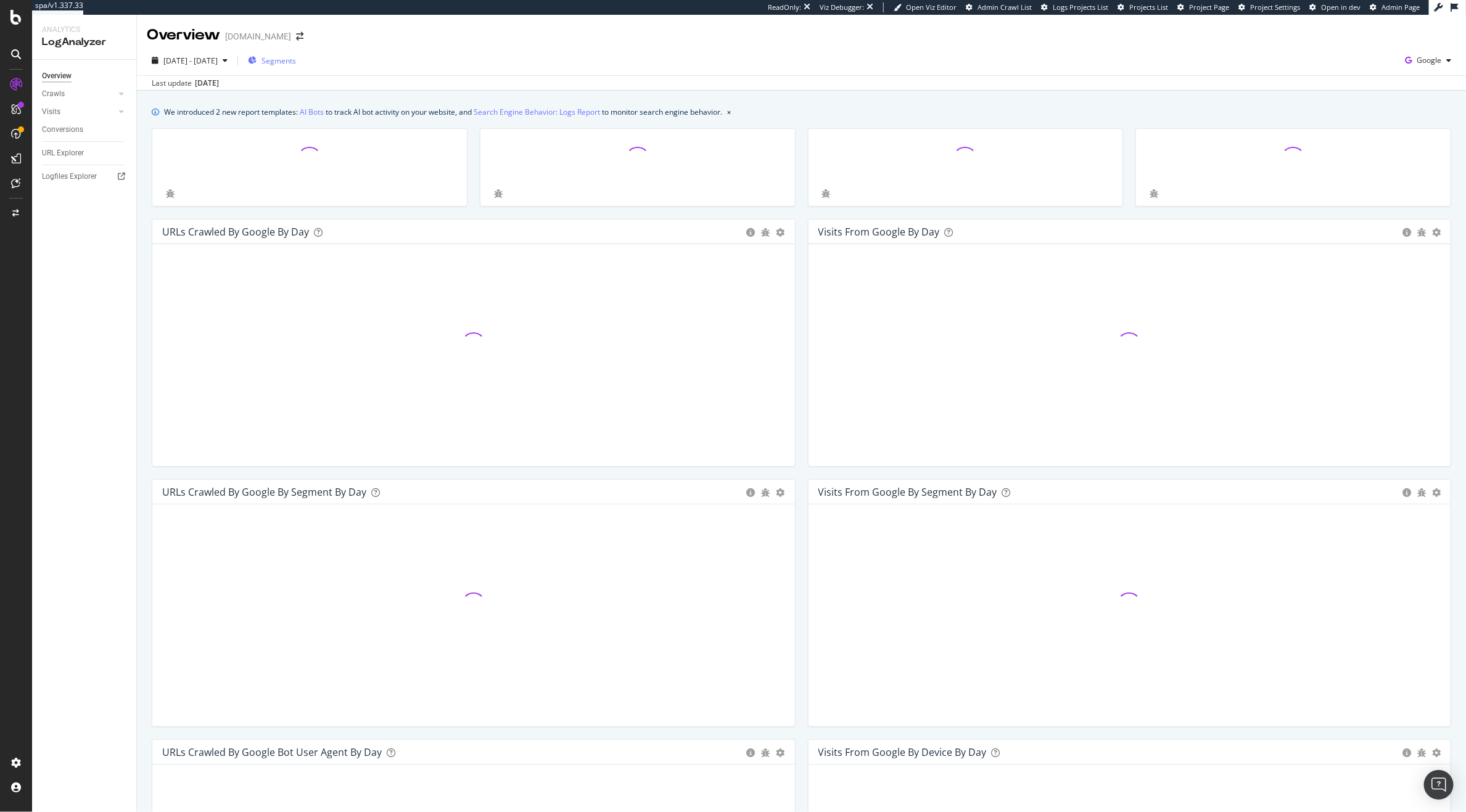
click at [296, 51] on div "Segments" at bounding box center [272, 60] width 48 height 19
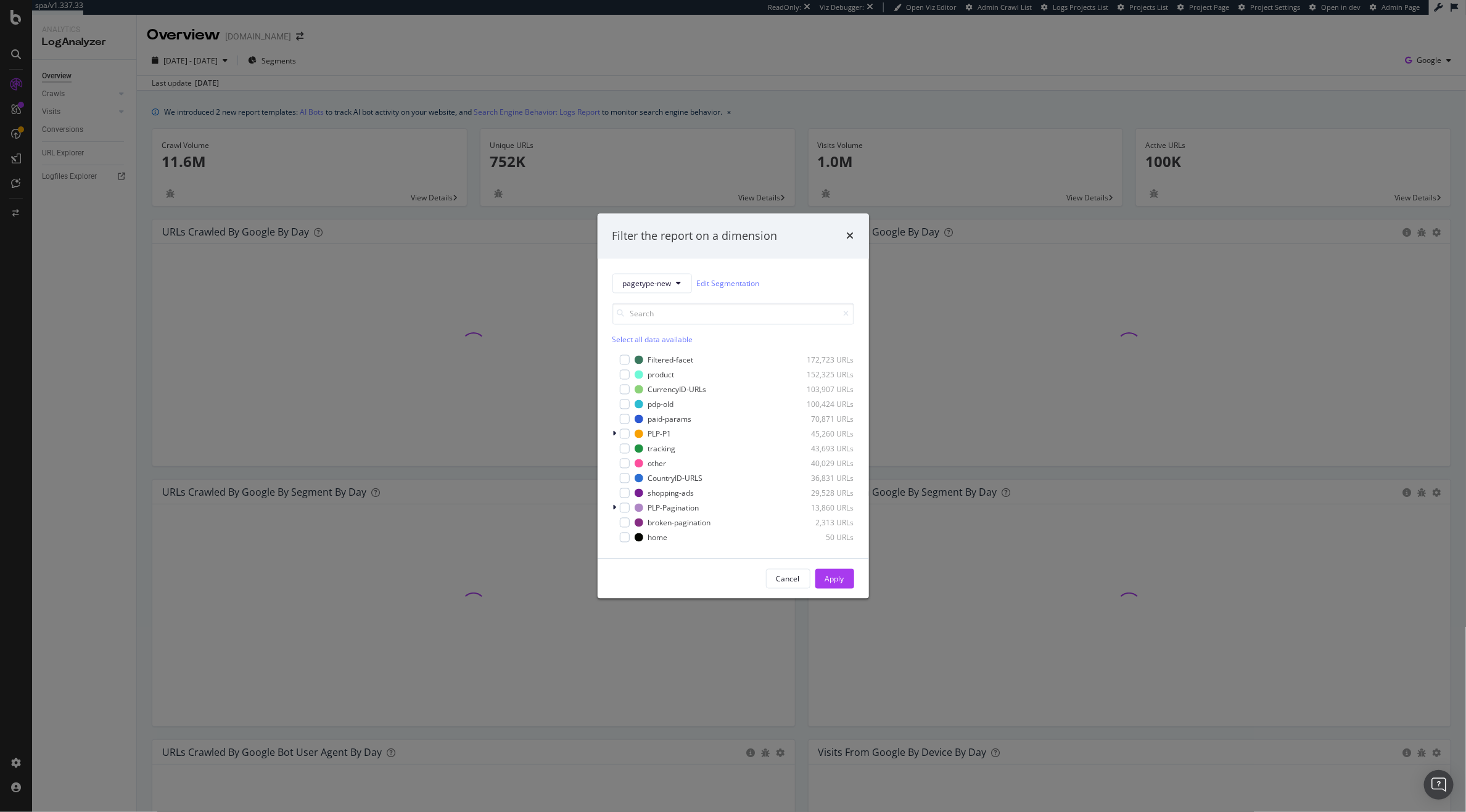
click at [59, 159] on div "Filter the report on a dimension pagetype-new Edit Segmentation Select all data…" at bounding box center [733, 406] width 1466 height 812
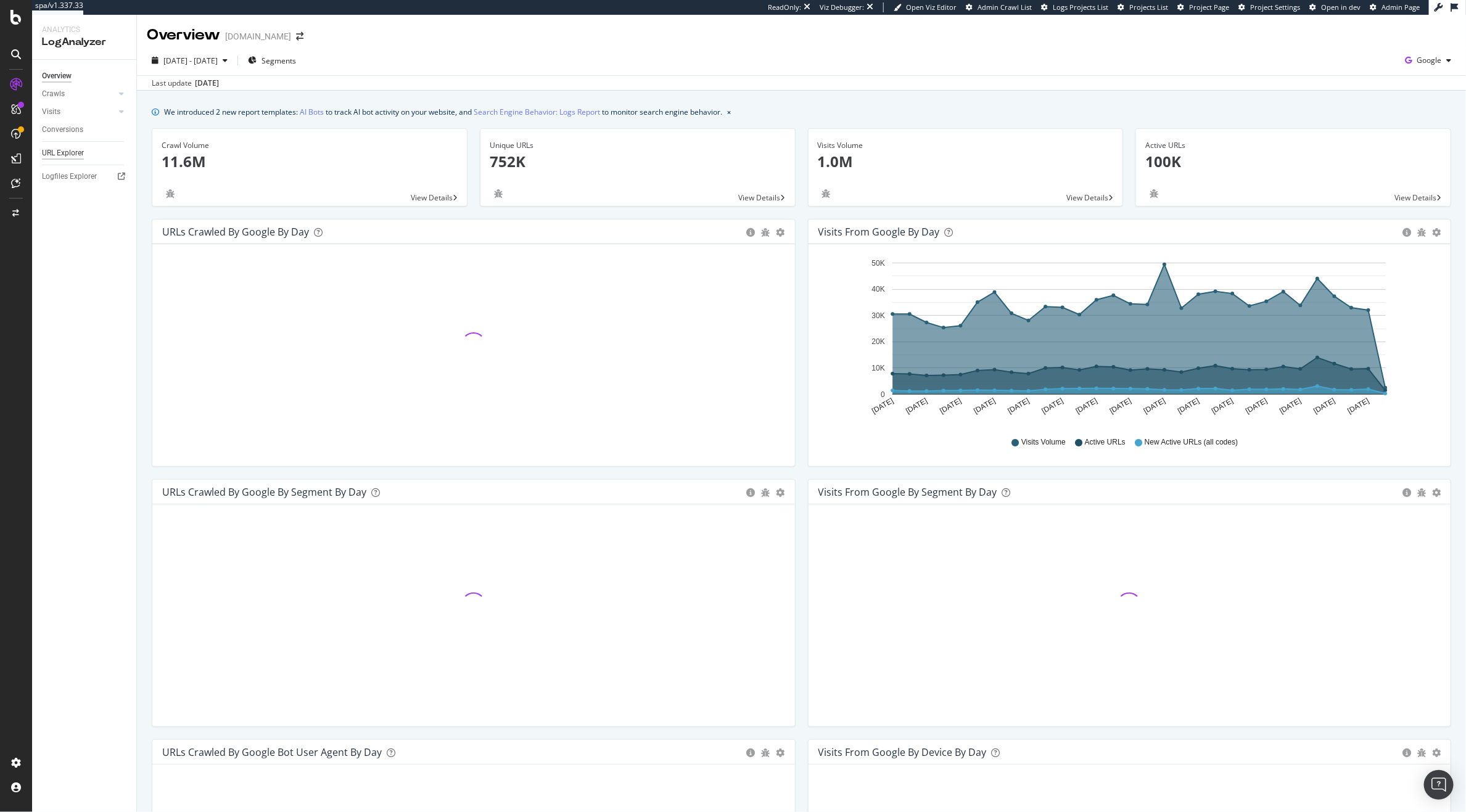
click at [67, 154] on div "URL Explorer" at bounding box center [62, 153] width 42 height 13
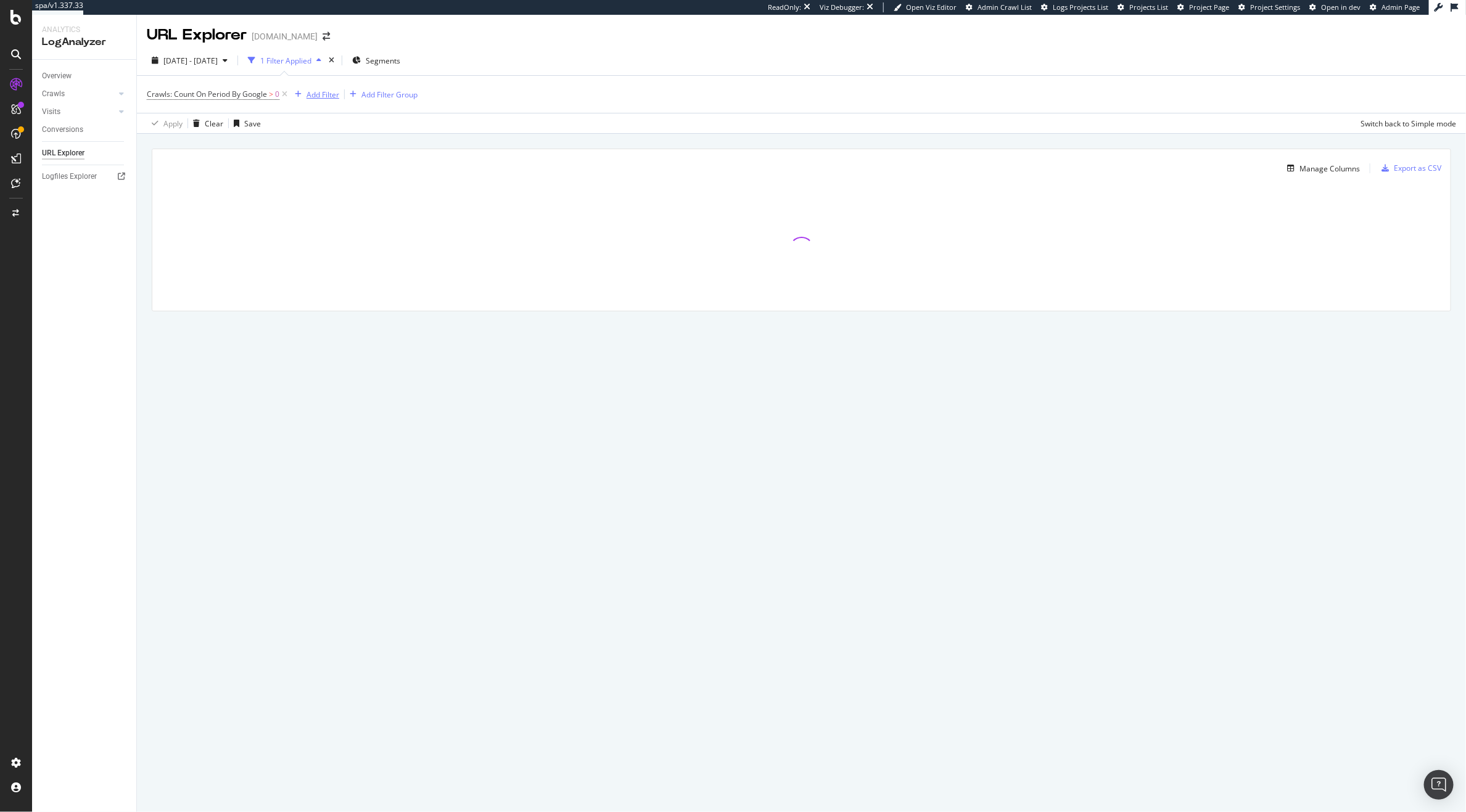
click at [313, 88] on div "Add Filter" at bounding box center [315, 94] width 50 height 14
click at [283, 97] on icon at bounding box center [284, 94] width 10 height 12
click at [187, 90] on div "Add Filter" at bounding box center [180, 94] width 33 height 10
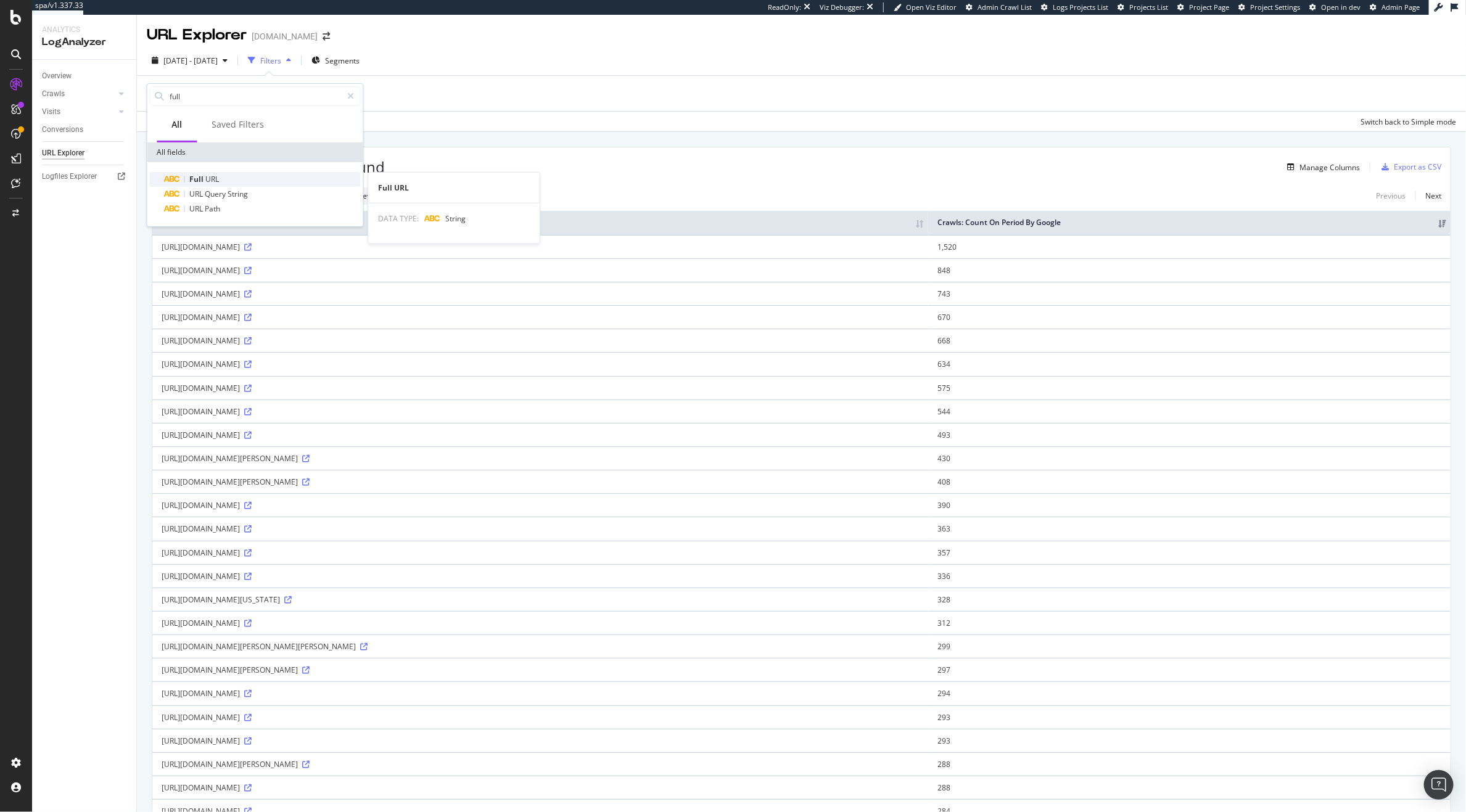
type input "full"
click at [198, 178] on span "Full" at bounding box center [198, 179] width 16 height 10
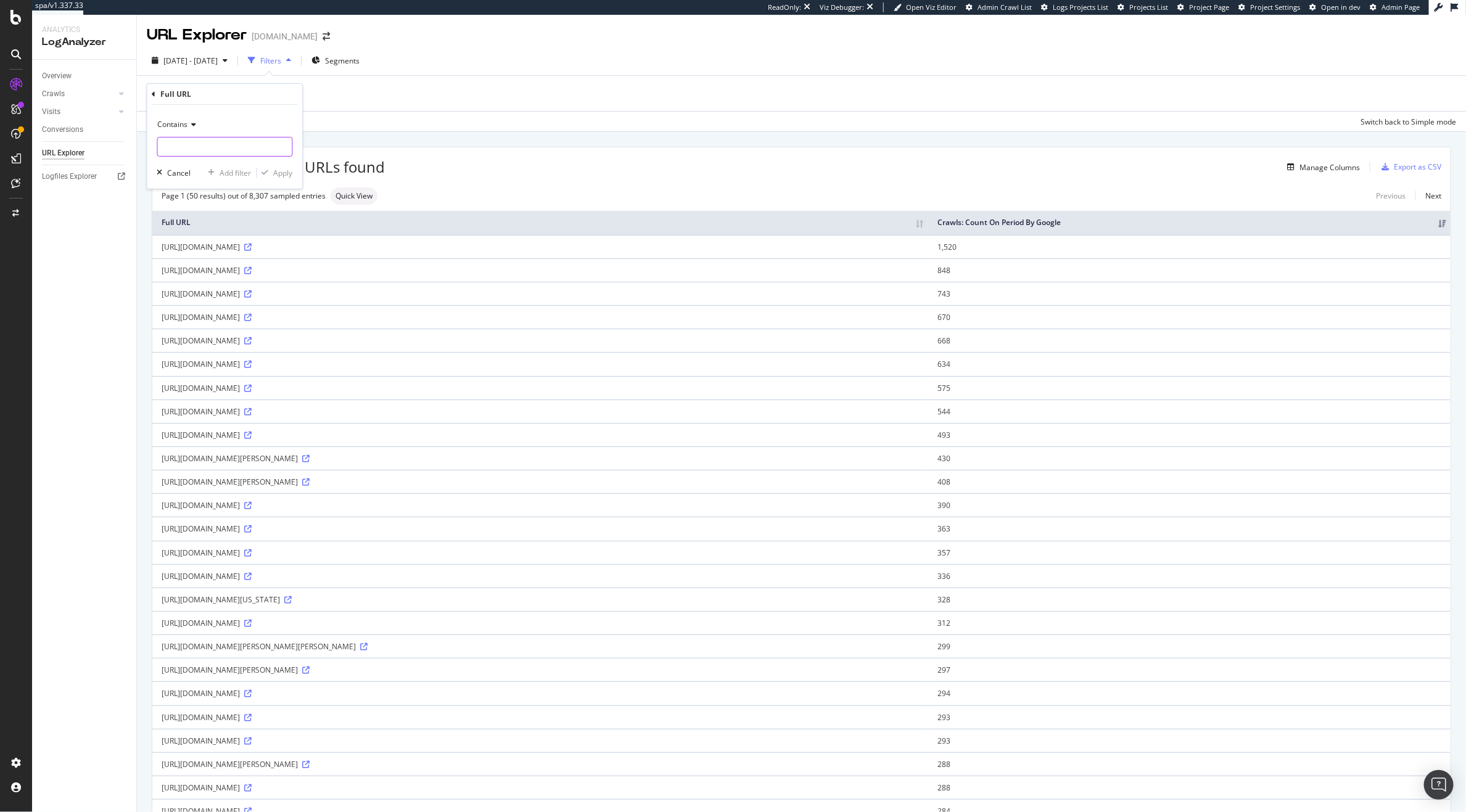
click at [185, 144] on input "text" at bounding box center [225, 147] width 135 height 20
type input "srs"
click at [281, 175] on div "Apply" at bounding box center [284, 173] width 19 height 10
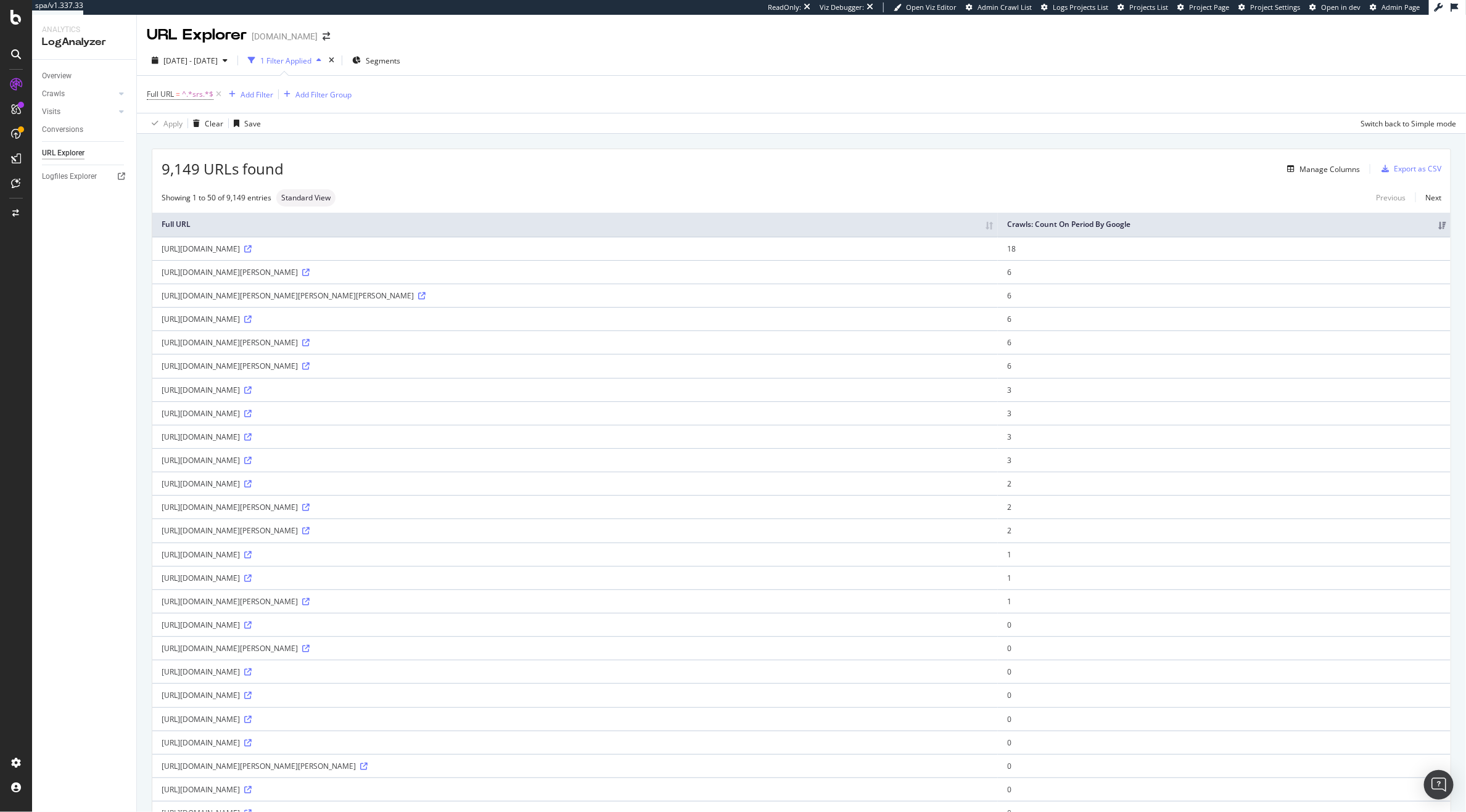
drag, startPoint x: 604, startPoint y: 261, endPoint x: 584, endPoint y: 261, distance: 20.0
click at [584, 254] on div "https://www.harveynichols.com/la-bonne-brosse/the-no3-essential-soft-hair-brush…" at bounding box center [575, 249] width 827 height 10
copy div "srsltid"
click at [176, 97] on span "=" at bounding box center [178, 94] width 5 height 10
click at [194, 143] on input "srs" at bounding box center [216, 145] width 116 height 20
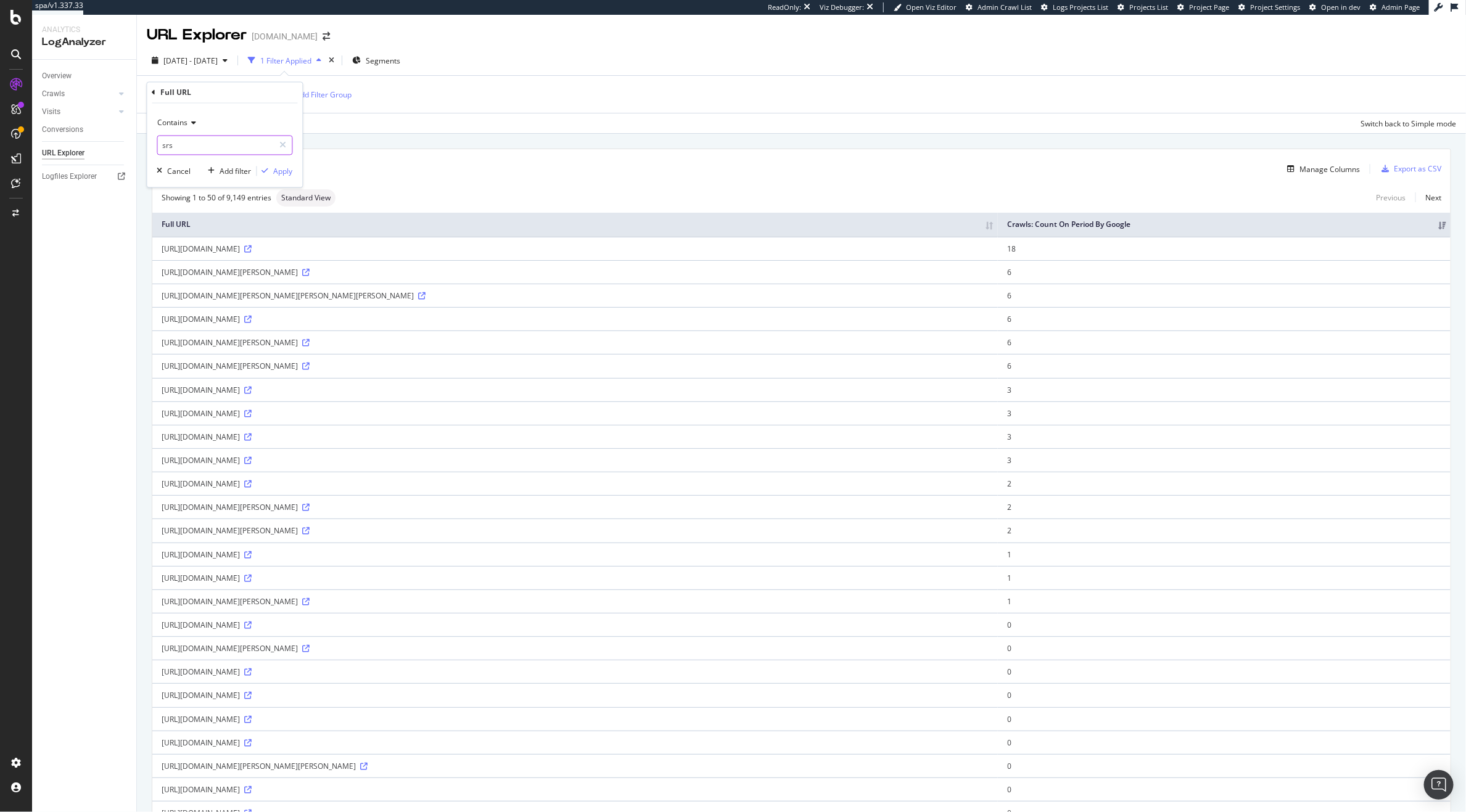
paste input "ltid"
type input "srsltid"
click at [292, 171] on div "Apply" at bounding box center [284, 171] width 19 height 10
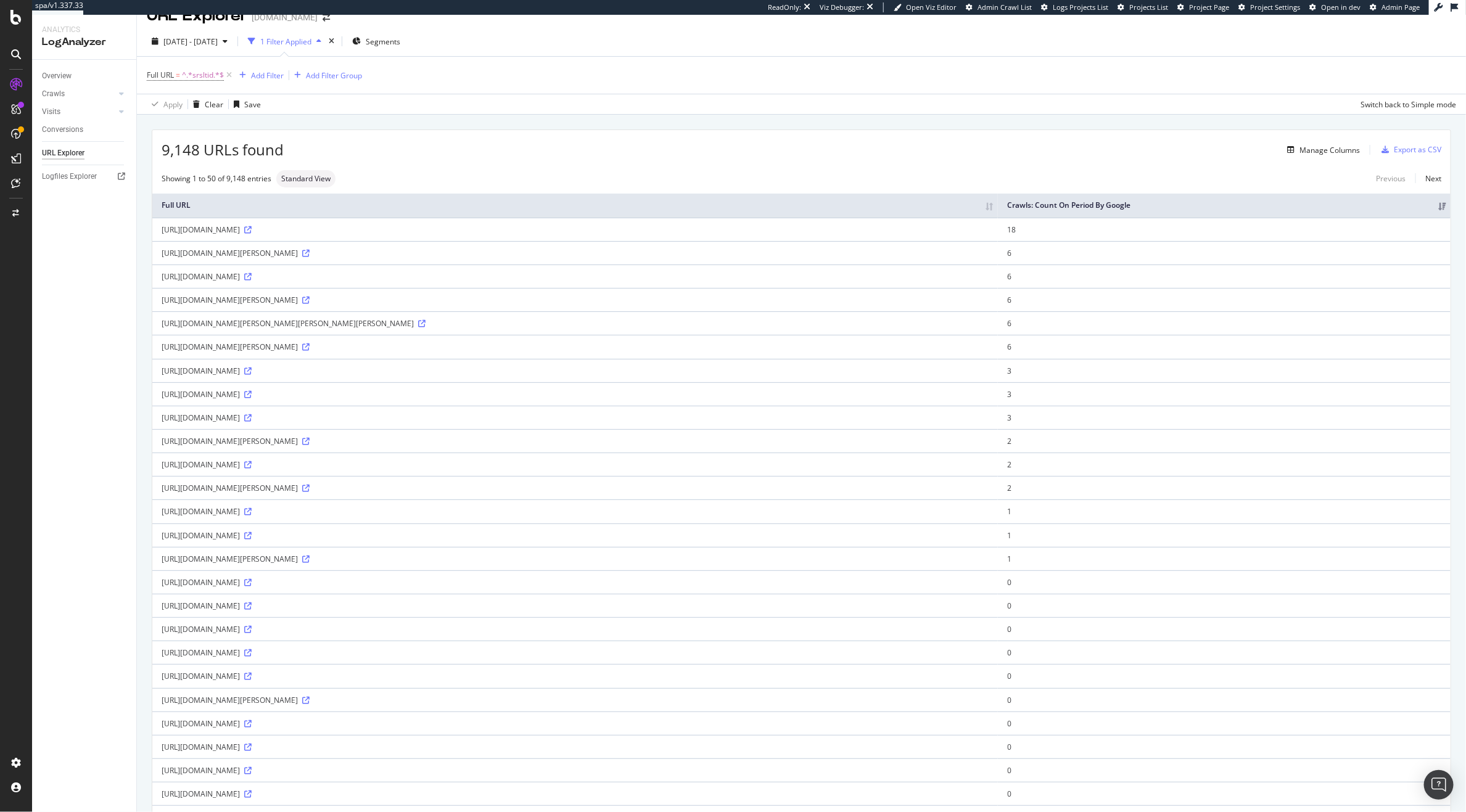
scroll to position [23, 0]
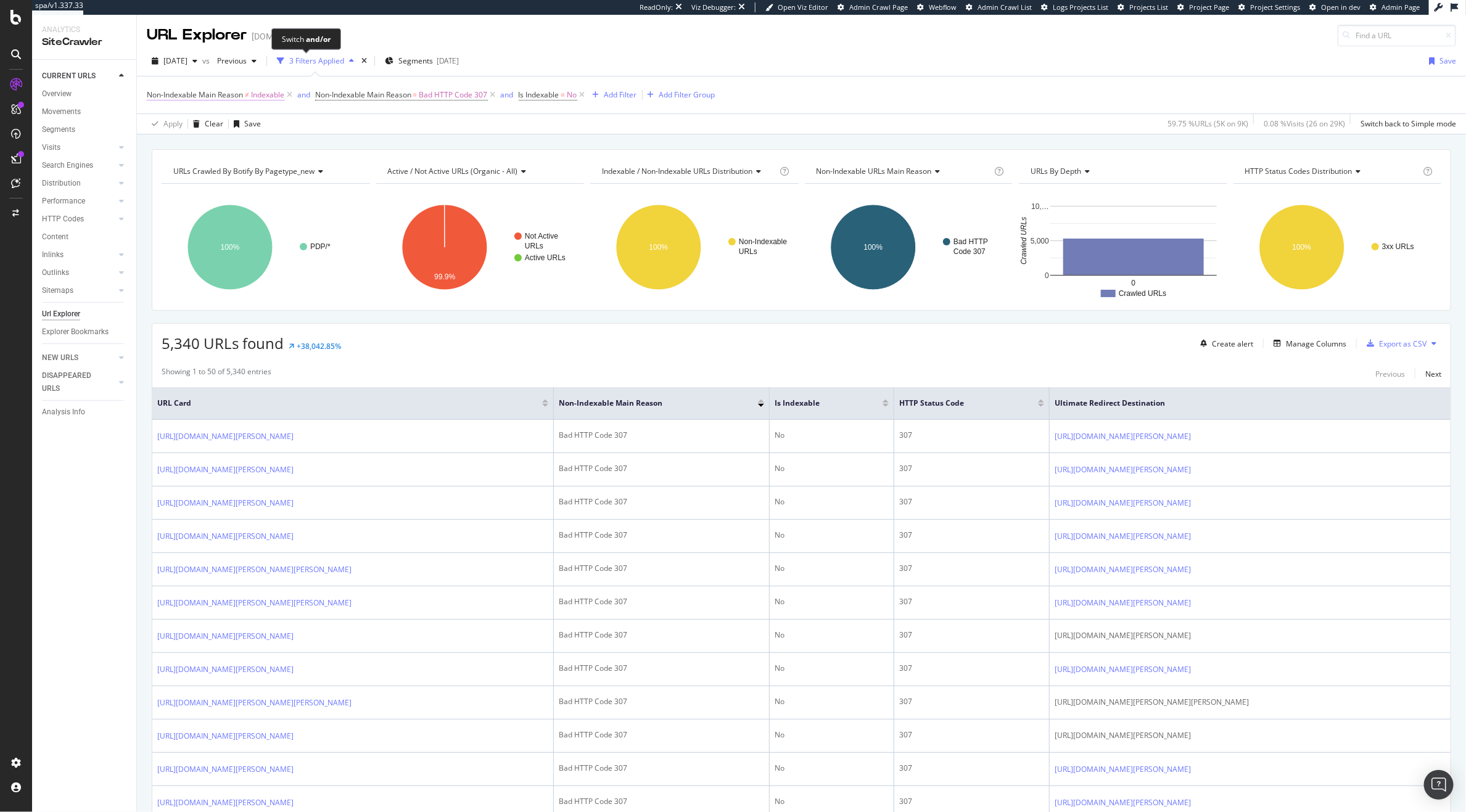
scroll to position [35, 0]
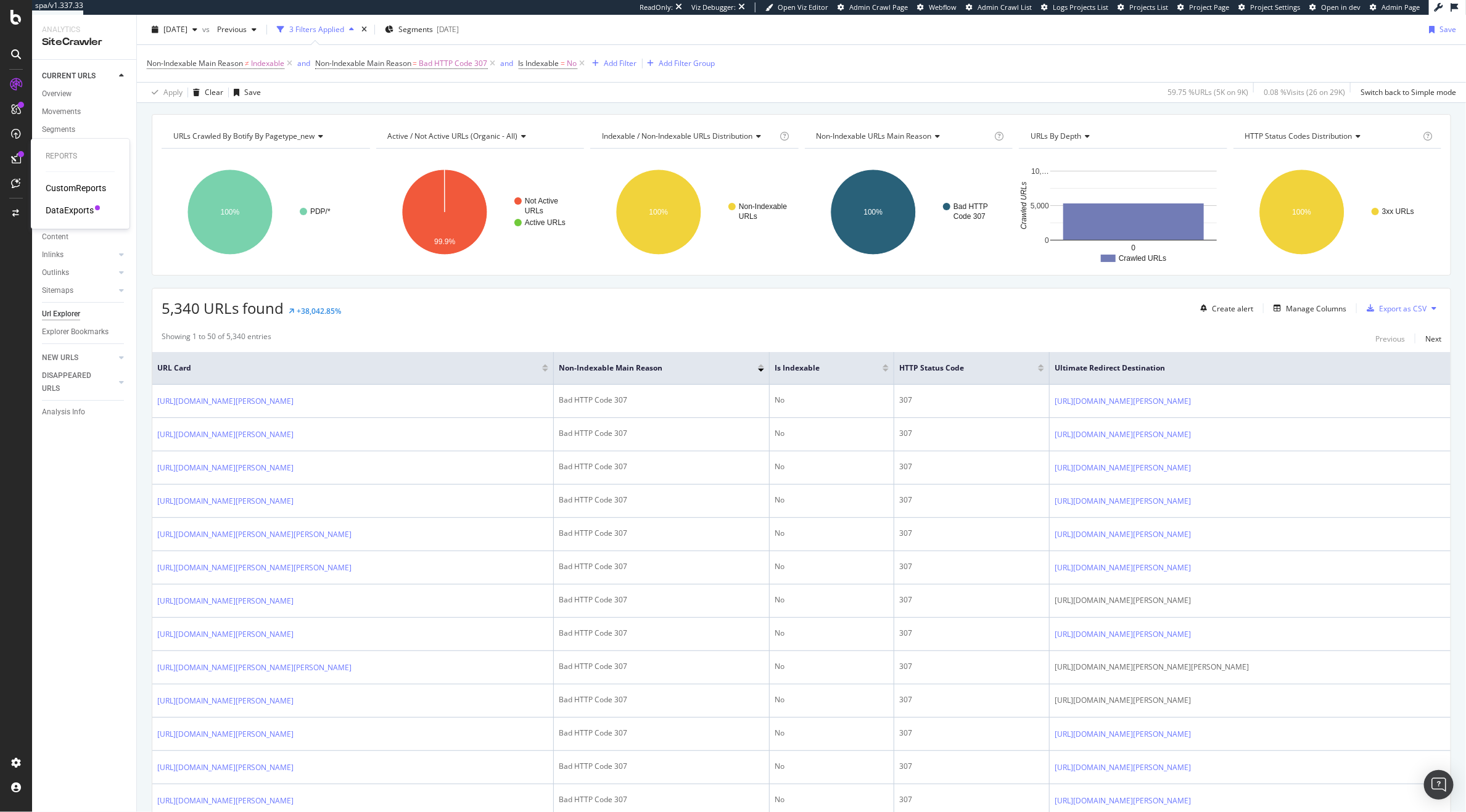
click at [77, 210] on div "DataExports" at bounding box center [70, 210] width 48 height 12
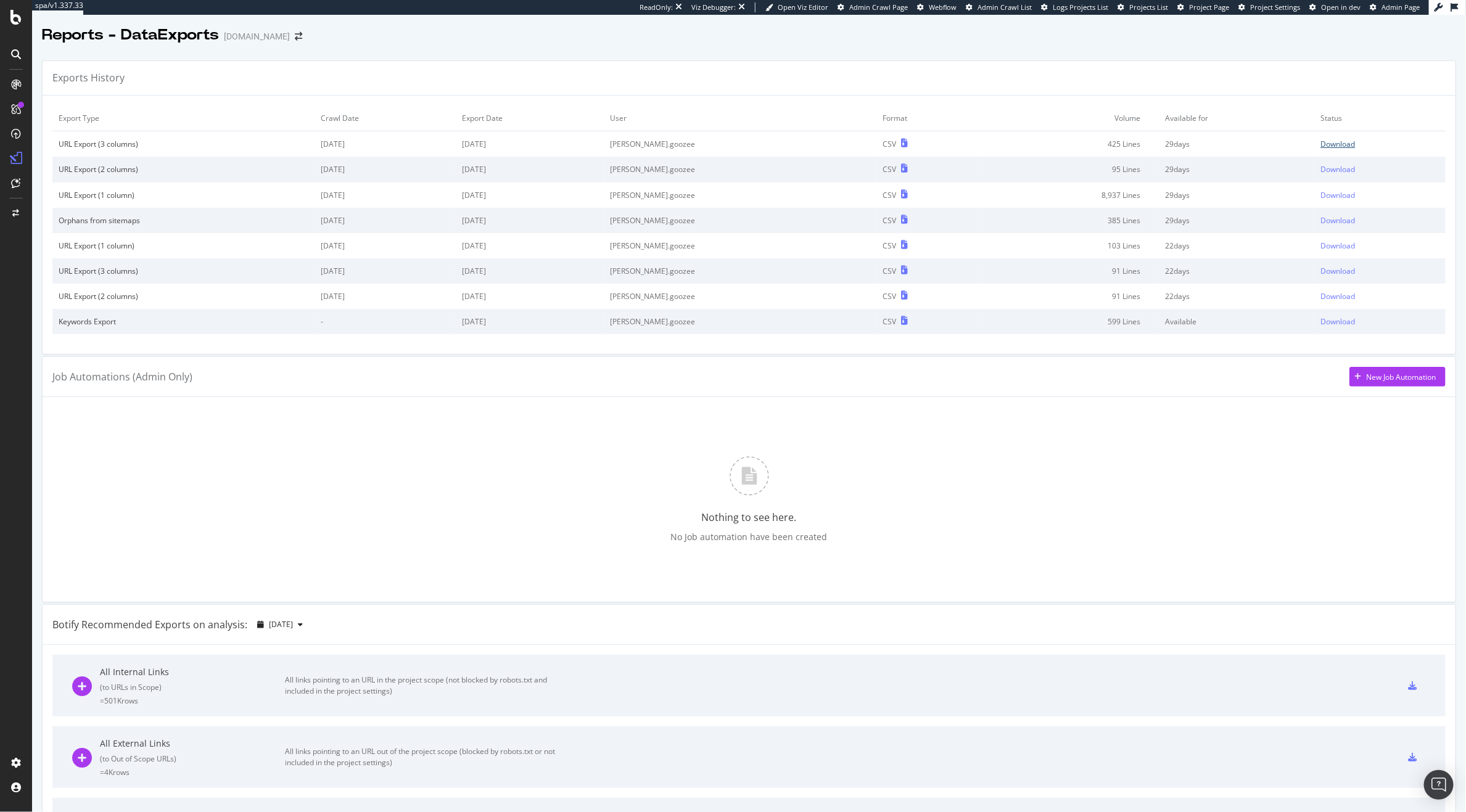
click at [1321, 143] on div "Download" at bounding box center [1338, 144] width 35 height 10
click at [1203, 454] on div "Nothing to see here. No Job automation have been created" at bounding box center [748, 500] width 1393 height 185
click at [1321, 166] on div "Download" at bounding box center [1338, 169] width 35 height 10
